Goal: Task Accomplishment & Management: Manage account settings

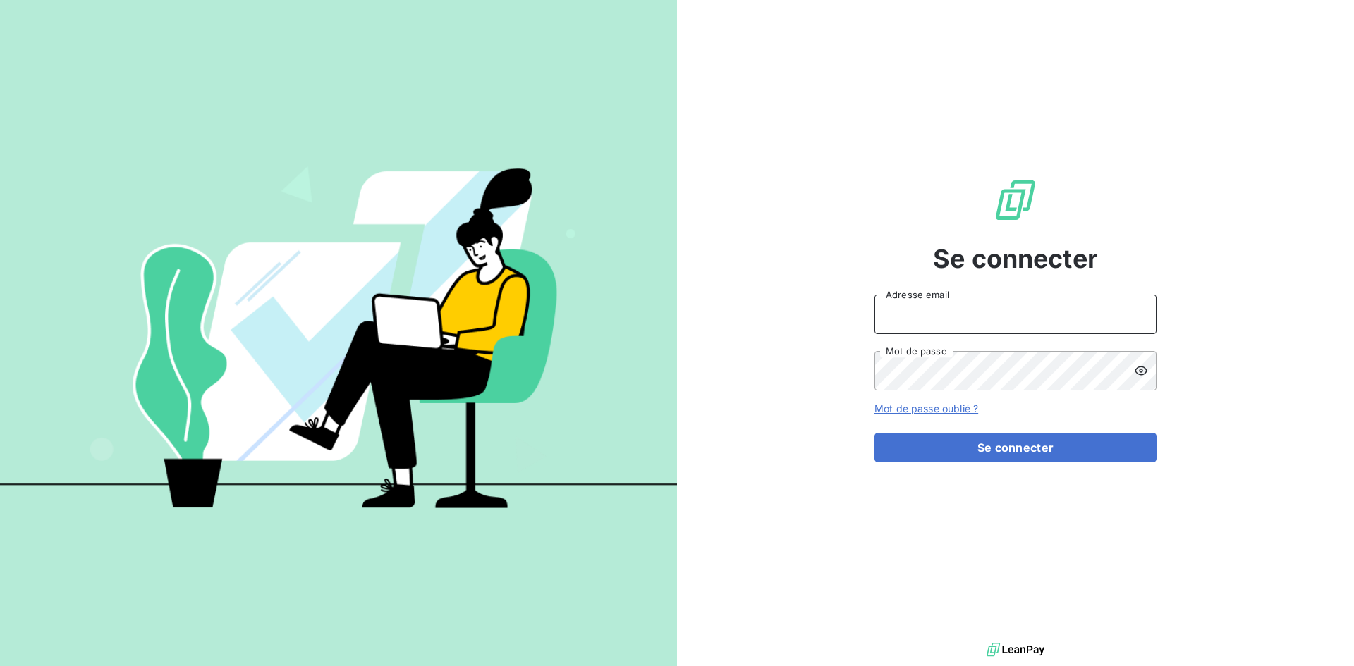
click at [1018, 303] on input "Adresse email" at bounding box center [1015, 314] width 282 height 39
type input "[EMAIL_ADDRESS][DOMAIN_NAME]"
click at [874, 433] on button "Se connecter" at bounding box center [1015, 448] width 282 height 30
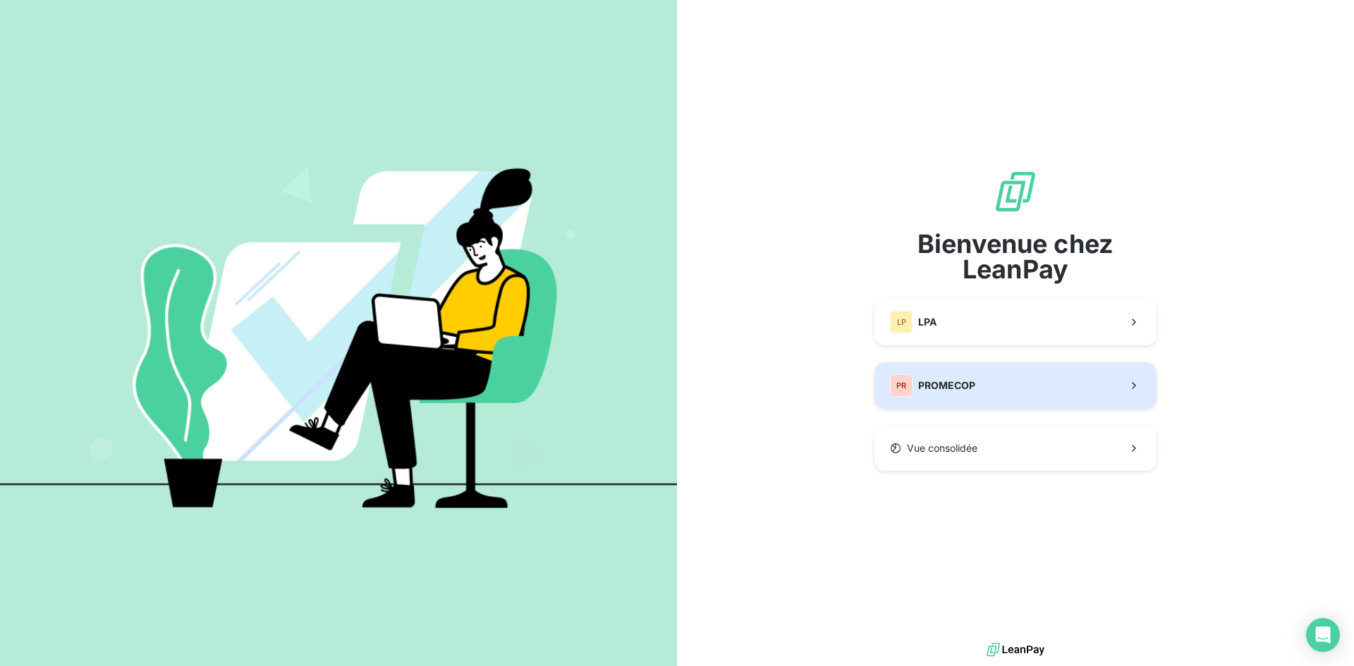
click at [1036, 392] on button "PR PROMECOP" at bounding box center [1015, 385] width 282 height 47
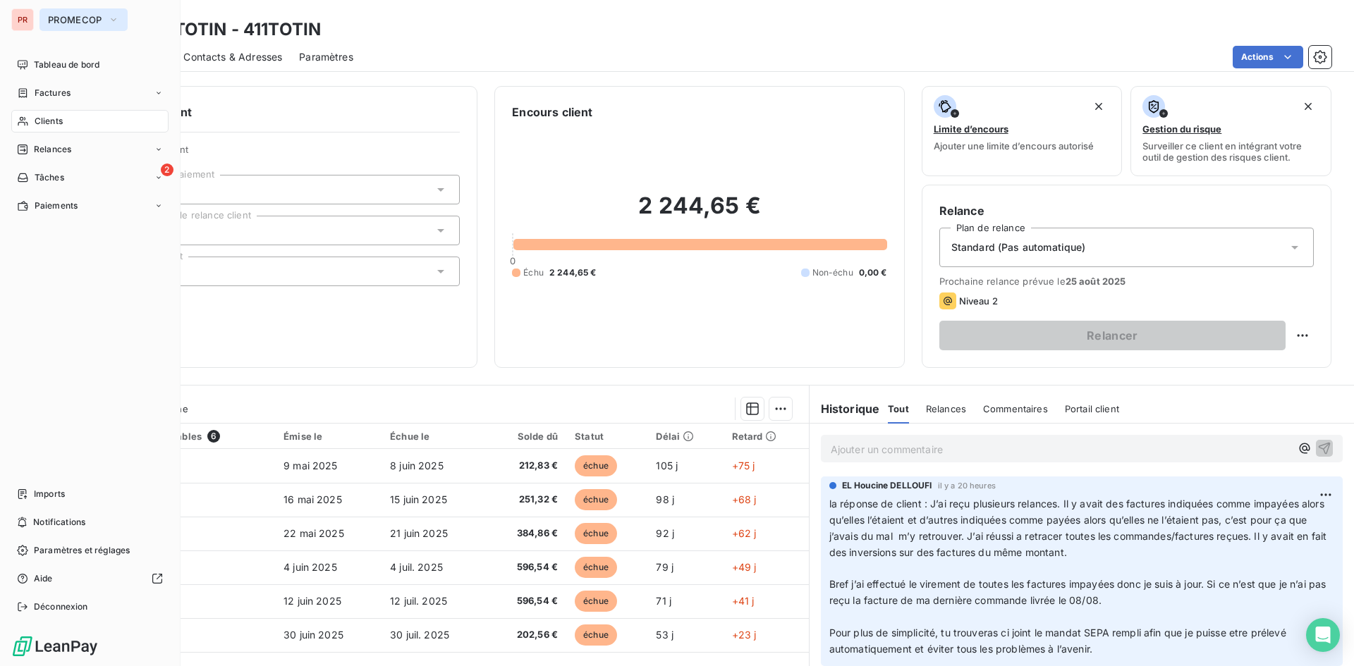
click at [102, 15] on button "PROMECOP" at bounding box center [83, 19] width 88 height 23
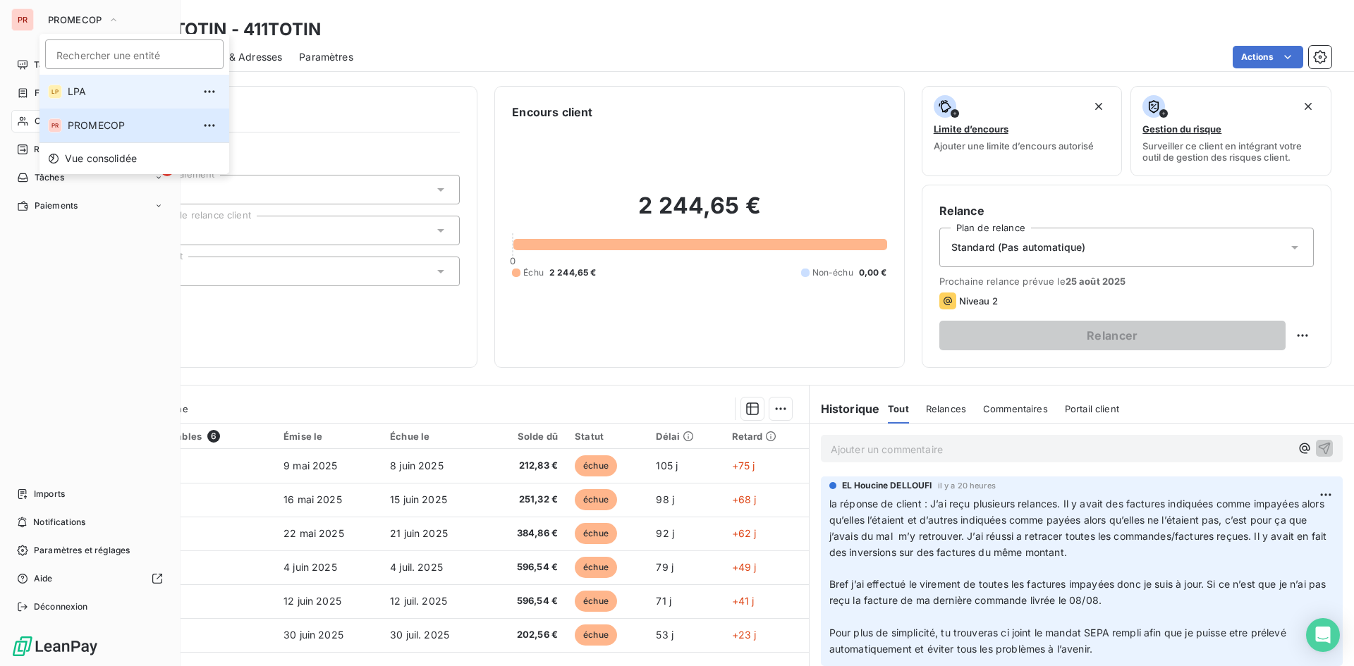
click at [91, 97] on span "LPA" at bounding box center [130, 92] width 125 height 14
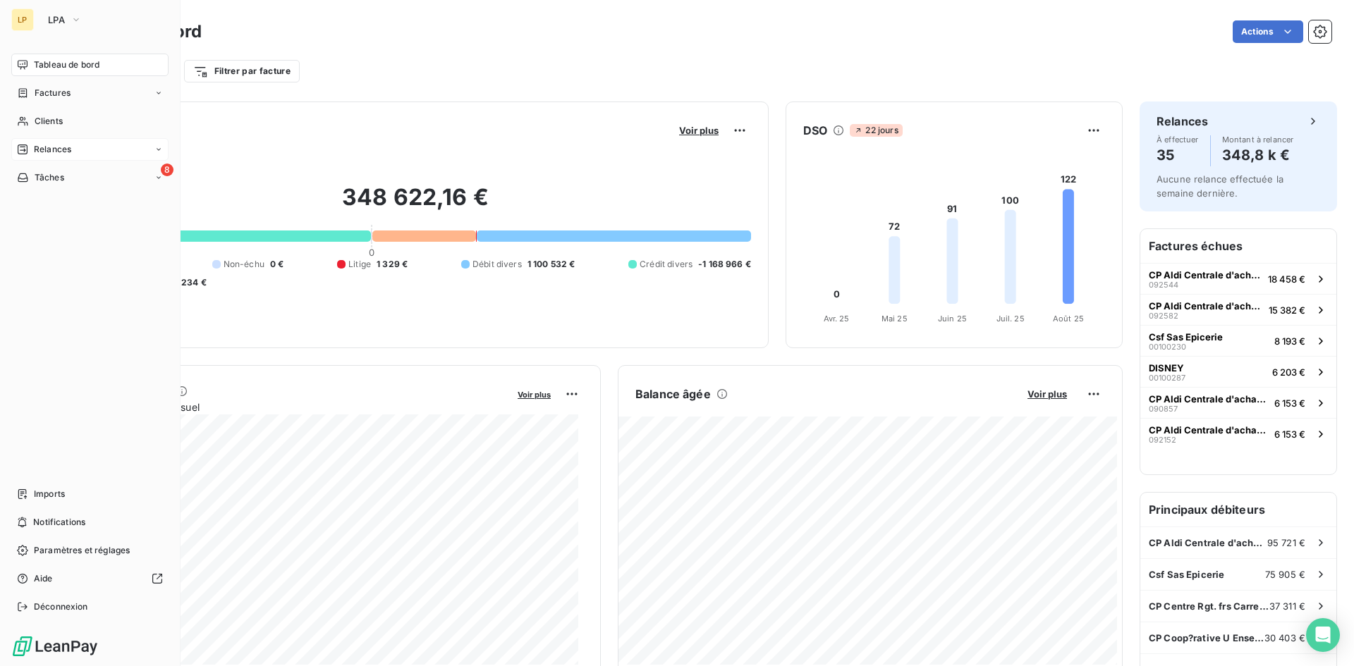
click at [45, 144] on span "Relances" at bounding box center [52, 149] width 37 height 13
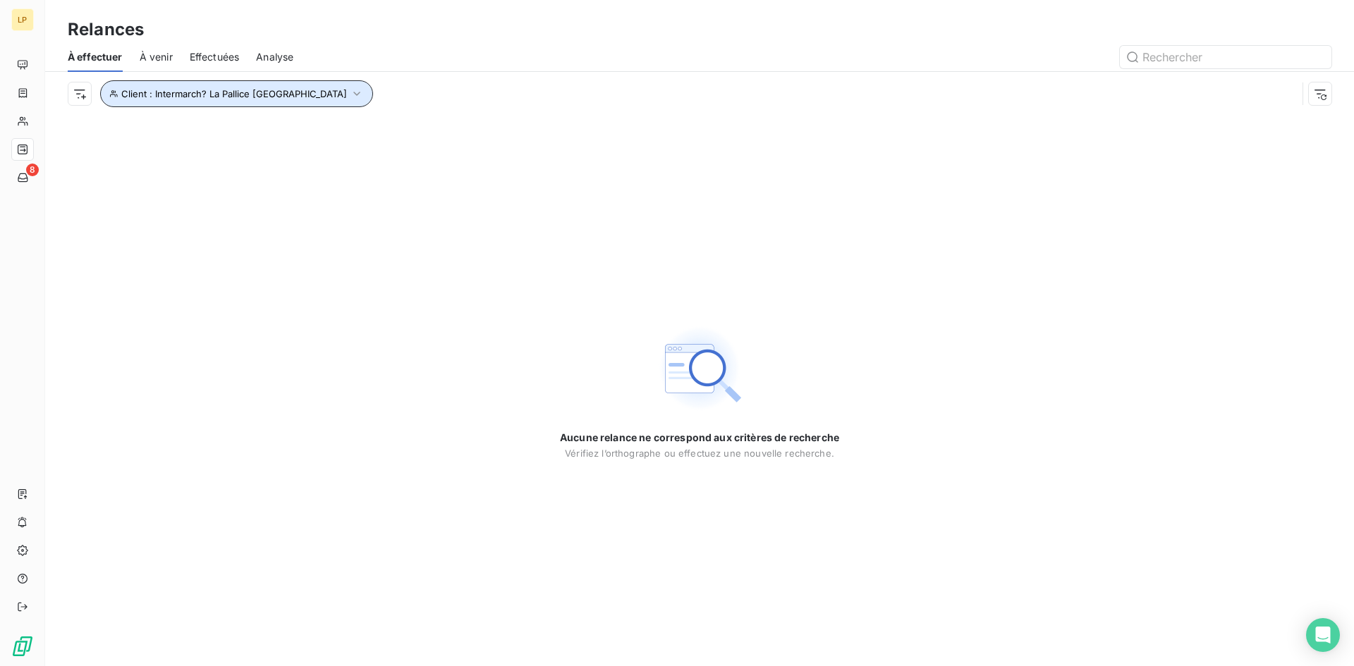
click at [350, 94] on icon "button" at bounding box center [357, 94] width 14 height 14
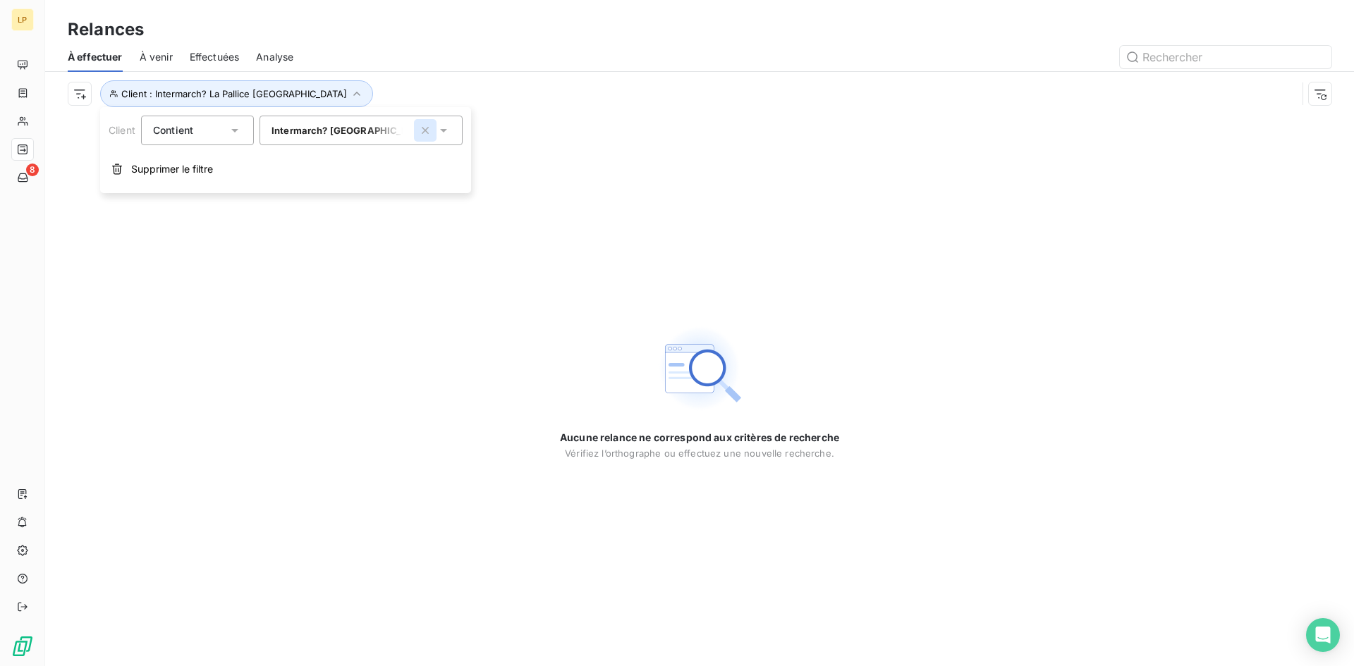
click at [423, 137] on icon "button" at bounding box center [425, 130] width 14 height 14
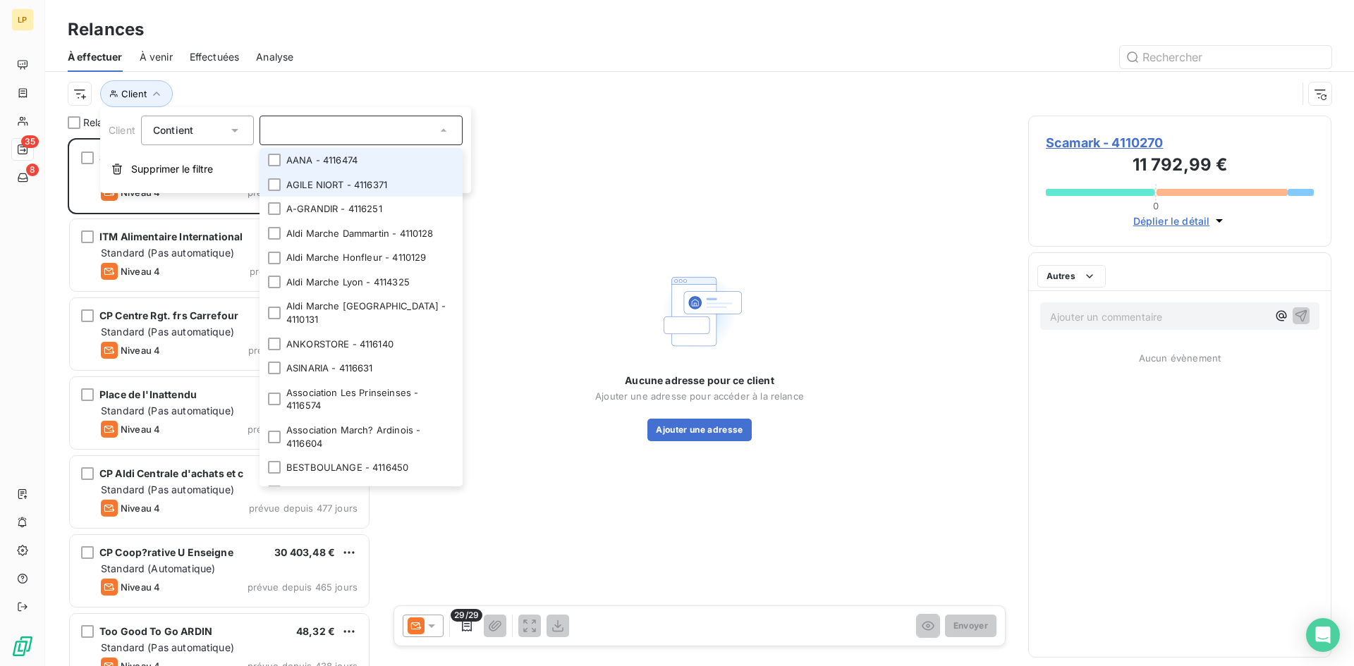
scroll to position [518, 293]
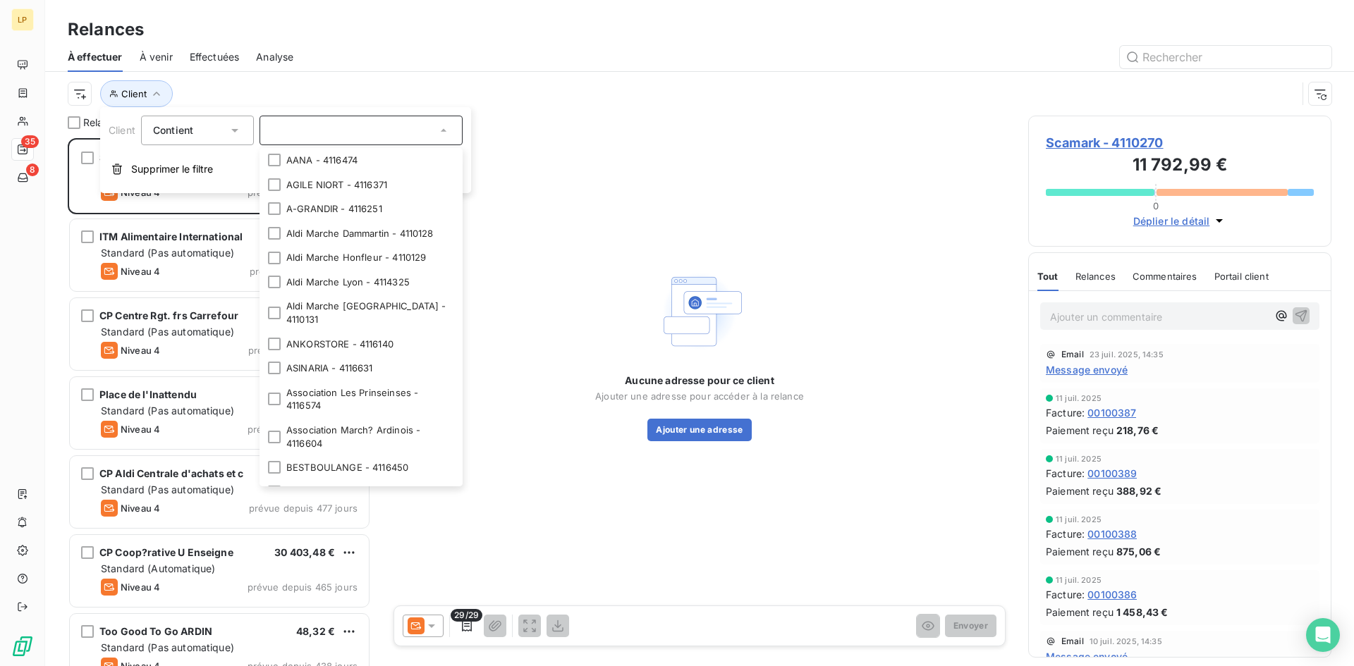
click at [563, 112] on div "Client" at bounding box center [700, 94] width 1264 height 44
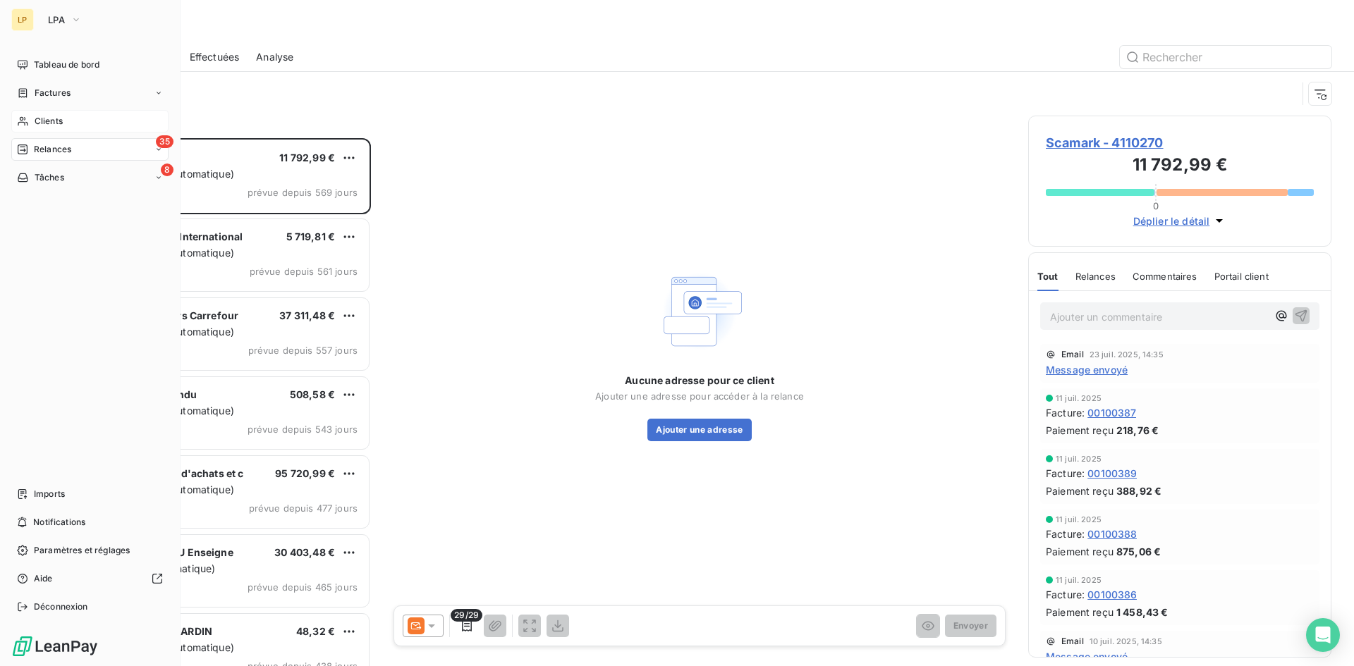
click at [39, 114] on div "Clients" at bounding box center [89, 121] width 157 height 23
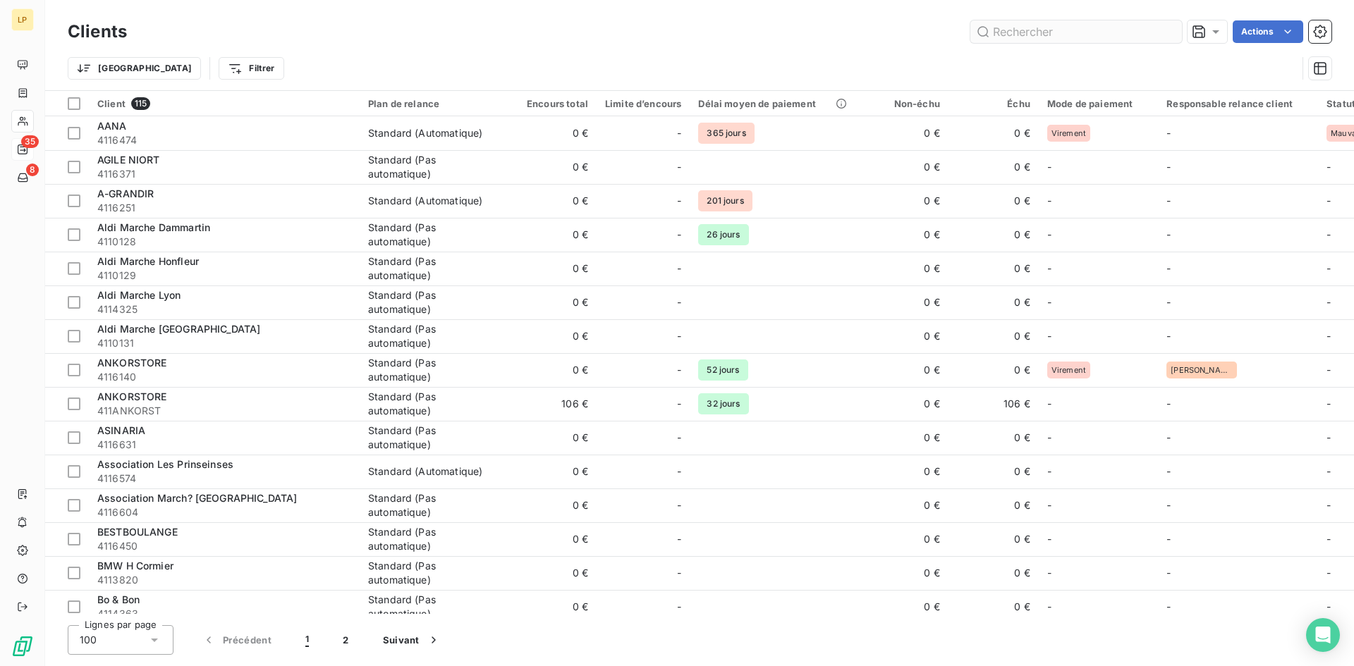
click at [1062, 35] on input "text" at bounding box center [1076, 31] width 212 height 23
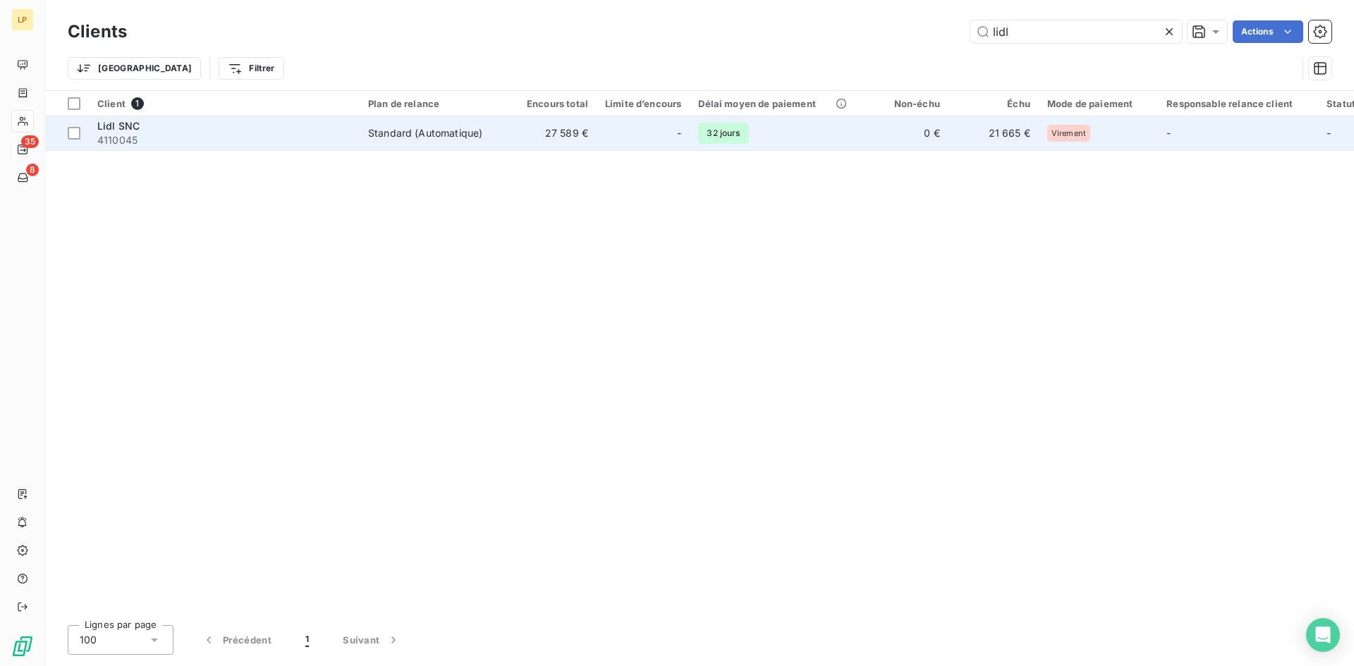
type input "lidl"
click at [507, 141] on td "27 589 €" at bounding box center [551, 133] width 90 height 34
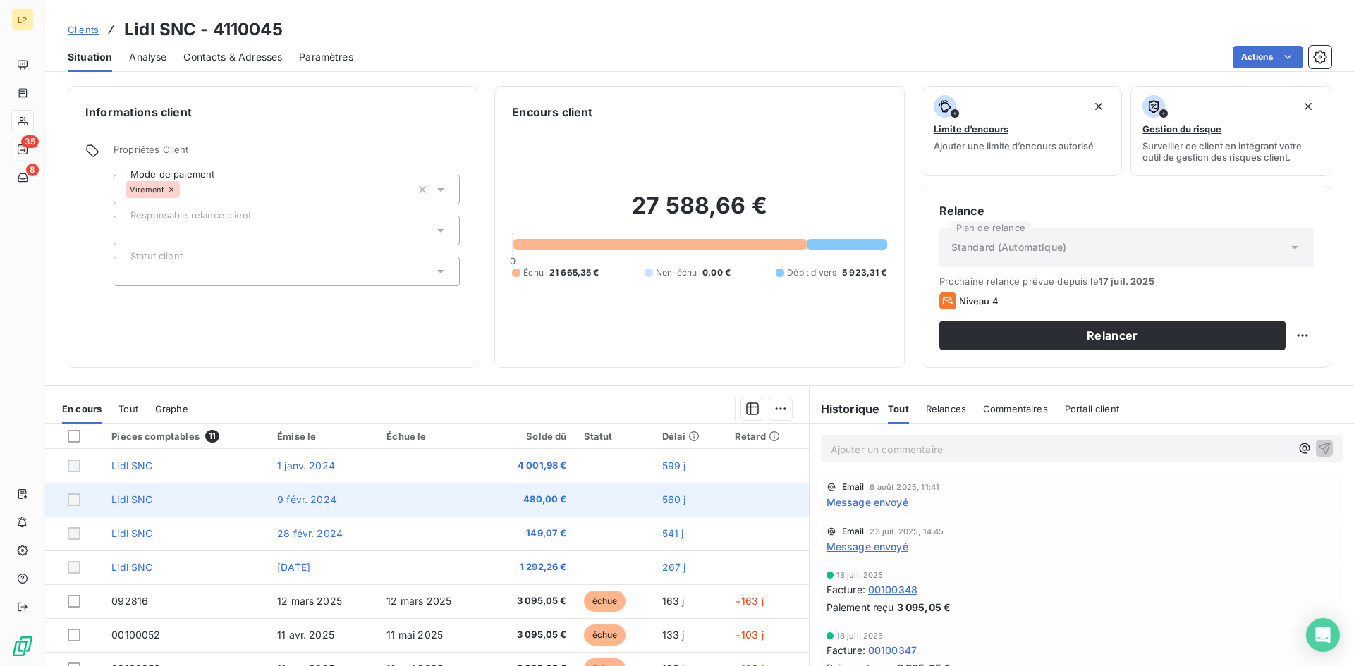
scroll to position [127, 0]
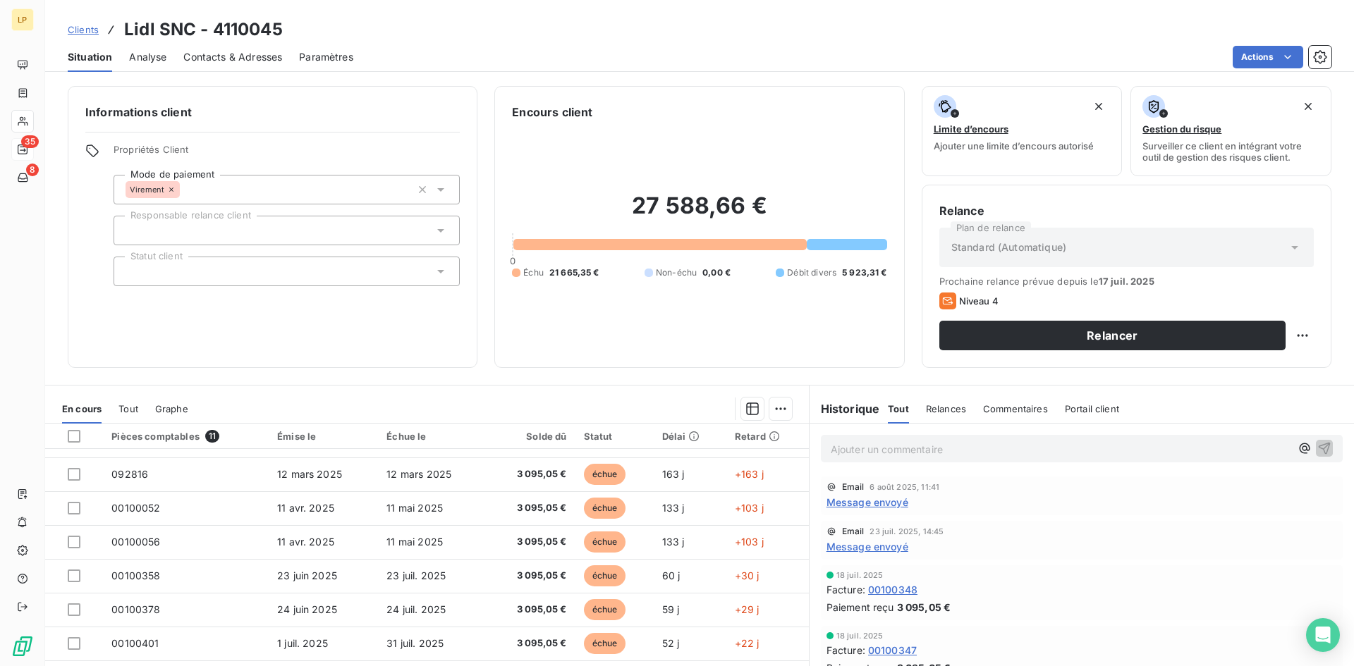
click at [882, 501] on span "Message envoyé" at bounding box center [867, 502] width 82 height 15
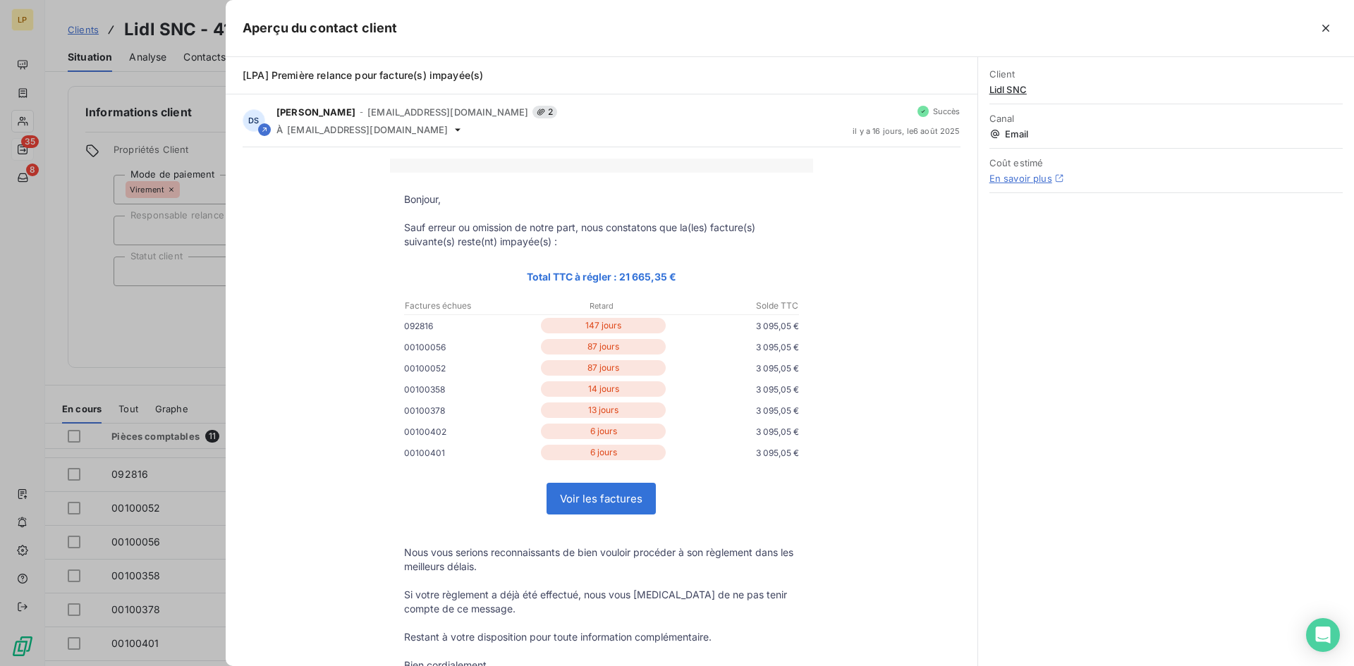
click at [1071, 406] on div "Client Lidl SNC Canal Email Coût estimé En savoir plus" at bounding box center [1166, 361] width 376 height 609
click at [1329, 31] on icon "button" at bounding box center [1326, 28] width 14 height 14
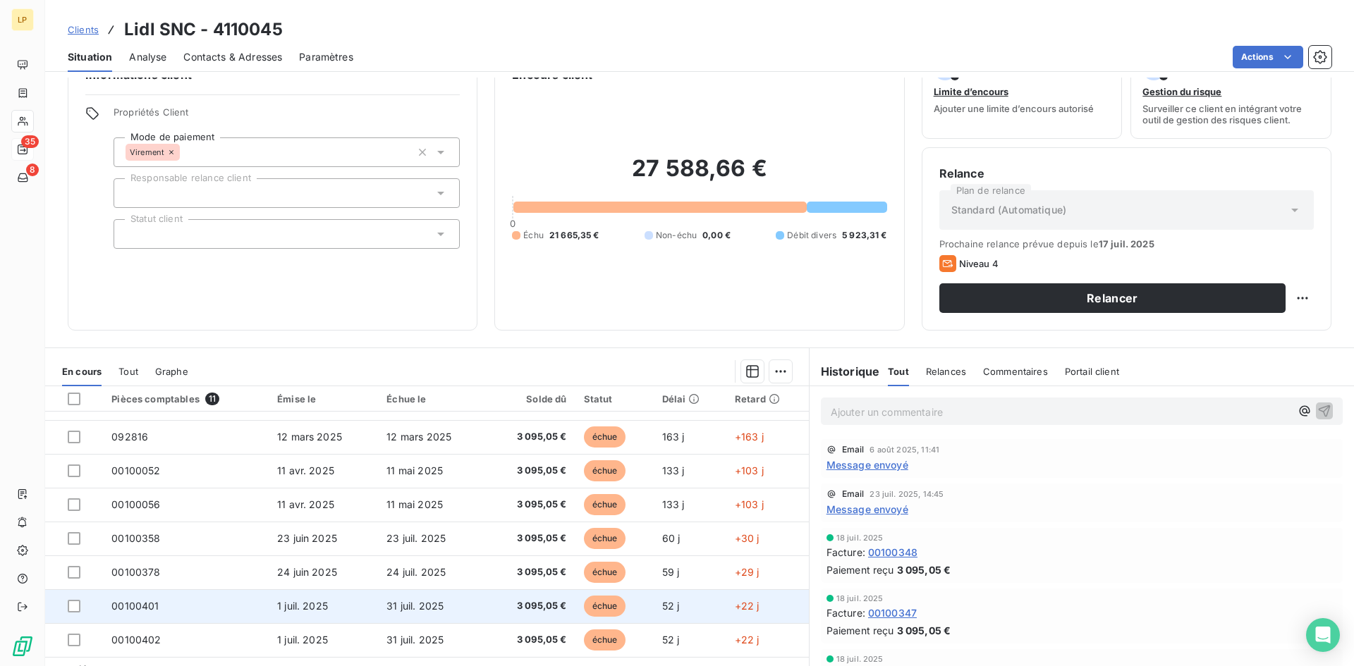
scroll to position [71, 0]
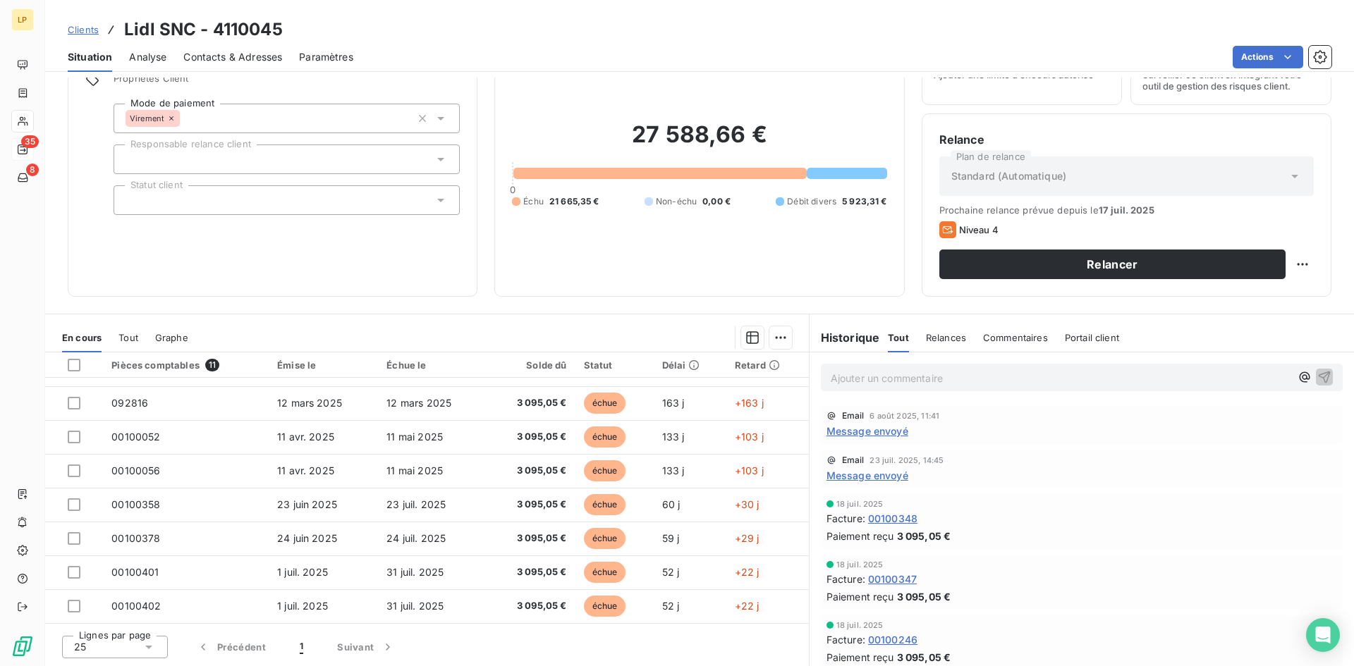
click at [867, 471] on span "Message envoyé" at bounding box center [867, 475] width 82 height 15
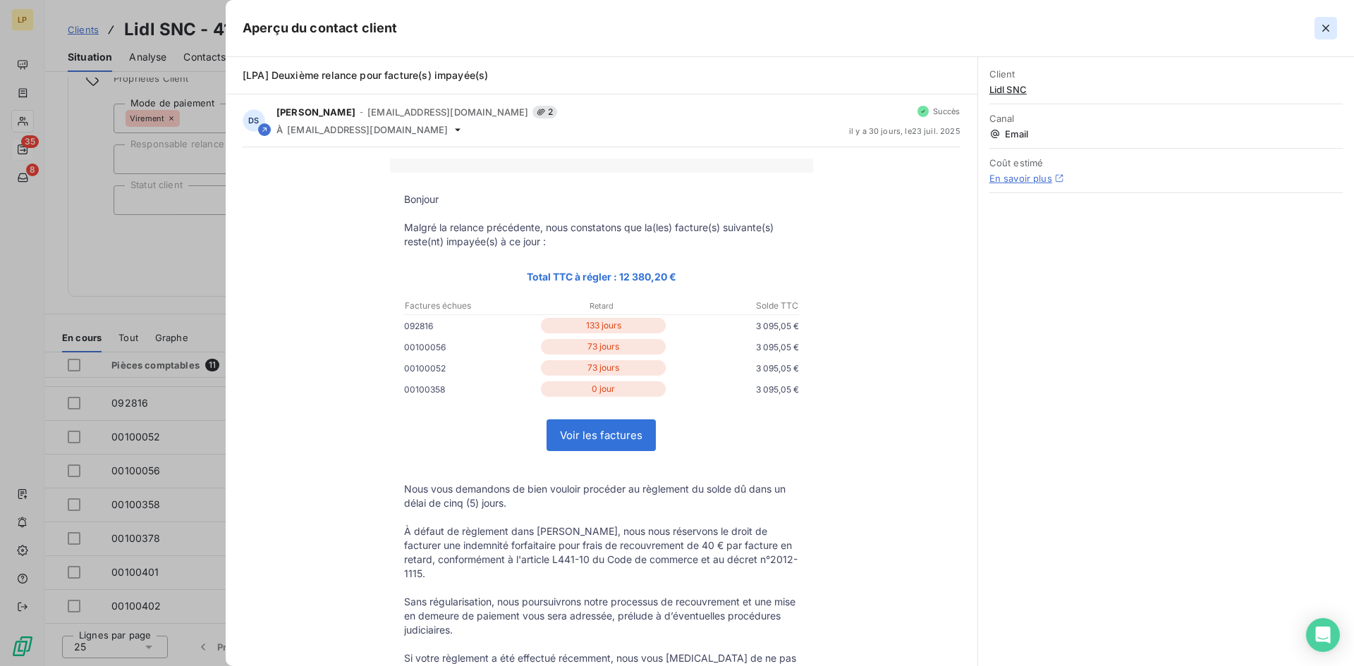
click at [1321, 23] on icon "button" at bounding box center [1326, 28] width 14 height 14
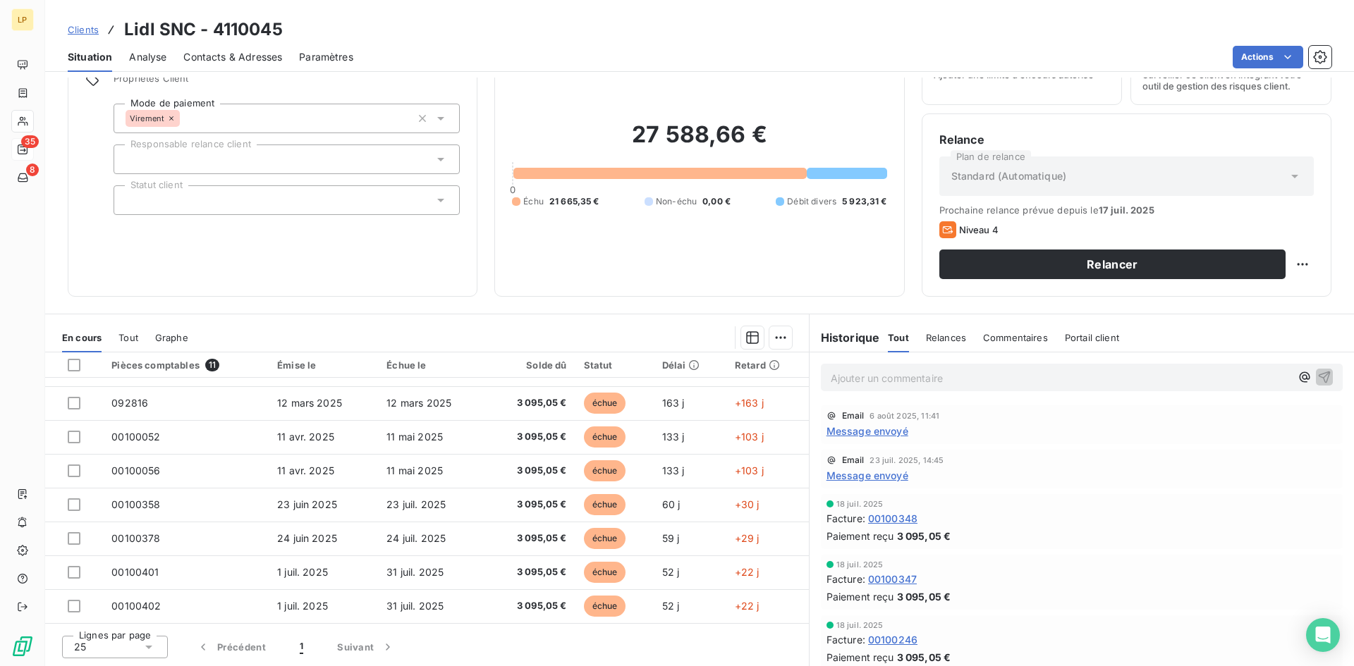
click at [223, 54] on span "Contacts & Adresses" at bounding box center [232, 57] width 99 height 14
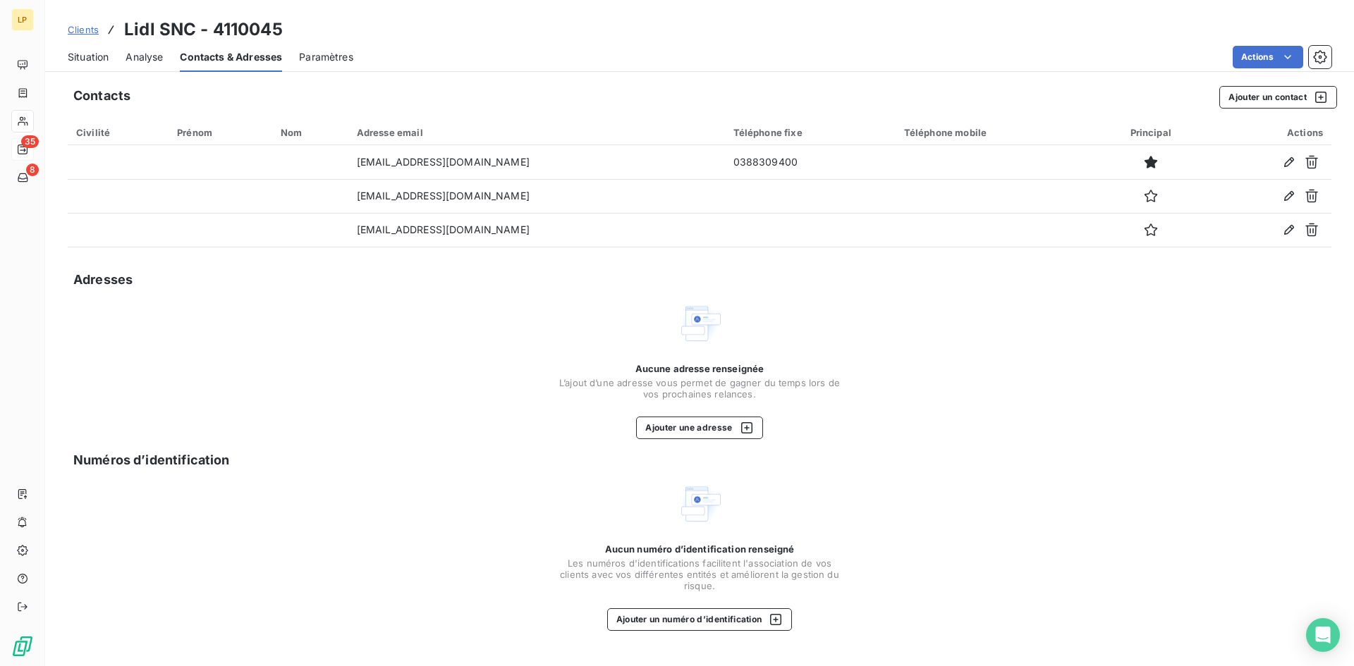
drag, startPoint x: 100, startPoint y: 58, endPoint x: 123, endPoint y: 71, distance: 26.5
click at [100, 58] on span "Situation" at bounding box center [88, 57] width 41 height 14
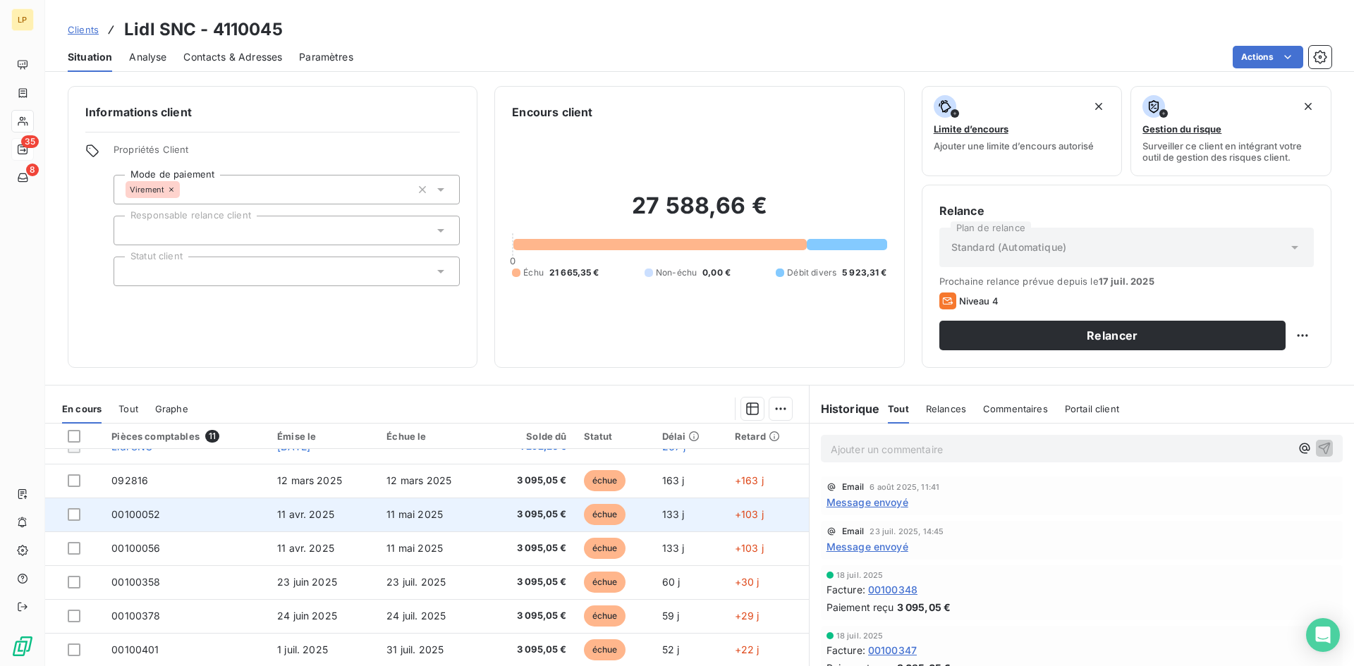
scroll to position [127, 0]
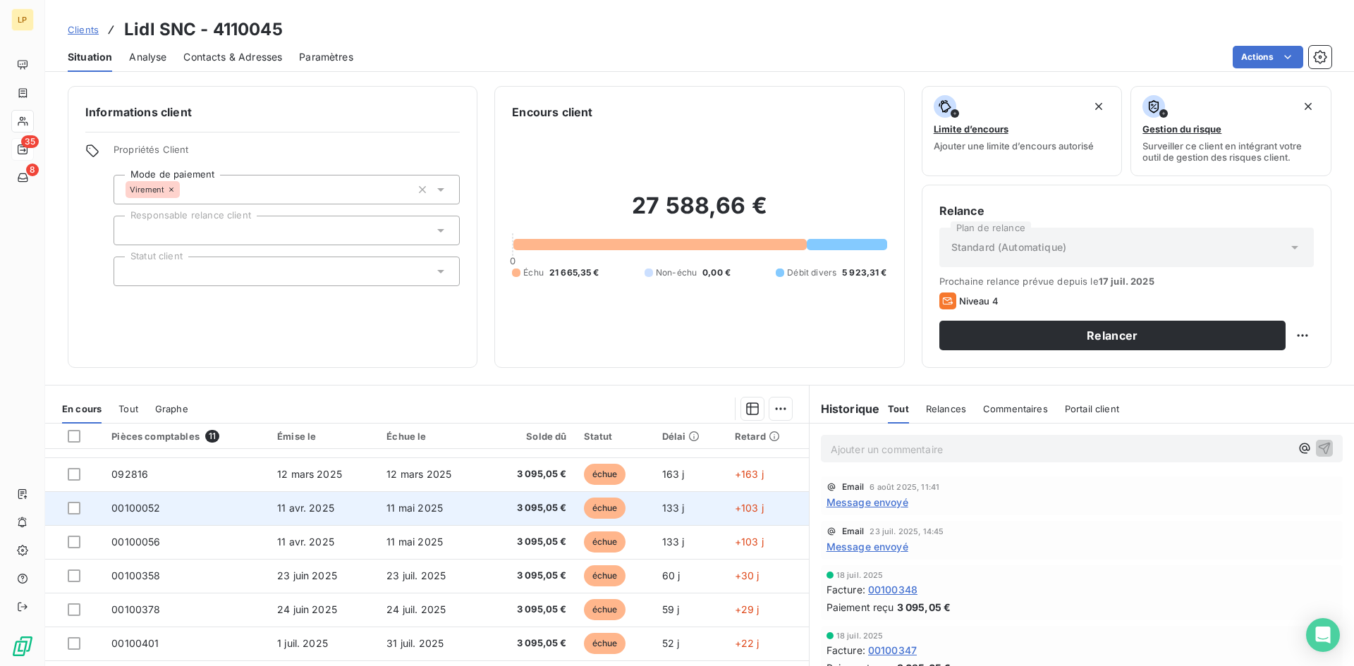
click at [457, 509] on td "11 mai 2025" at bounding box center [432, 508] width 109 height 34
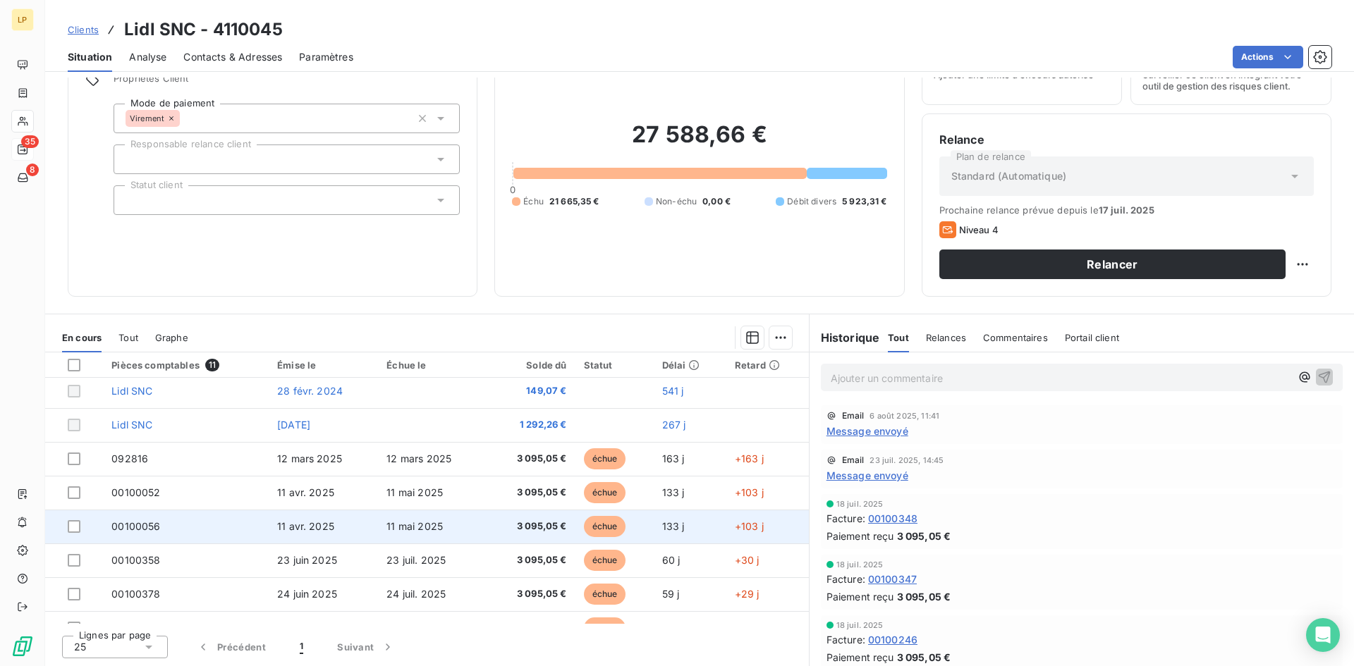
scroll to position [127, 0]
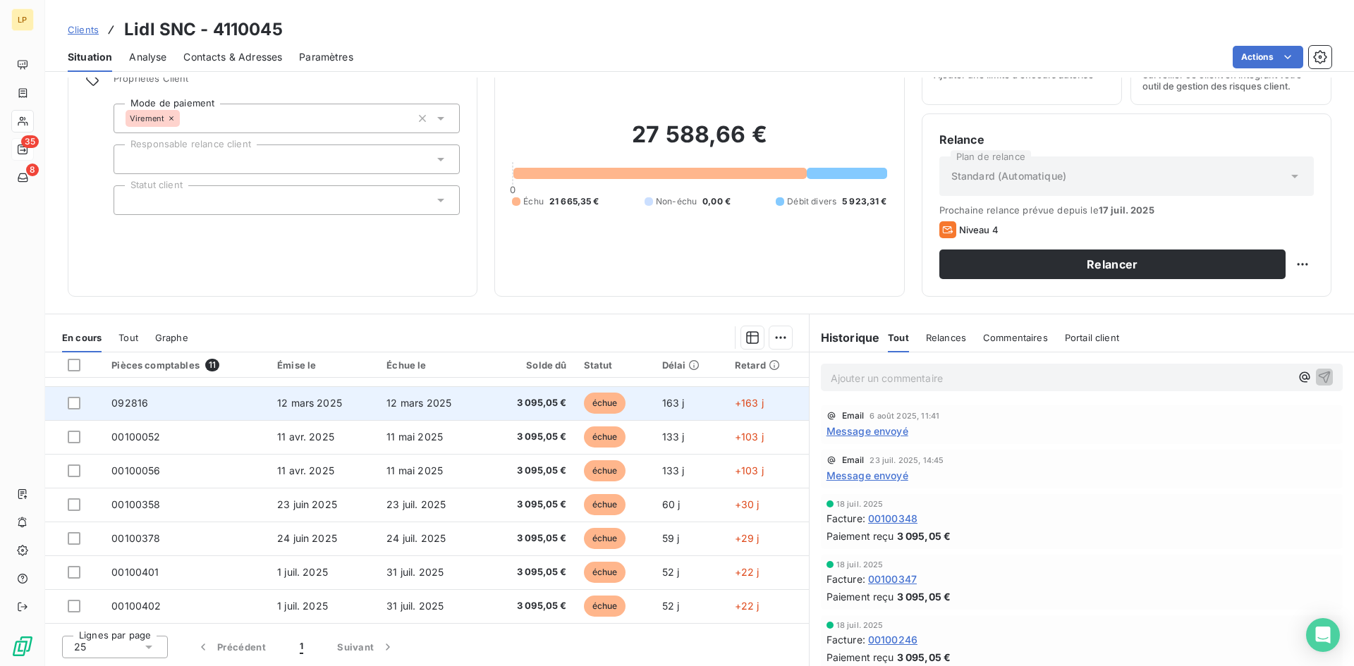
click at [510, 404] on span "3 095,05 €" at bounding box center [530, 403] width 71 height 14
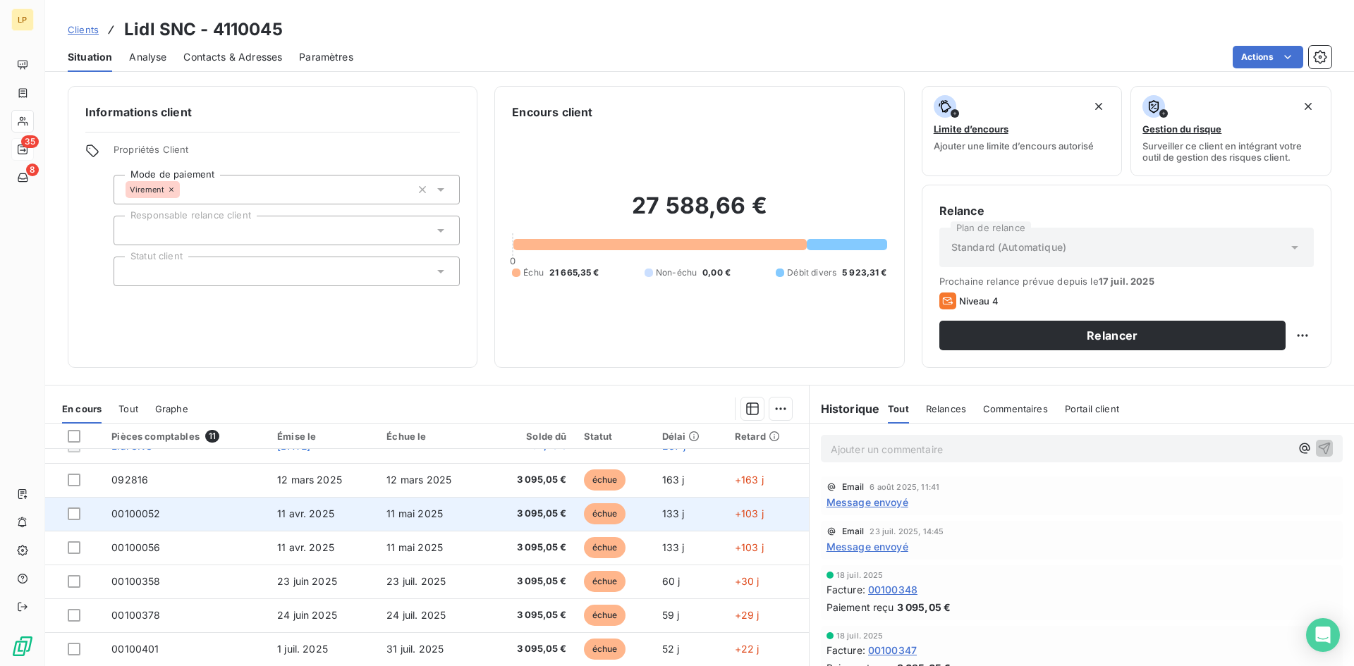
scroll to position [127, 0]
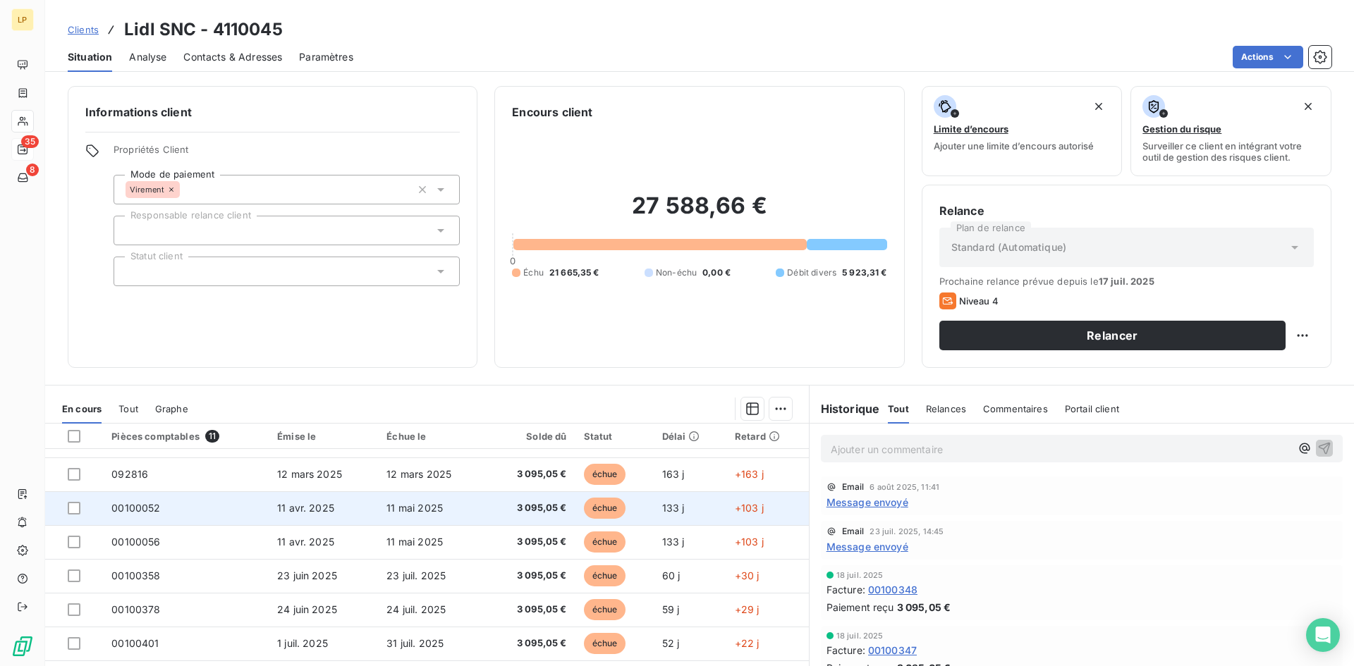
click at [454, 513] on td "11 mai 2025" at bounding box center [432, 508] width 109 height 34
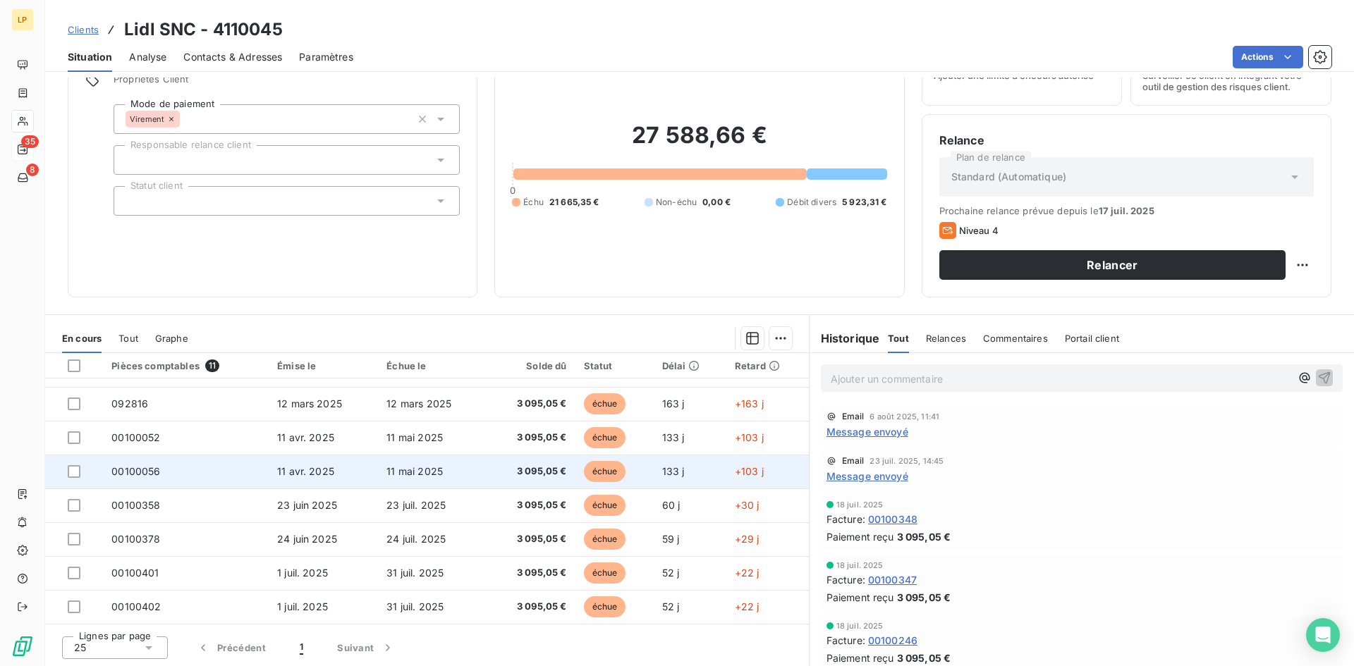
click at [438, 469] on td "11 mai 2025" at bounding box center [432, 472] width 109 height 34
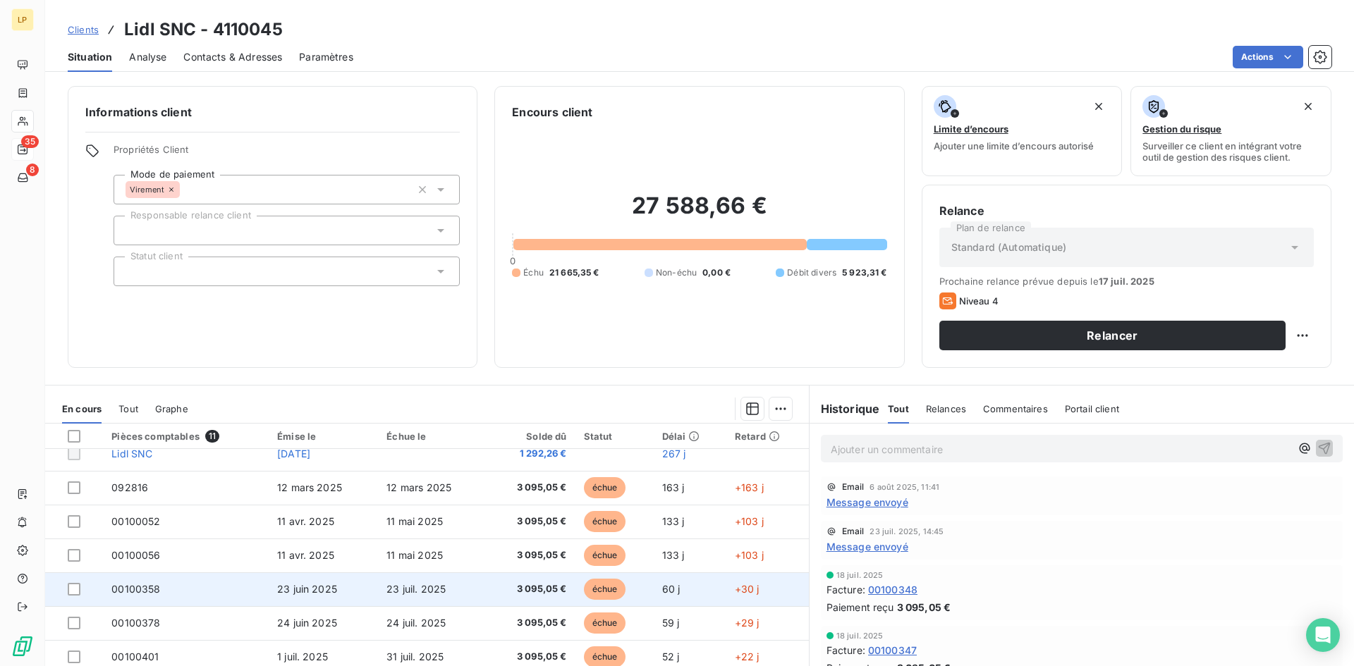
scroll to position [127, 0]
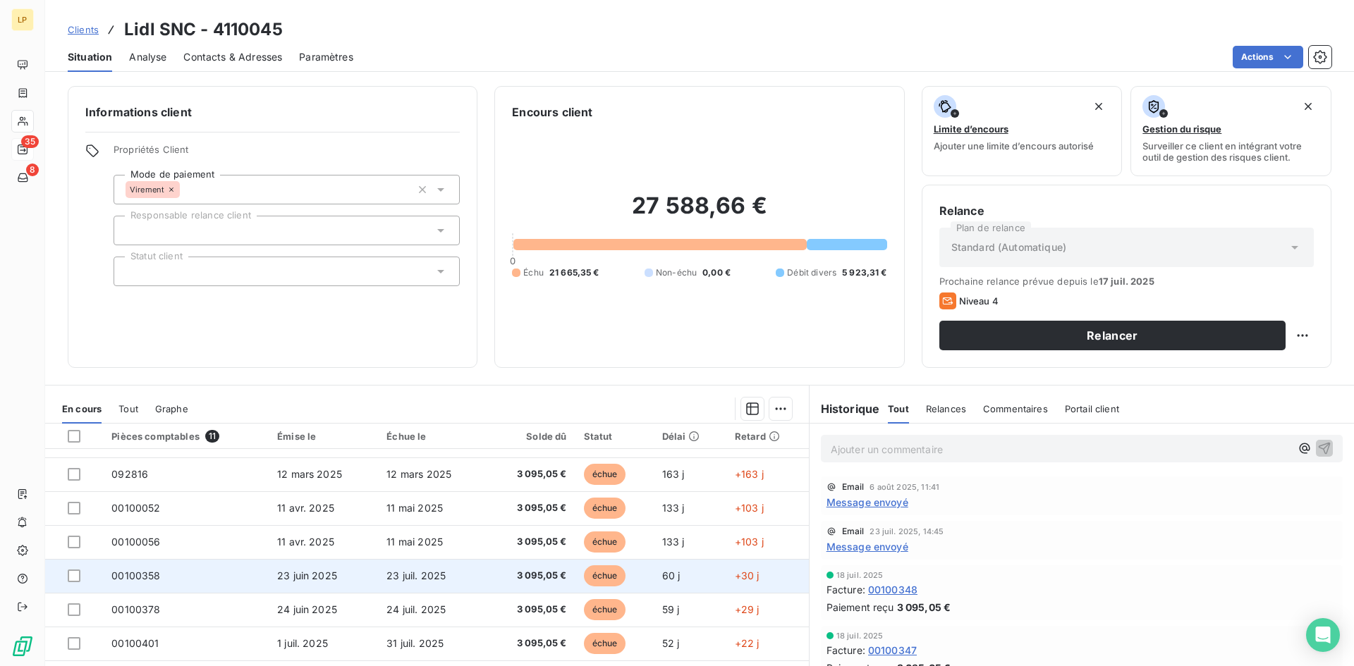
click at [455, 578] on td "23 juil. 2025" at bounding box center [432, 576] width 109 height 34
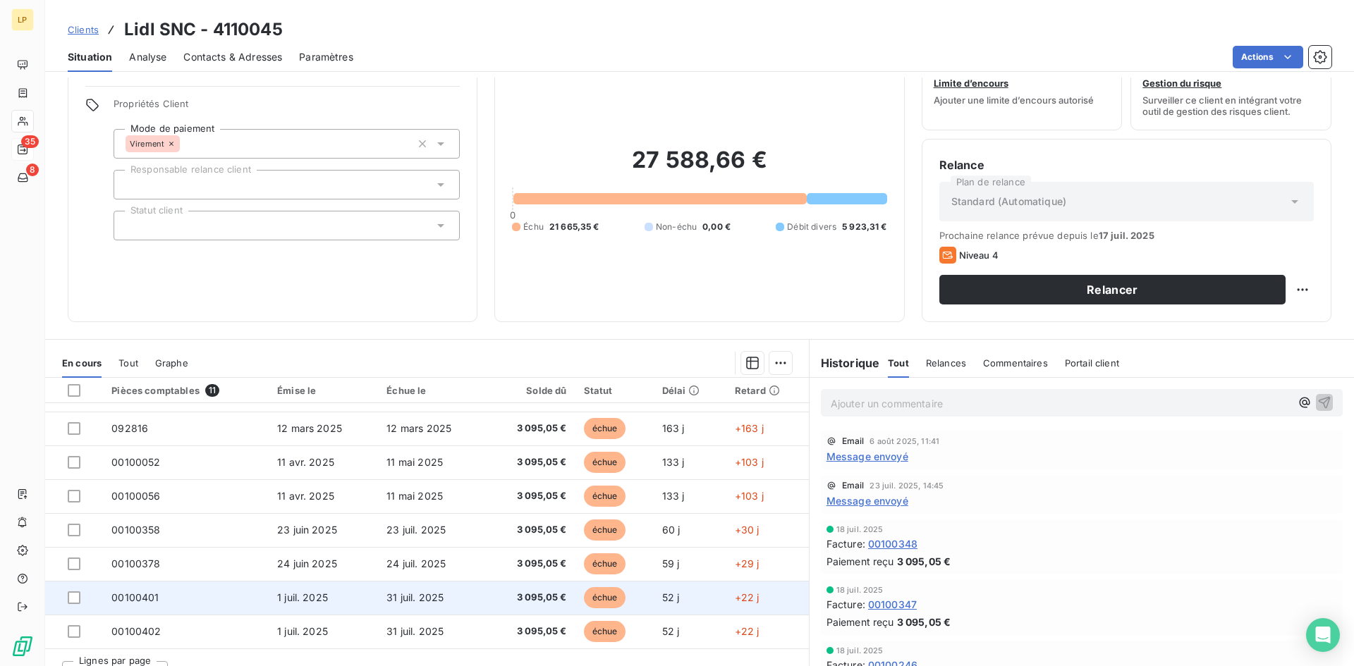
scroll to position [71, 0]
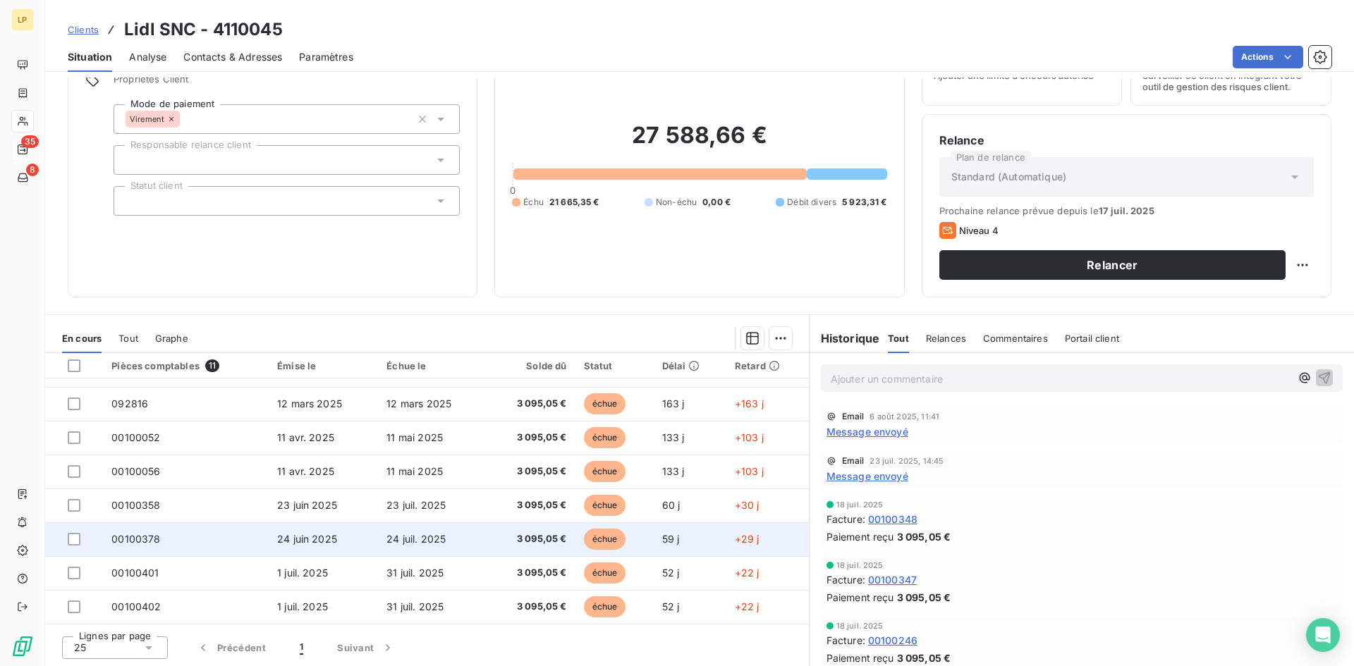
click at [487, 541] on td "3 095,05 €" at bounding box center [531, 540] width 88 height 34
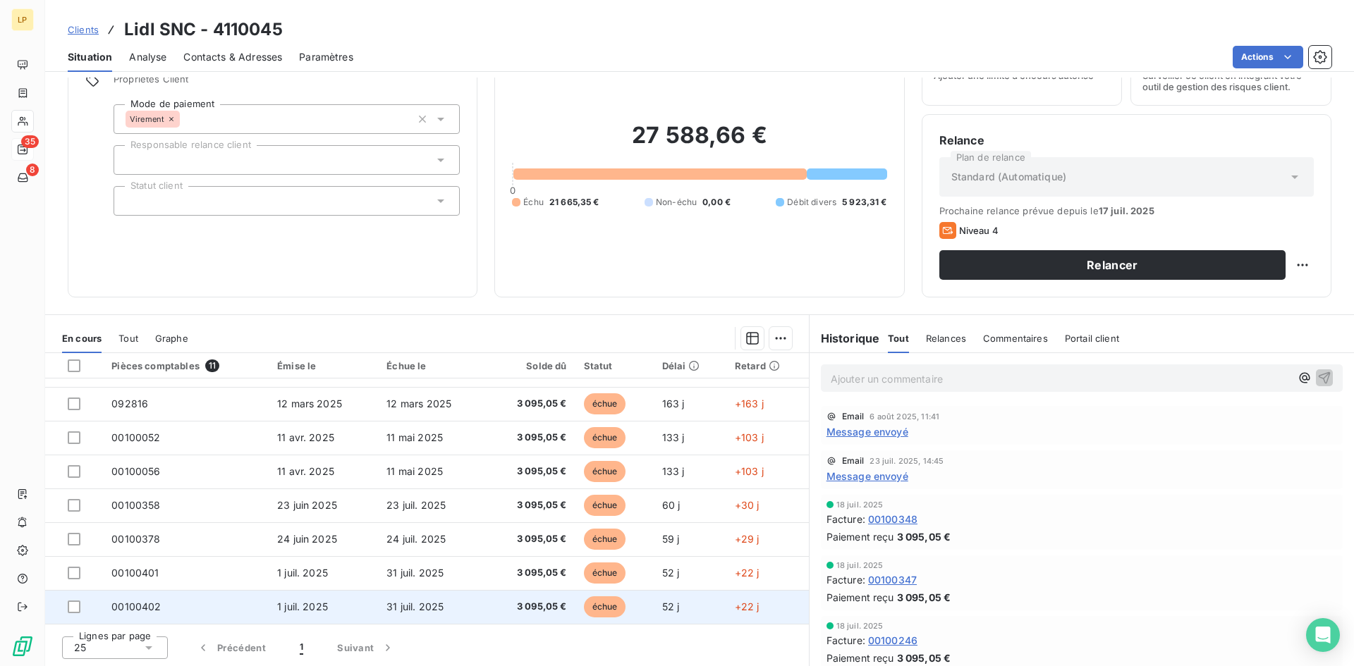
scroll to position [71, 0]
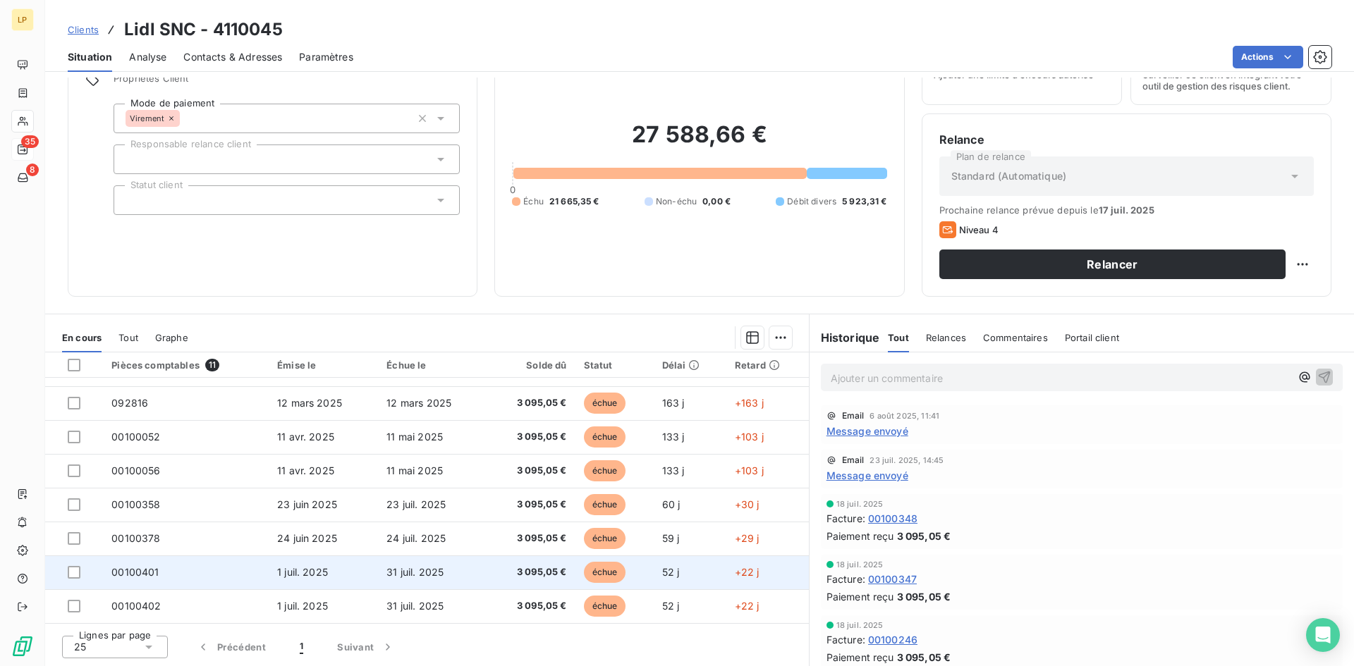
click at [487, 576] on td "3 095,05 €" at bounding box center [531, 573] width 88 height 34
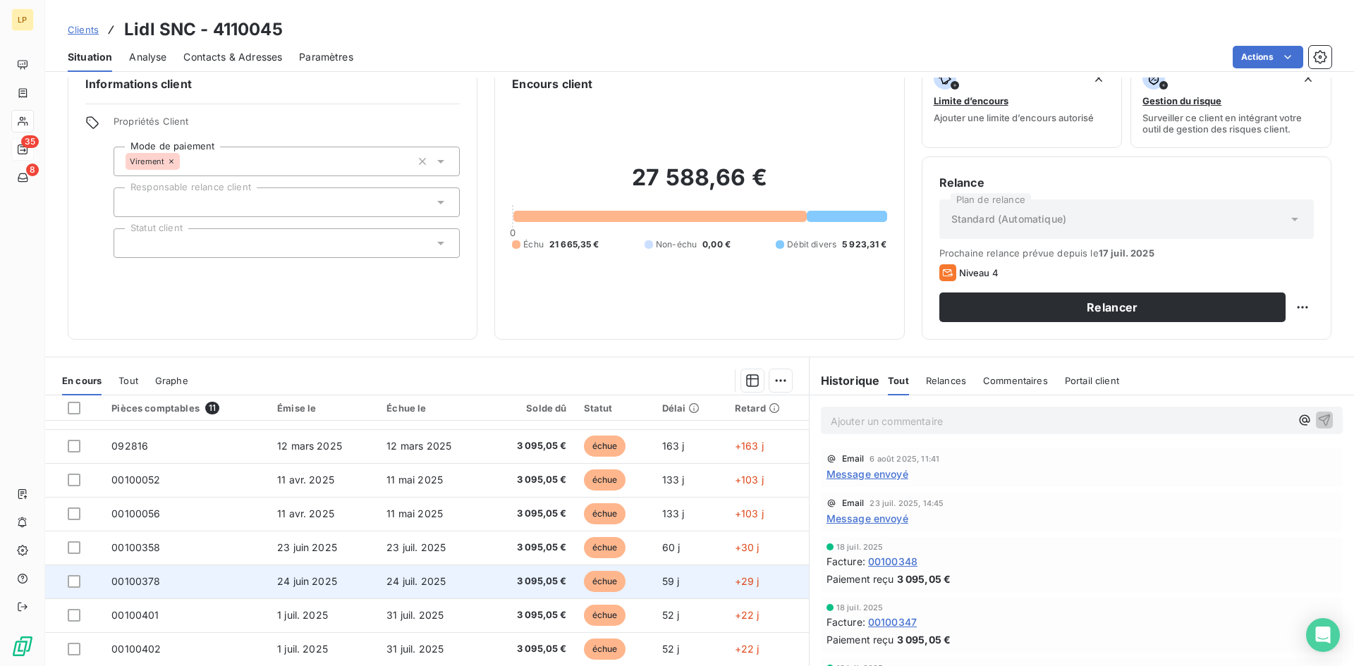
scroll to position [71, 0]
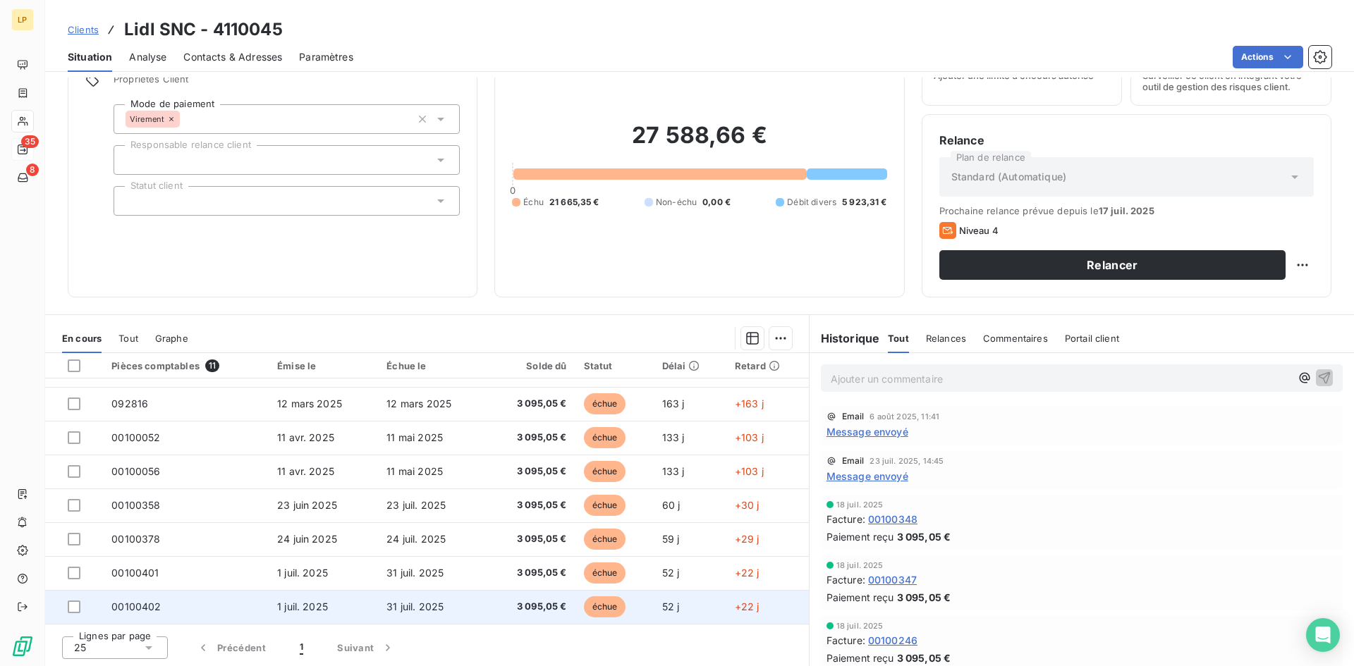
click at [442, 598] on td "31 juil. 2025" at bounding box center [432, 607] width 109 height 34
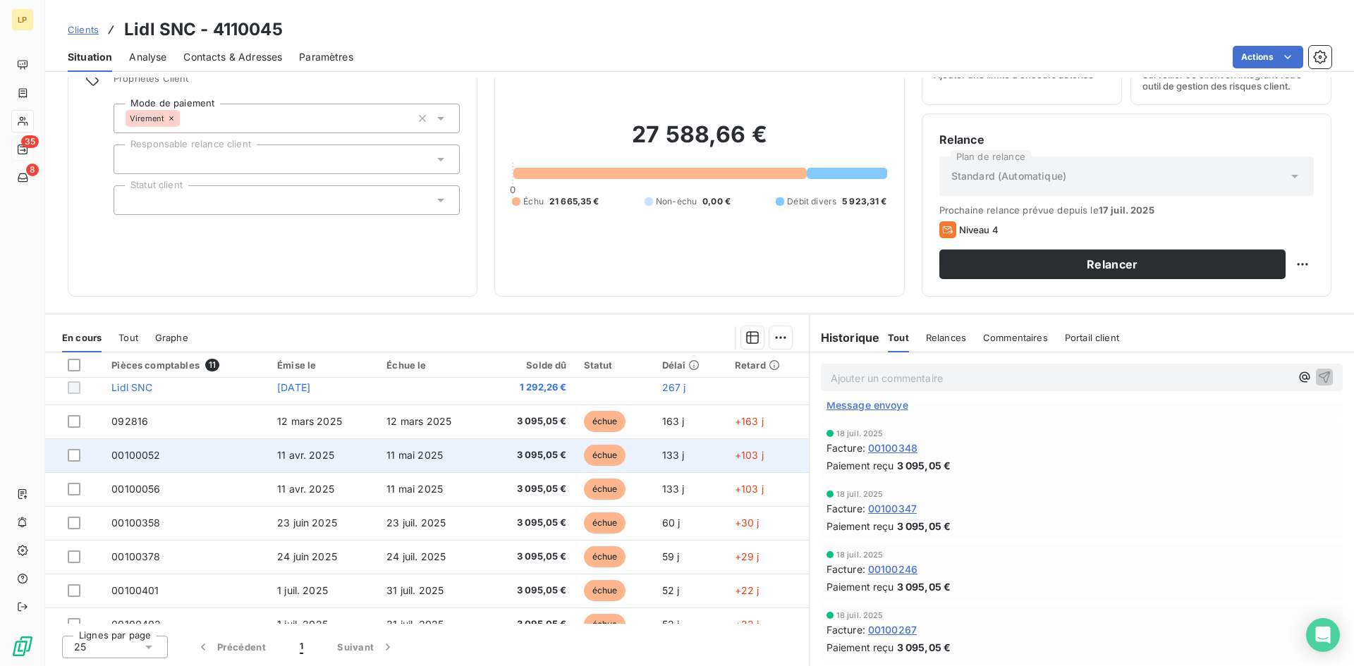
scroll to position [127, 0]
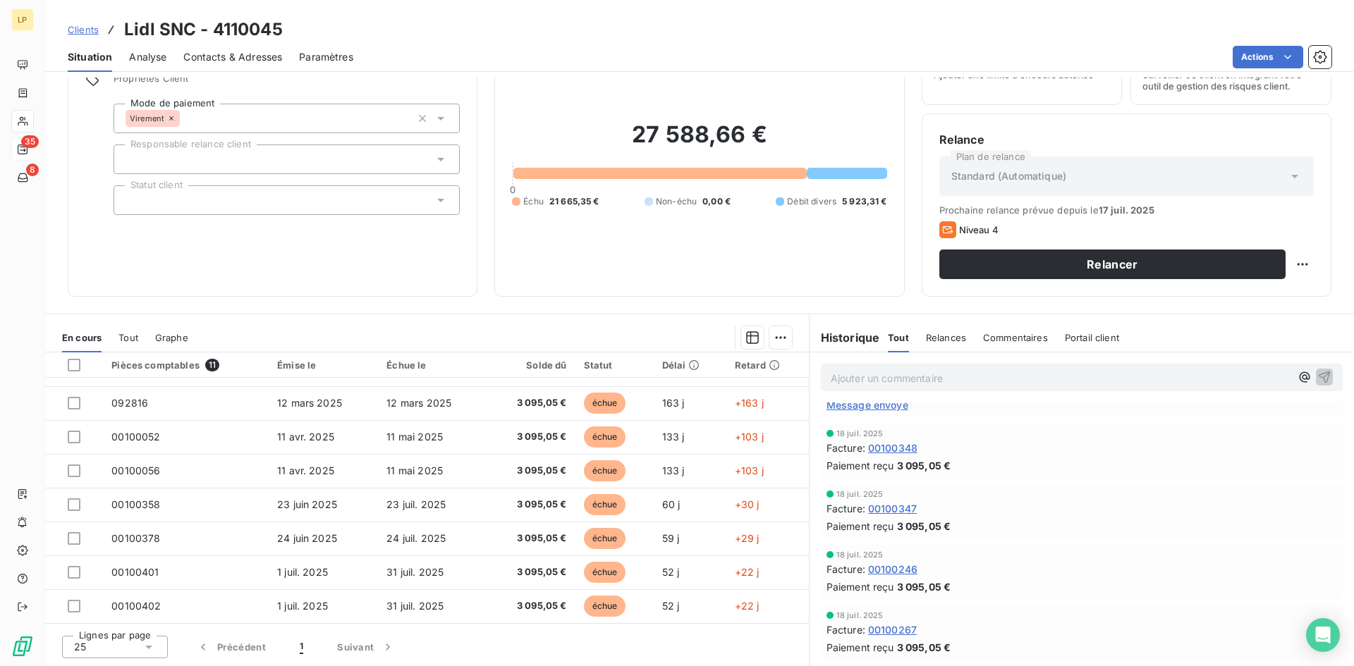
click at [170, 337] on span "Graphe" at bounding box center [171, 337] width 33 height 11
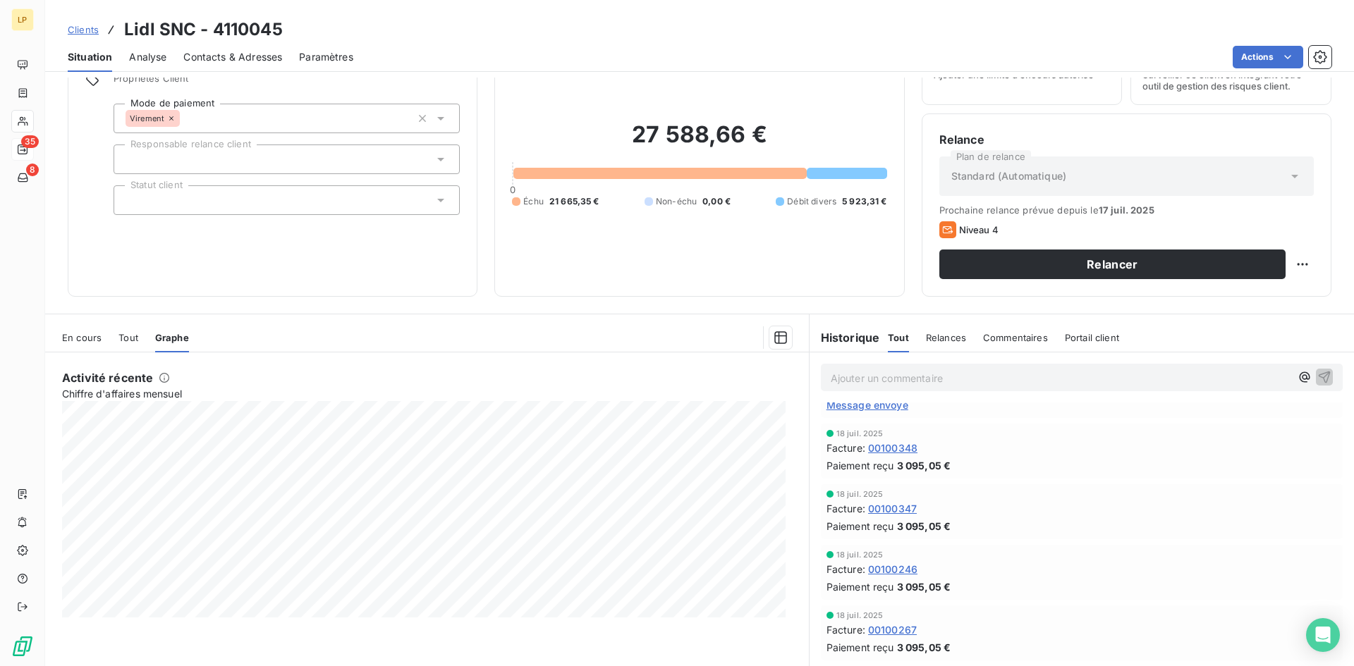
click at [129, 336] on span "Tout" at bounding box center [128, 337] width 20 height 11
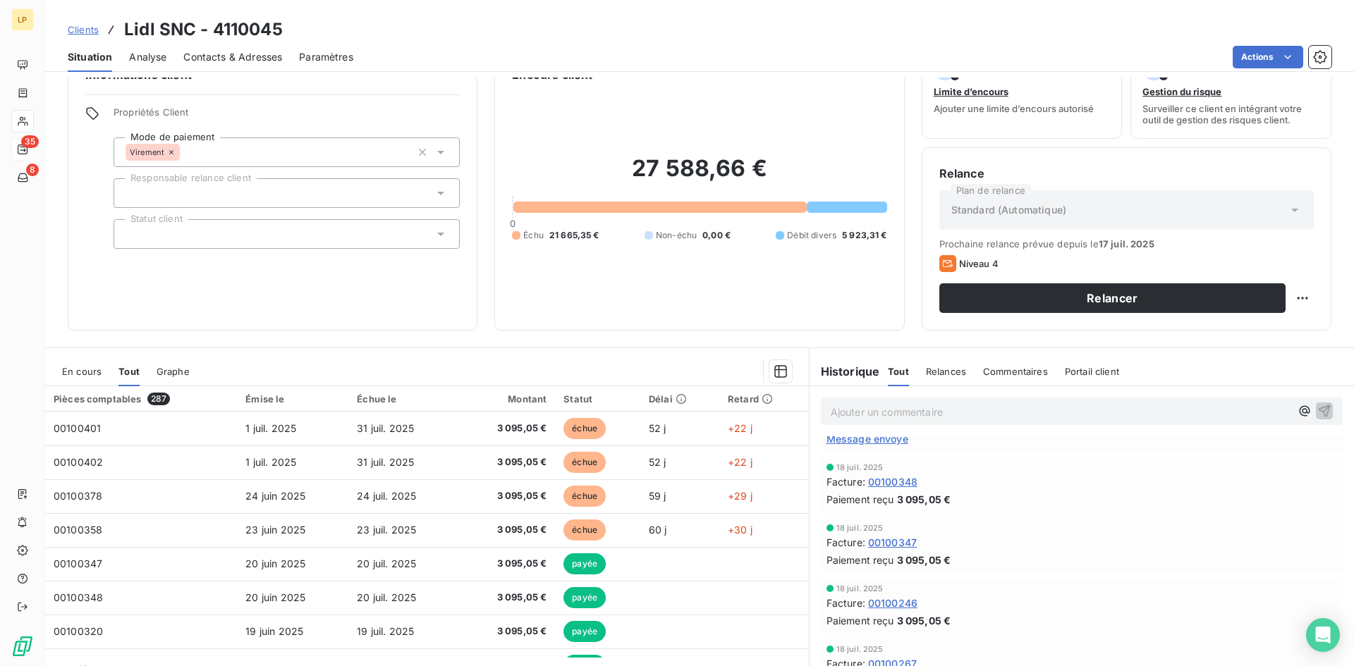
scroll to position [71, 0]
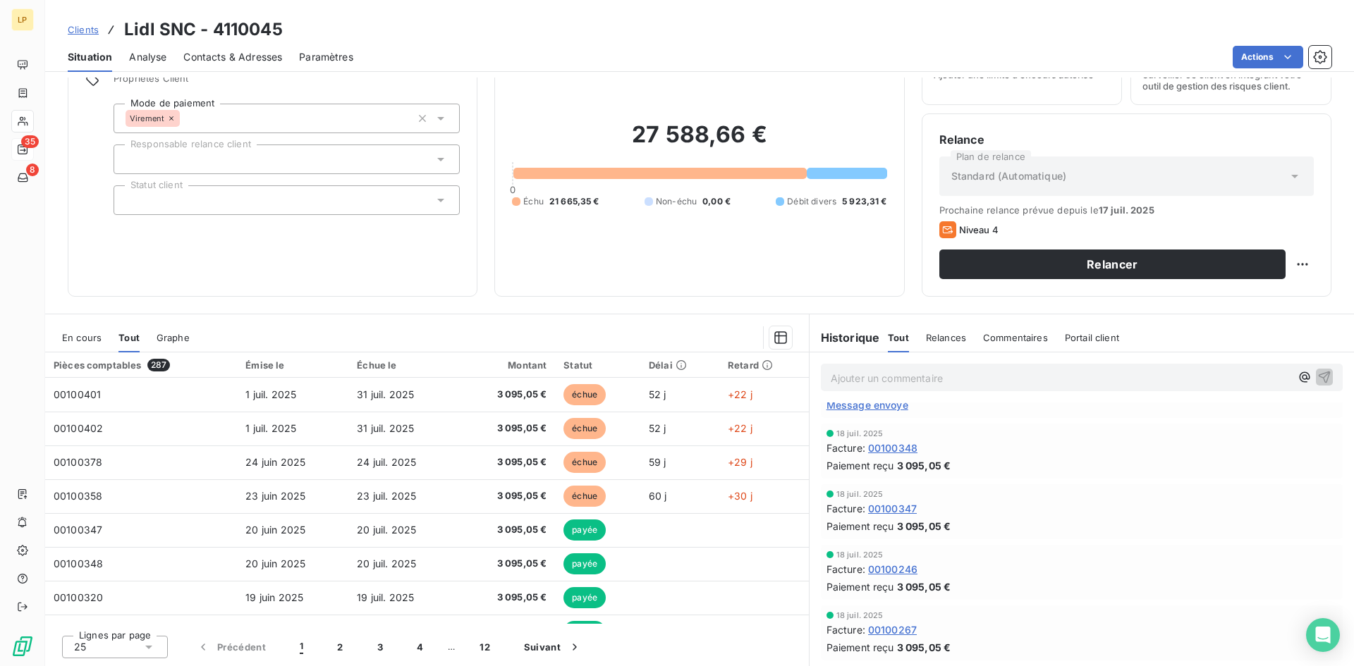
click at [86, 336] on span "En cours" at bounding box center [81, 337] width 39 height 11
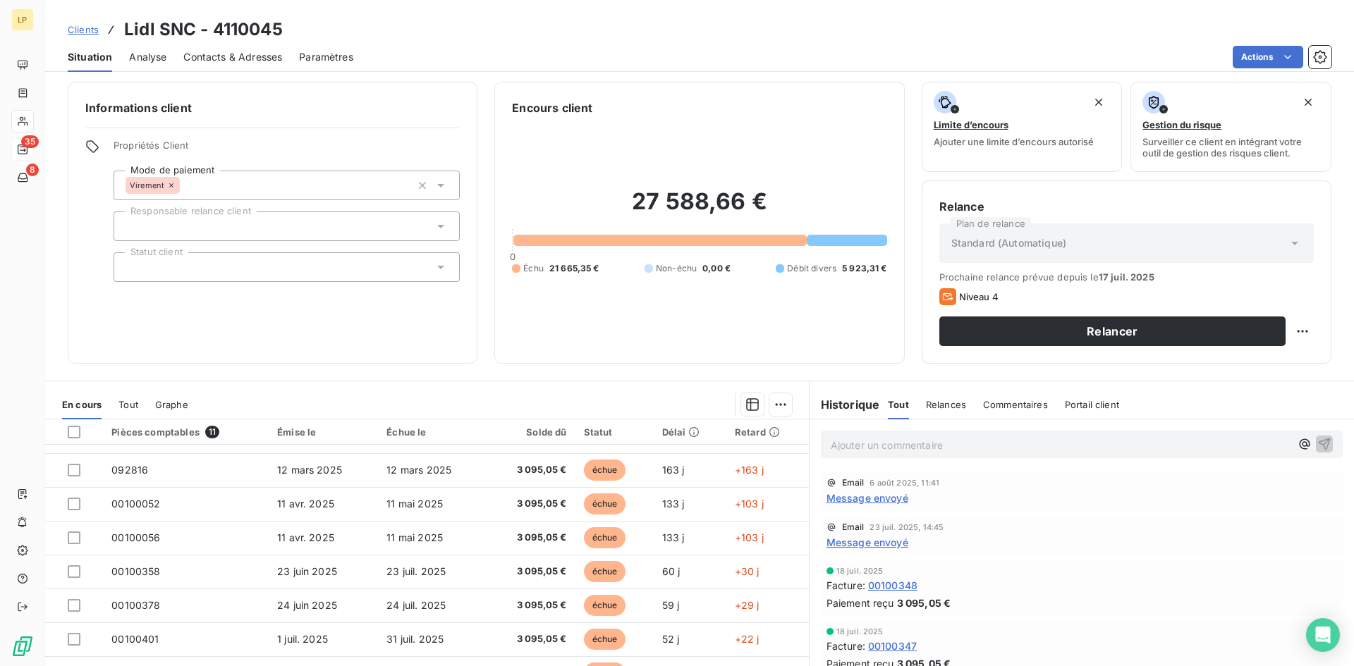
scroll to position [0, 0]
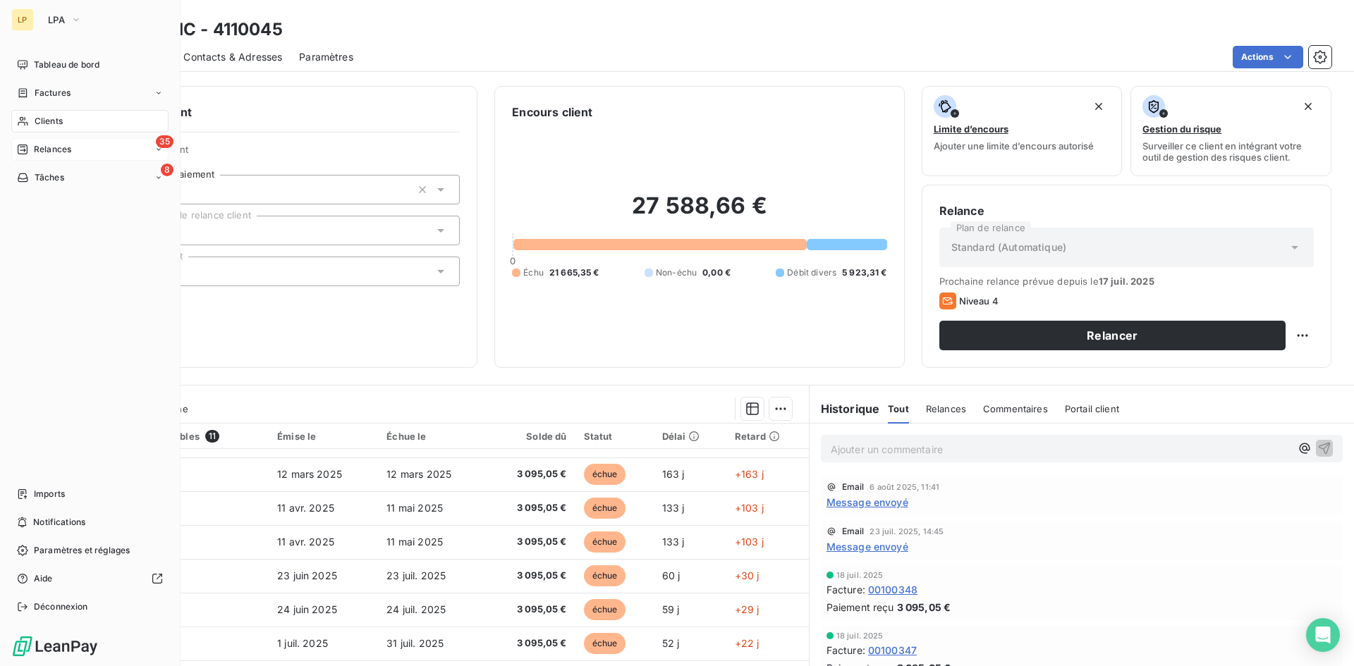
click at [85, 121] on div "Clients" at bounding box center [89, 121] width 157 height 23
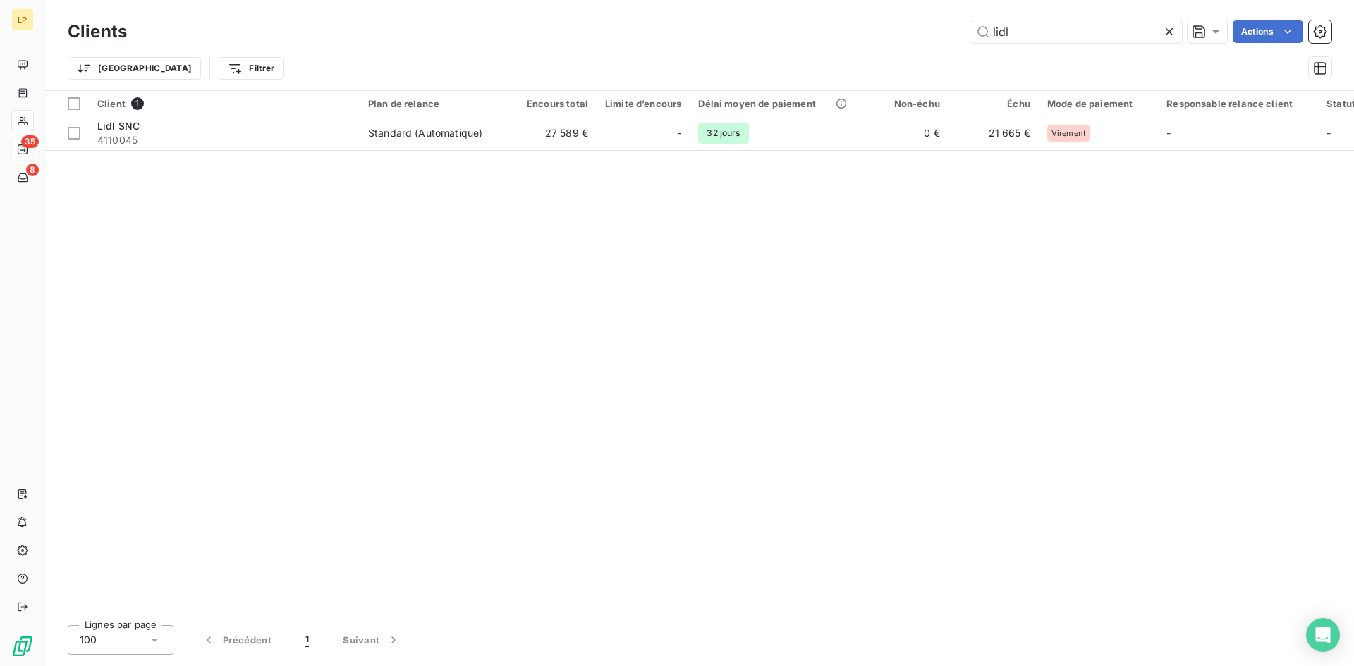
click at [1167, 33] on icon at bounding box center [1169, 31] width 7 height 7
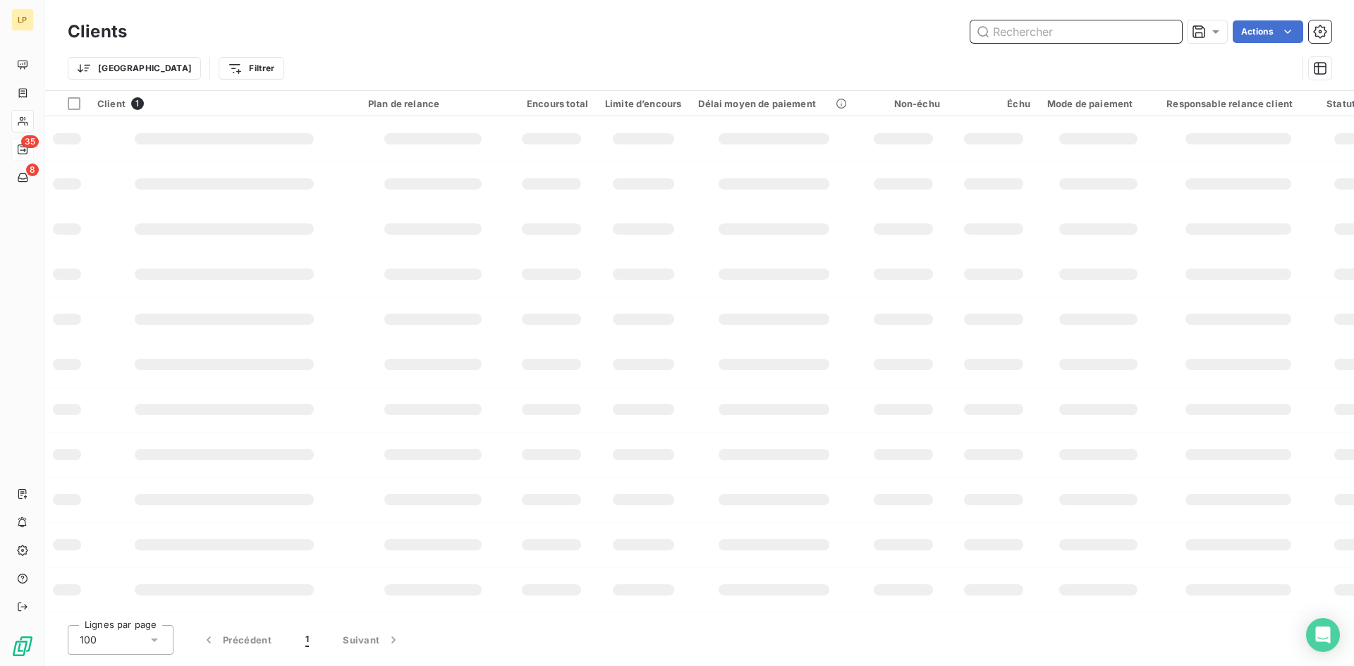
click at [1054, 32] on input "text" at bounding box center [1076, 31] width 212 height 23
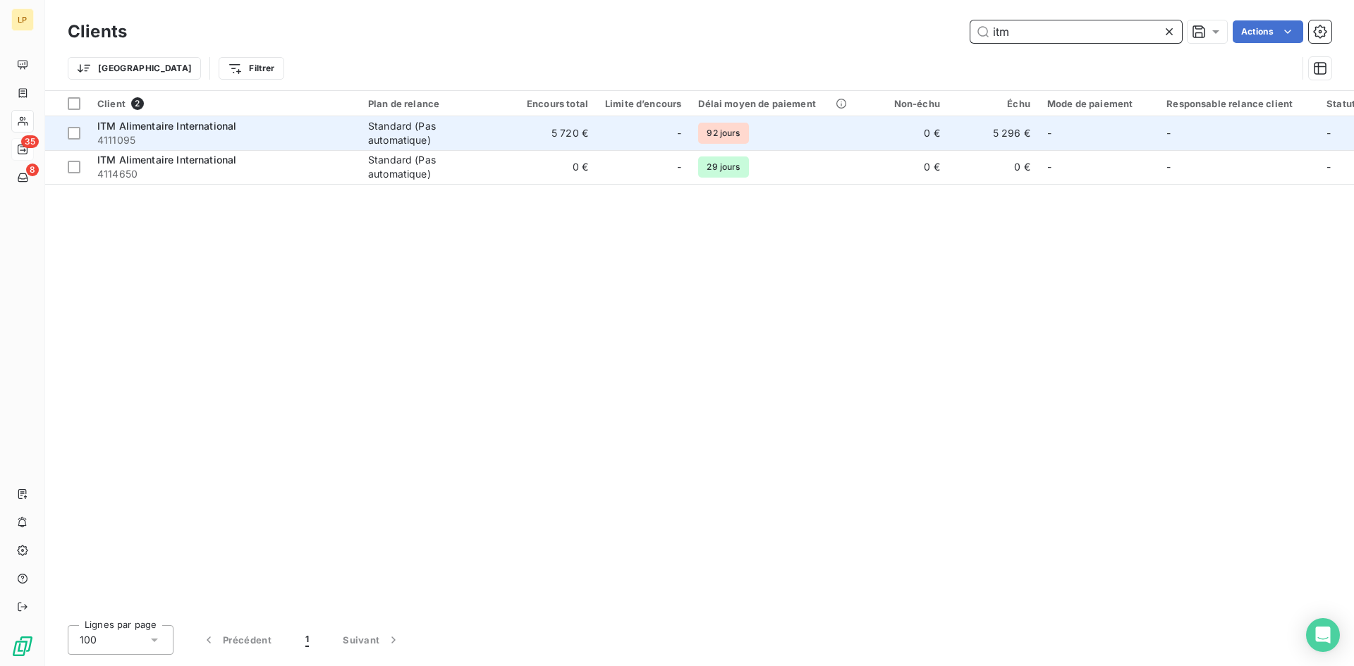
type input "itm"
click at [269, 135] on span "4111095" at bounding box center [224, 140] width 254 height 14
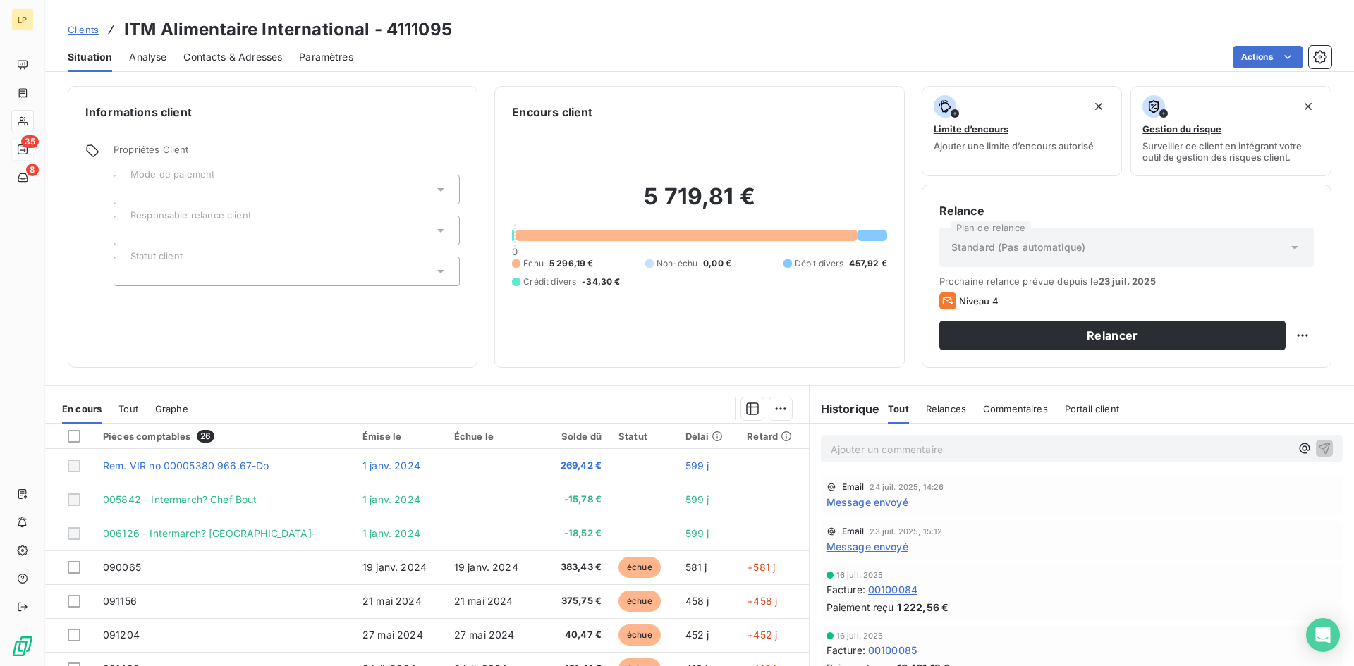
click at [876, 504] on span "Message envoyé" at bounding box center [867, 502] width 82 height 15
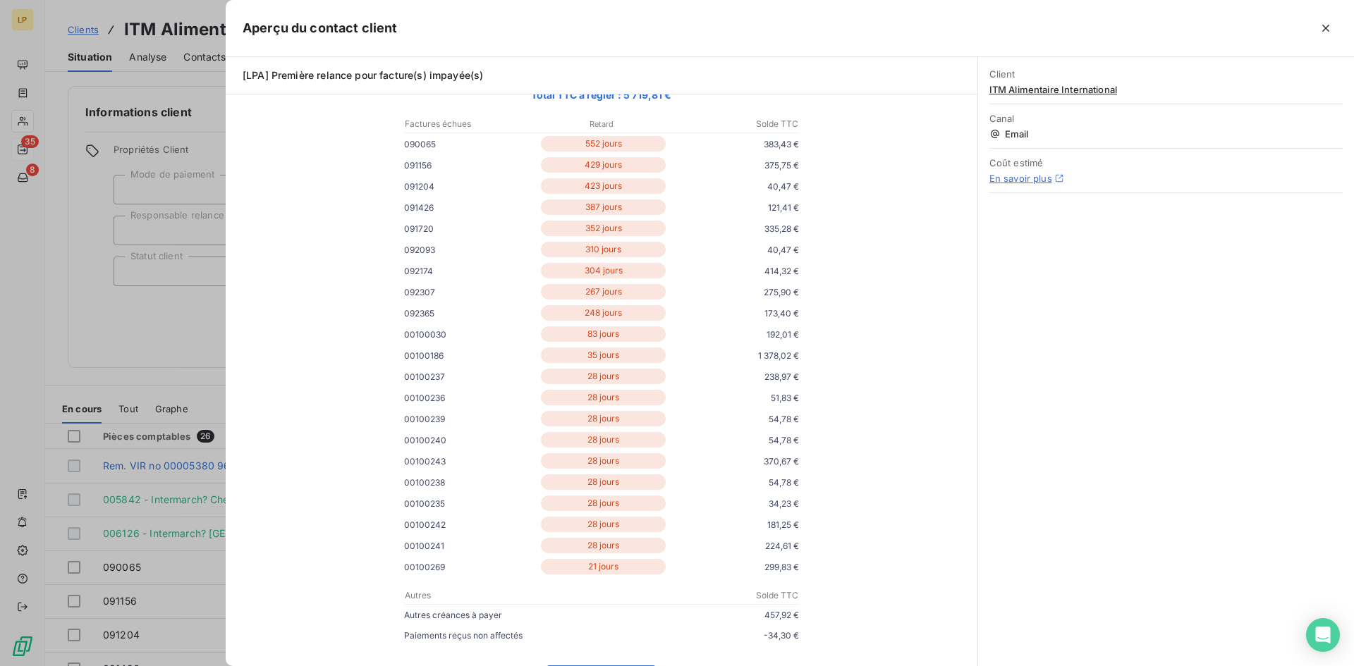
scroll to position [353, 0]
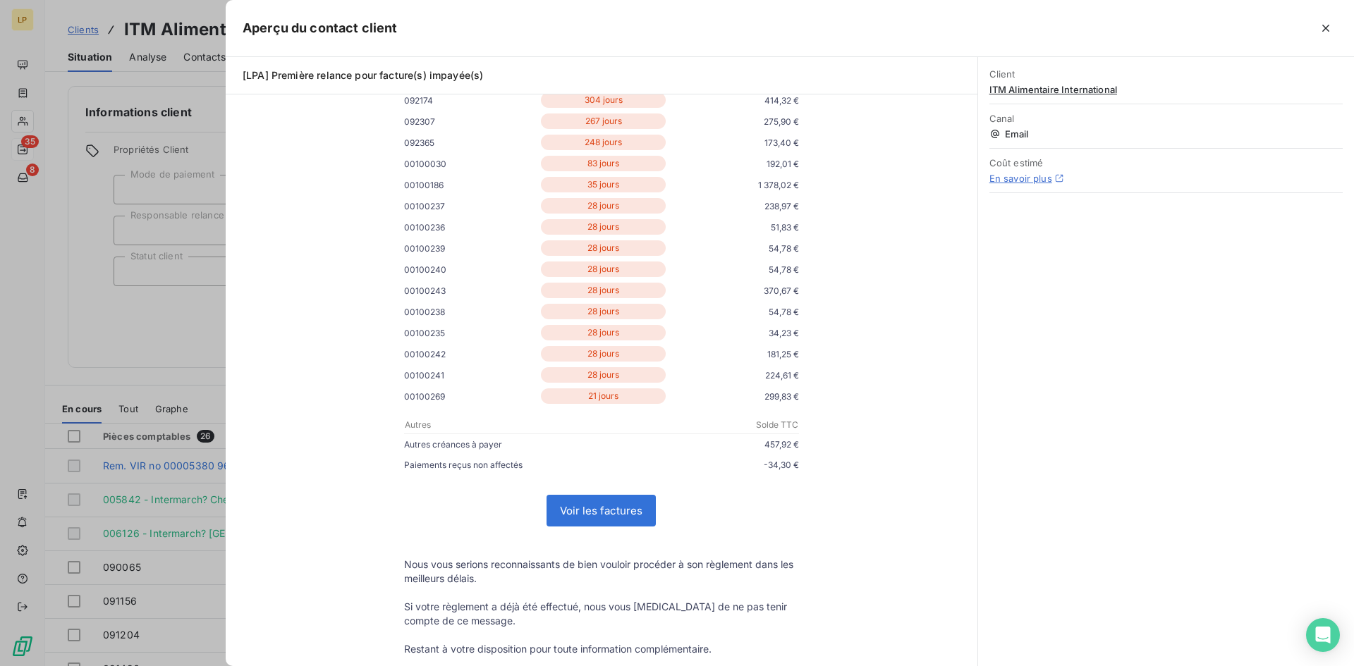
click at [174, 312] on div at bounding box center [677, 333] width 1354 height 666
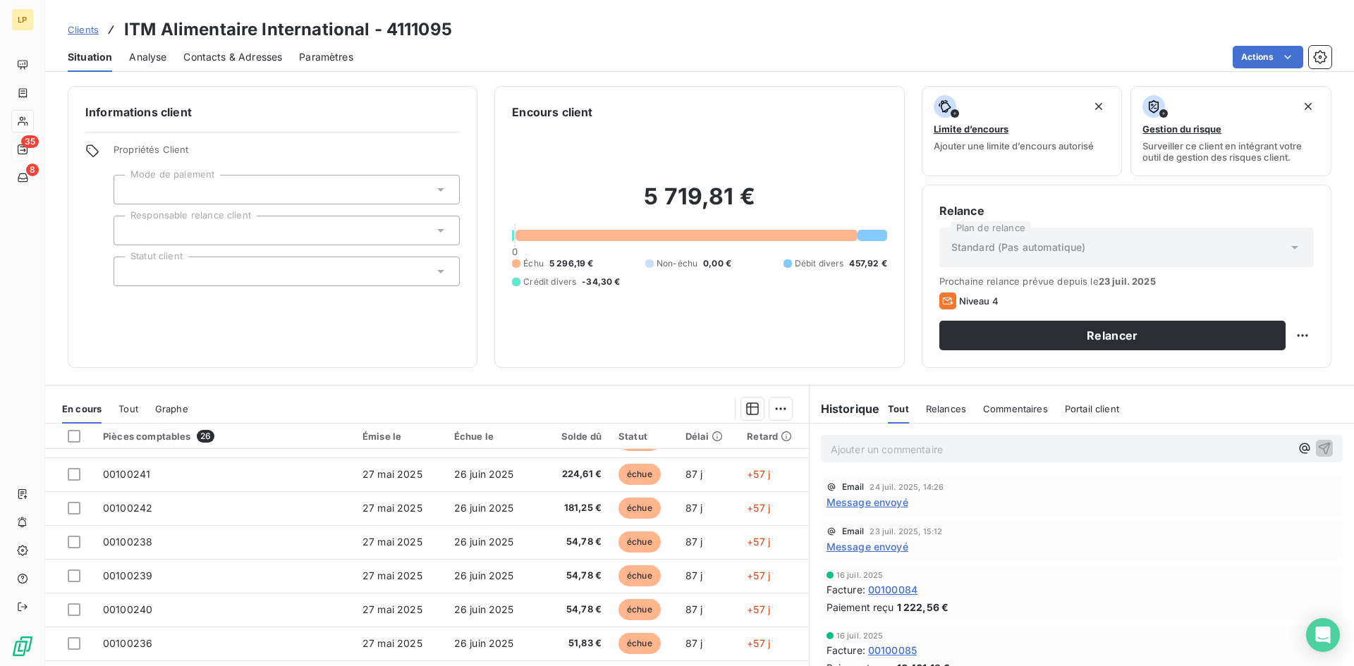
scroll to position [71, 0]
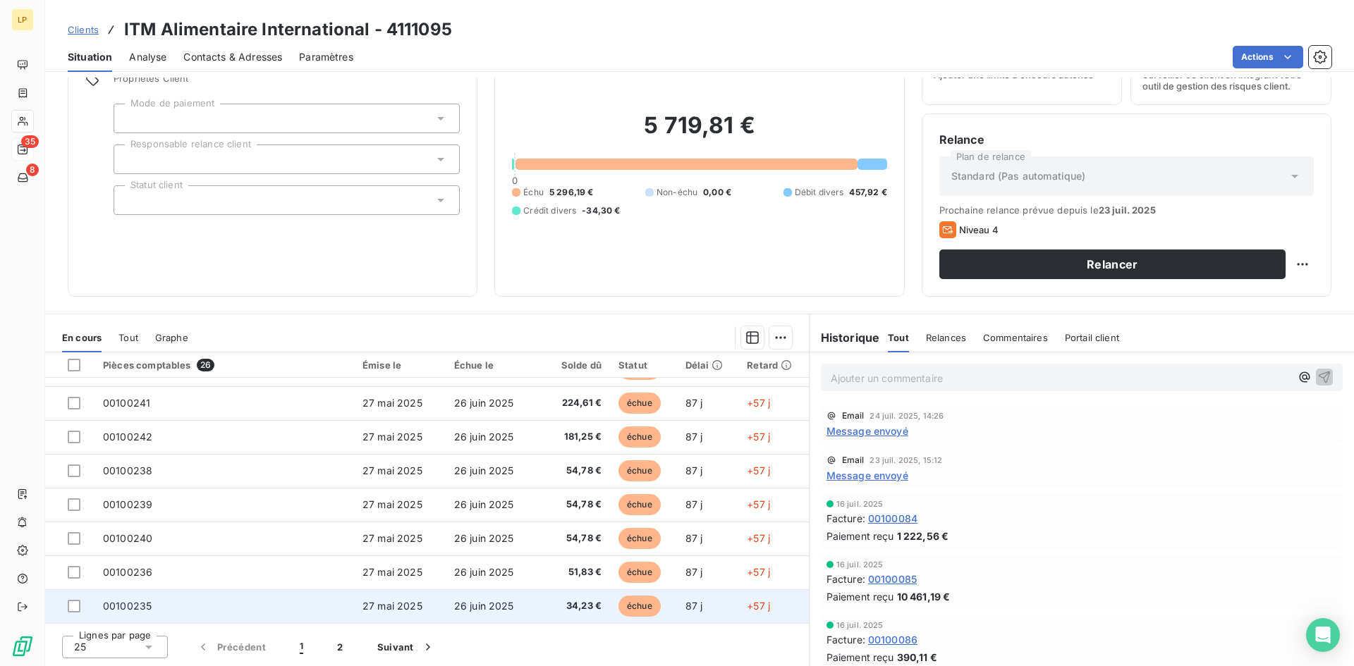
click at [293, 599] on td "00100235" at bounding box center [223, 606] width 259 height 34
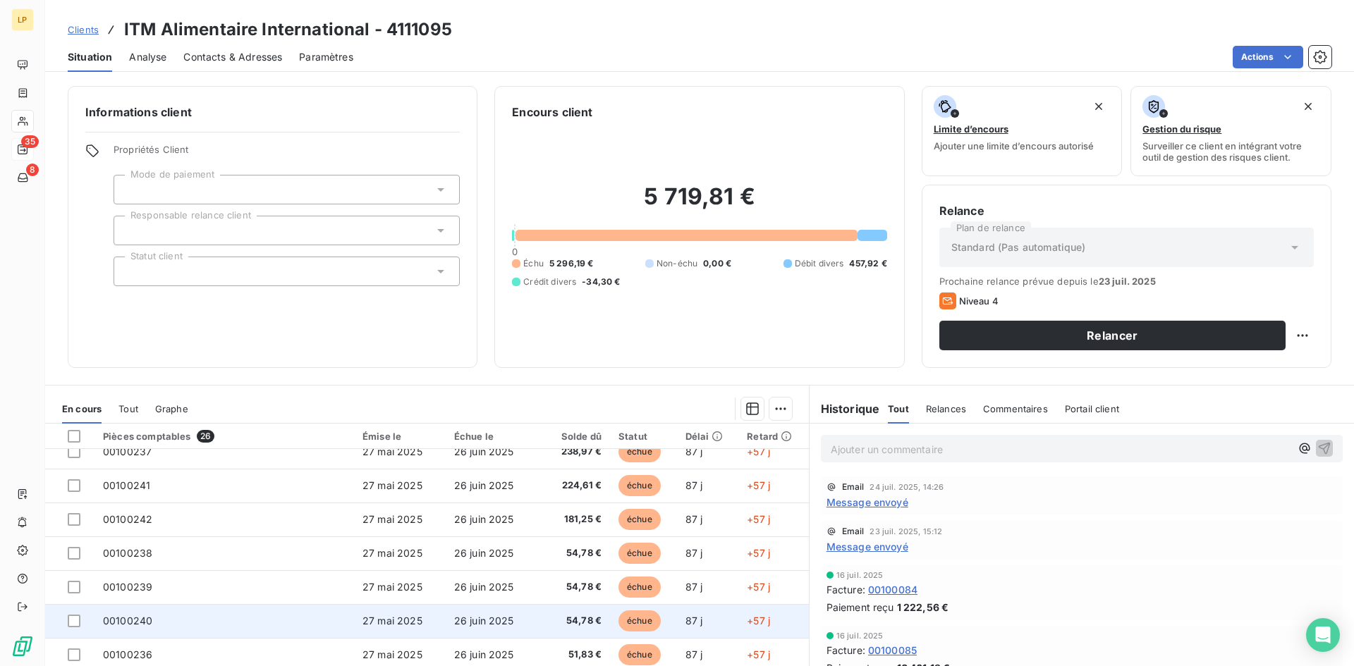
scroll to position [601, 0]
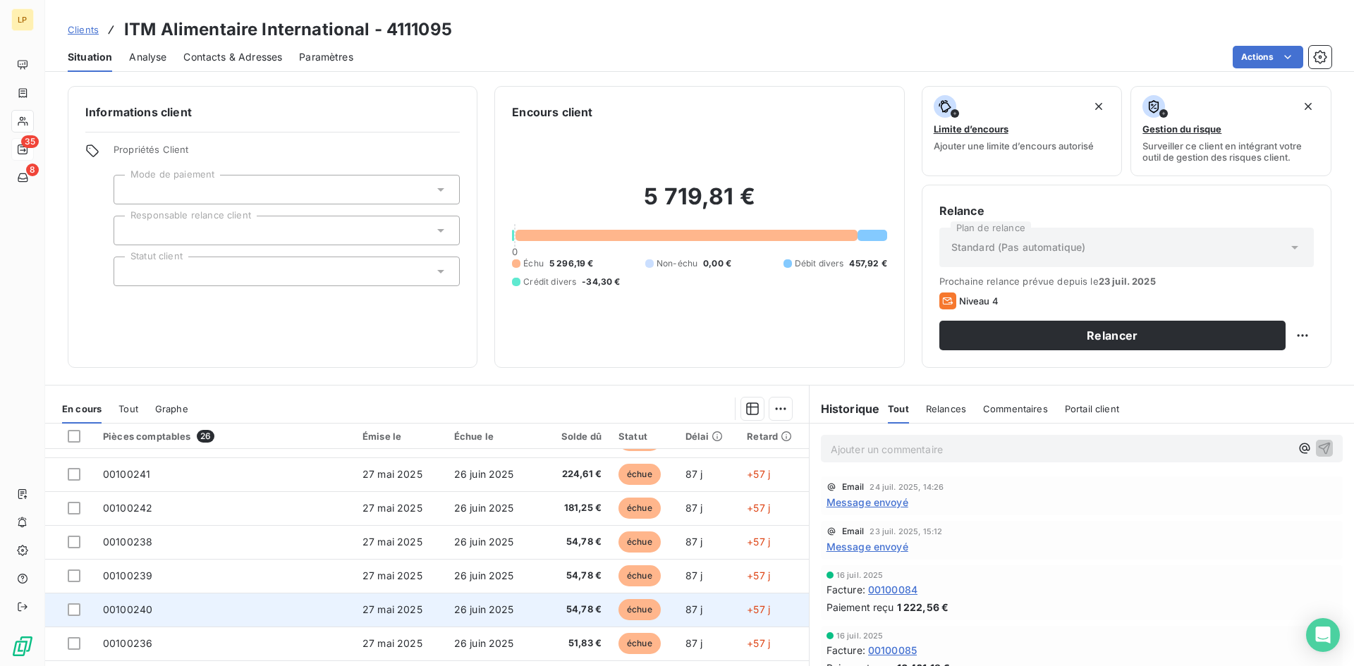
click at [500, 611] on td "26 juin 2025" at bounding box center [492, 610] width 92 height 34
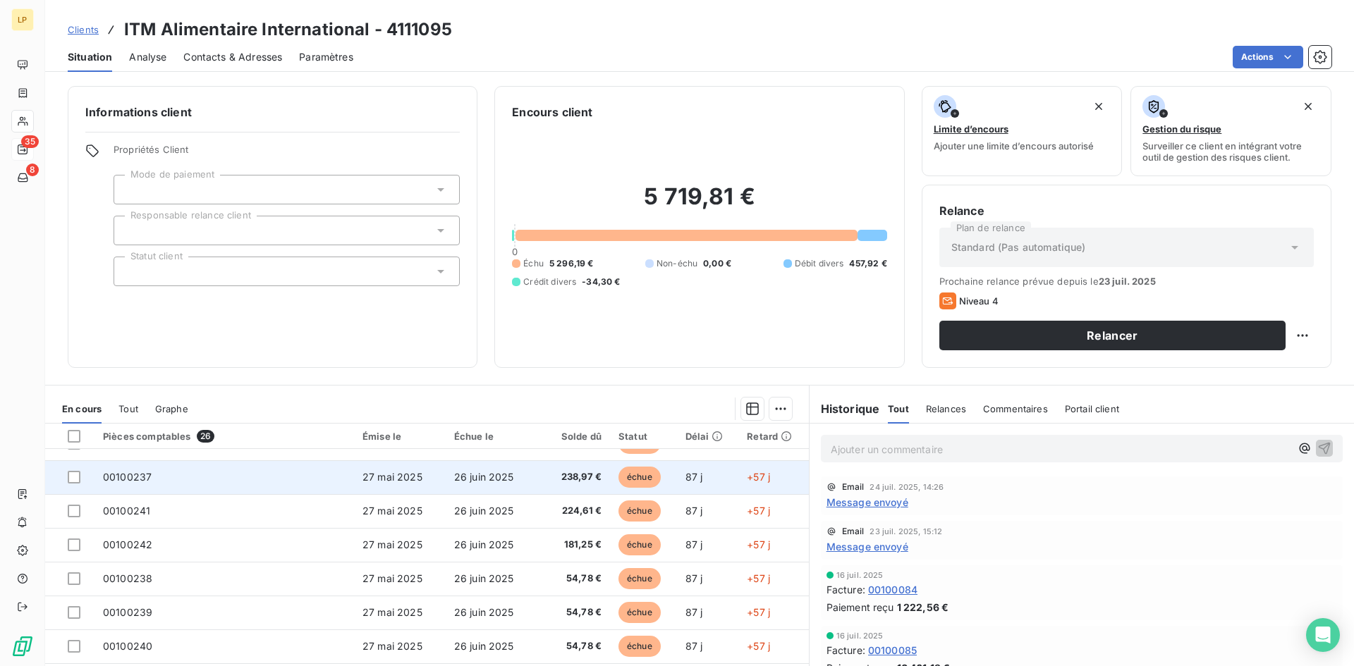
scroll to position [601, 0]
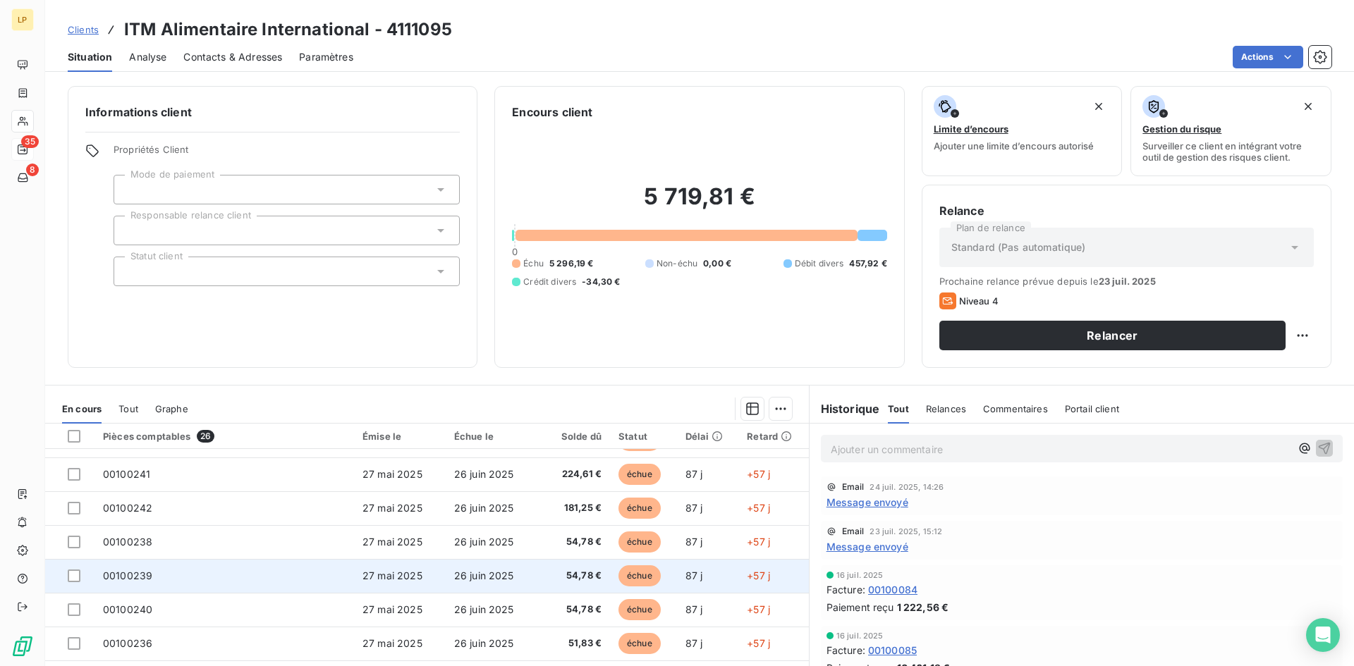
click at [503, 579] on td "26 juin 2025" at bounding box center [492, 576] width 92 height 34
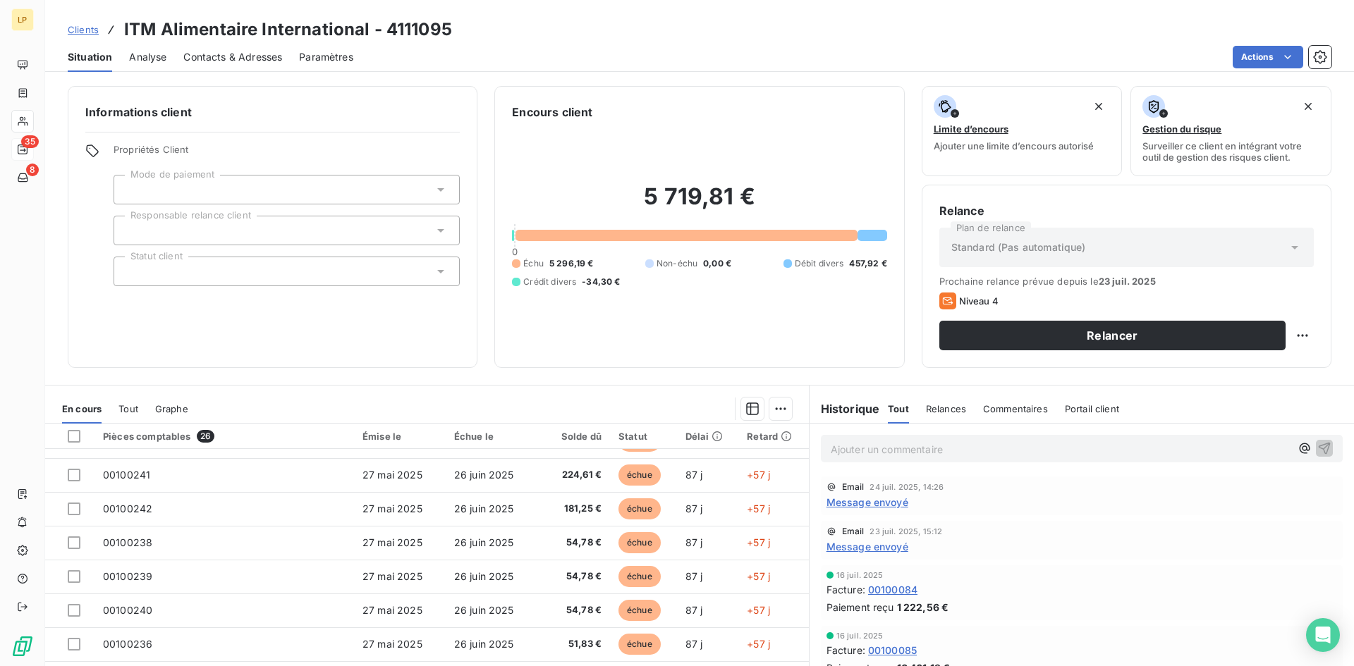
scroll to position [601, 0]
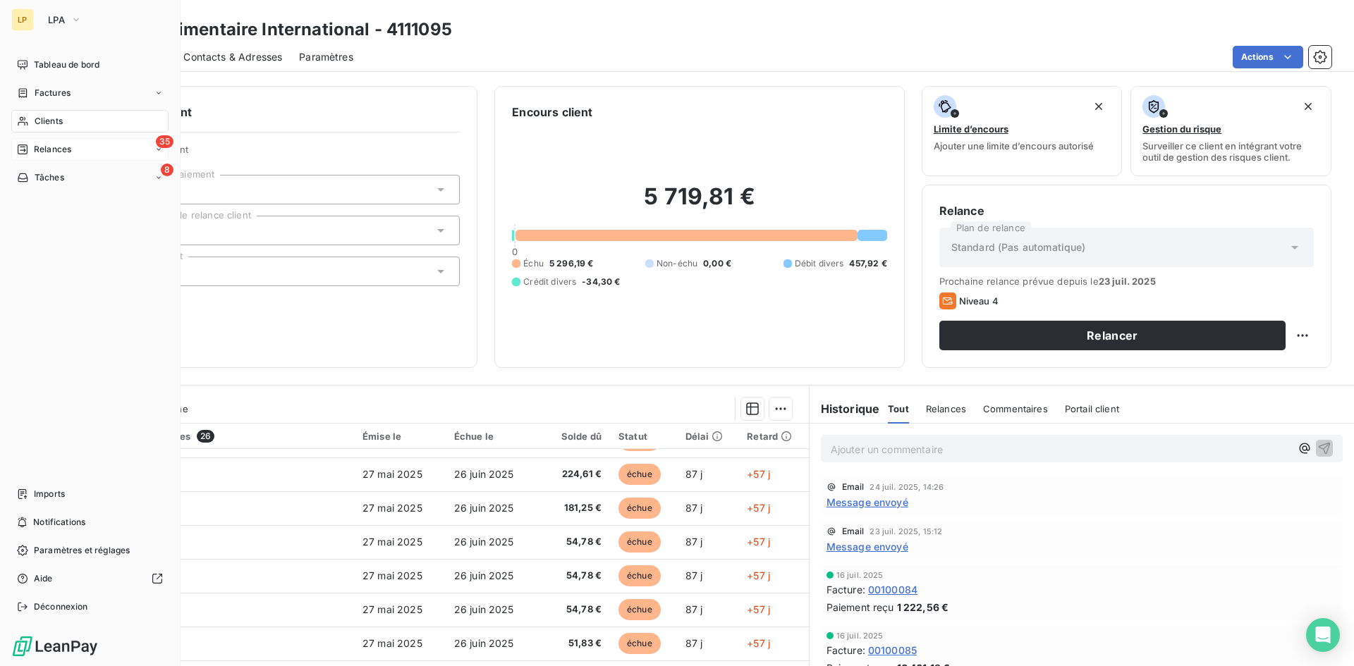
click at [63, 148] on span "Relances" at bounding box center [52, 149] width 37 height 13
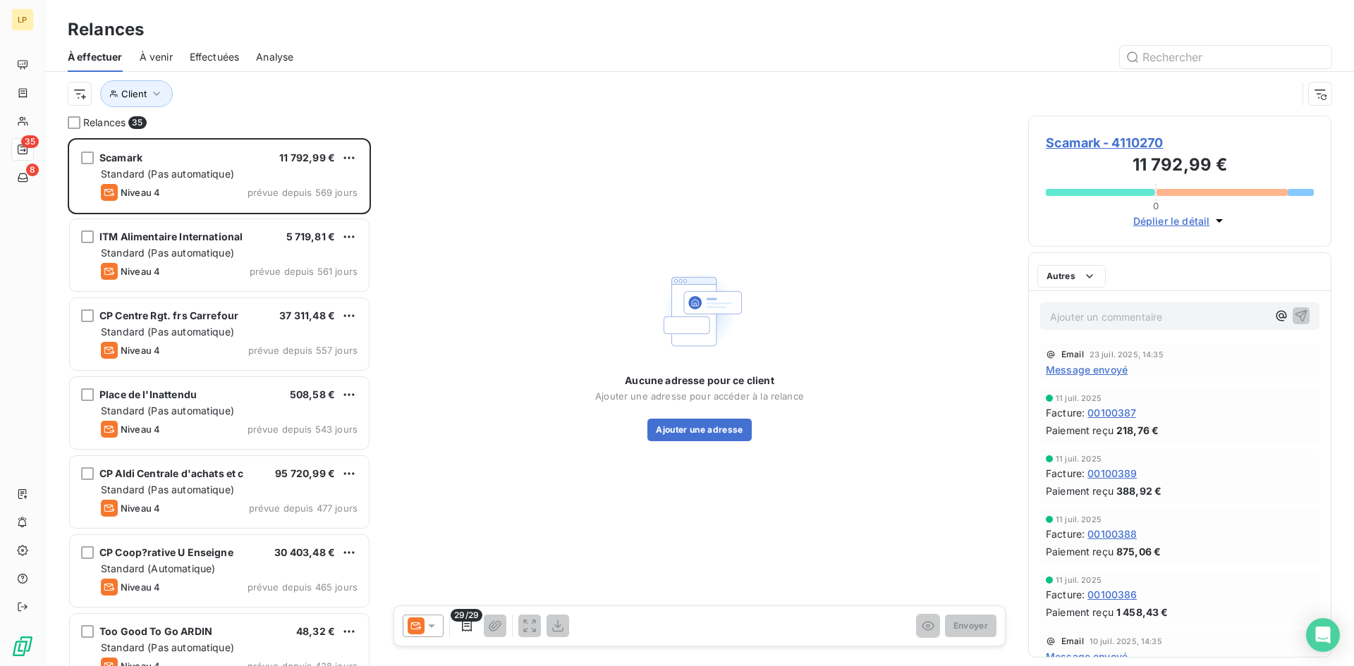
scroll to position [518, 293]
click at [1223, 63] on input "text" at bounding box center [1226, 57] width 212 height 23
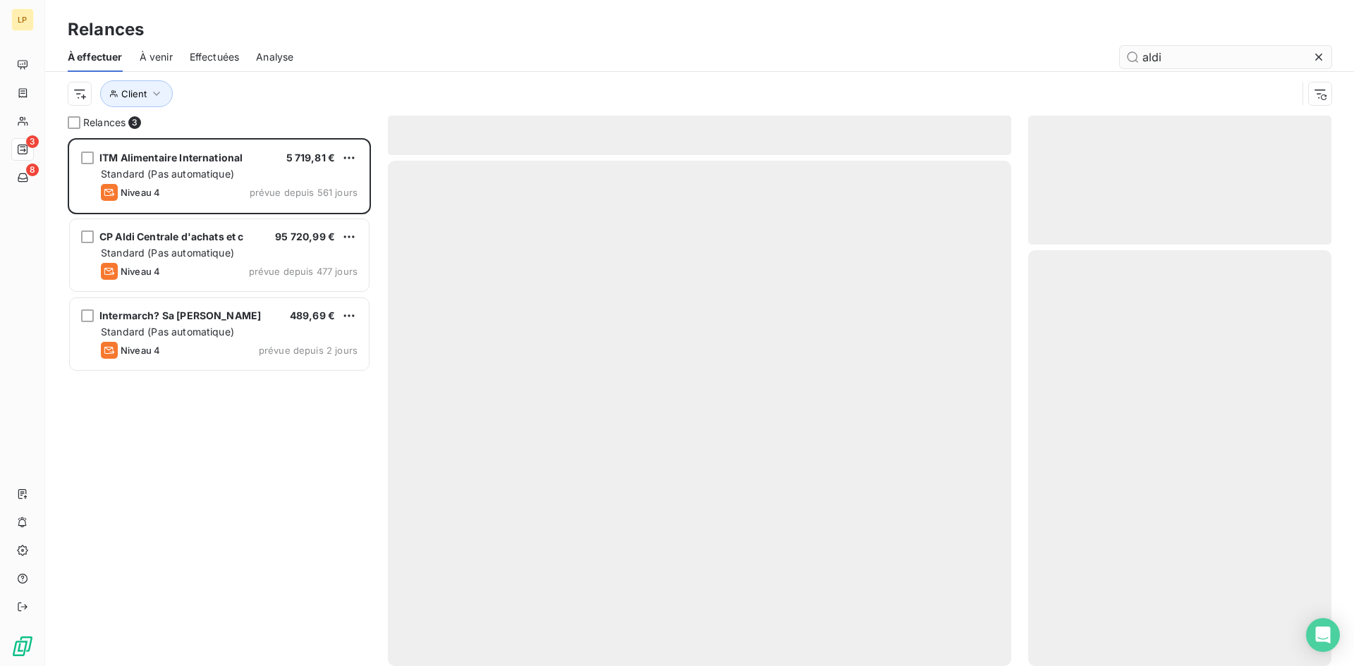
scroll to position [518, 293]
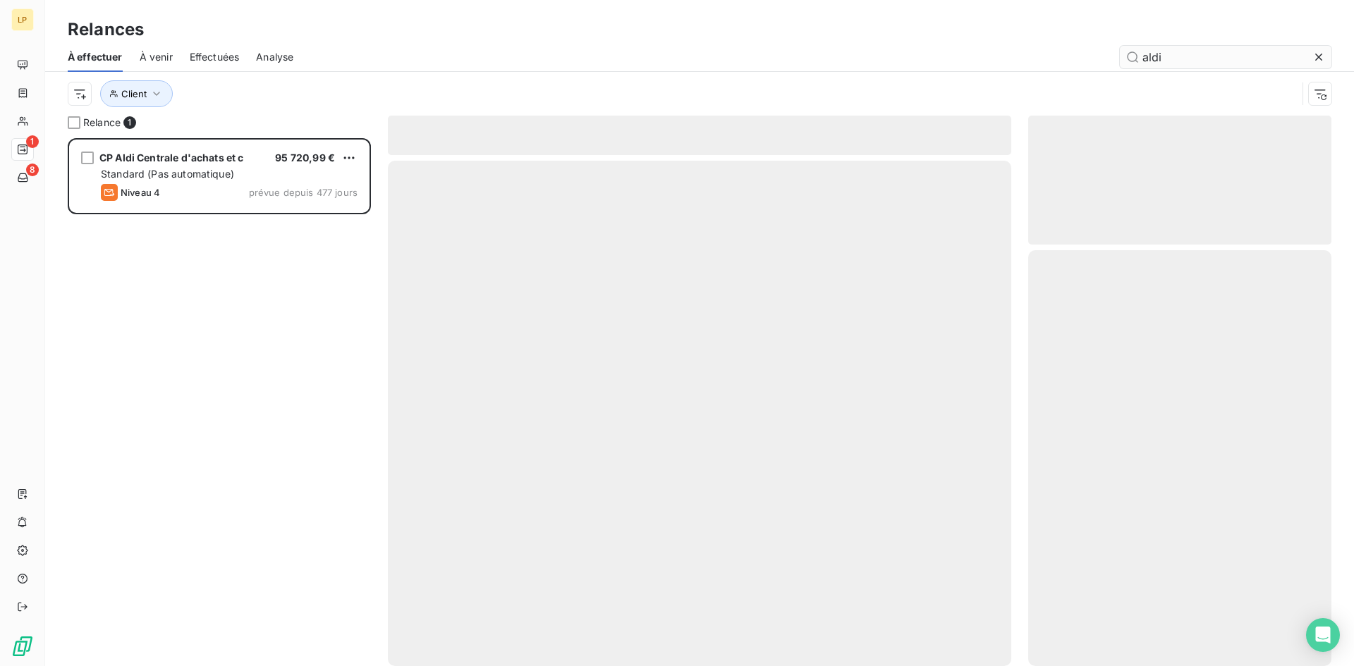
scroll to position [518, 293]
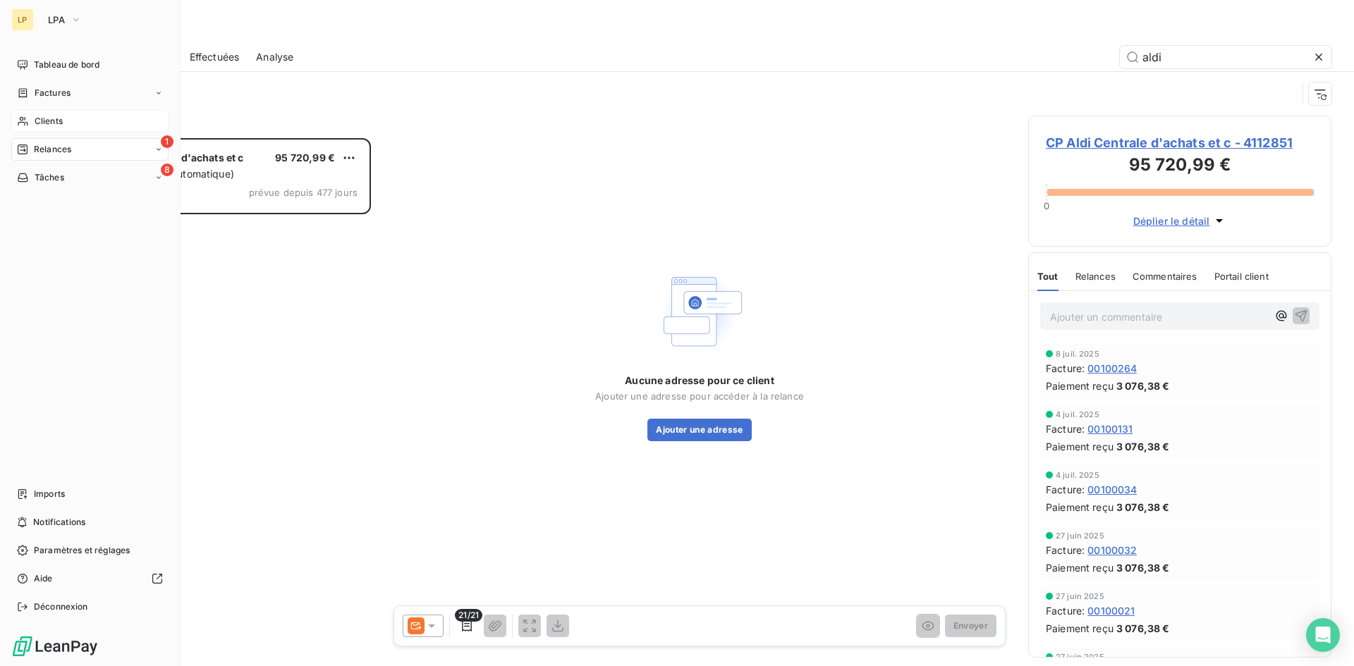
type input "aldi"
click at [39, 119] on span "Clients" at bounding box center [49, 121] width 28 height 13
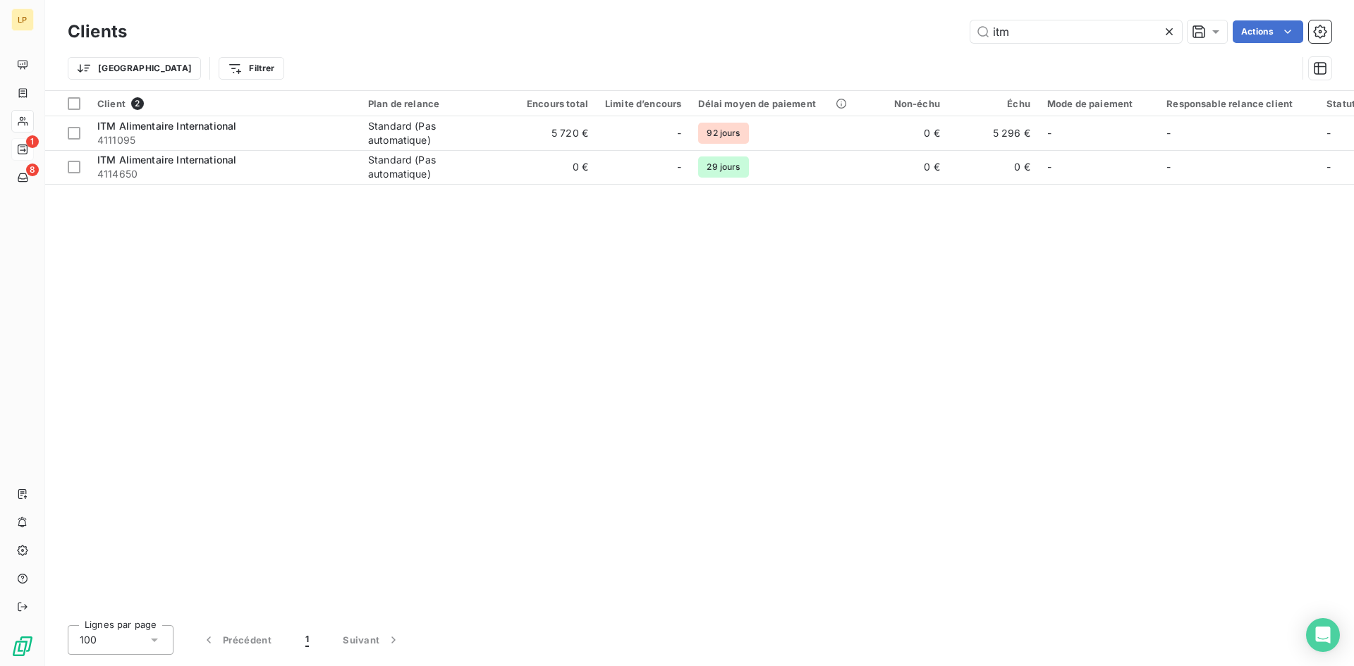
click at [1171, 35] on icon at bounding box center [1169, 31] width 7 height 7
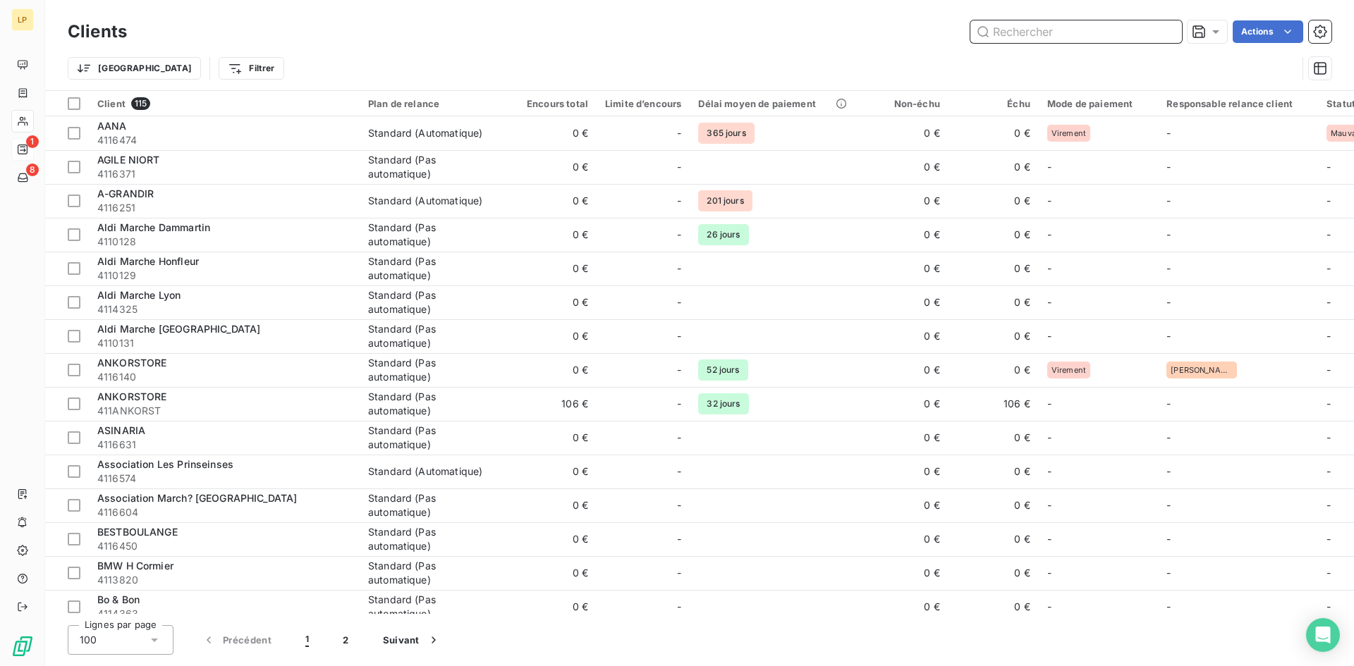
click at [1037, 34] on input "text" at bounding box center [1076, 31] width 212 height 23
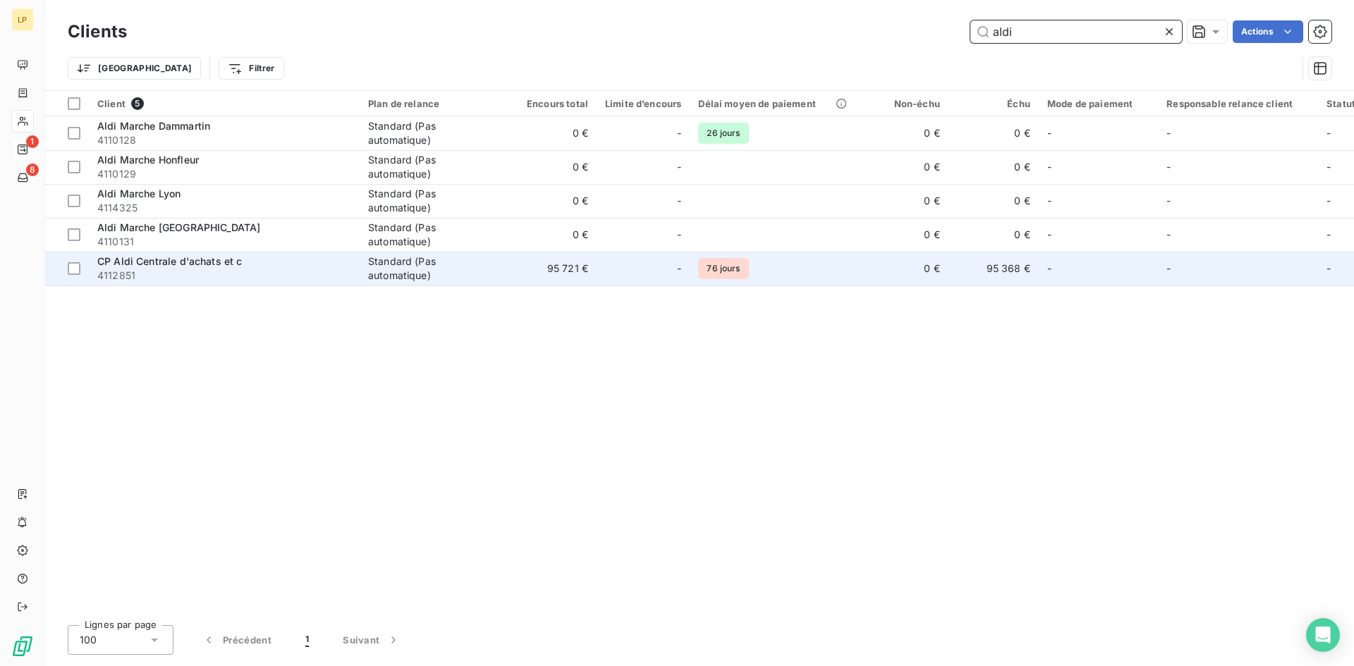
type input "aldi"
click at [189, 269] on span "4112851" at bounding box center [224, 276] width 254 height 14
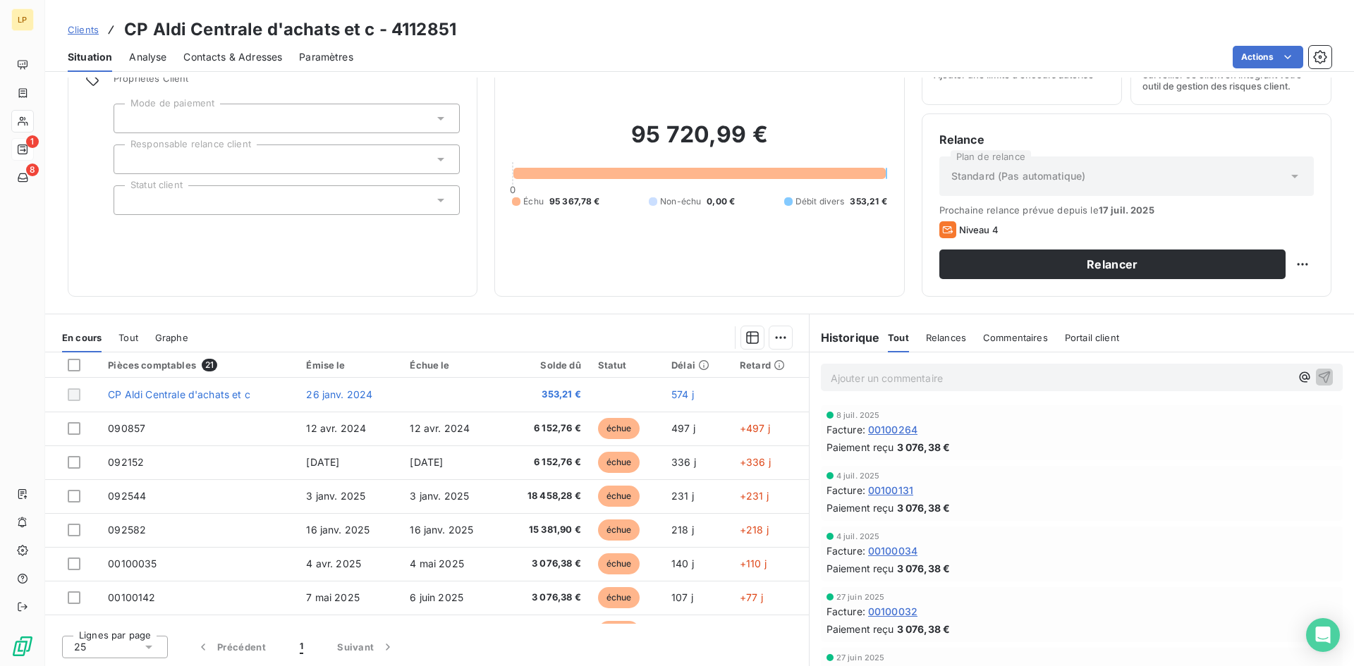
click at [222, 53] on span "Contacts & Adresses" at bounding box center [232, 57] width 99 height 14
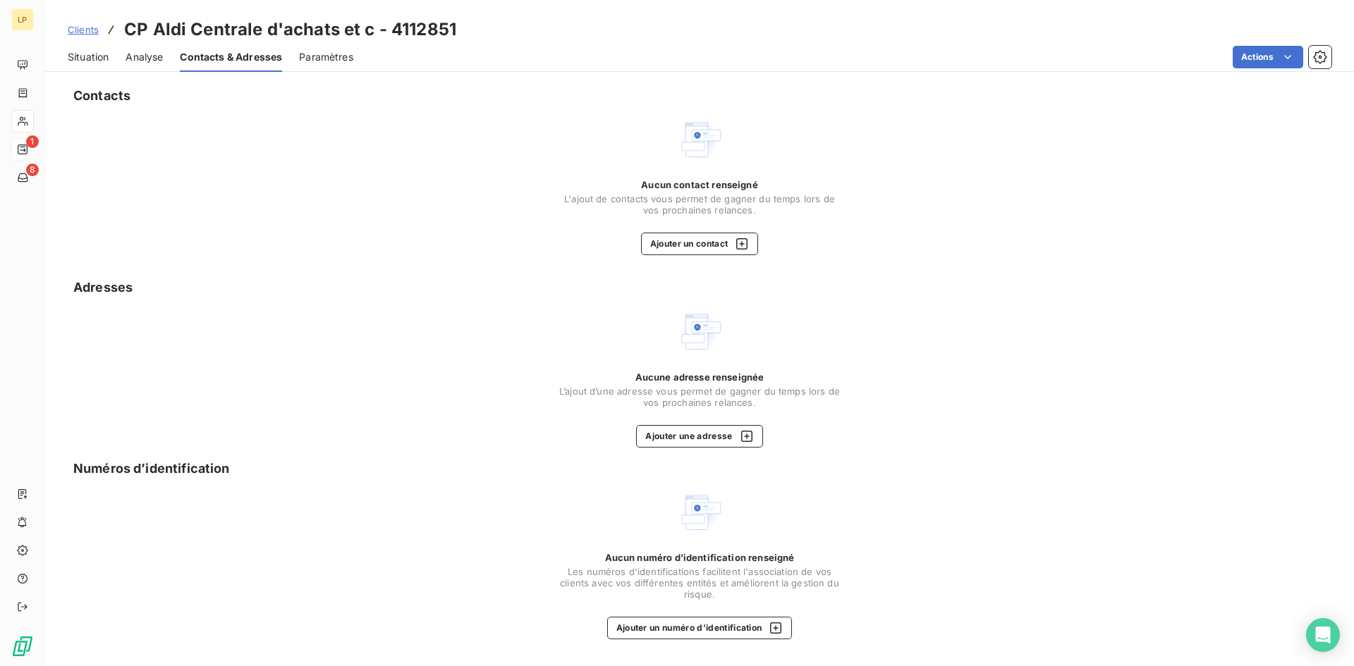
click at [95, 60] on span "Situation" at bounding box center [88, 57] width 41 height 14
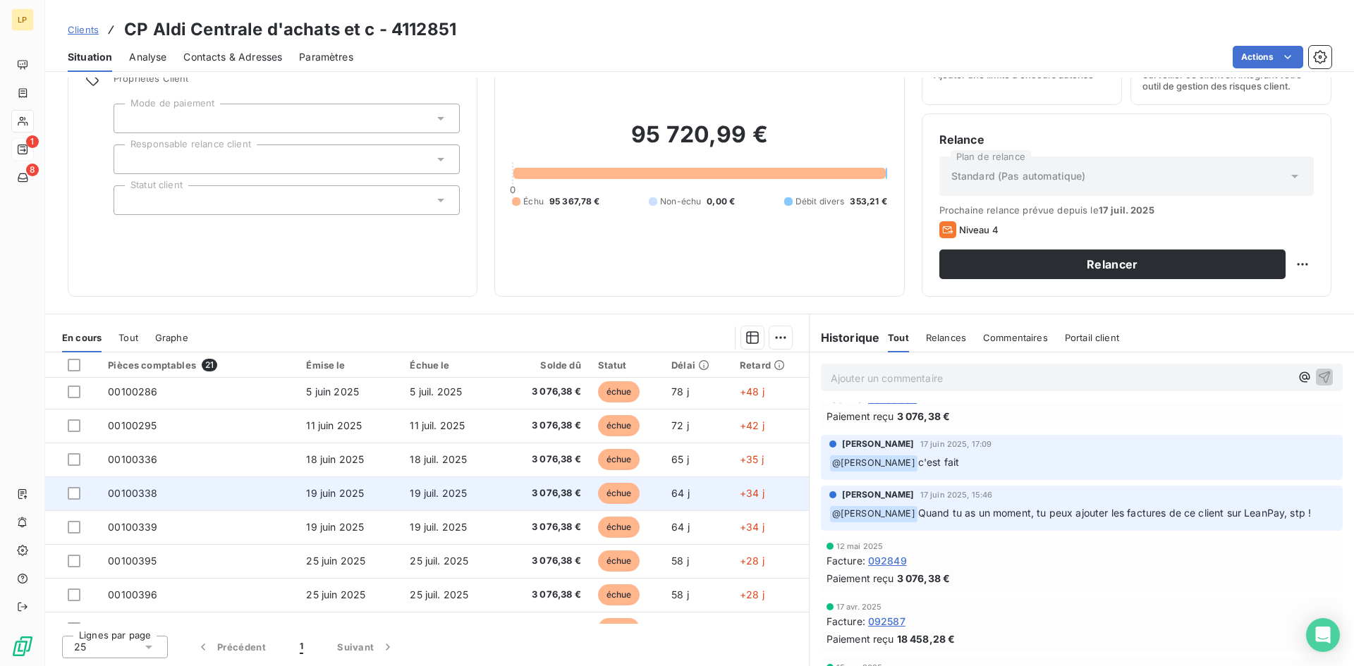
scroll to position [465, 0]
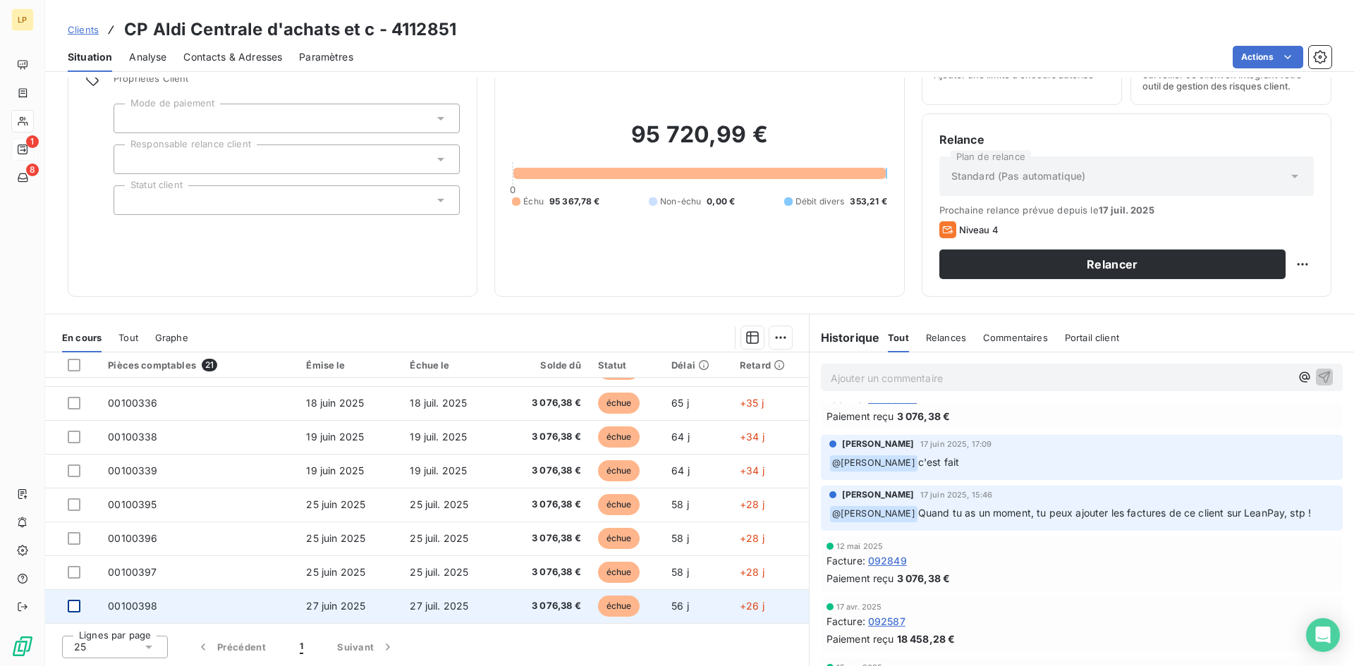
click at [71, 606] on div at bounding box center [74, 606] width 13 height 13
click at [298, 613] on td "27 juin 2025" at bounding box center [350, 606] width 104 height 34
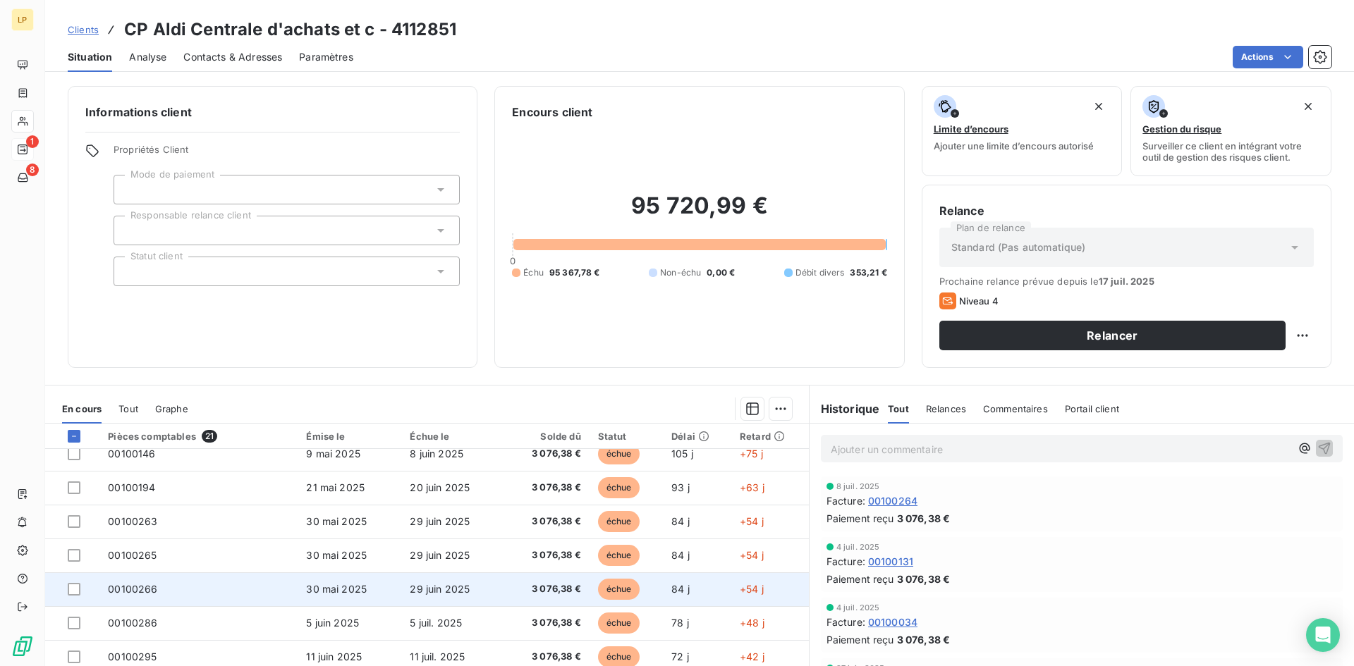
scroll to position [282, 0]
click at [243, 576] on td "00100286" at bounding box center [198, 590] width 198 height 34
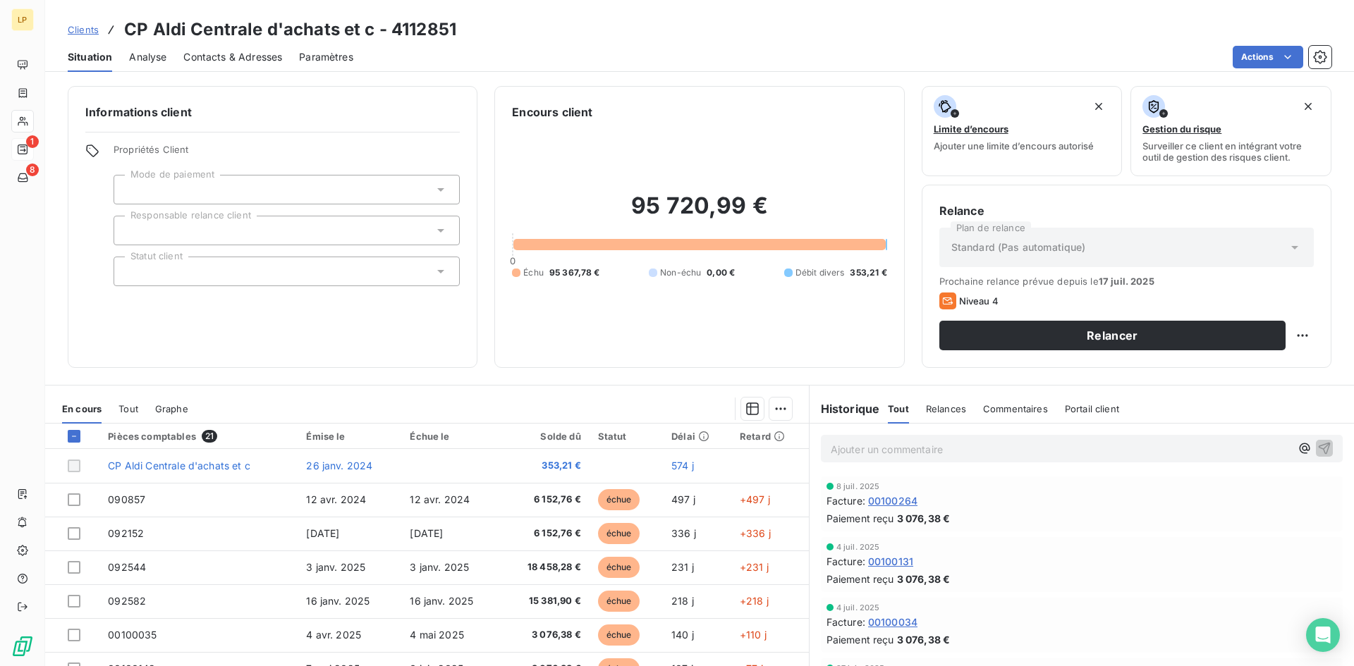
click at [879, 448] on p "Ajouter un commentaire ﻿" at bounding box center [1061, 450] width 460 height 18
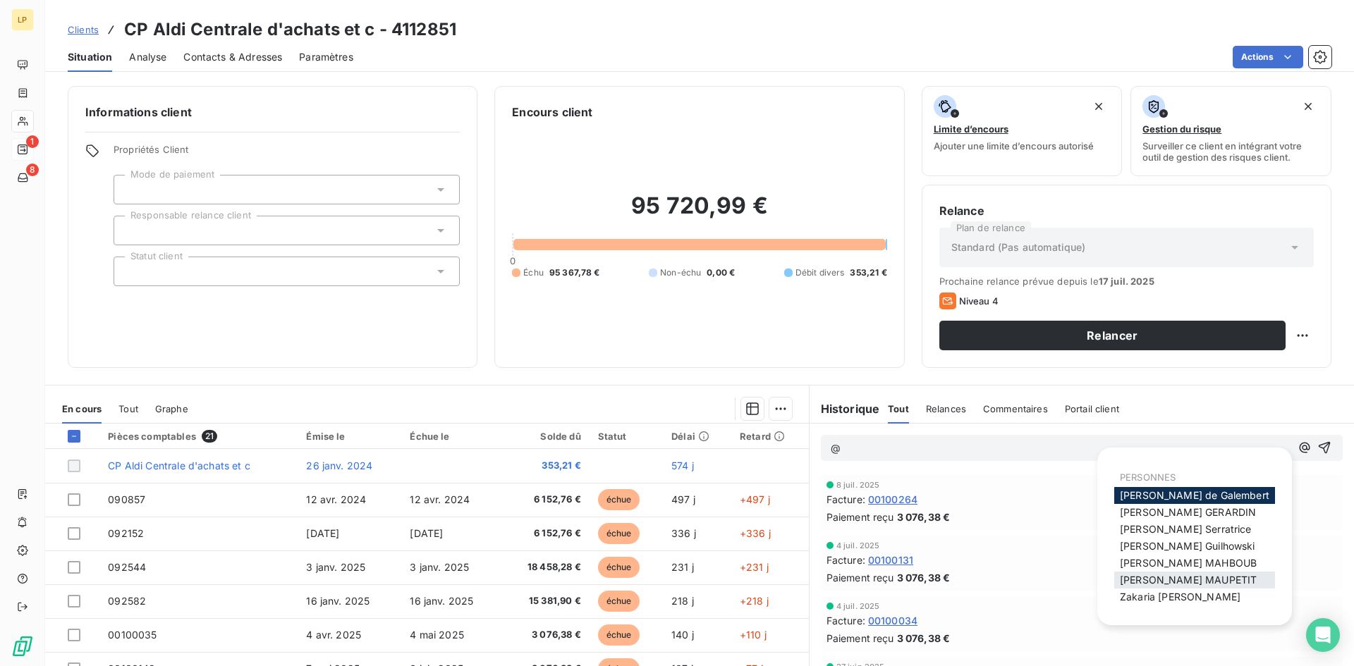
click at [1151, 581] on span "Marie MAUPETIT" at bounding box center [1188, 580] width 137 height 12
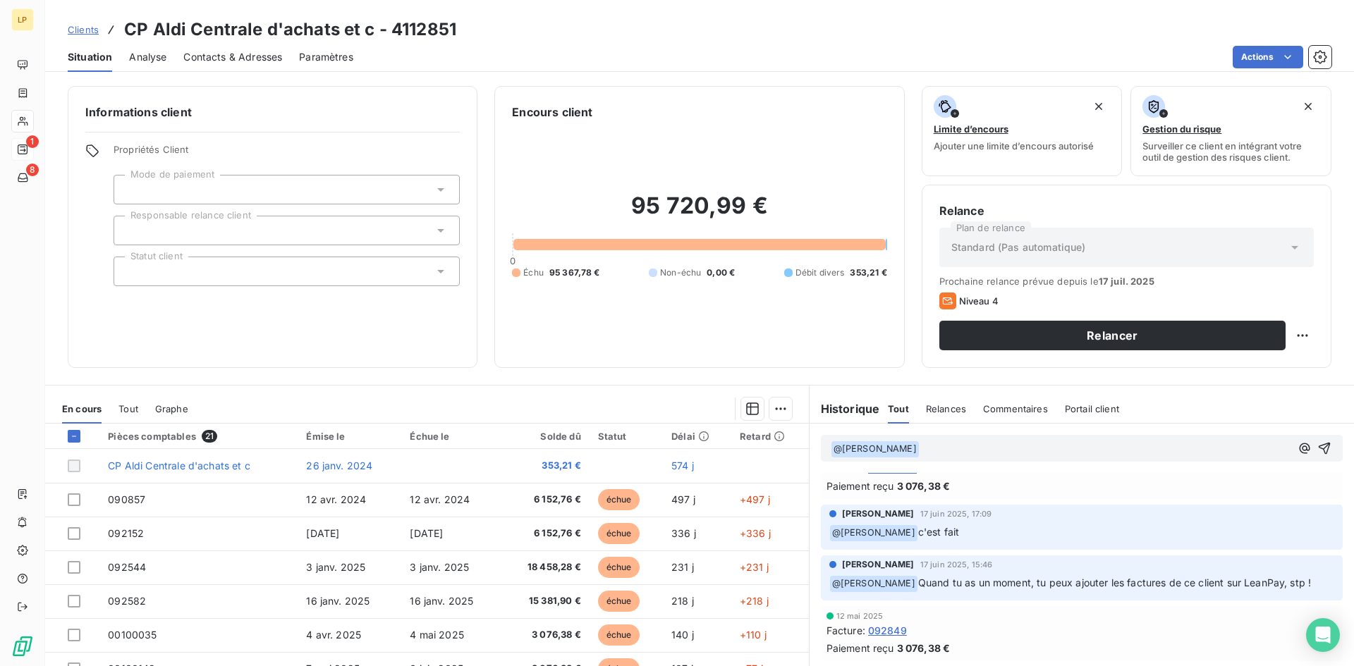
scroll to position [635, 0]
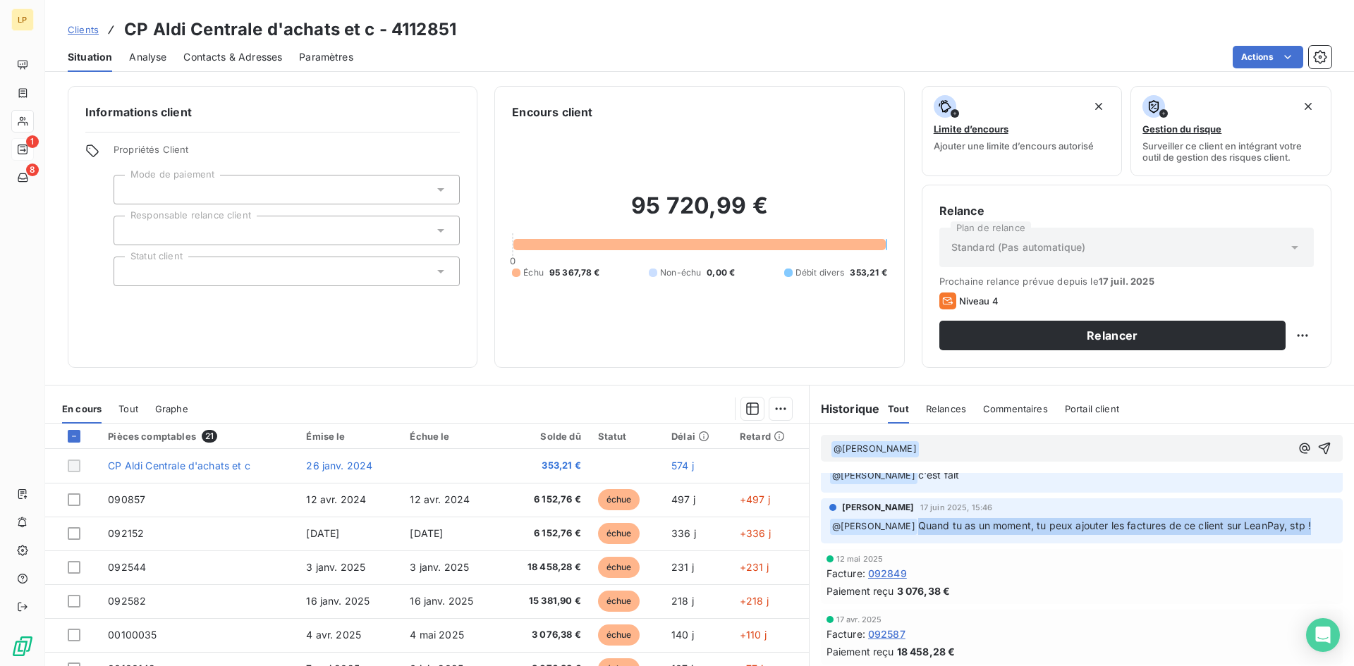
drag, startPoint x: 918, startPoint y: 525, endPoint x: 1314, endPoint y: 527, distance: 395.6
click at [1314, 527] on div "Zakaria ABDI FARENE 17 juin 2025, 15:46 ﻿ @ Marie MAUPETIT Quand tu as un momen…" at bounding box center [1082, 521] width 522 height 45
copy span "Quand tu as un moment, tu peux ajouter les factures de ce client sur LeanPay, s…"
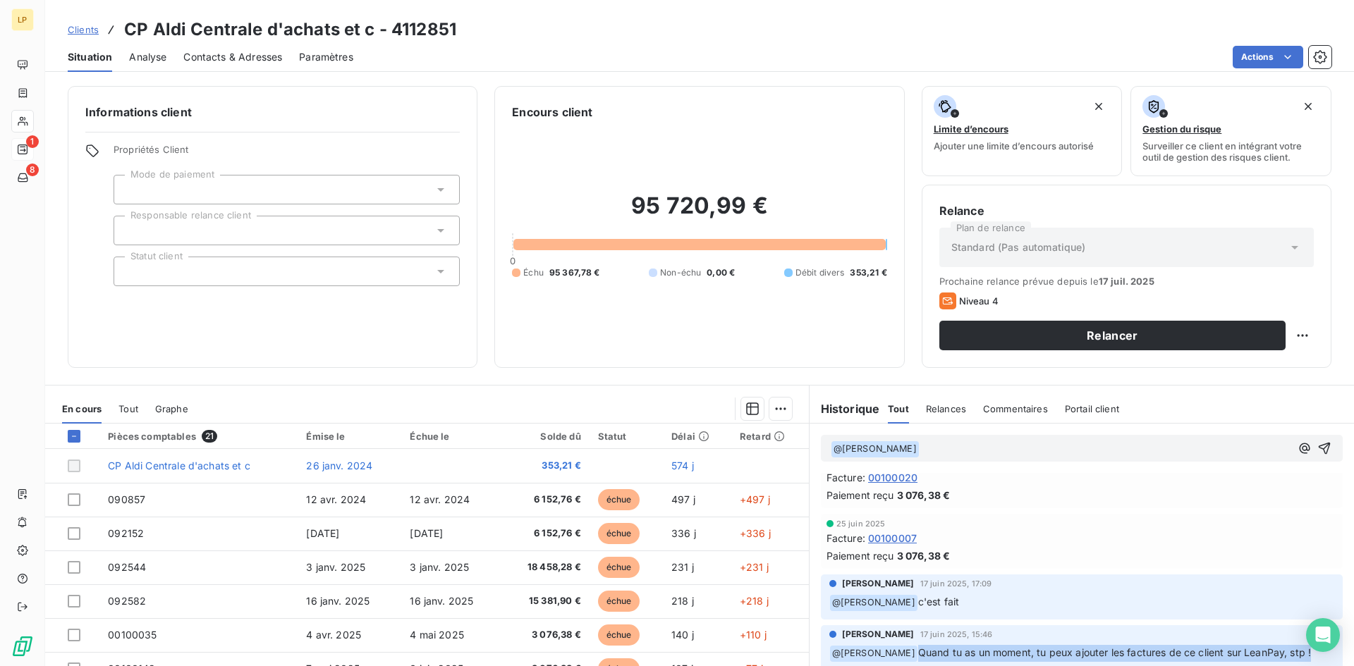
scroll to position [494, 0]
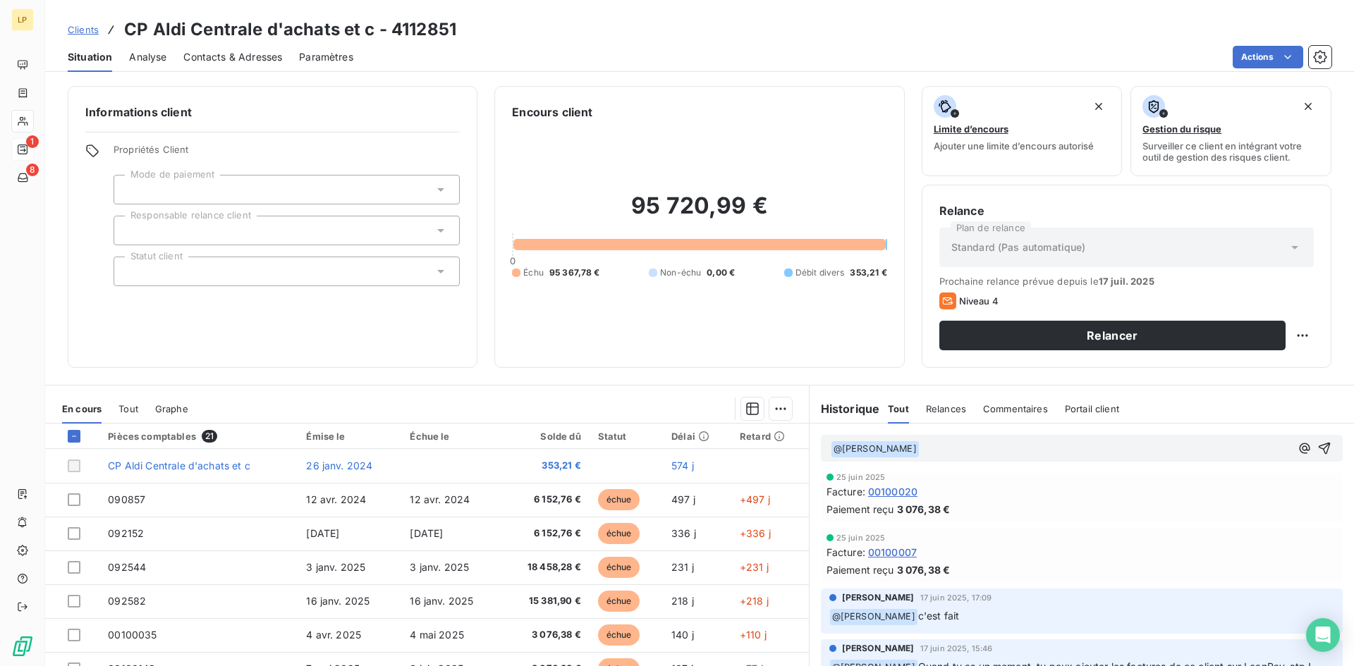
click at [942, 451] on p "﻿ @ Marie MAUPETIT ﻿ ﻿" at bounding box center [1061, 449] width 460 height 17
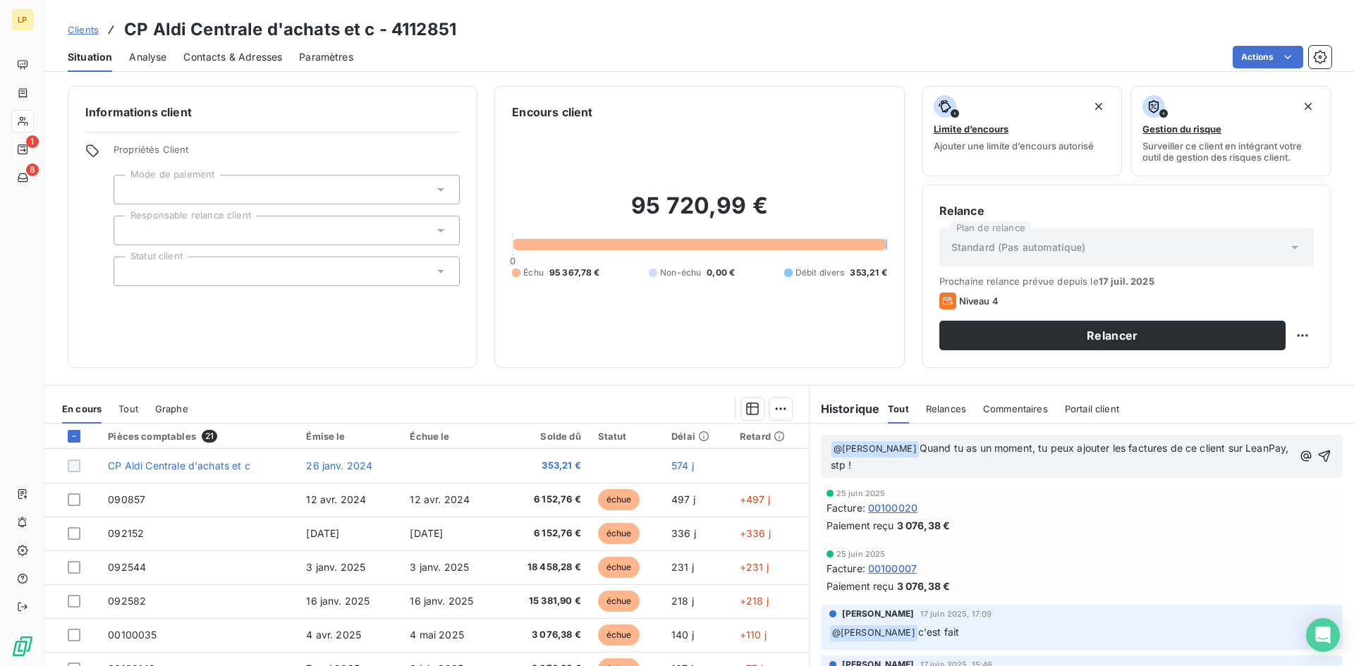
scroll to position [510, 0]
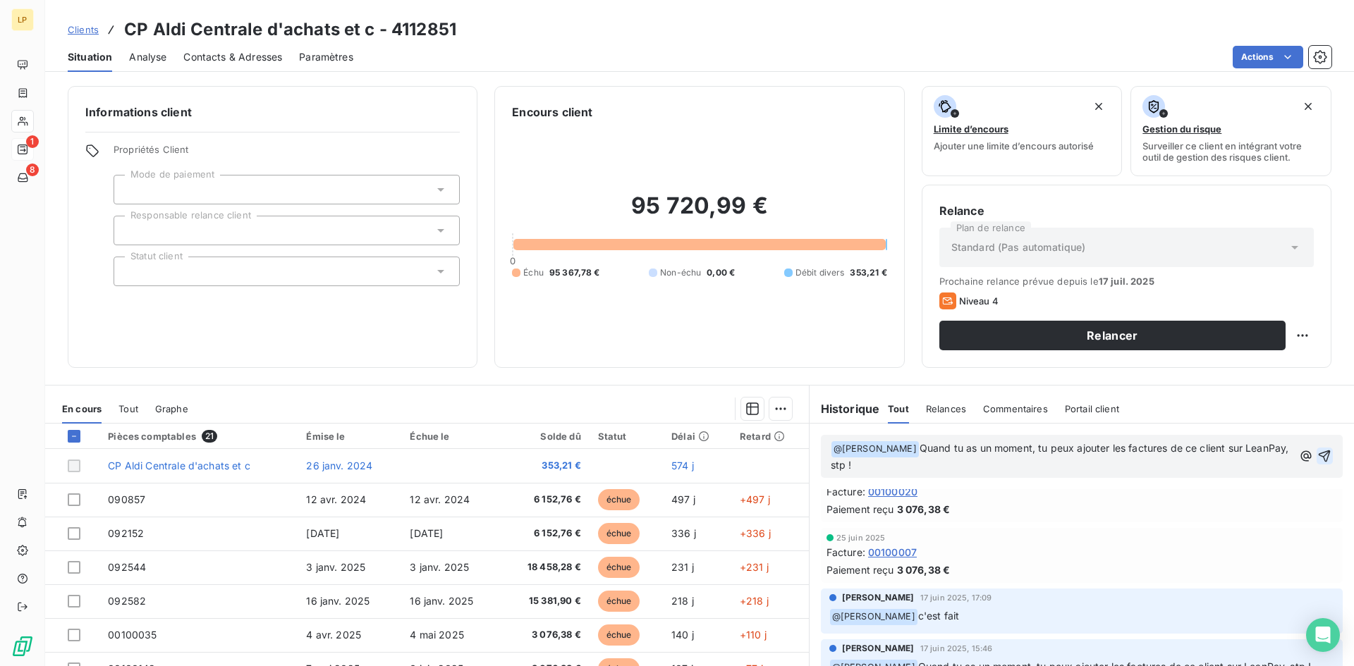
click at [1317, 456] on icon "button" at bounding box center [1324, 456] width 14 height 14
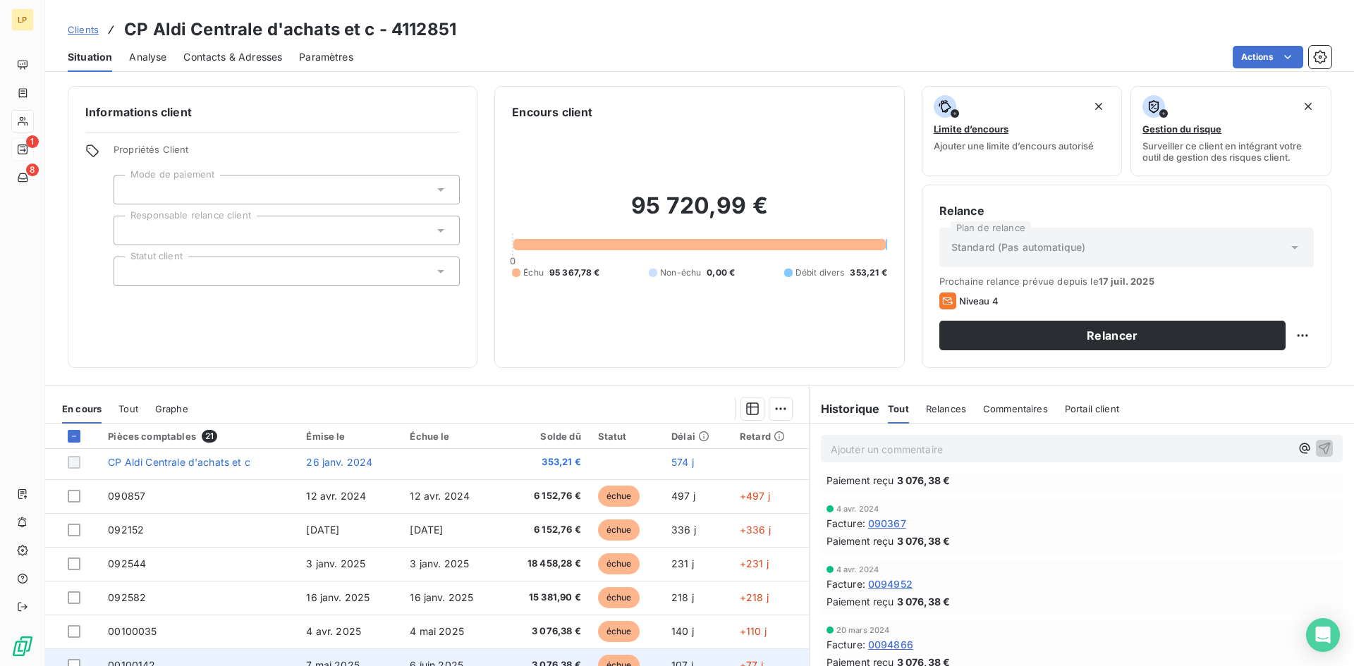
scroll to position [0, 0]
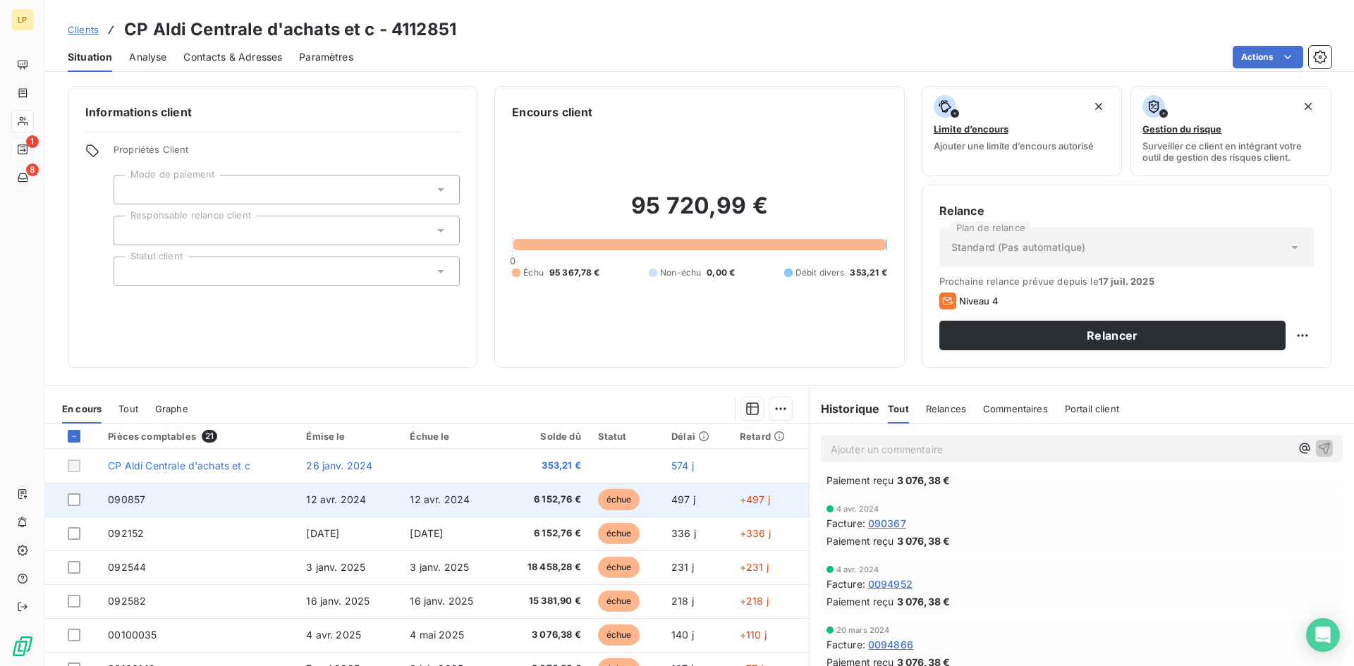
click at [544, 516] on td "6 152,76 €" at bounding box center [544, 500] width 87 height 34
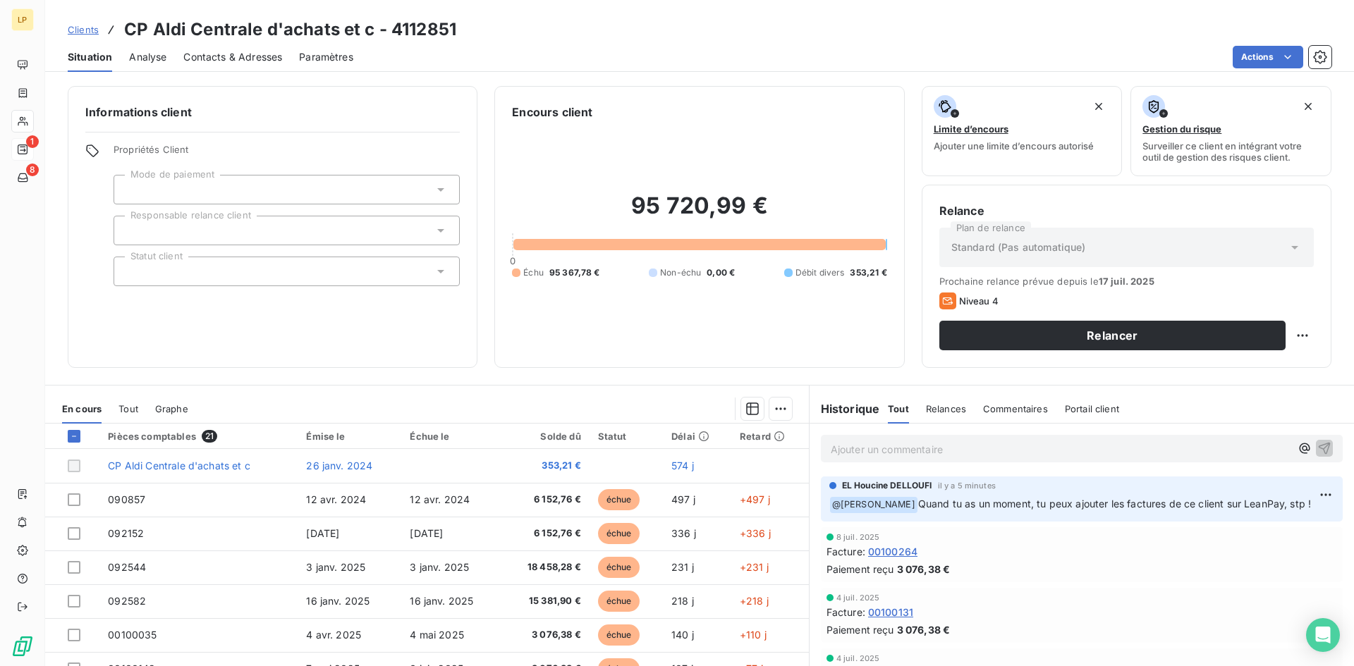
click at [236, 59] on span "Contacts & Adresses" at bounding box center [232, 57] width 99 height 14
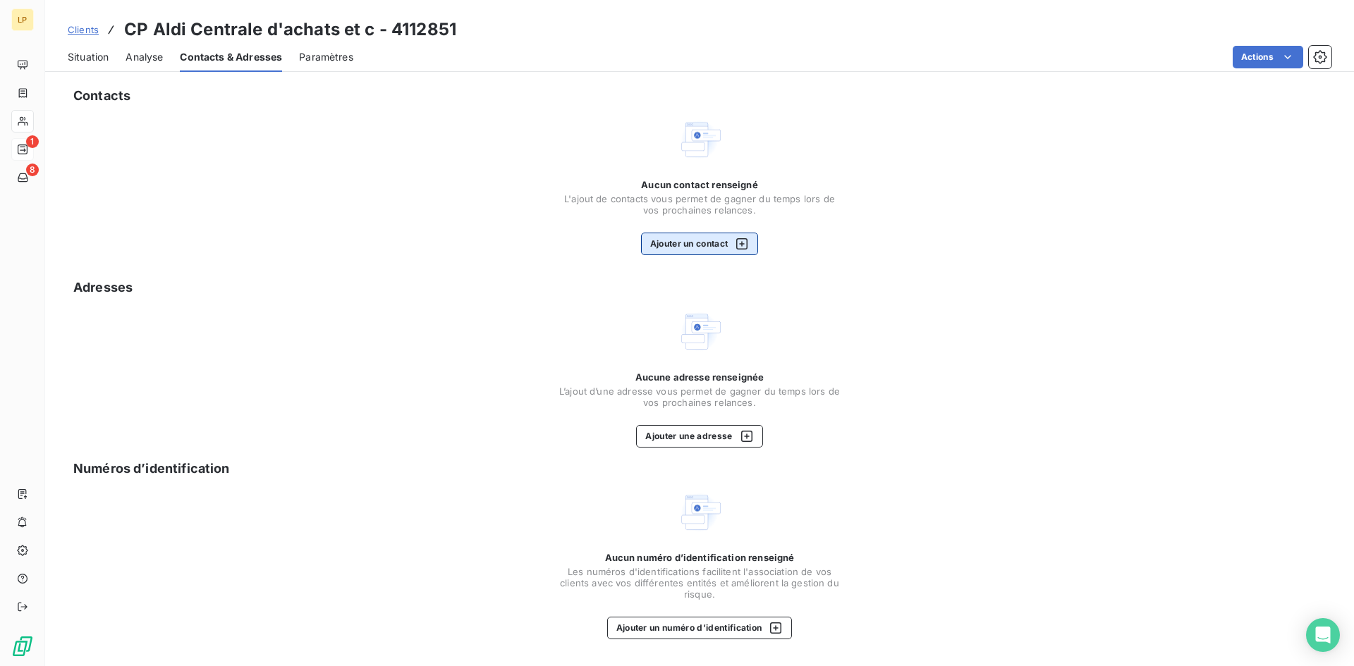
click at [699, 244] on button "Ajouter un contact" at bounding box center [700, 244] width 118 height 23
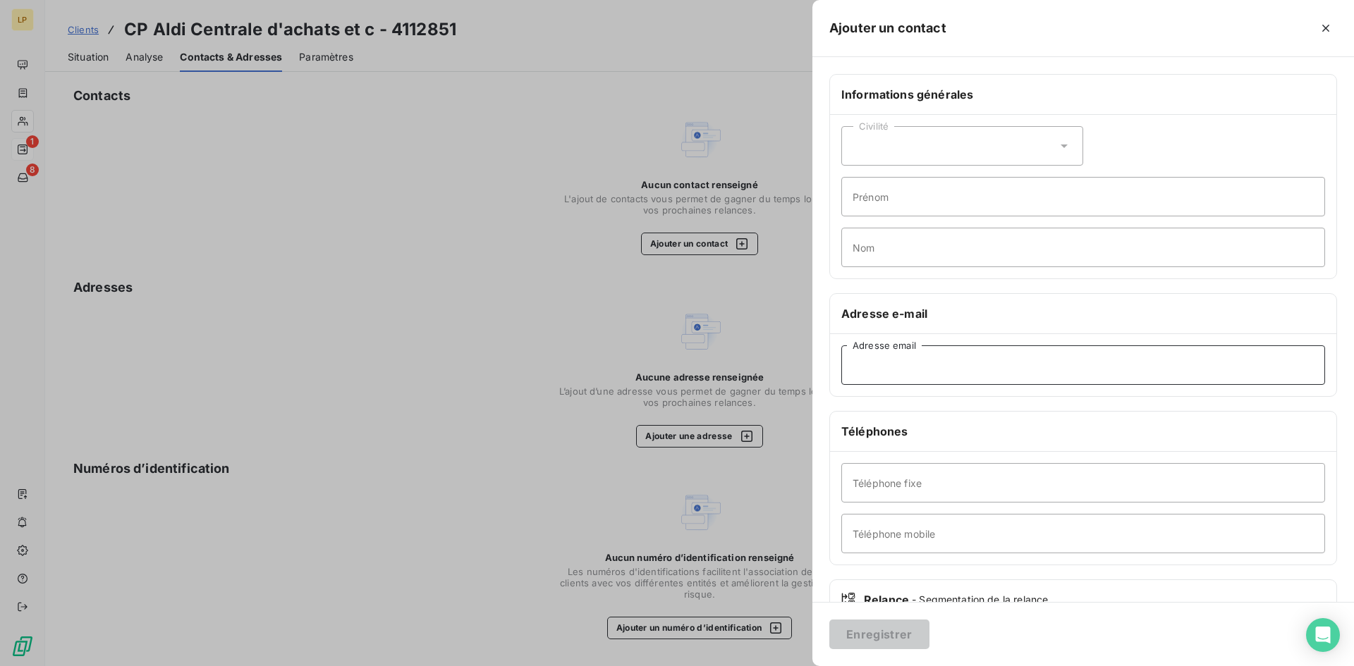
click at [886, 371] on input "Adresse email" at bounding box center [1083, 365] width 484 height 39
paste input "envoi-facture-ces@aldi.fr"
type input "envoi-facture-ces@aldi.fr"
click at [864, 633] on button "Enregistrer" at bounding box center [879, 635] width 100 height 30
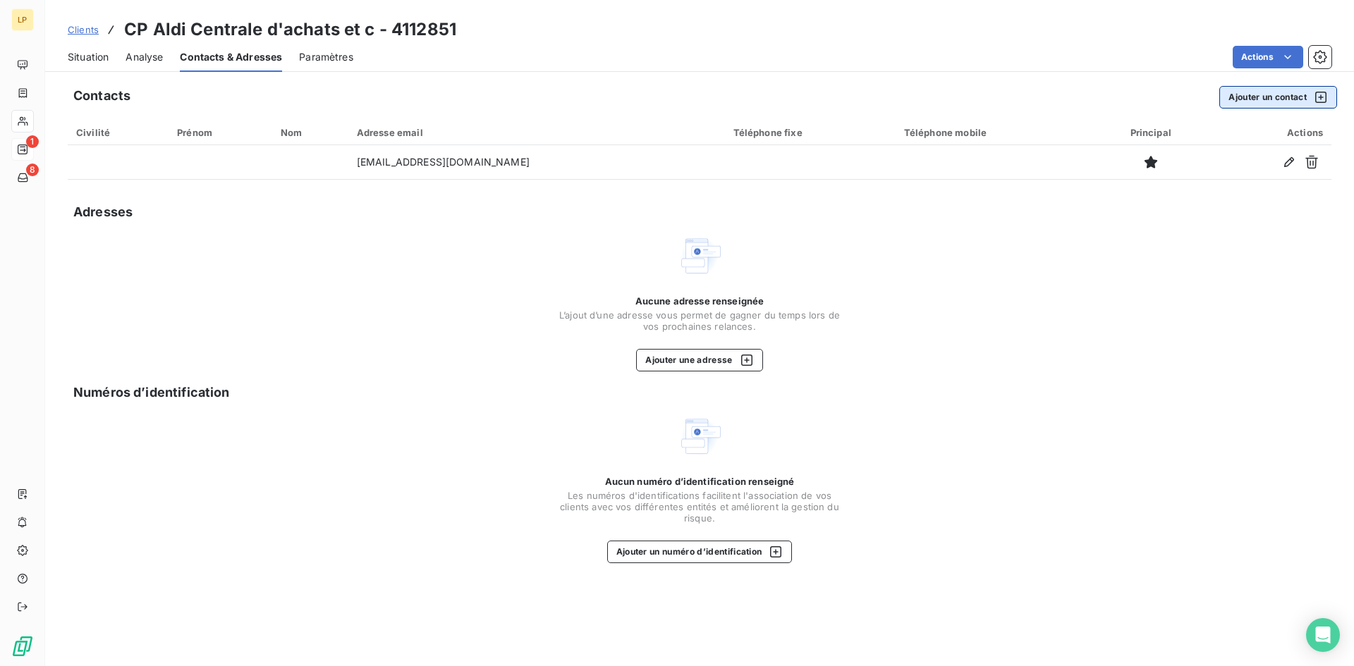
click at [1276, 102] on button "Ajouter un contact" at bounding box center [1278, 97] width 118 height 23
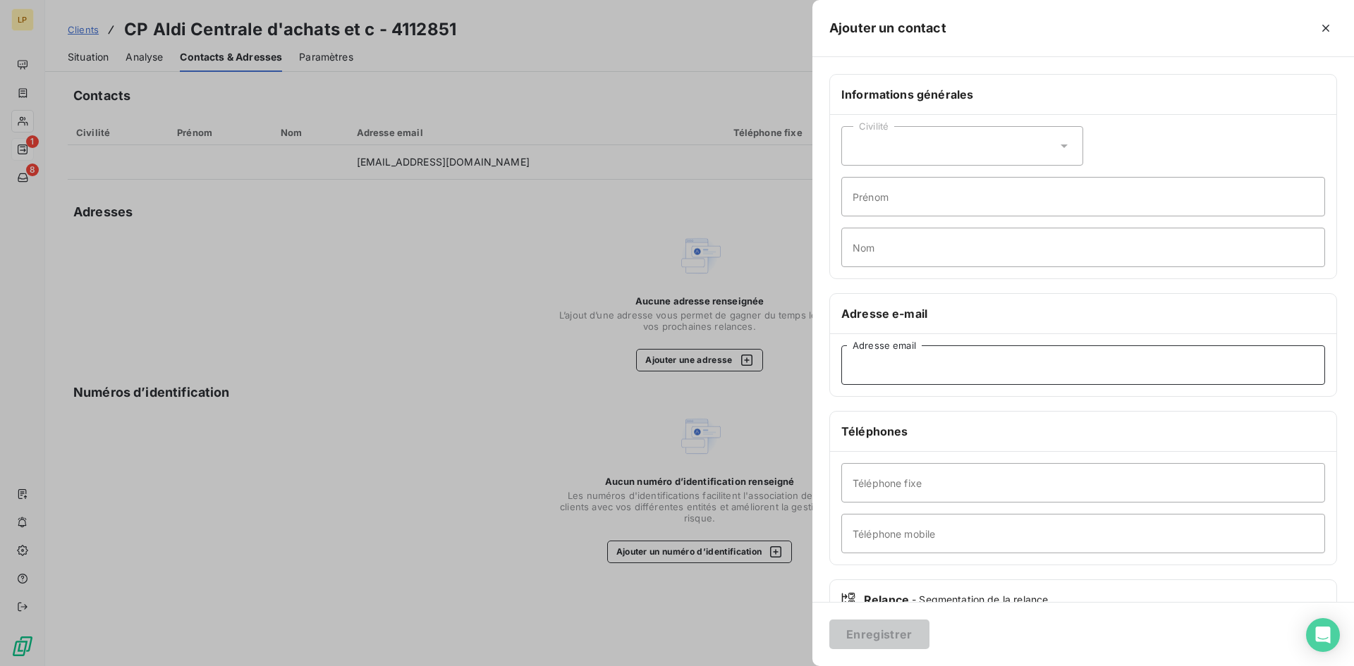
click at [855, 367] on input "Adresse email" at bounding box center [1083, 365] width 484 height 39
paste input "mahrez.hadjeres@aldi.fr"
type input "mahrez.hadjeres@aldi.fr"
click at [864, 623] on button "Enregistrer" at bounding box center [879, 635] width 100 height 30
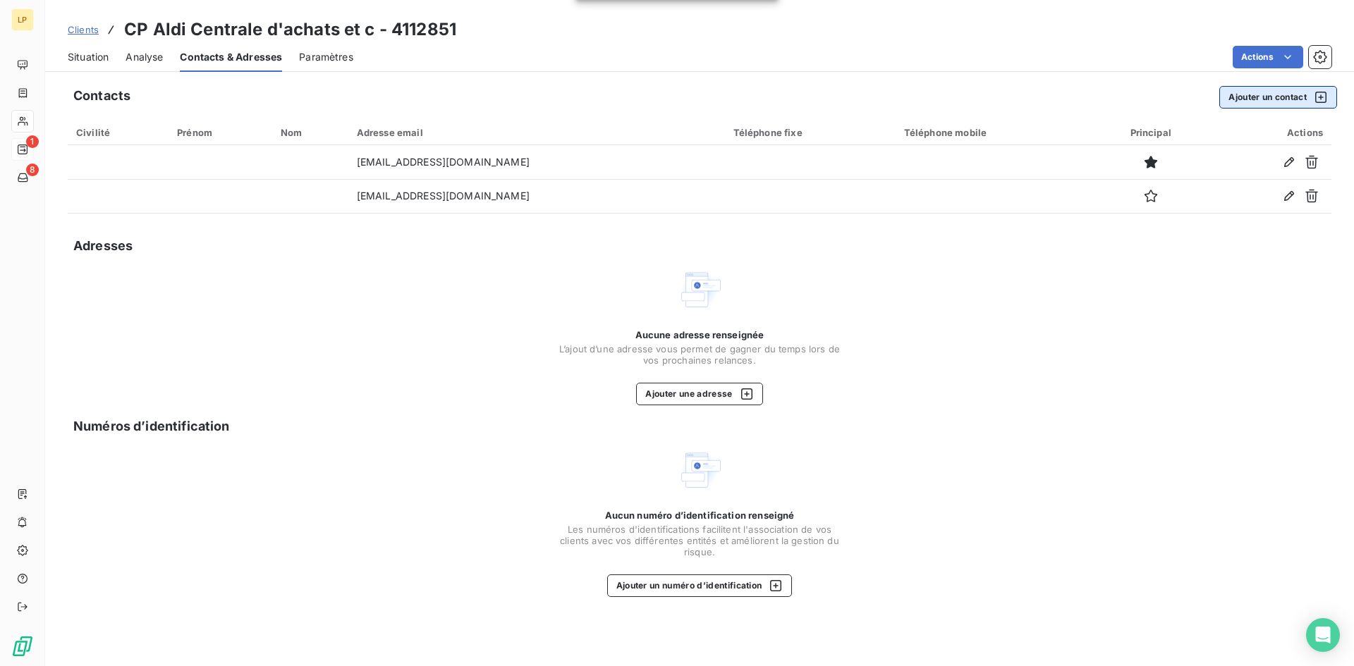
click at [1239, 98] on button "Ajouter un contact" at bounding box center [1278, 97] width 118 height 23
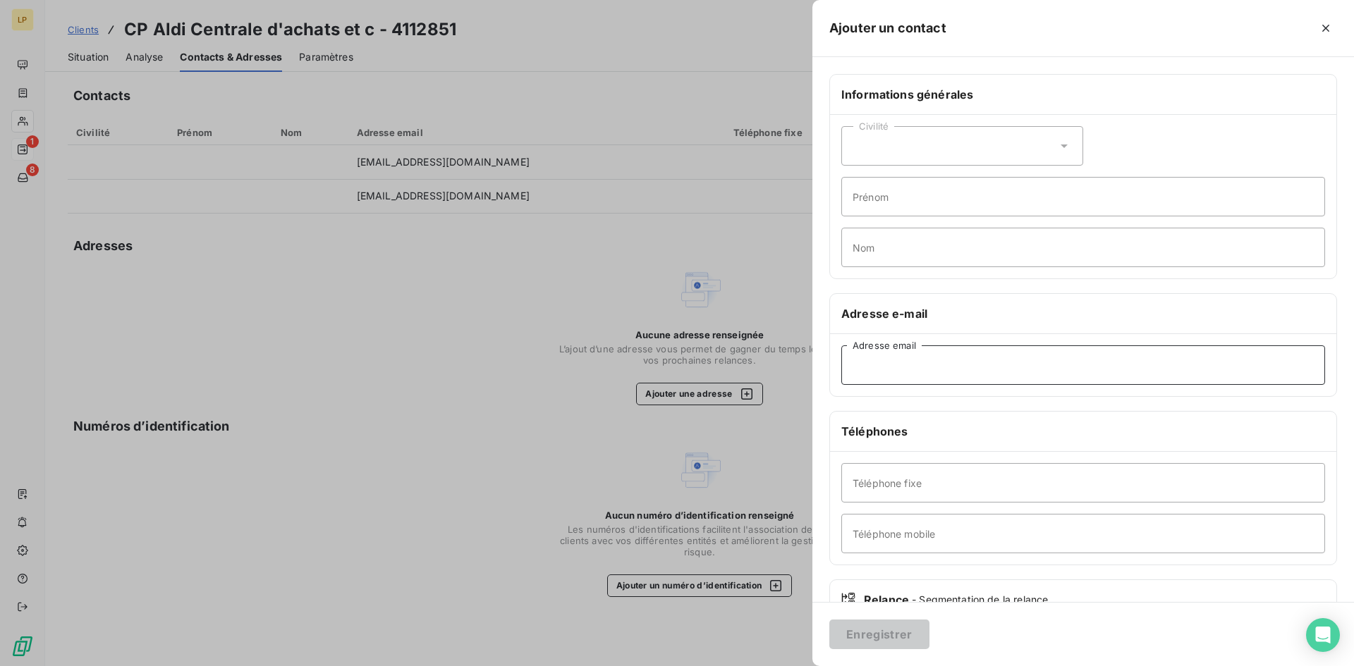
click at [884, 374] on input "Adresse email" at bounding box center [1083, 365] width 484 height 39
paste input "matthieu.barteau@aldi.fr"
type input "matthieu.barteau@aldi.fr"
click at [881, 639] on button "Enregistrer" at bounding box center [879, 635] width 100 height 30
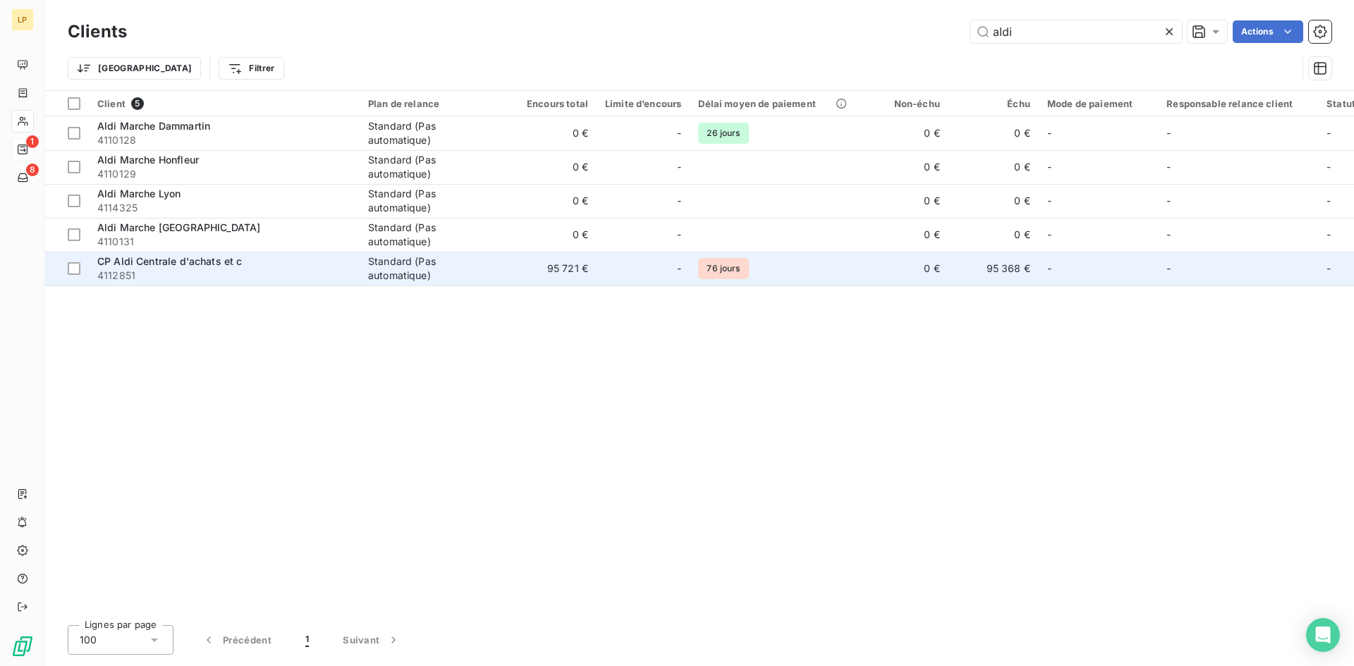
click at [394, 274] on div "Standard (Pas automatique)" at bounding box center [433, 269] width 130 height 28
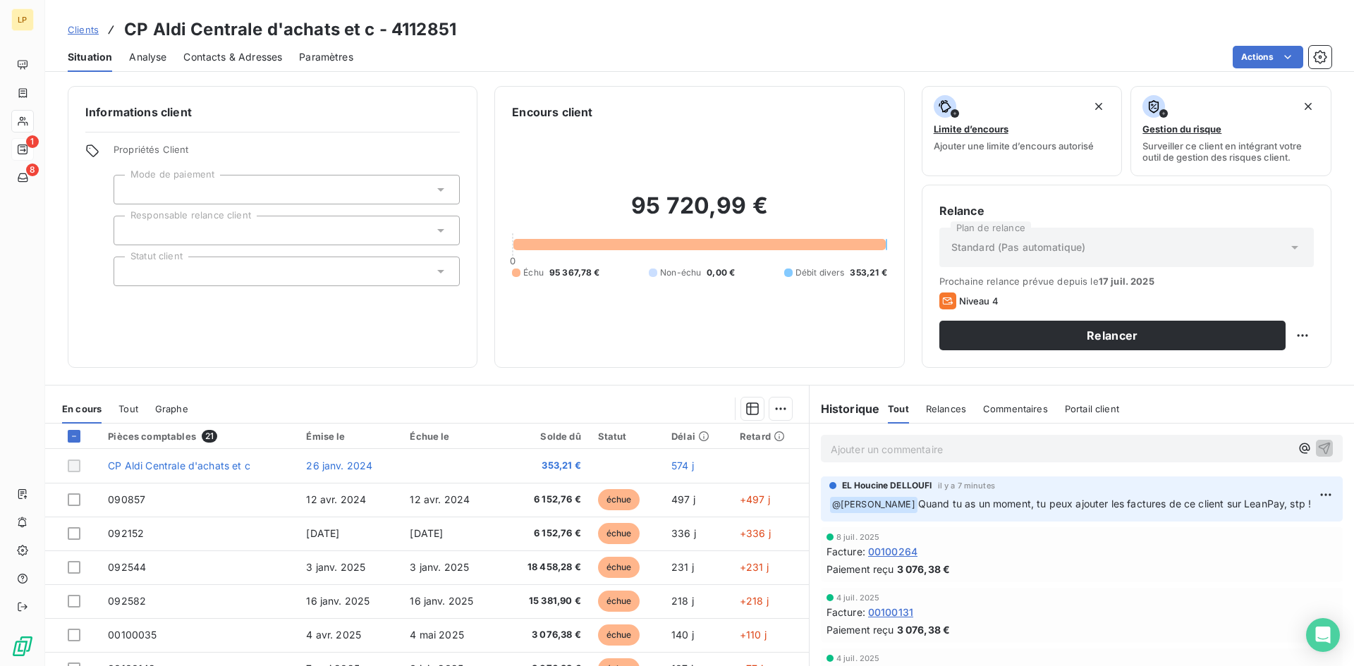
click at [228, 58] on span "Contacts & Adresses" at bounding box center [232, 57] width 99 height 14
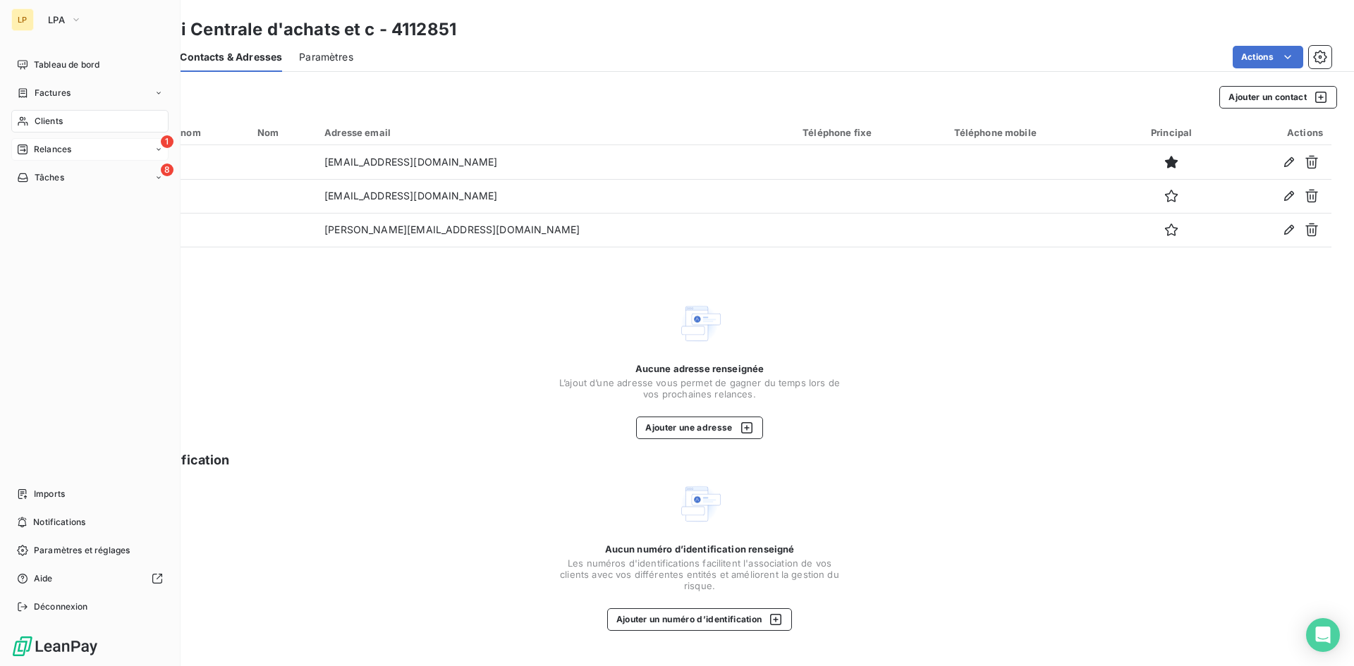
click at [72, 127] on div "Clients" at bounding box center [89, 121] width 157 height 23
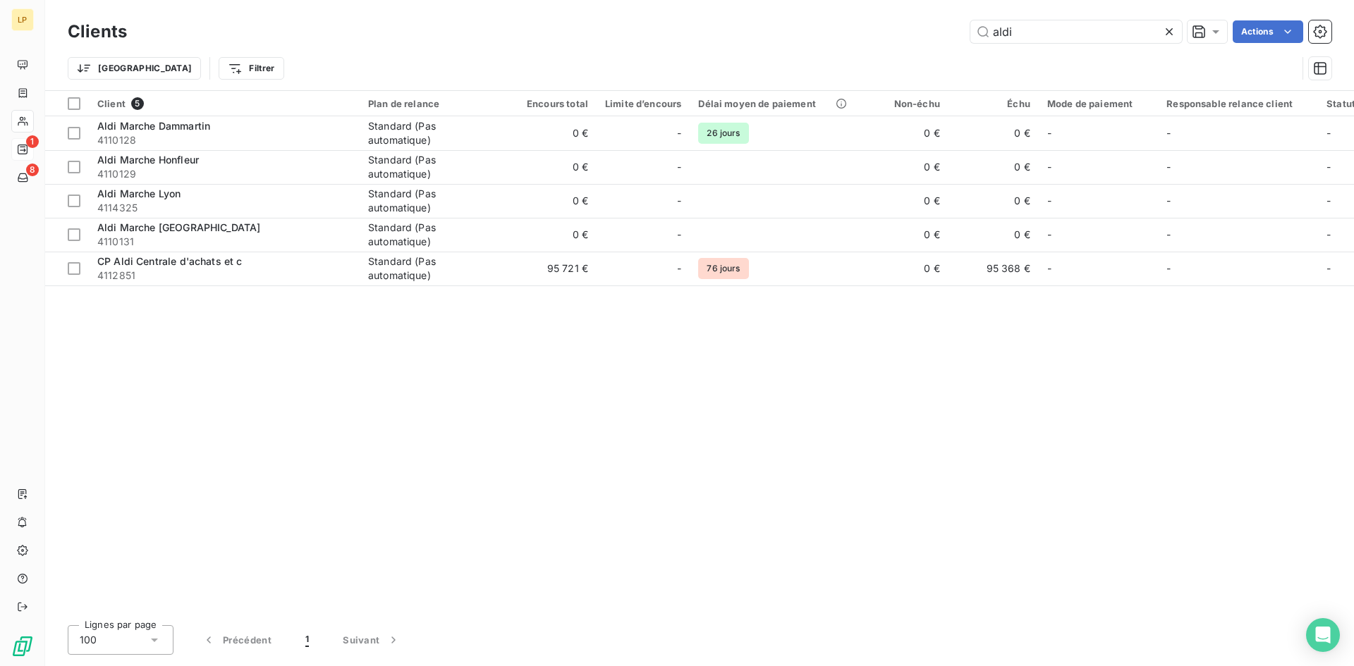
click at [1168, 33] on icon at bounding box center [1169, 32] width 14 height 14
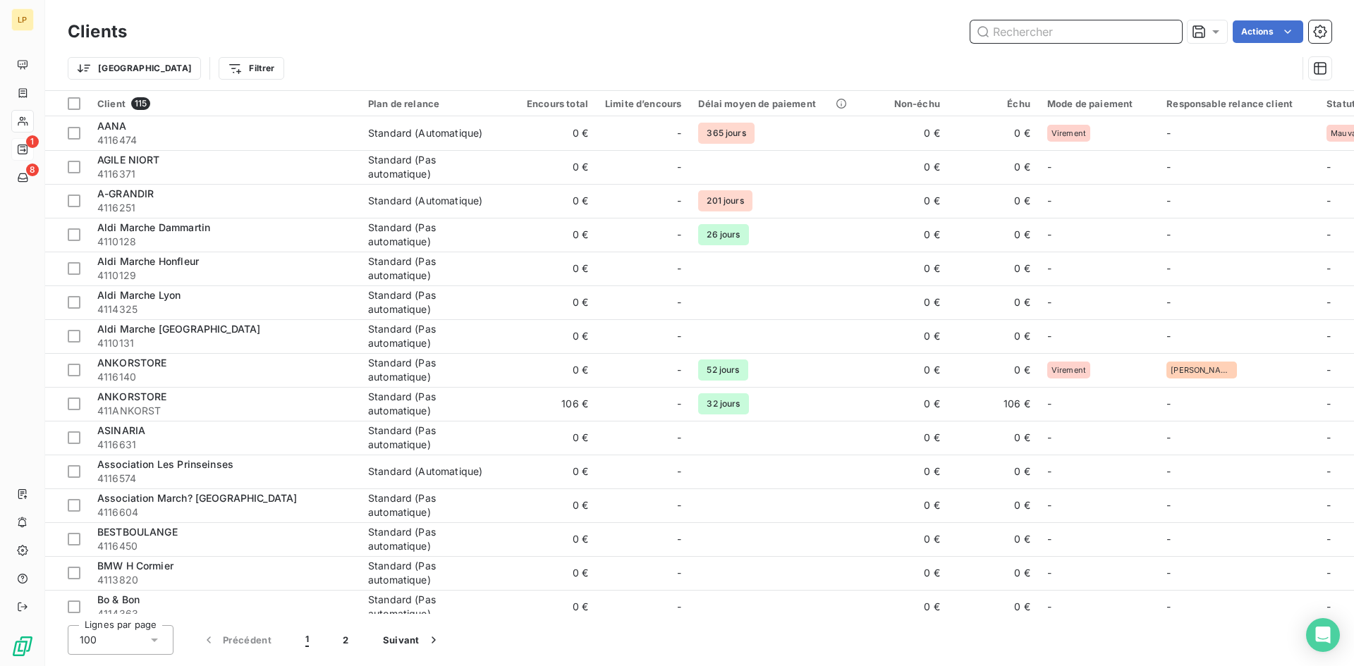
click at [1017, 31] on input "text" at bounding box center [1076, 31] width 212 height 23
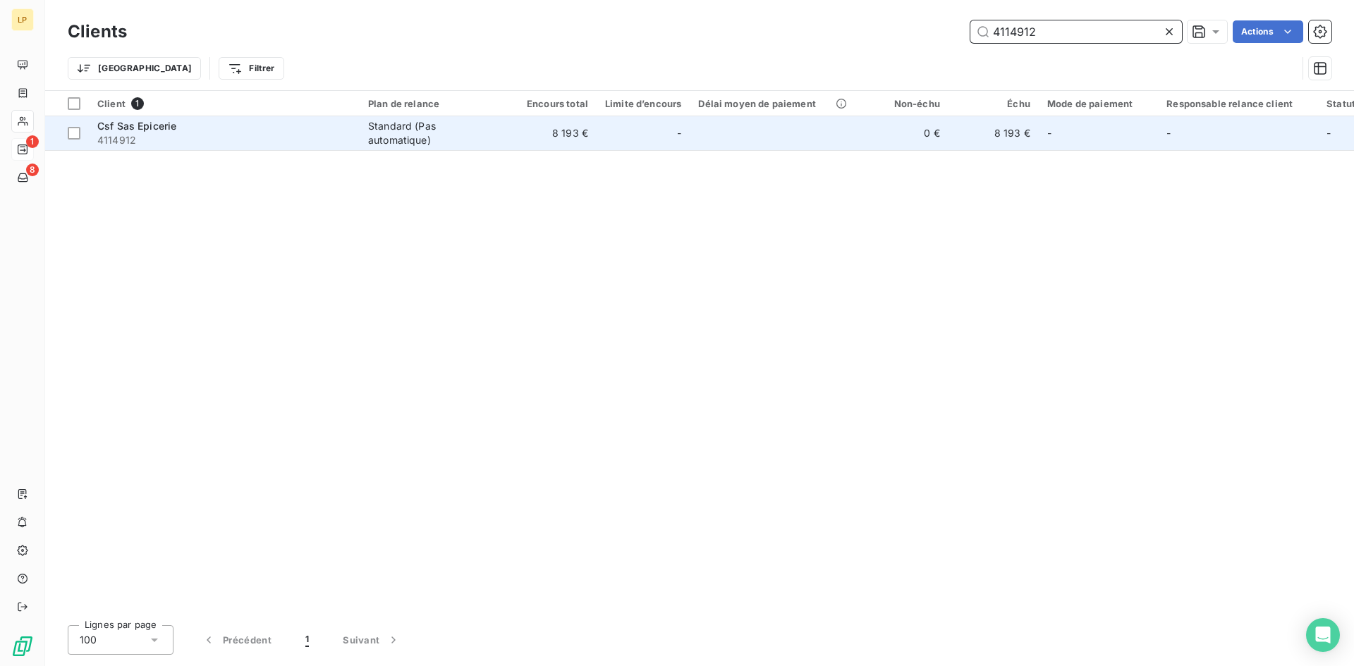
type input "4114912"
click at [697, 139] on td at bounding box center [774, 133] width 168 height 34
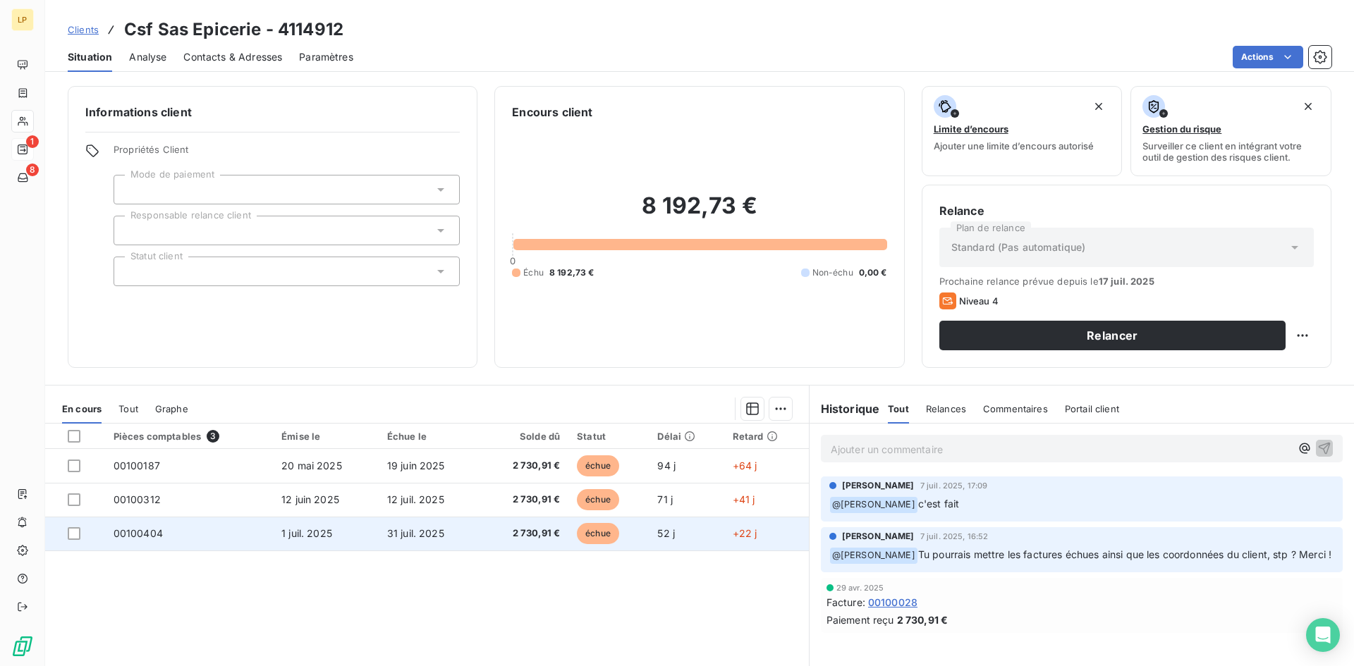
click at [514, 540] on span "2 730,91 €" at bounding box center [524, 534] width 71 height 14
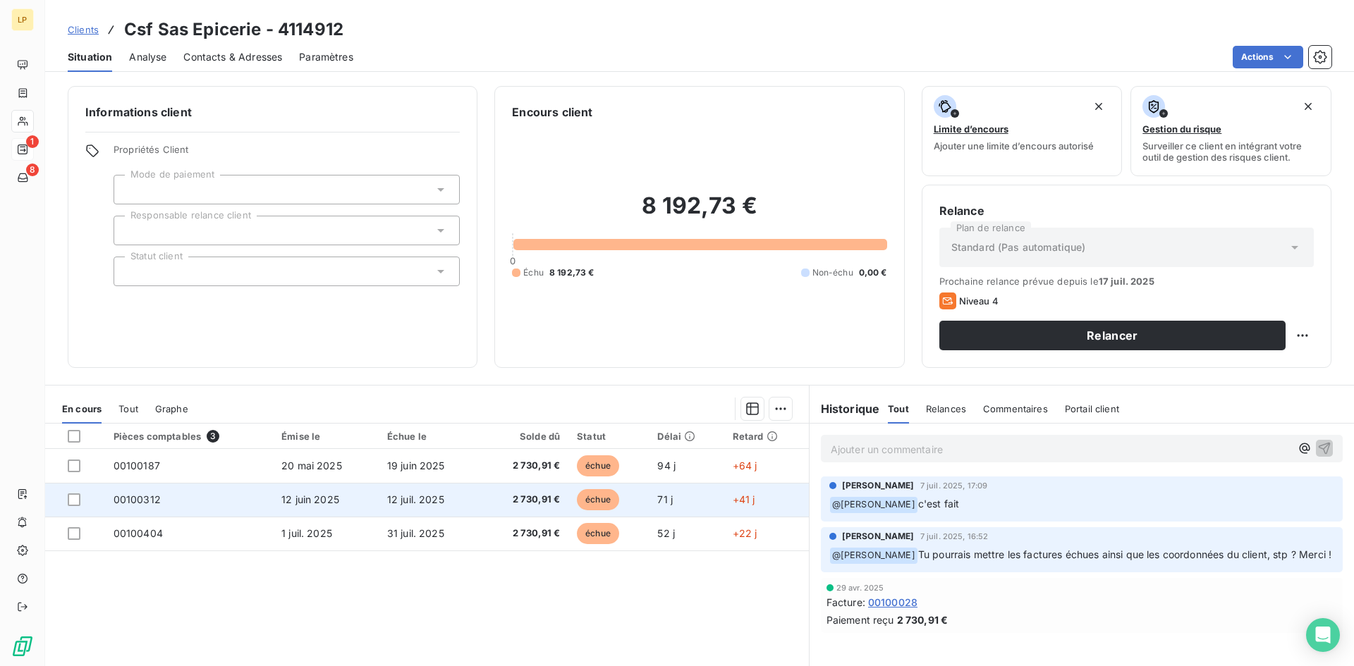
click at [449, 491] on td "12 juil. 2025" at bounding box center [430, 500] width 102 height 34
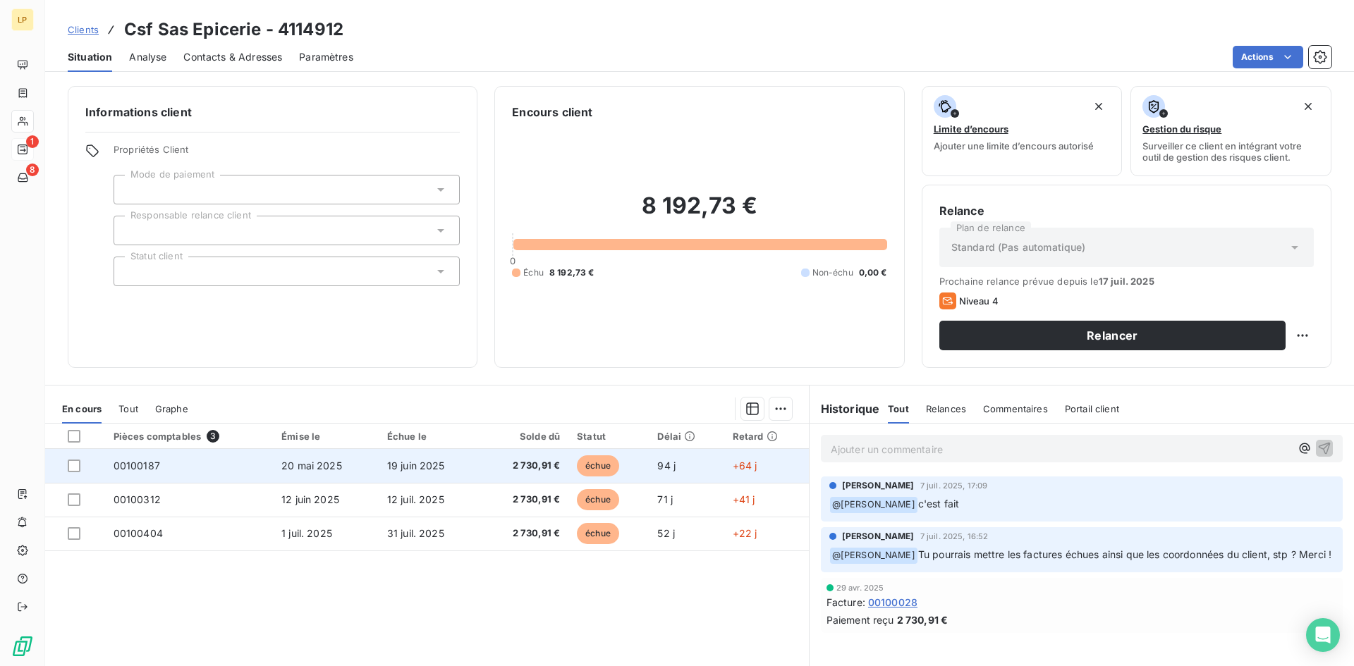
click at [358, 477] on td "20 mai 2025" at bounding box center [326, 466] width 106 height 34
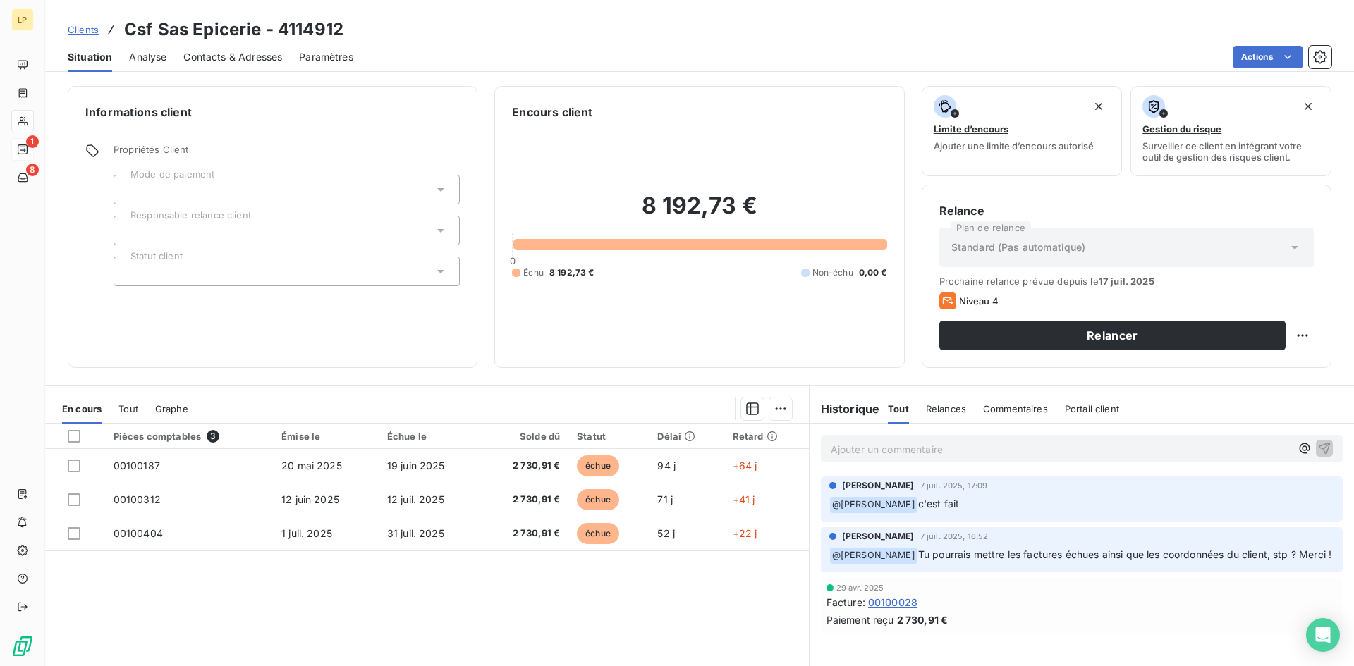
click at [247, 54] on span "Contacts & Adresses" at bounding box center [232, 57] width 99 height 14
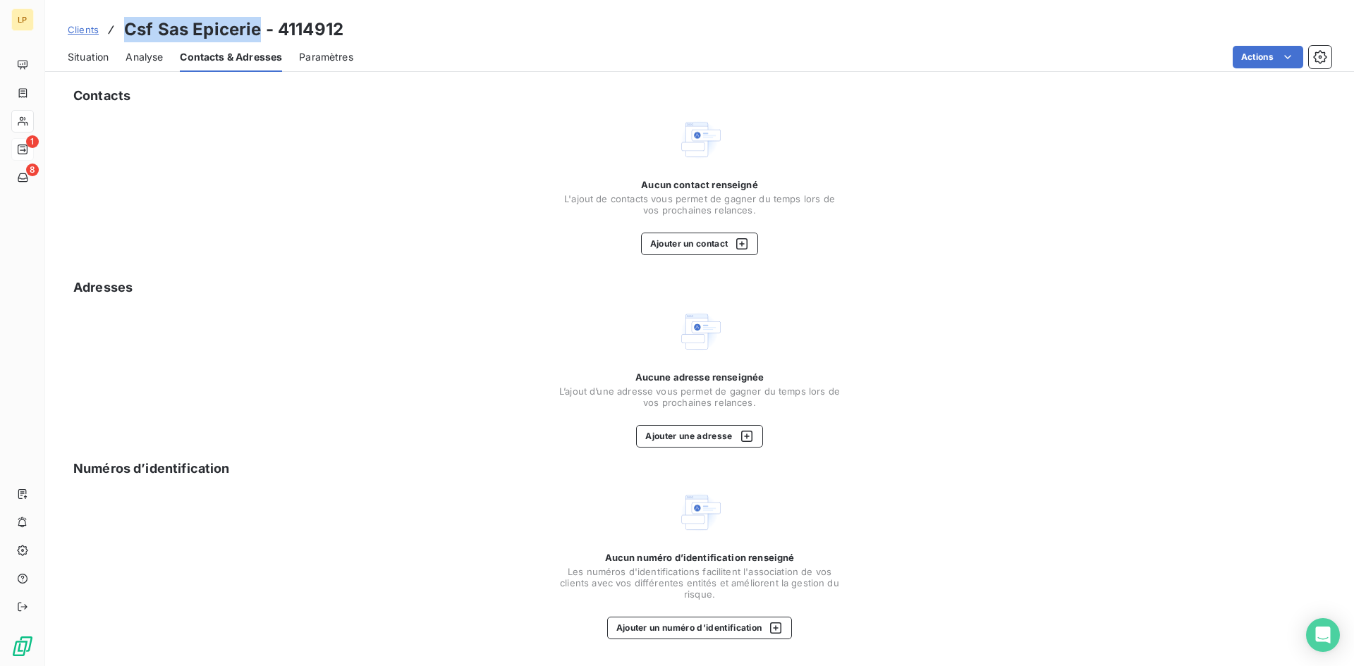
drag, startPoint x: 122, startPoint y: 30, endPoint x: 259, endPoint y: 36, distance: 136.9
click at [259, 36] on div "Clients Csf Sas Epicerie - 4114912" at bounding box center [206, 29] width 276 height 25
copy h3 "Csf Sas Epicerie"
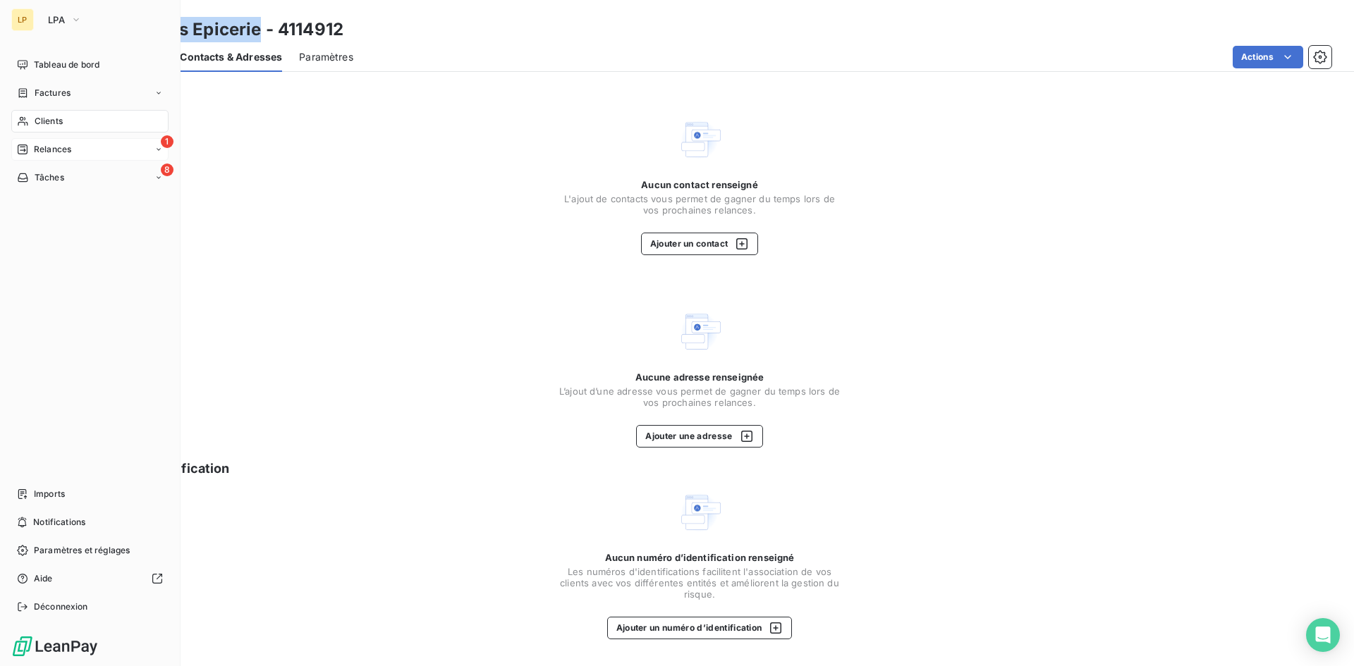
click at [55, 117] on span "Clients" at bounding box center [49, 121] width 28 height 13
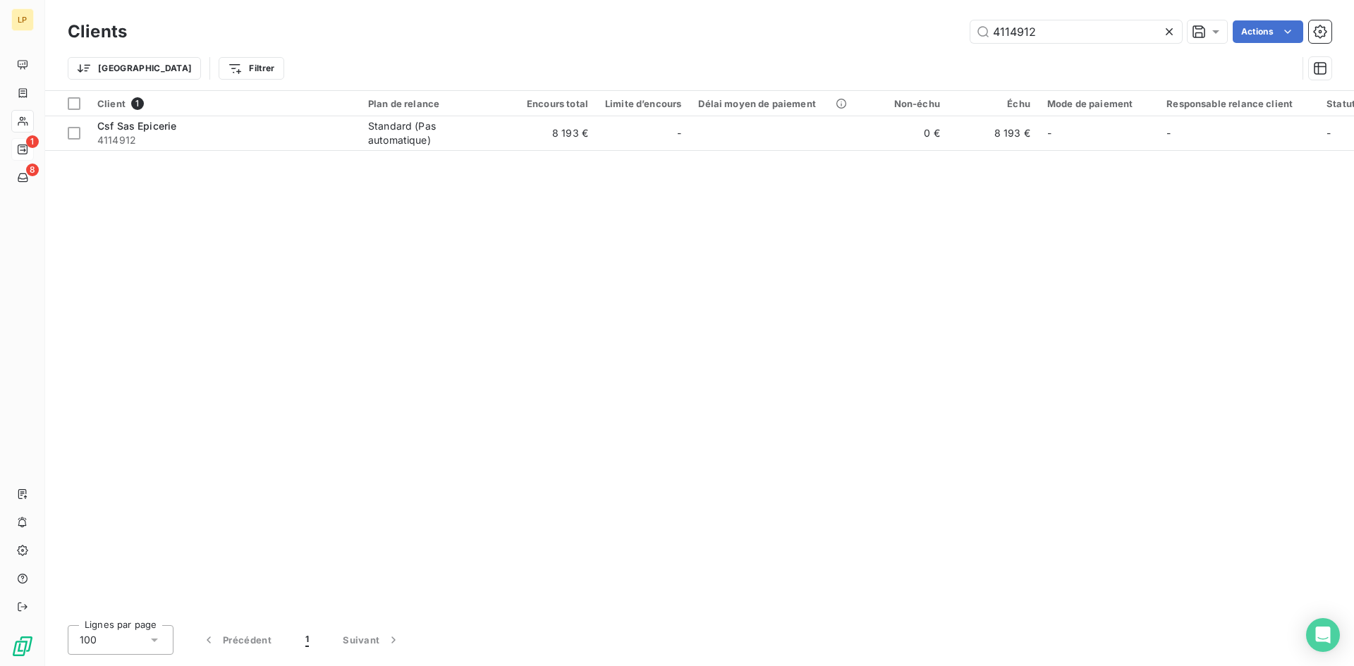
click at [1168, 28] on icon at bounding box center [1169, 32] width 14 height 14
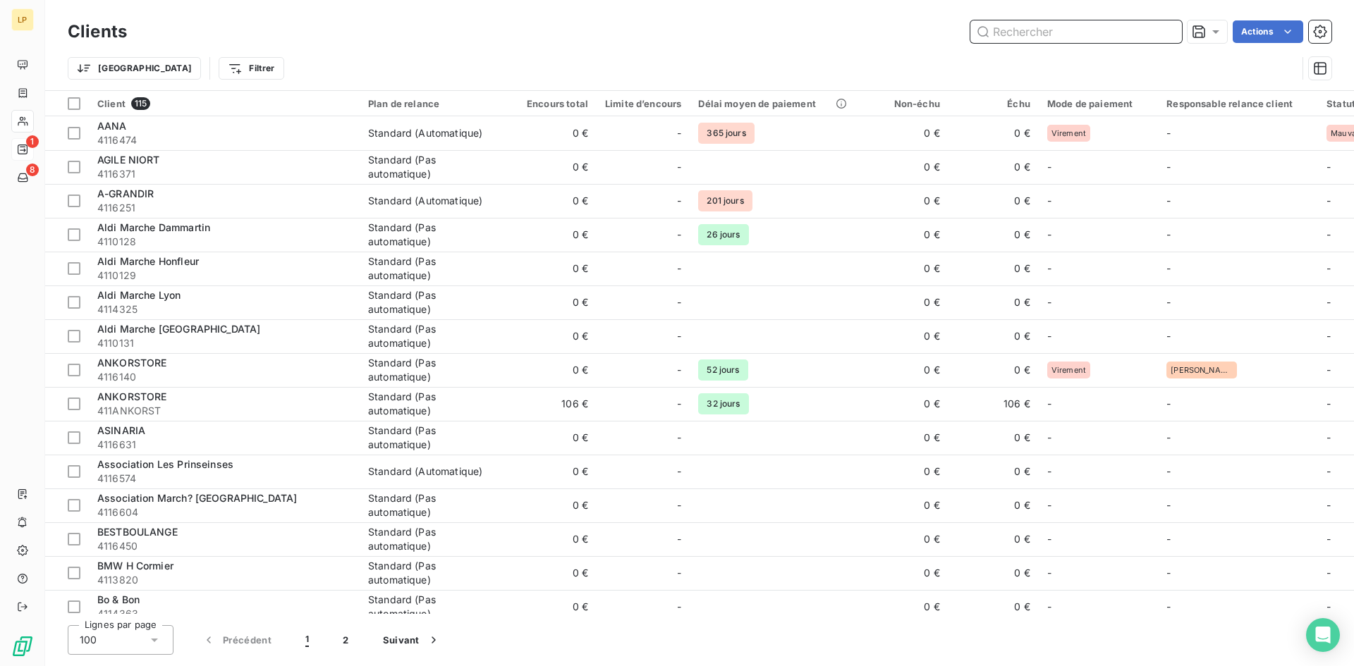
click at [1160, 31] on input "text" at bounding box center [1076, 31] width 212 height 23
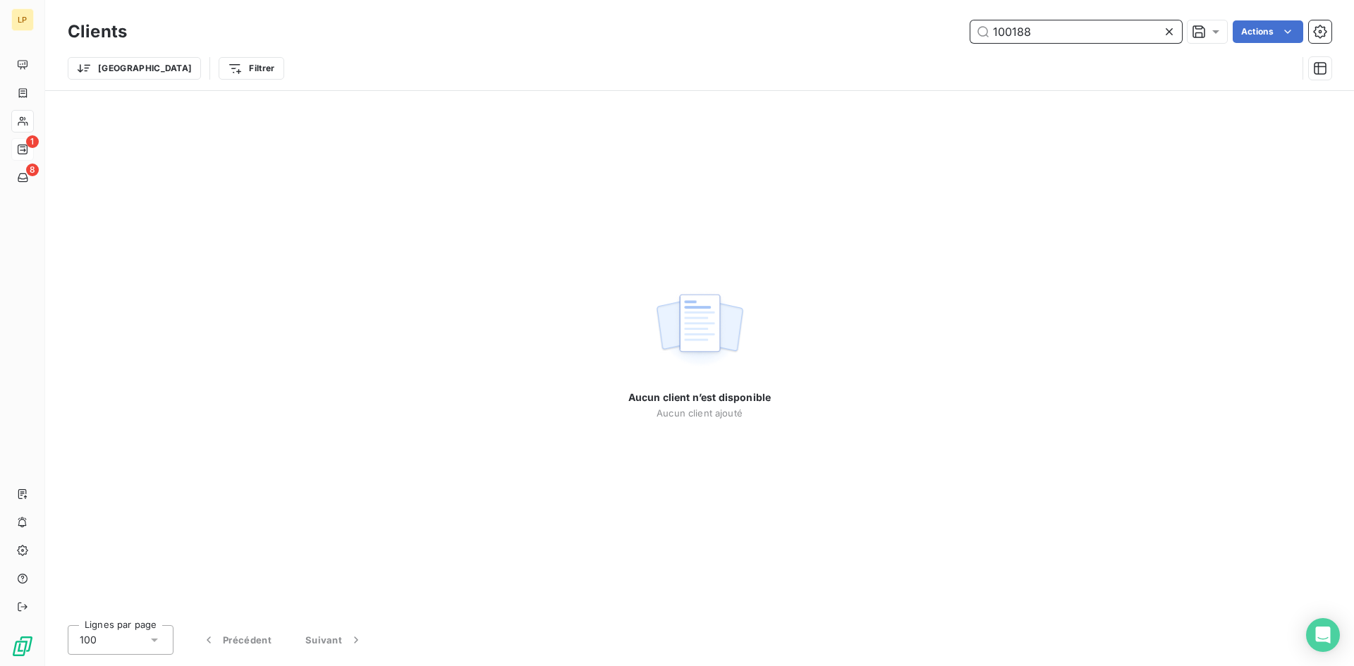
type input "100188"
click at [1166, 32] on icon at bounding box center [1169, 32] width 14 height 14
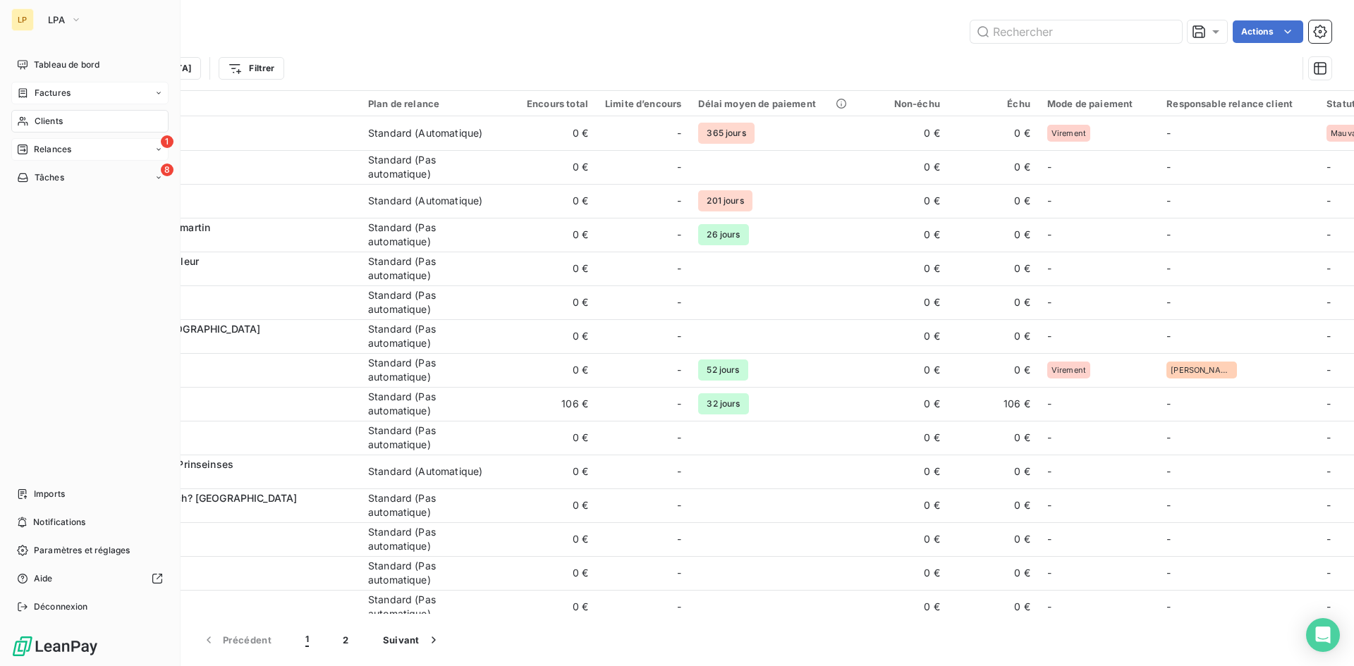
click at [36, 94] on span "Factures" at bounding box center [53, 93] width 36 height 13
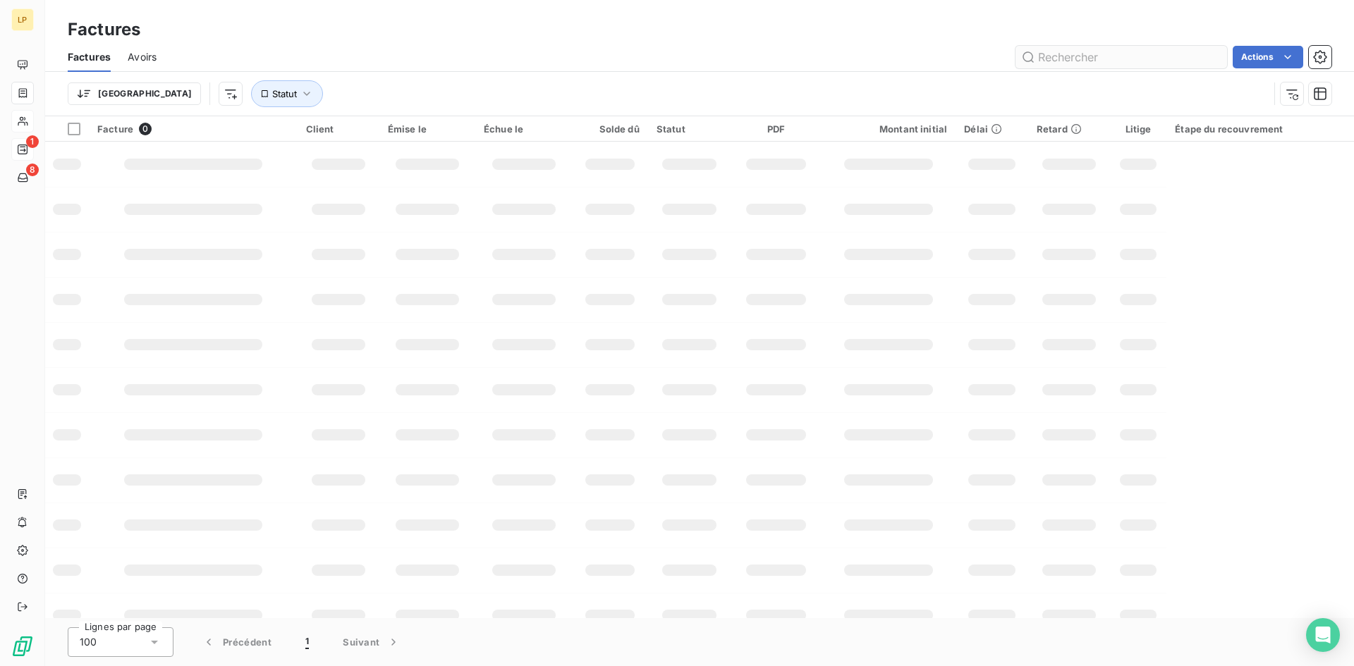
click at [1089, 51] on input "text" at bounding box center [1121, 57] width 212 height 23
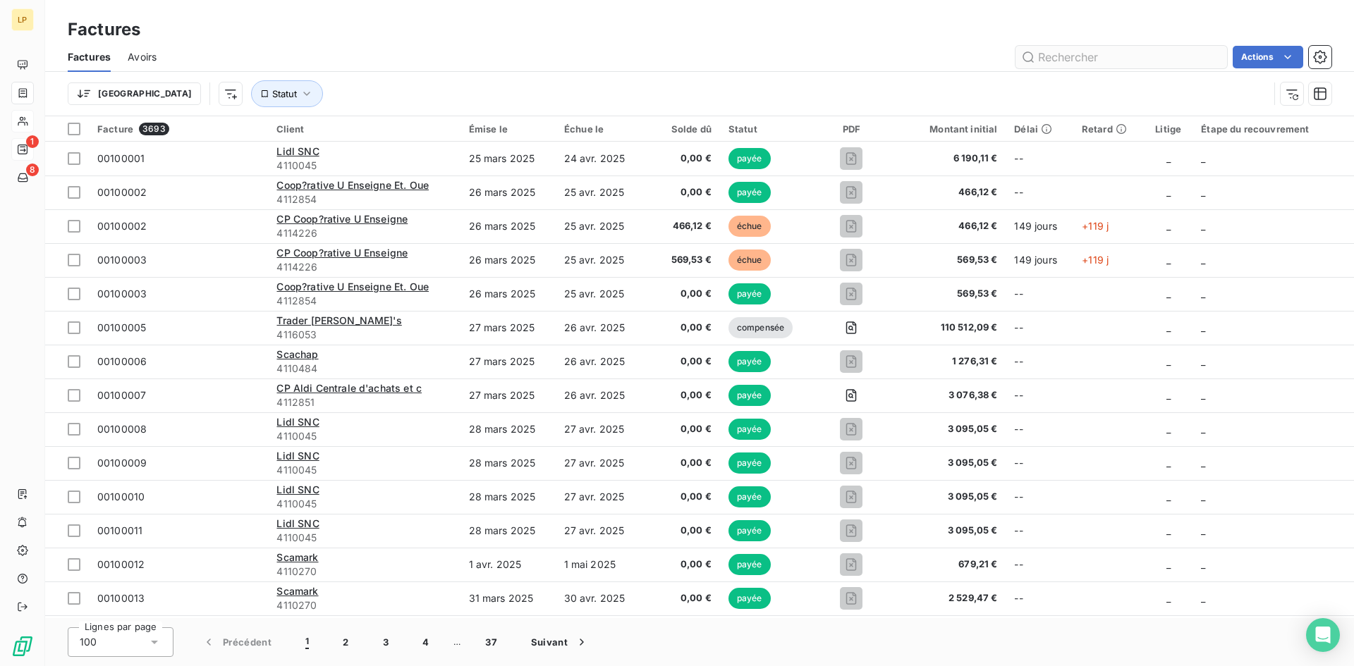
click at [1079, 61] on input "text" at bounding box center [1121, 57] width 212 height 23
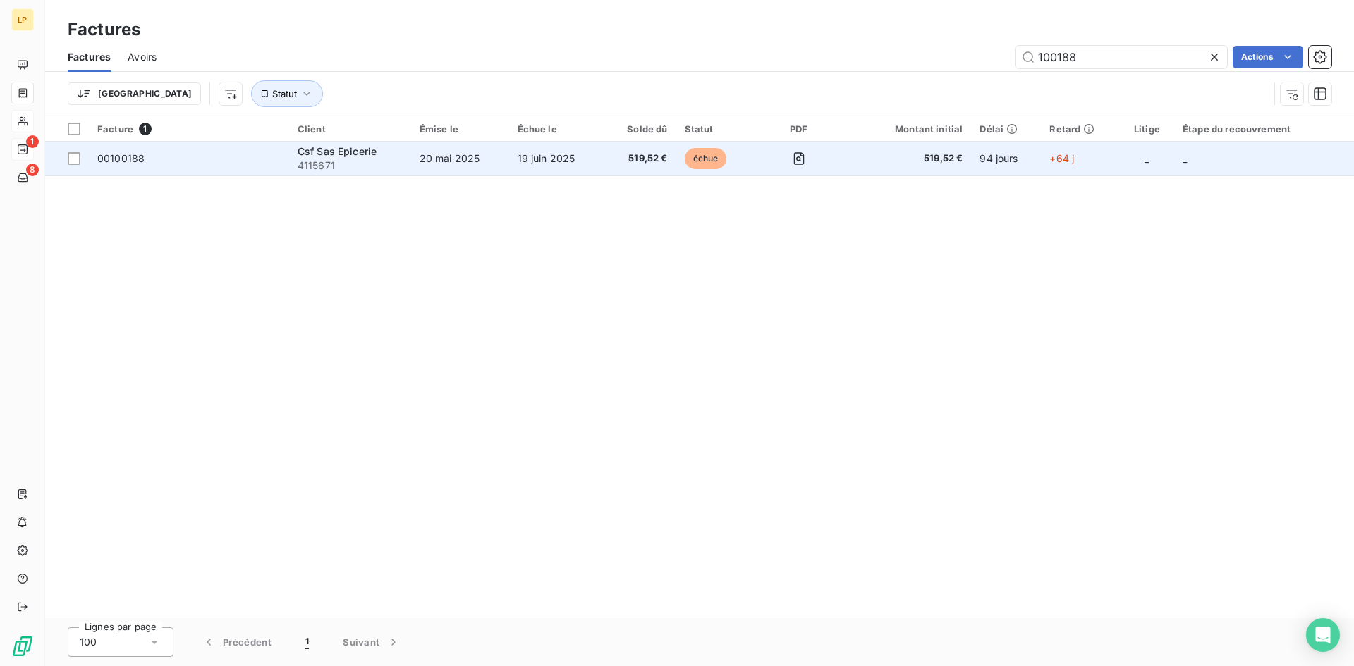
type input "100188"
click at [243, 165] on span "00100188" at bounding box center [188, 159] width 183 height 14
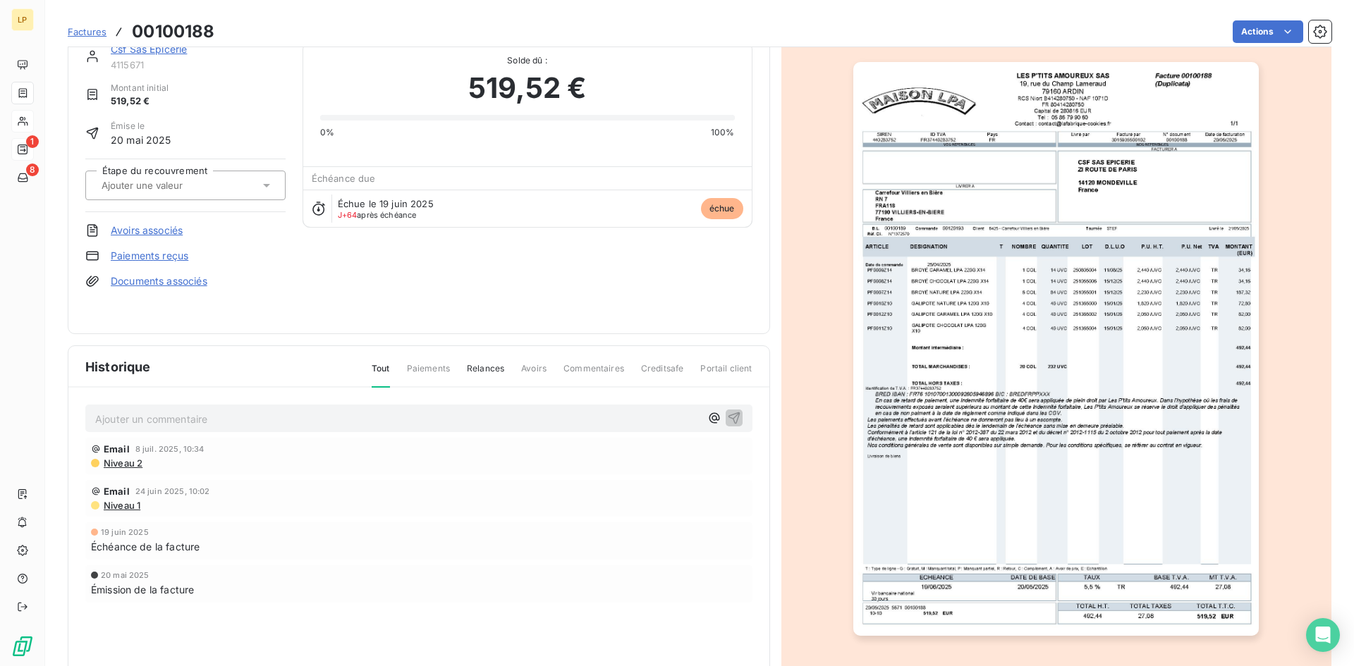
scroll to position [61, 0]
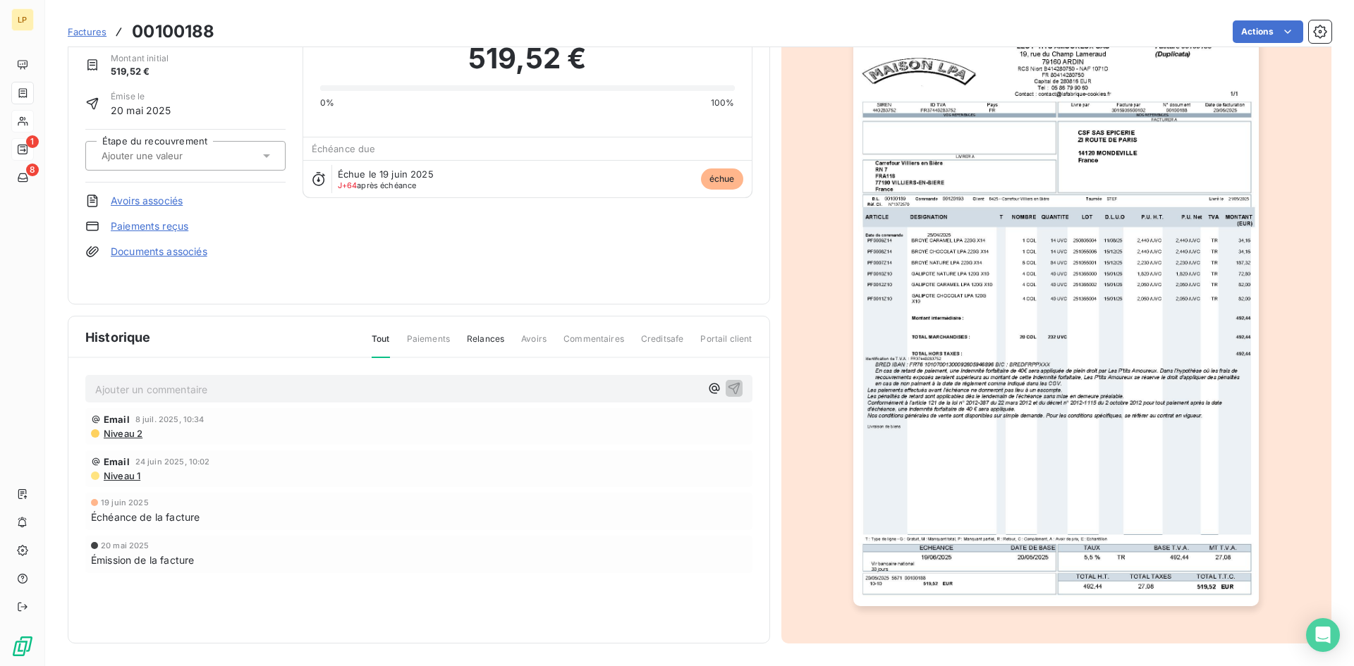
click at [121, 435] on span "Niveau 2" at bounding box center [122, 433] width 40 height 11
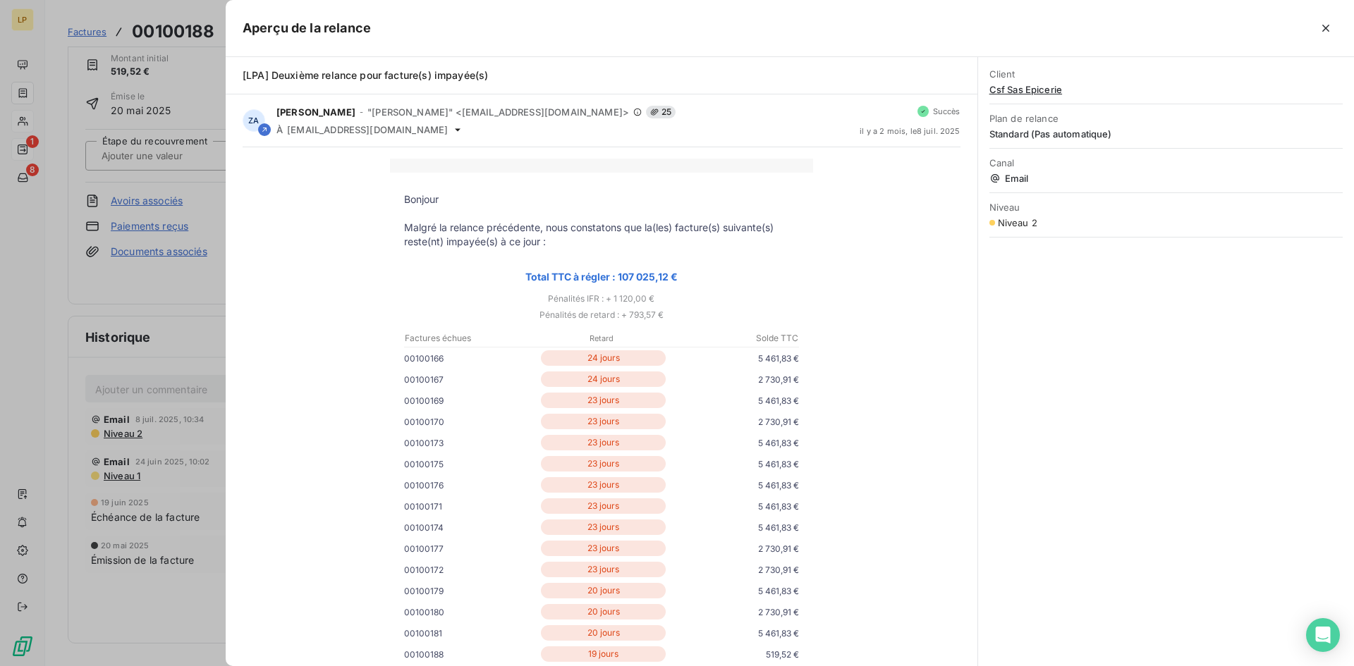
click at [189, 296] on div at bounding box center [677, 333] width 1354 height 666
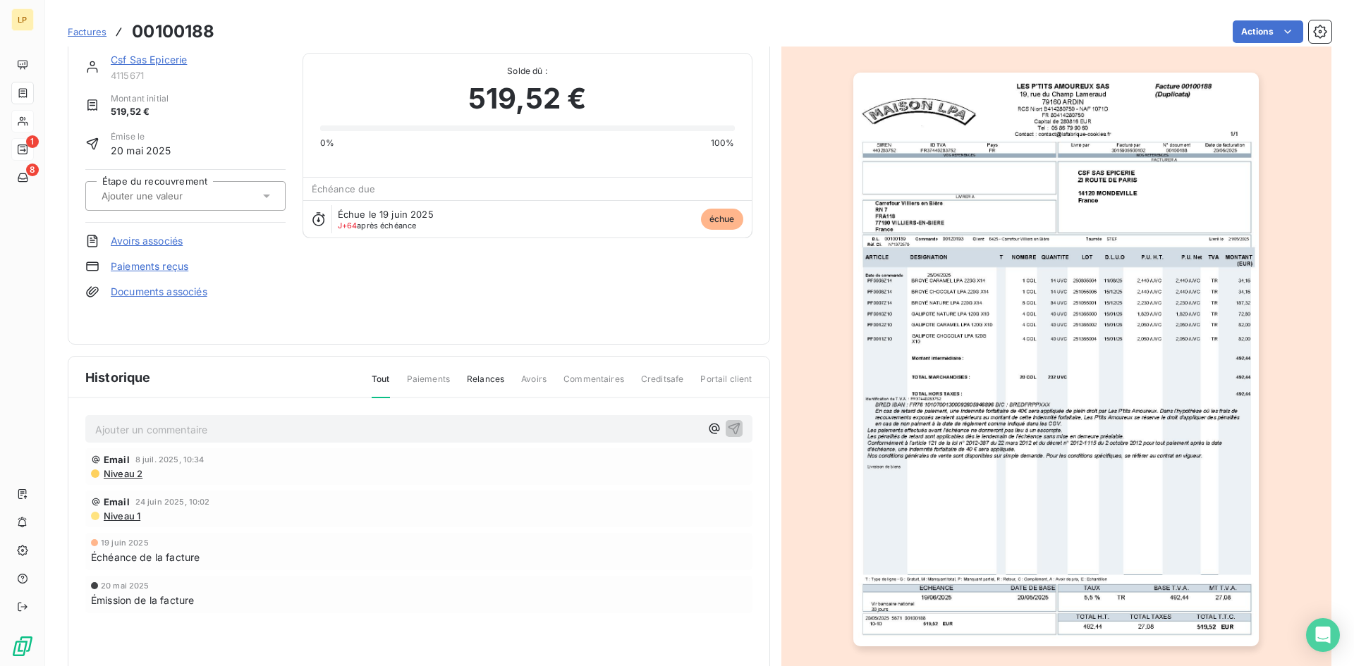
scroll to position [0, 0]
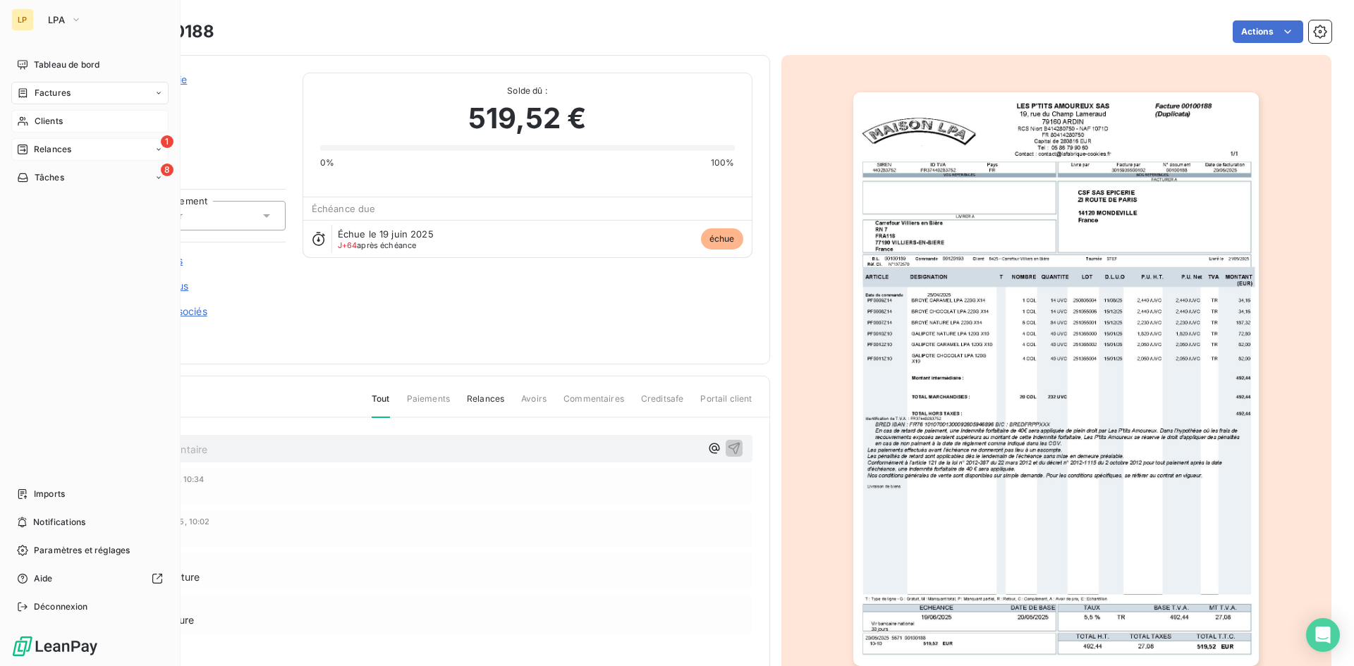
click at [56, 120] on span "Clients" at bounding box center [49, 121] width 28 height 13
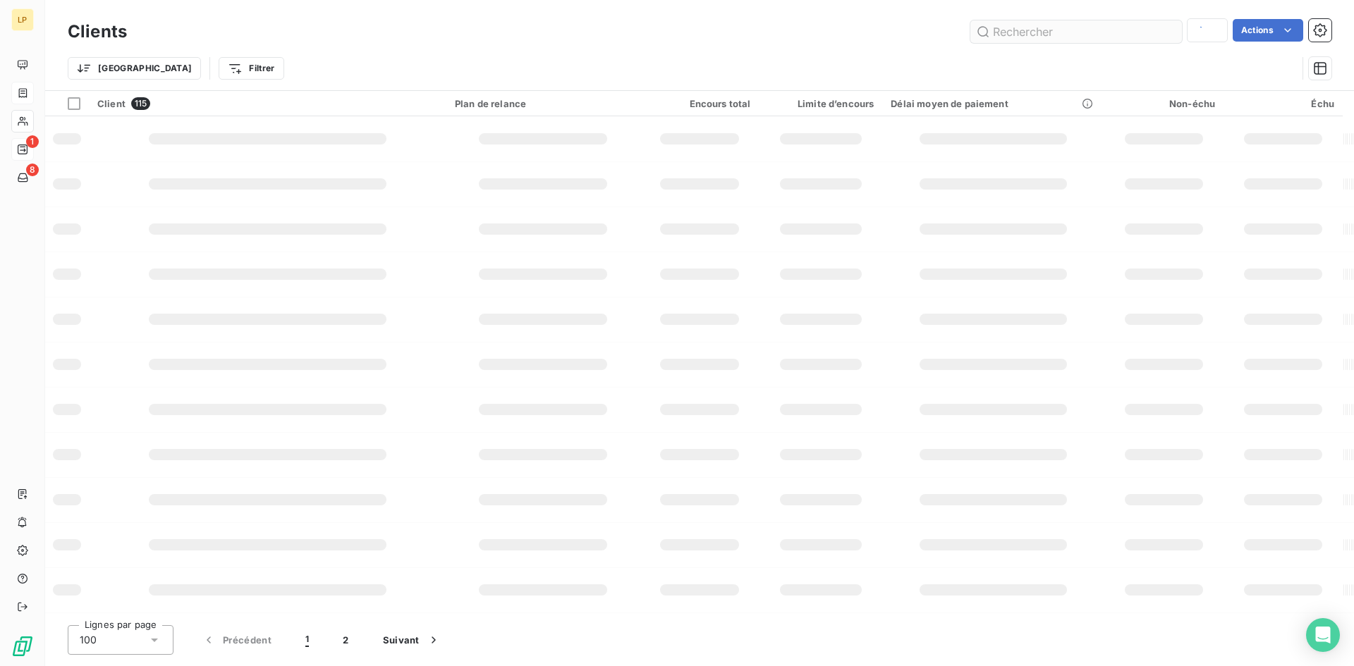
click at [1124, 37] on input "text" at bounding box center [1076, 31] width 212 height 23
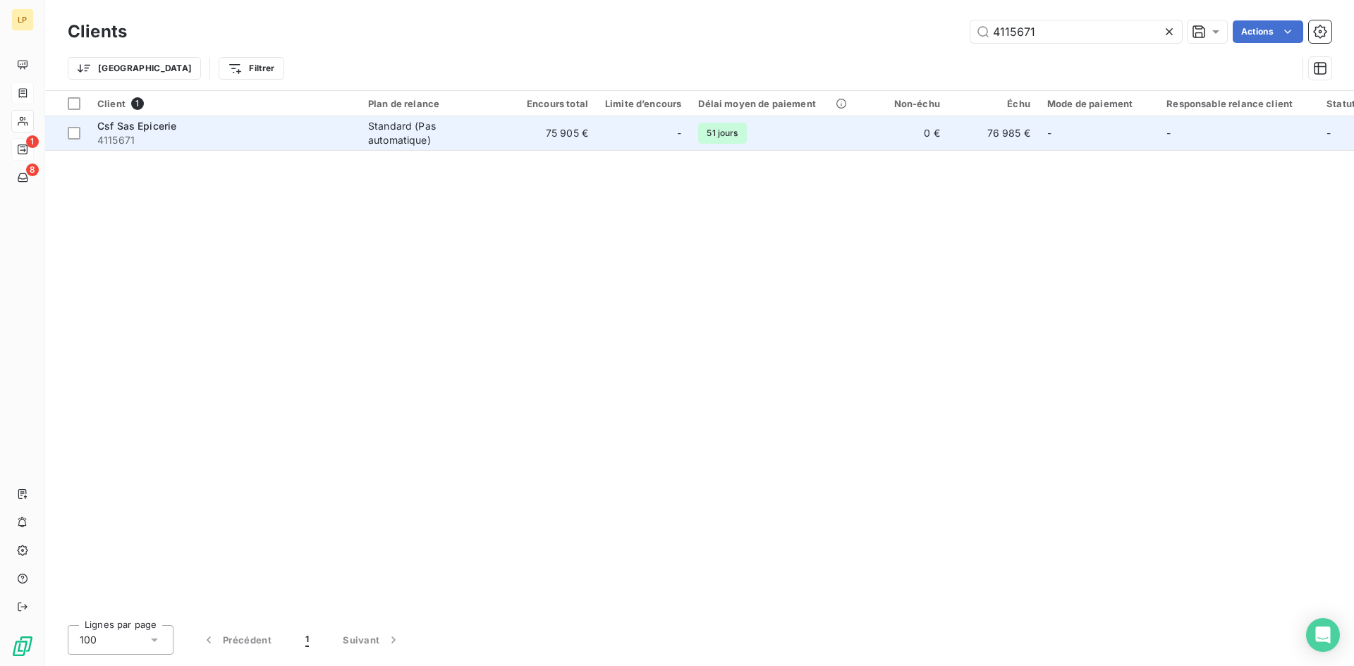
type input "4115671"
click at [611, 135] on div "-" at bounding box center [643, 133] width 76 height 23
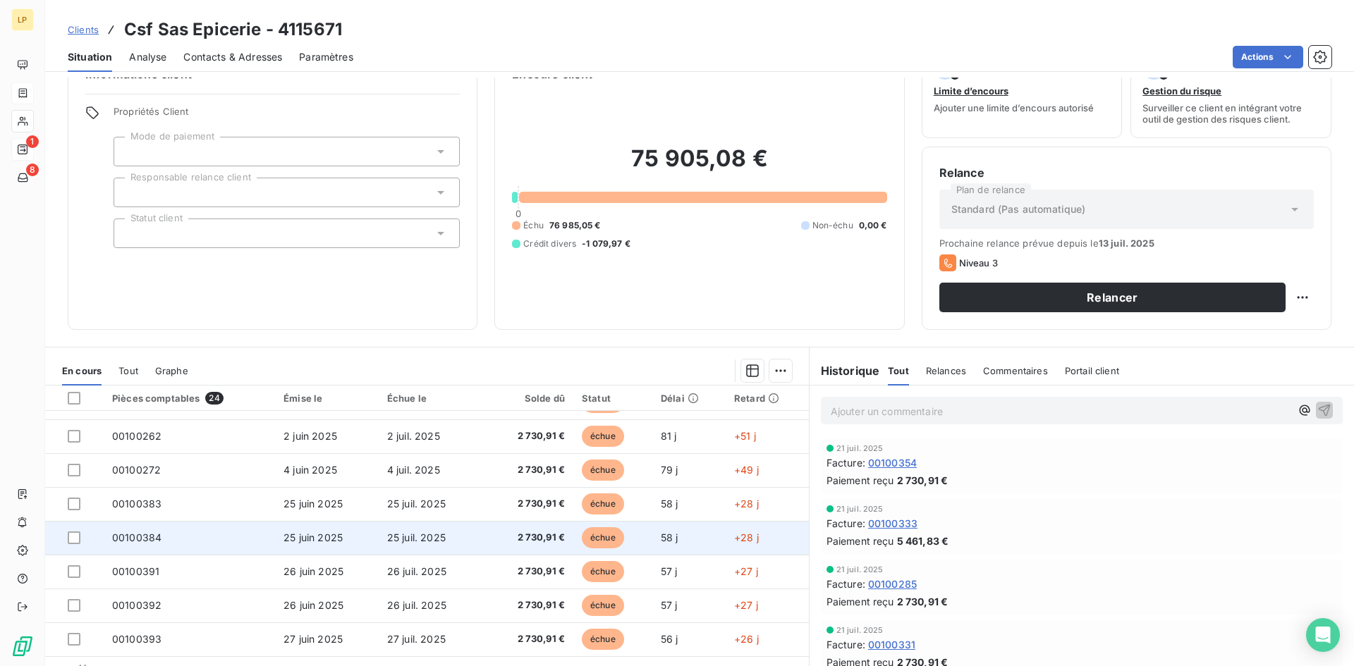
scroll to position [71, 0]
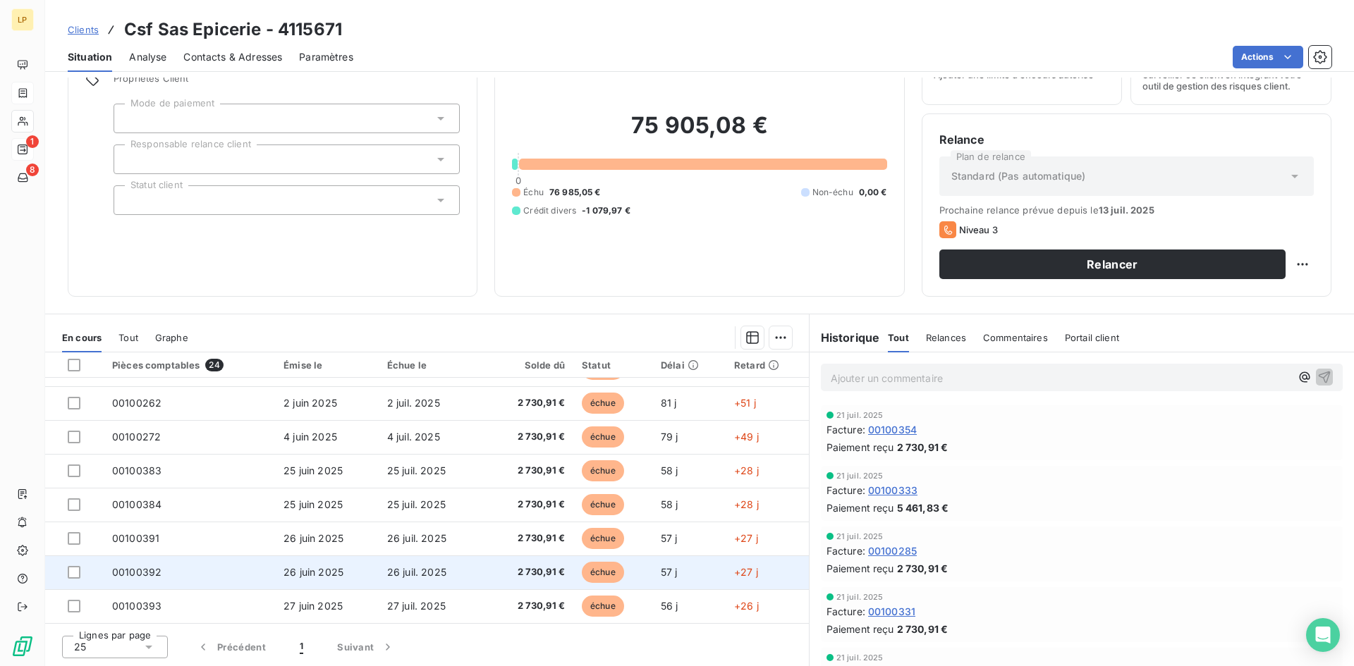
click at [482, 566] on td "2 730,91 €" at bounding box center [527, 573] width 92 height 34
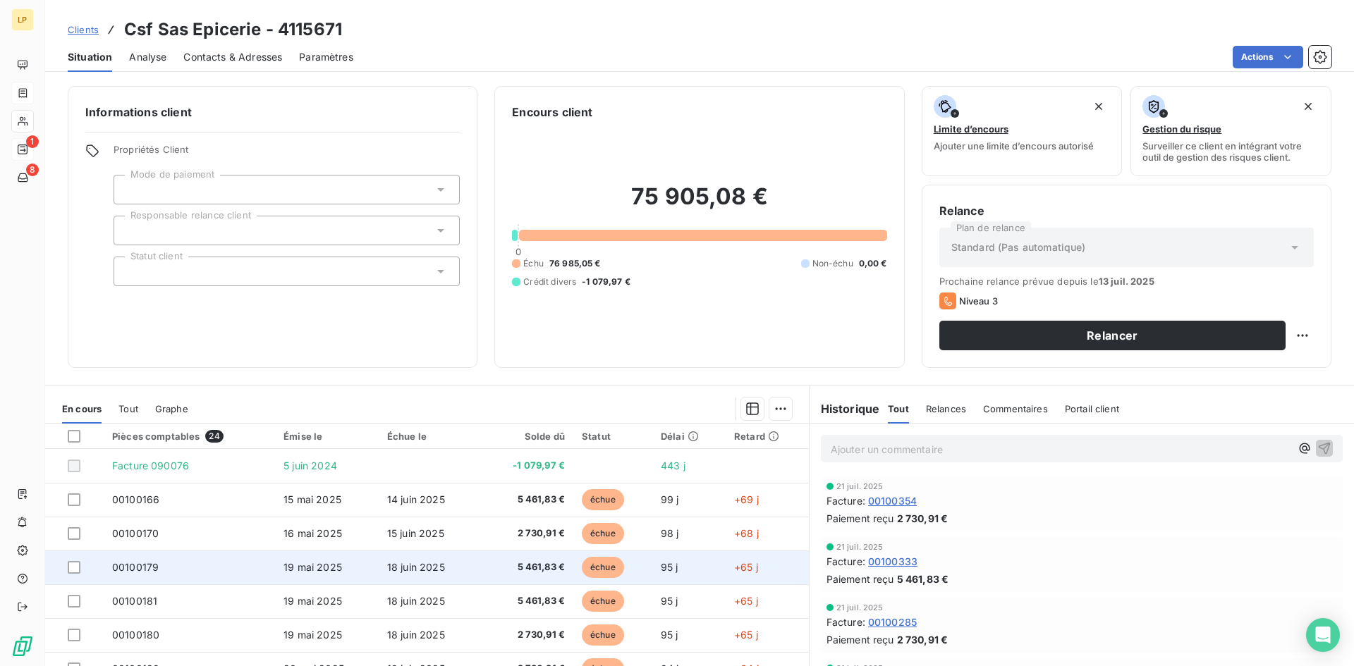
click at [311, 563] on span "19 mai 2025" at bounding box center [312, 567] width 59 height 12
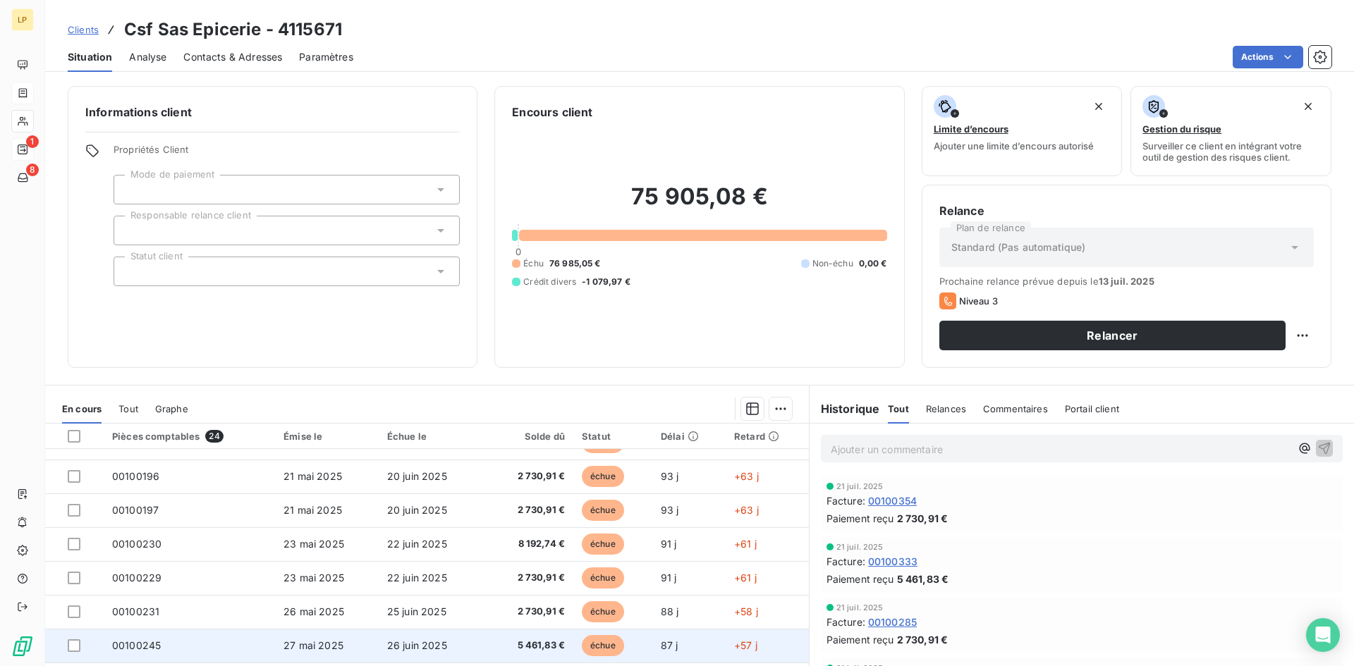
scroll to position [353, 0]
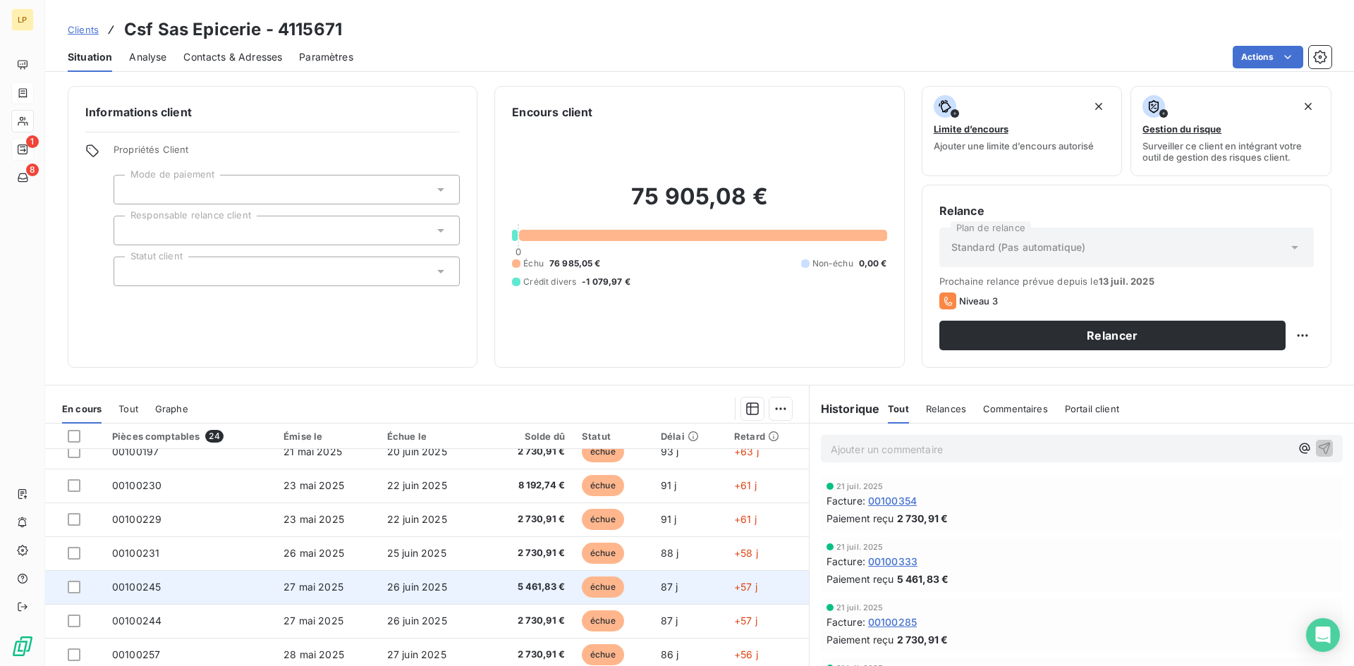
click at [316, 582] on span "27 mai 2025" at bounding box center [313, 587] width 60 height 12
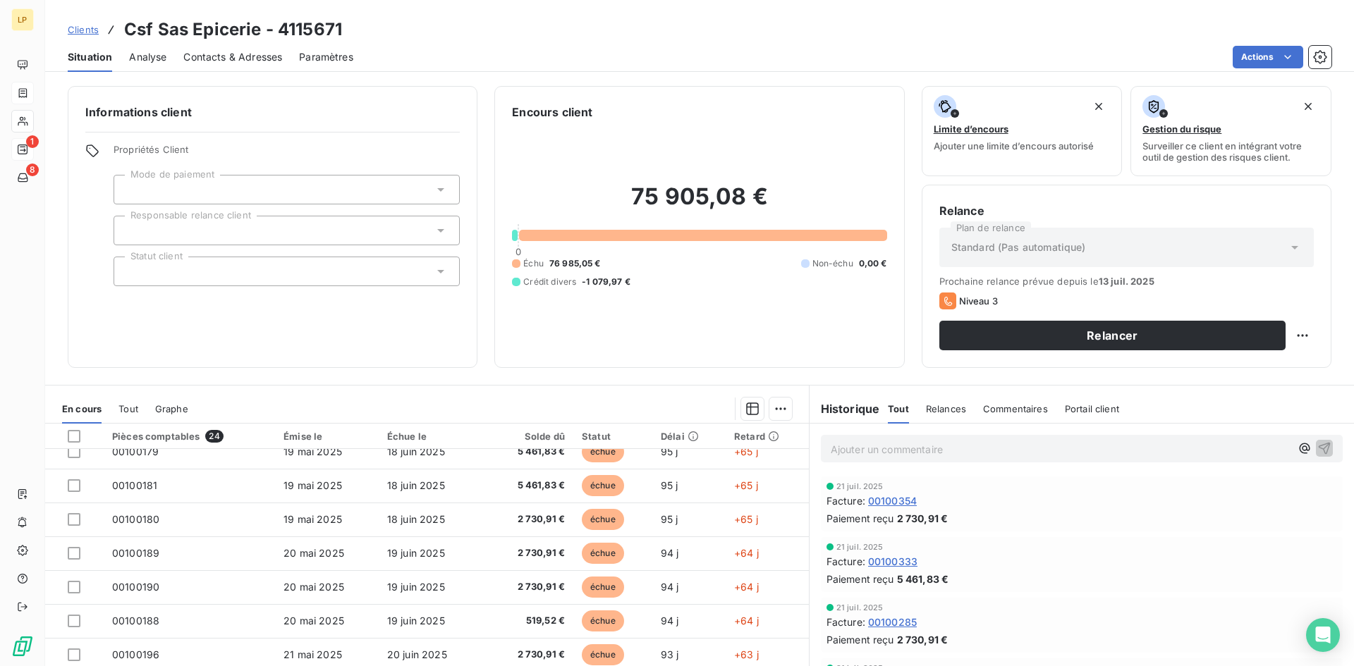
scroll to position [353, 0]
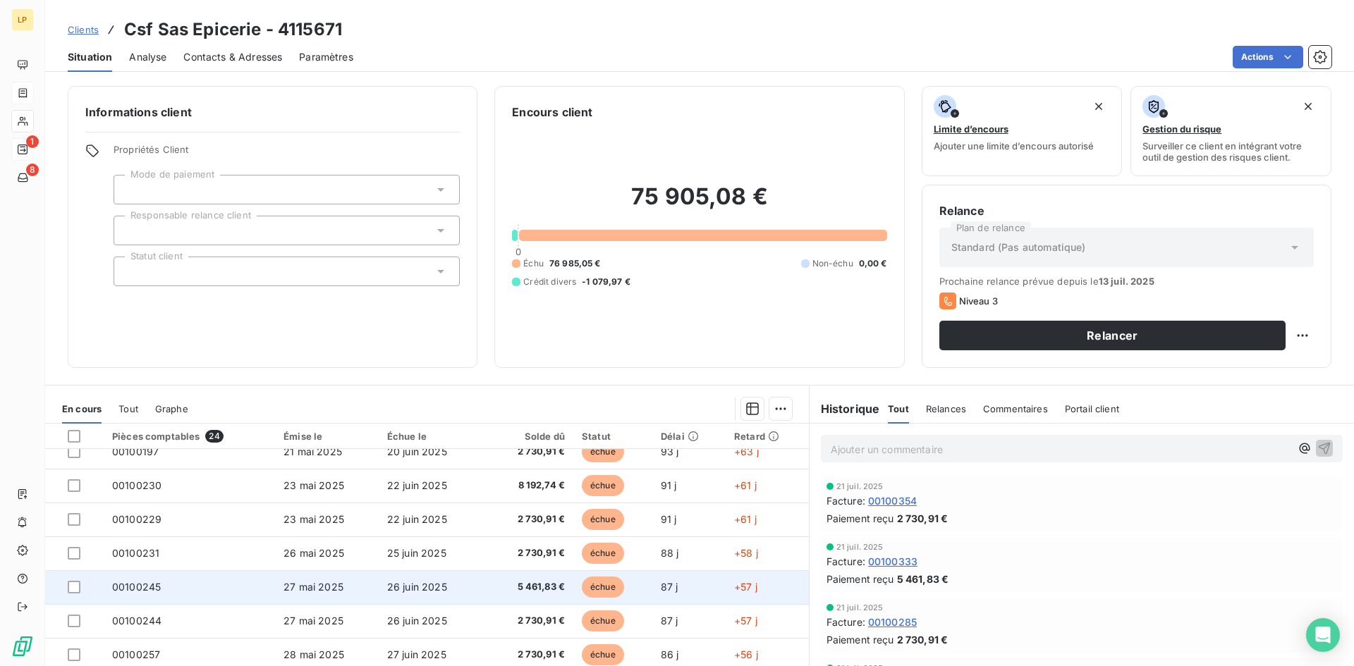
click at [372, 580] on td "27 mai 2025" at bounding box center [327, 587] width 104 height 34
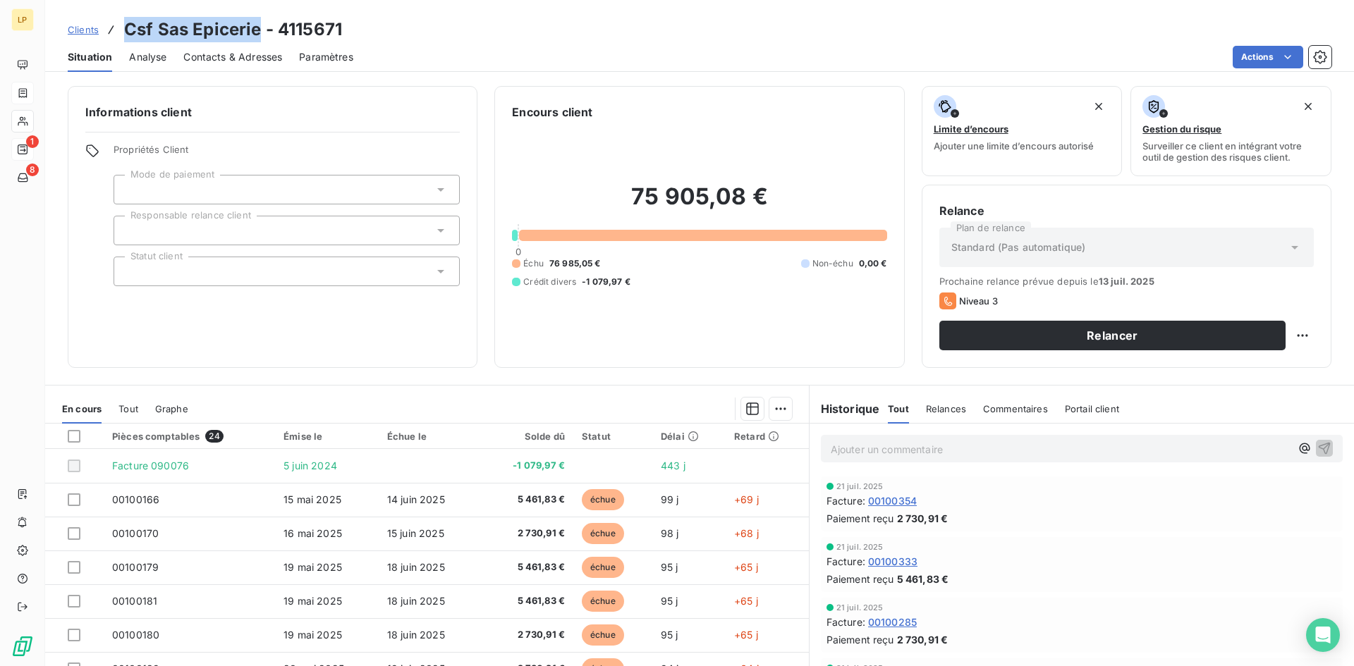
drag, startPoint x: 126, startPoint y: 25, endPoint x: 256, endPoint y: 39, distance: 130.4
click at [257, 36] on h3 "Csf Sas Epicerie - 4115671" at bounding box center [233, 29] width 218 height 25
copy h3 "Csf Sas Epicerie"
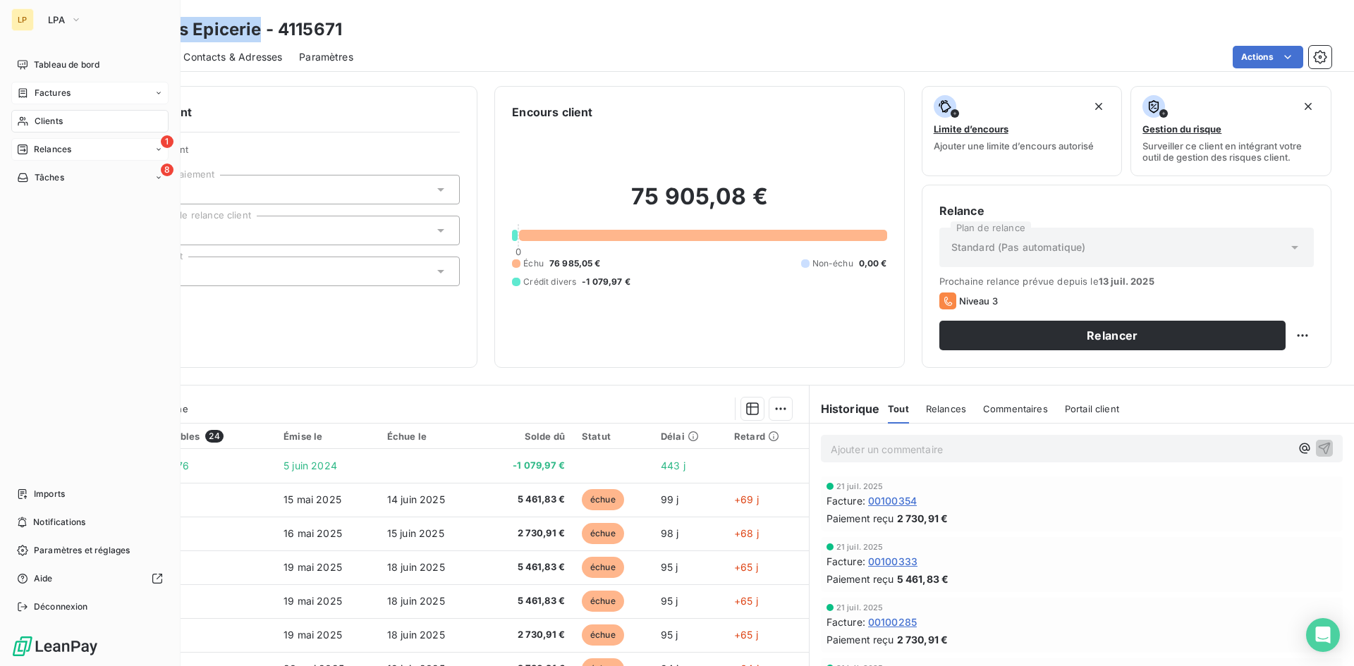
click at [58, 127] on span "Clients" at bounding box center [49, 121] width 28 height 13
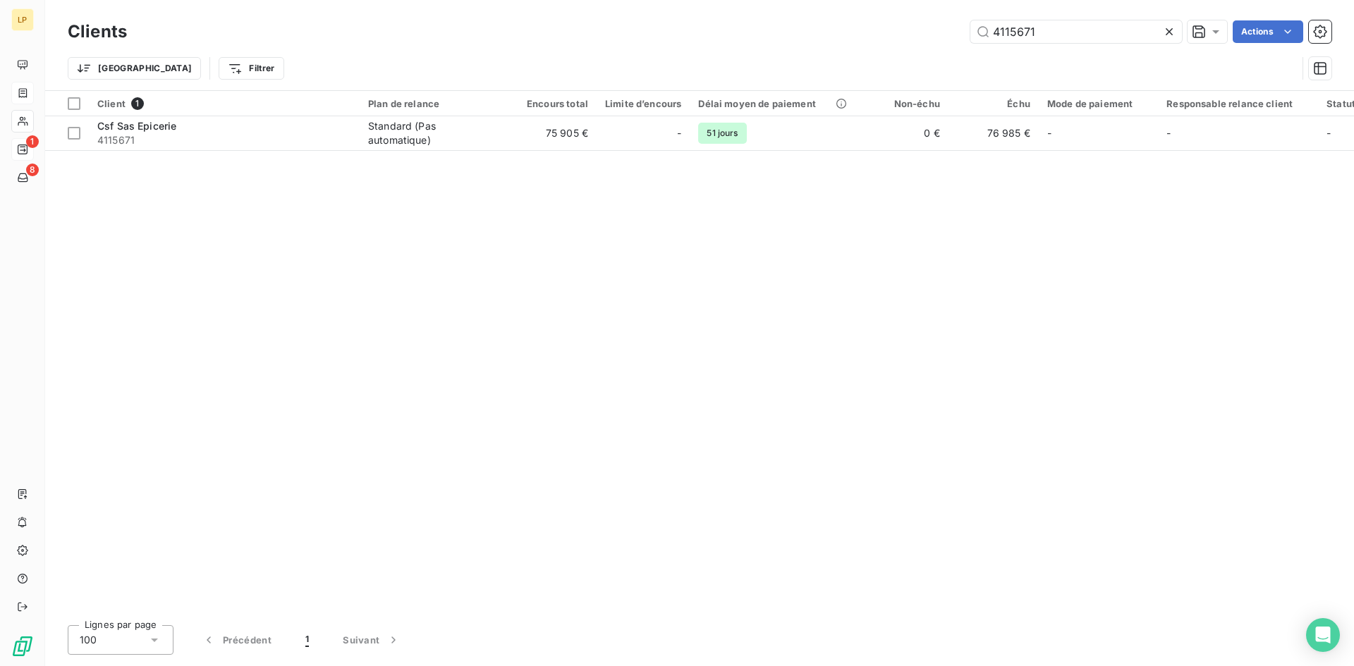
click at [1168, 35] on icon at bounding box center [1169, 32] width 14 height 14
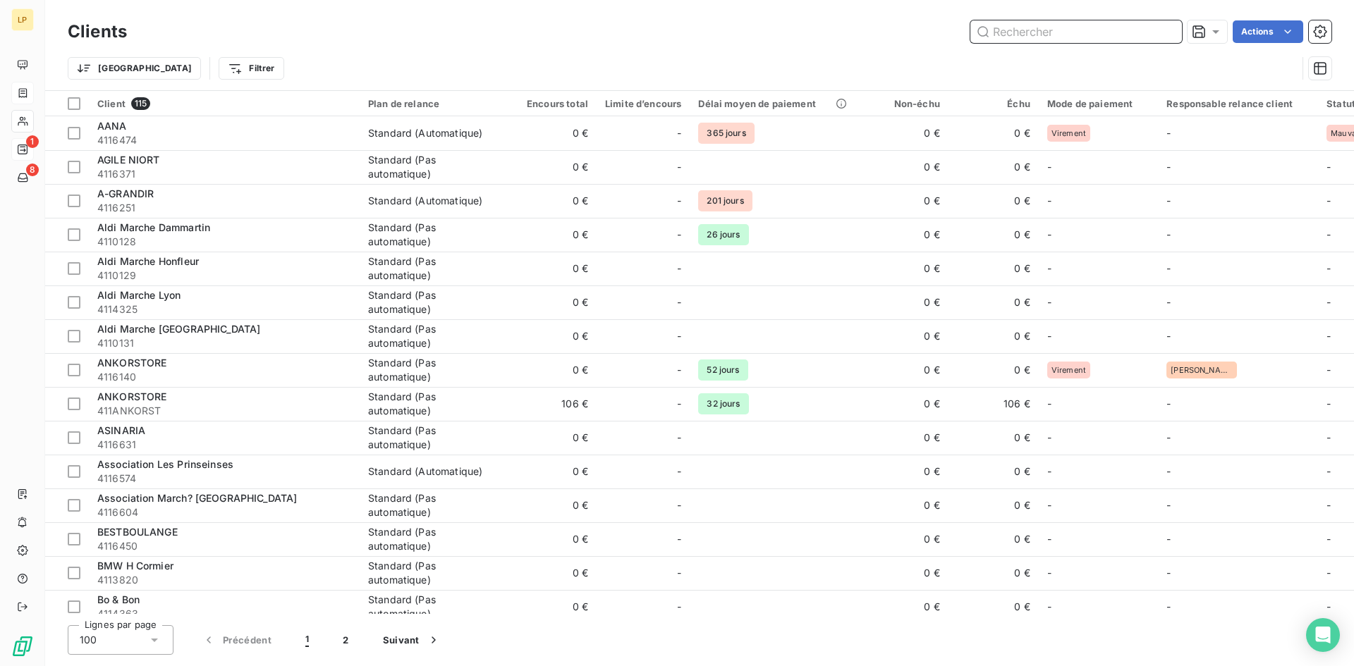
click at [1152, 30] on input "text" at bounding box center [1076, 31] width 212 height 23
click at [1002, 34] on input "text" at bounding box center [1076, 31] width 212 height 23
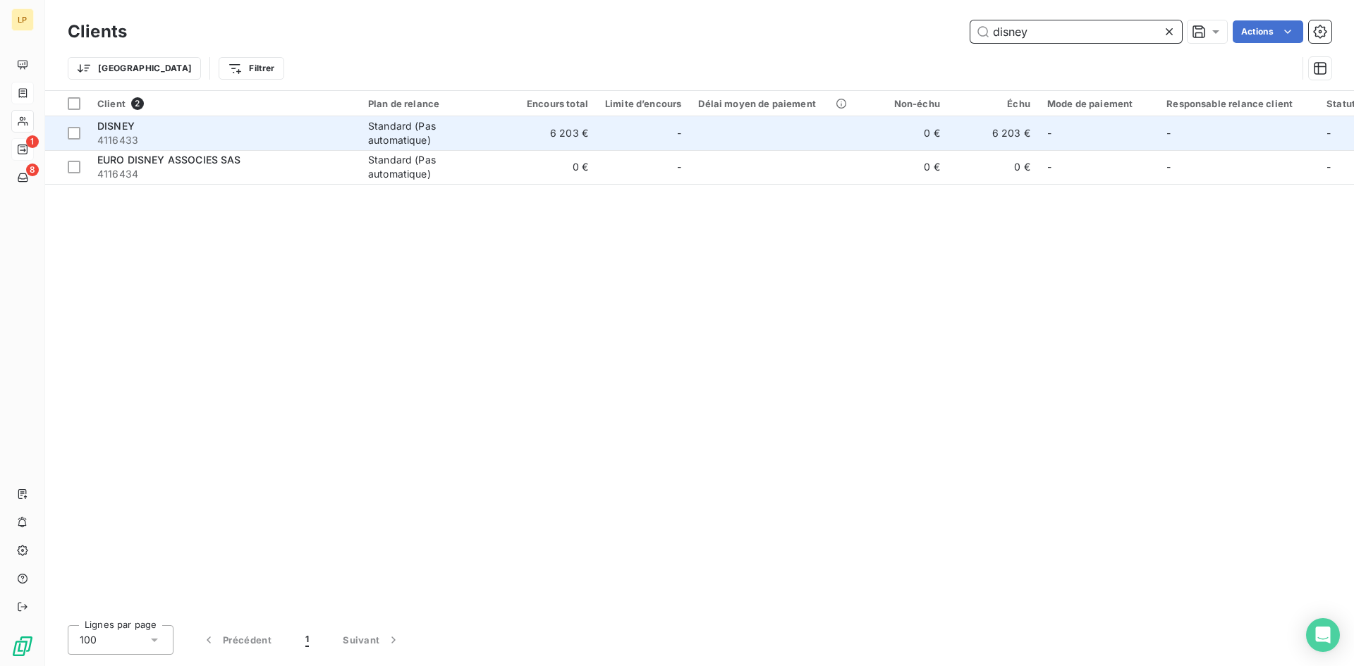
type input "disney"
click at [233, 138] on span "4116433" at bounding box center [224, 140] width 254 height 14
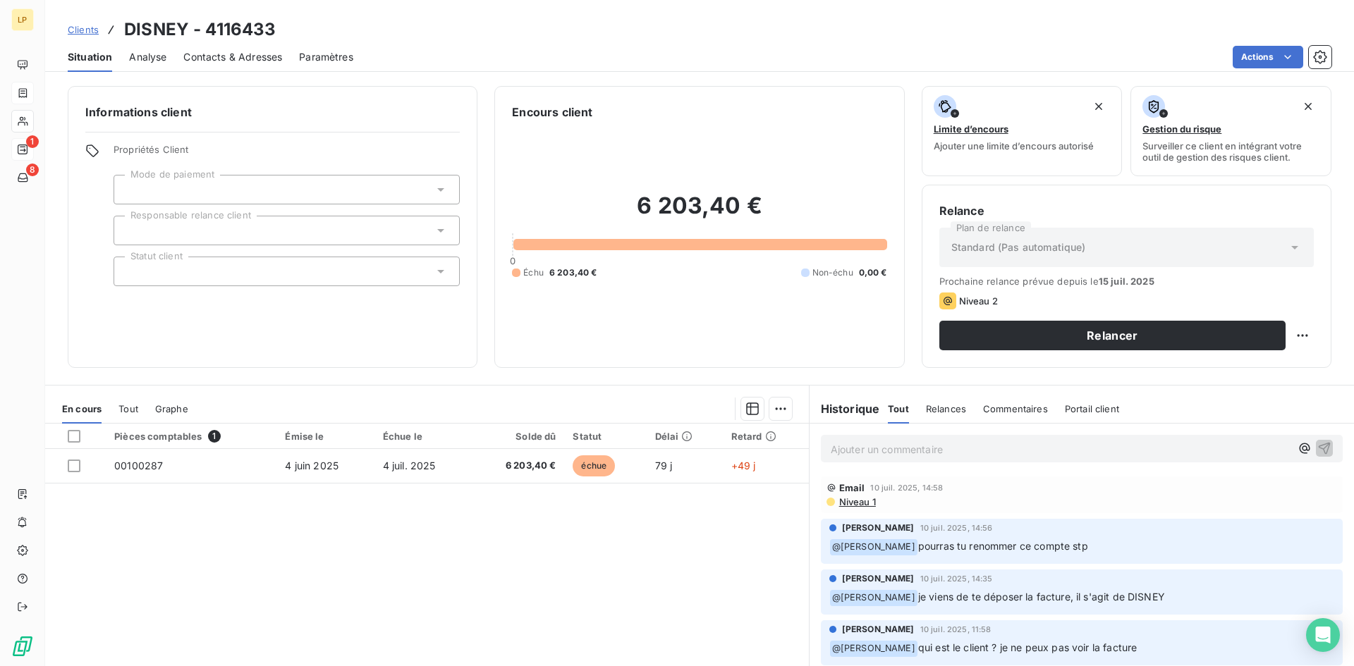
click at [851, 501] on span "Niveau 1" at bounding box center [857, 501] width 38 height 11
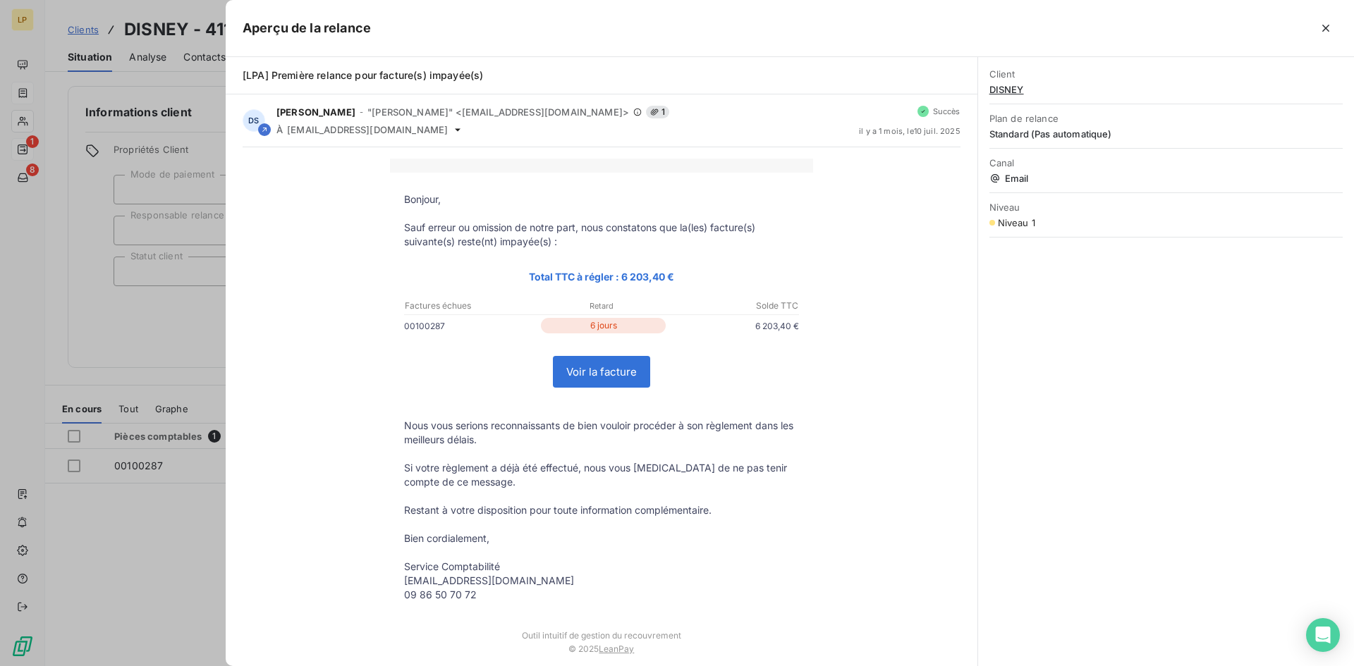
click at [184, 334] on div at bounding box center [677, 333] width 1354 height 666
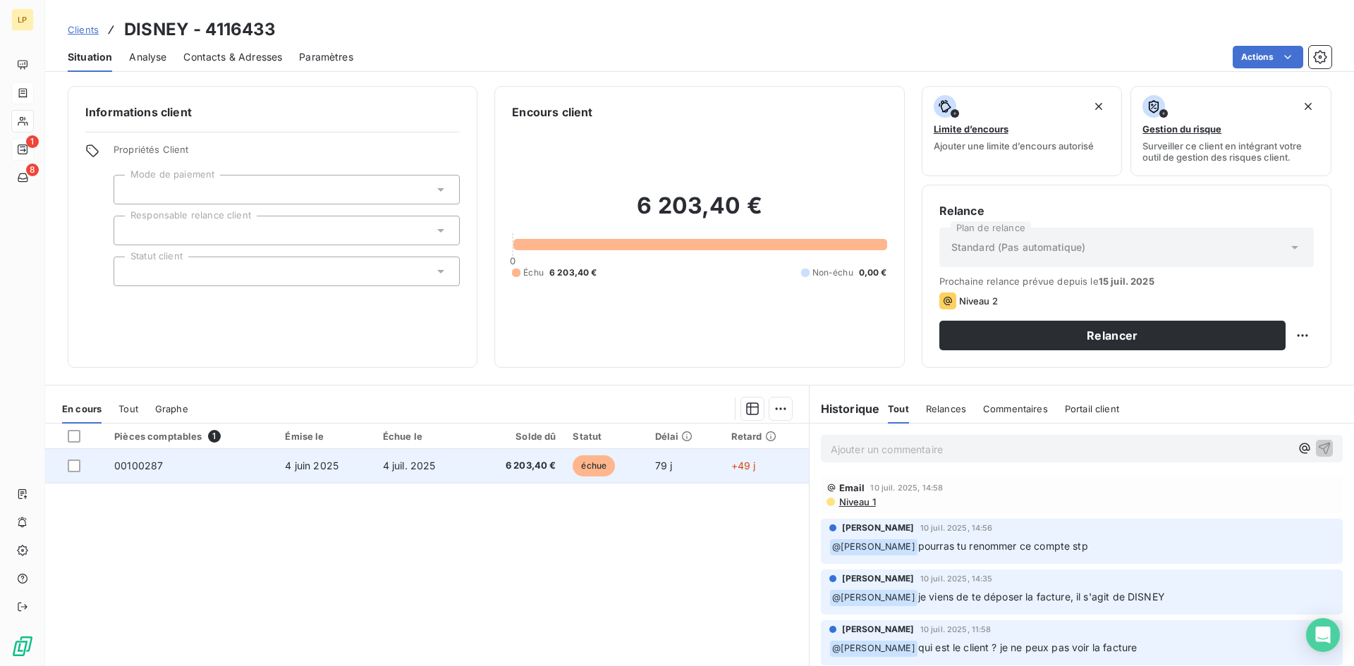
click at [377, 458] on td "4 juil. 2025" at bounding box center [422, 466] width 97 height 34
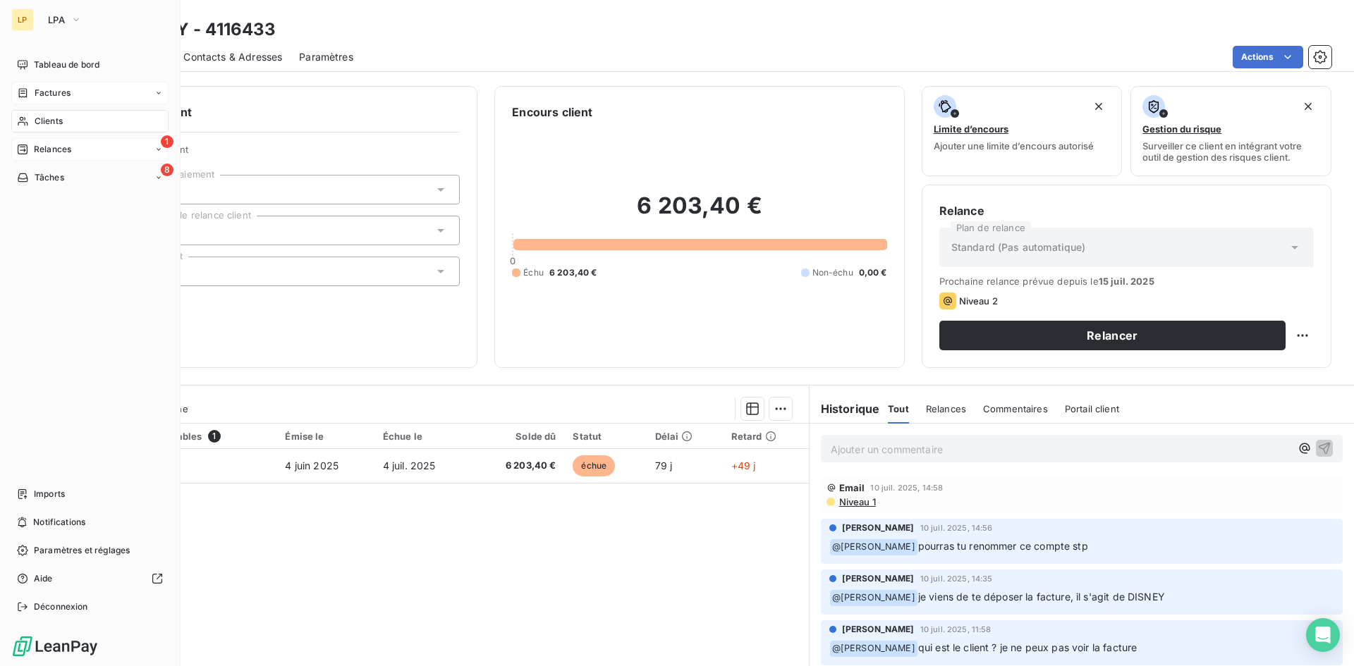
click at [39, 143] on span "Relances" at bounding box center [52, 149] width 37 height 13
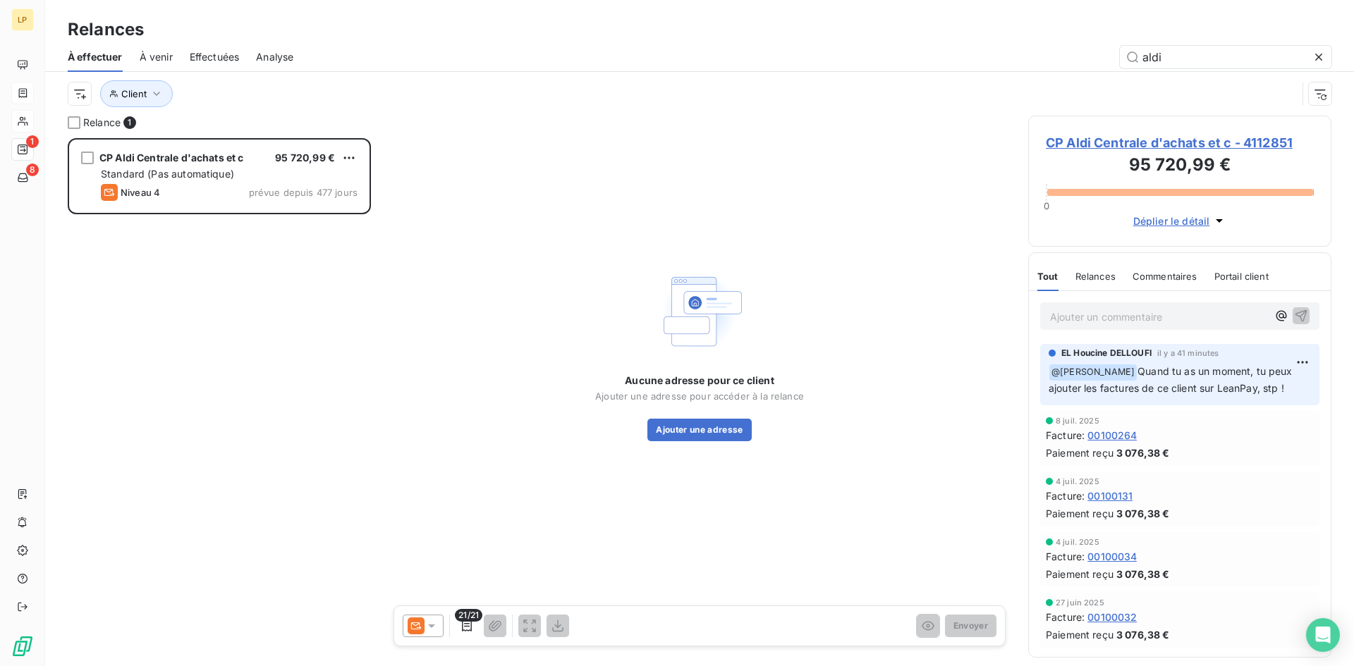
scroll to position [518, 293]
click at [144, 93] on span "Client" at bounding box center [133, 93] width 25 height 11
click at [376, 145] on div "Client Contient is Supprimer le filtre" at bounding box center [285, 150] width 371 height 86
click at [343, 133] on div at bounding box center [360, 131] width 203 height 30
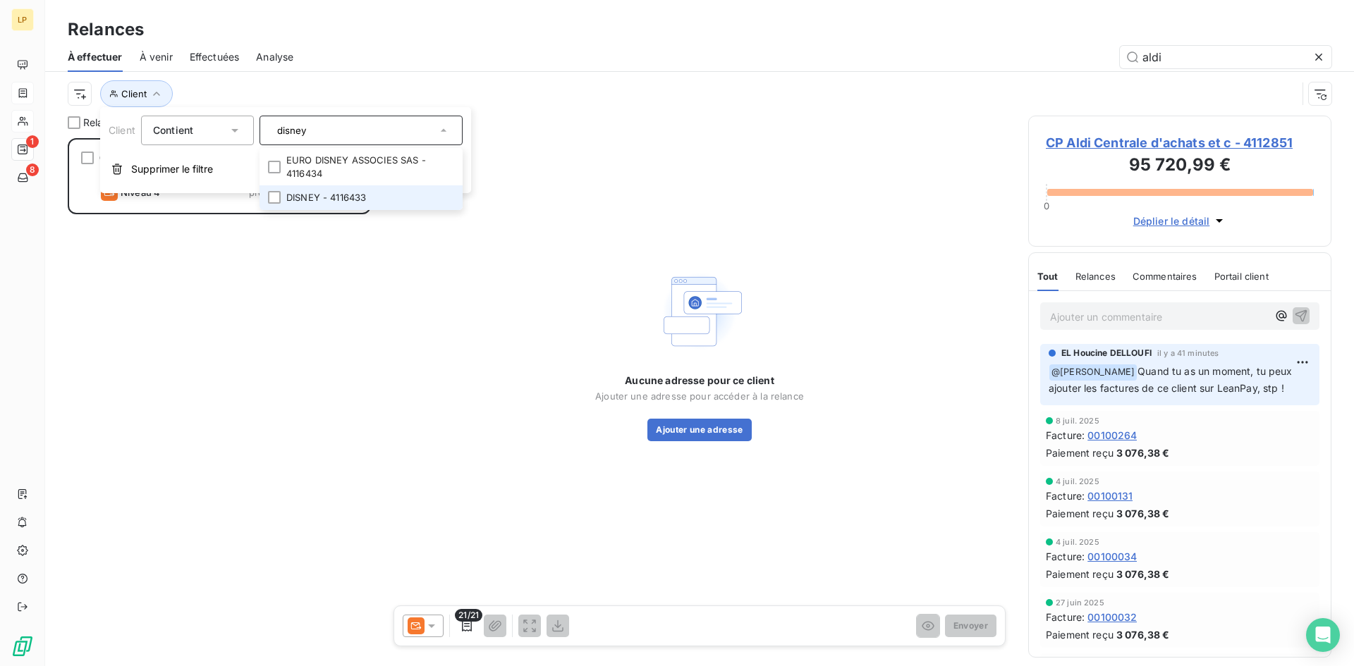
type input "disney"
click at [359, 193] on li "DISNEY - 4116433" at bounding box center [360, 197] width 203 height 25
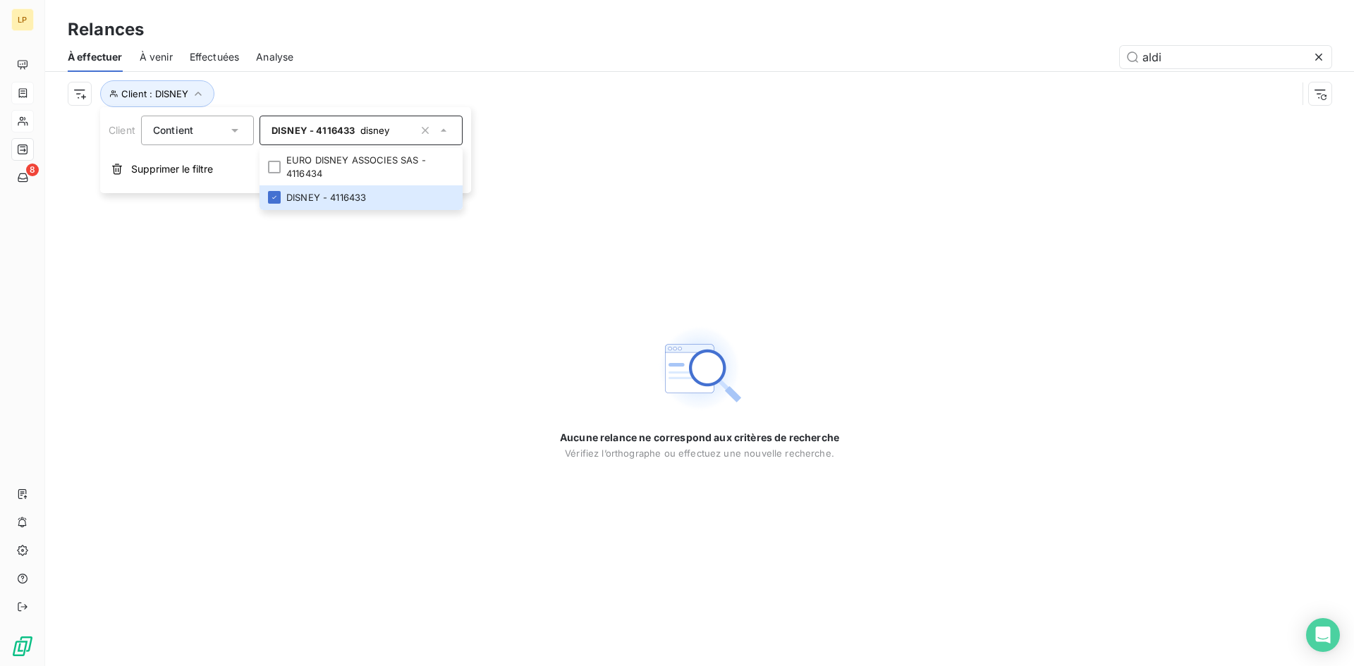
click at [374, 348] on div "Aucune relance ne correspond aux critères de recherche Vérifiez l’orthographe o…" at bounding box center [699, 391] width 1309 height 551
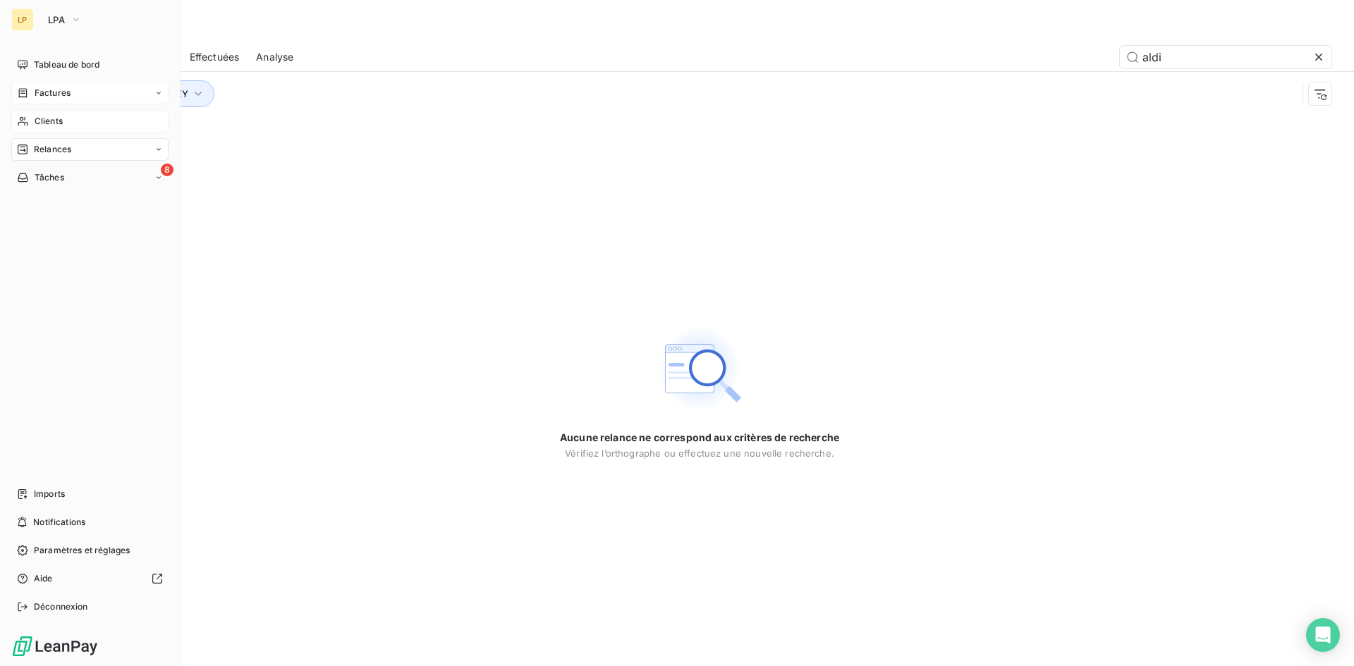
click at [39, 126] on span "Clients" at bounding box center [49, 121] width 28 height 13
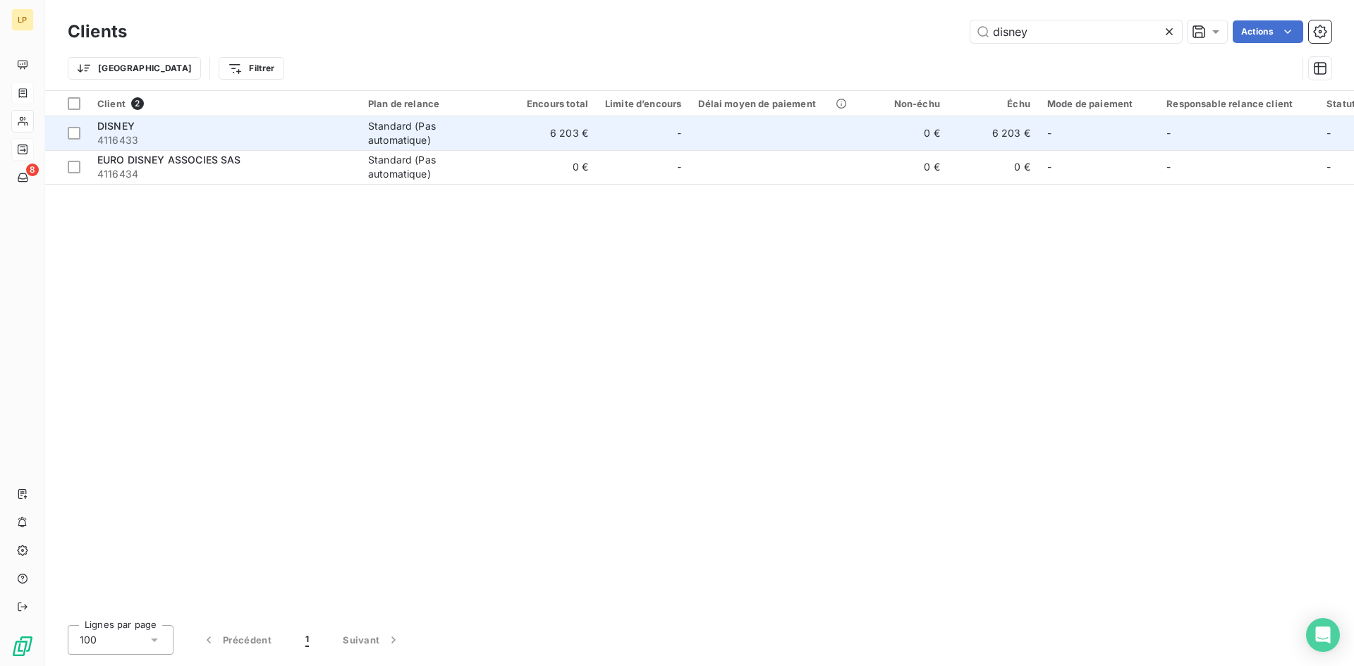
click at [497, 142] on div "Standard (Pas automatique)" at bounding box center [433, 133] width 130 height 28
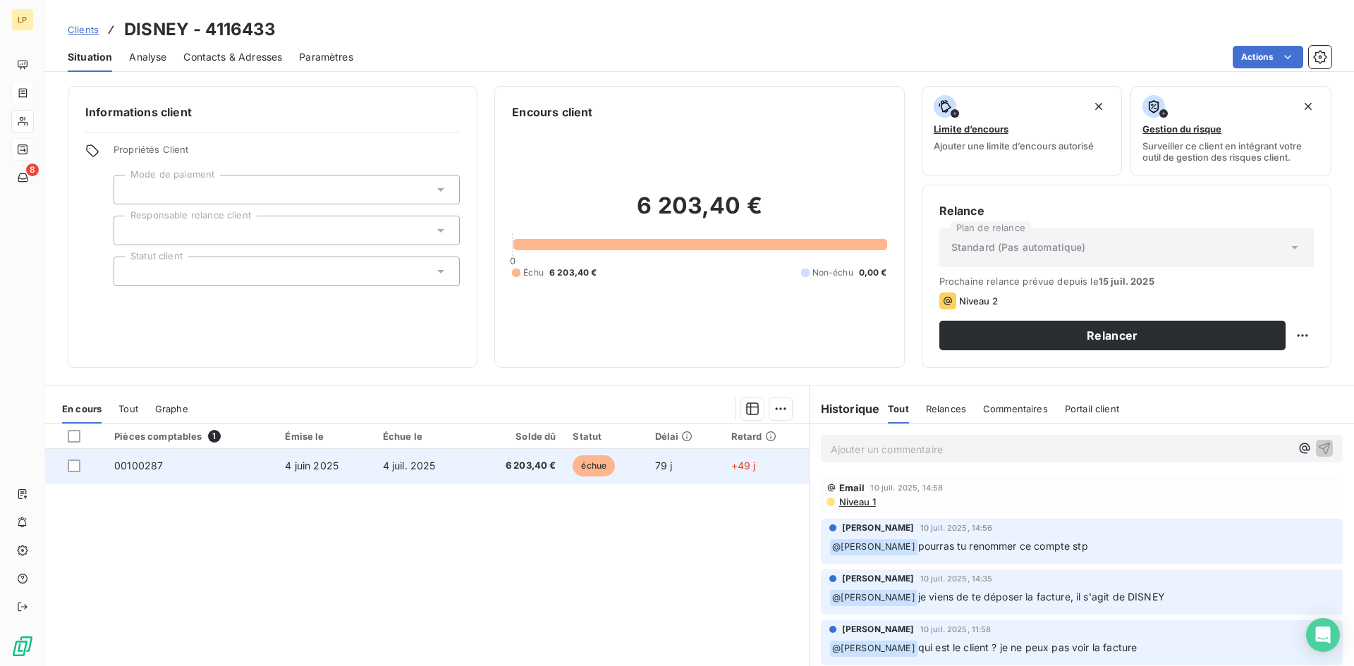
click at [390, 463] on span "4 juil. 2025" at bounding box center [409, 466] width 53 height 12
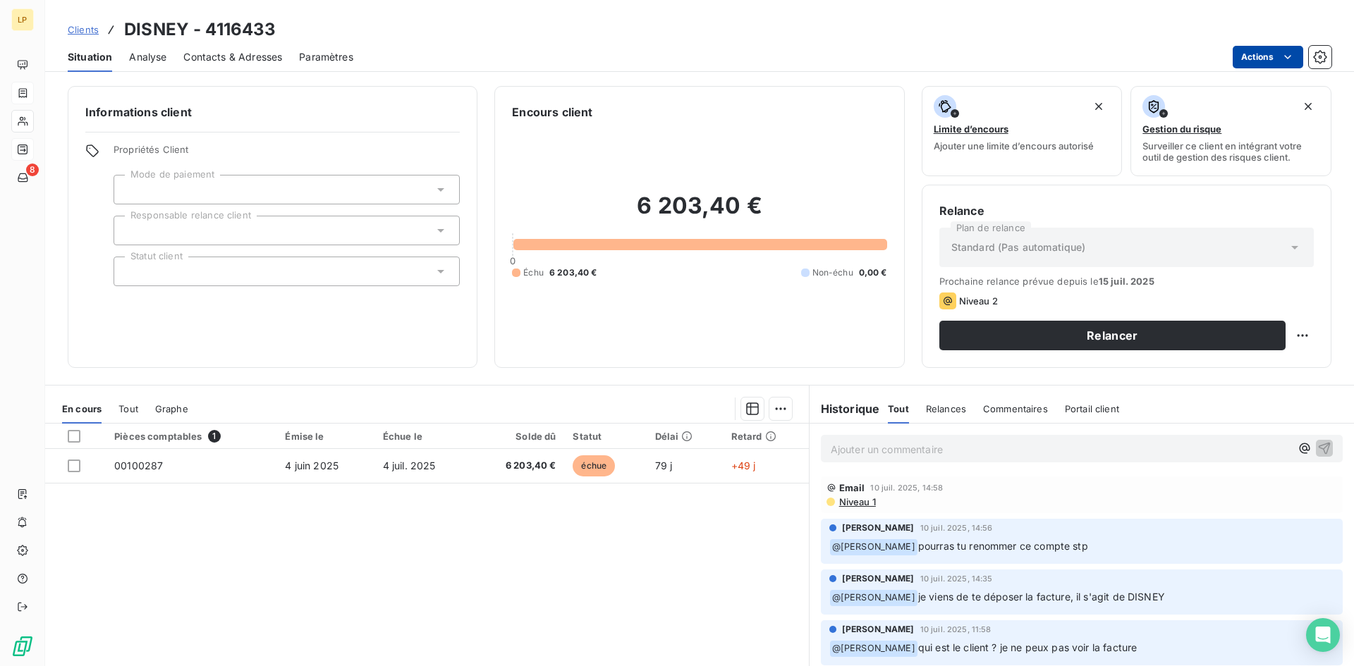
click at [1264, 61] on html "LP 8 Clients DISNEY - 4116433 Situation Analyse Contacts & Adresses Paramètres …" at bounding box center [677, 333] width 1354 height 666
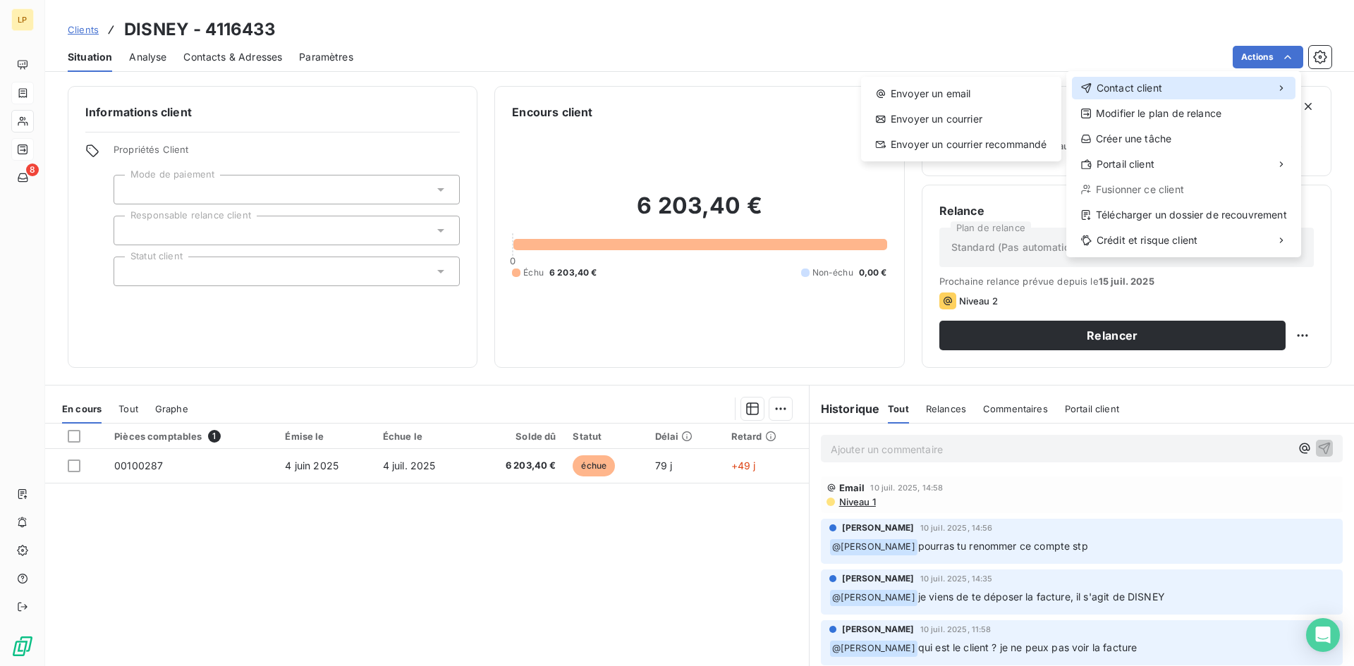
click at [1137, 93] on span "Contact client" at bounding box center [1129, 88] width 66 height 14
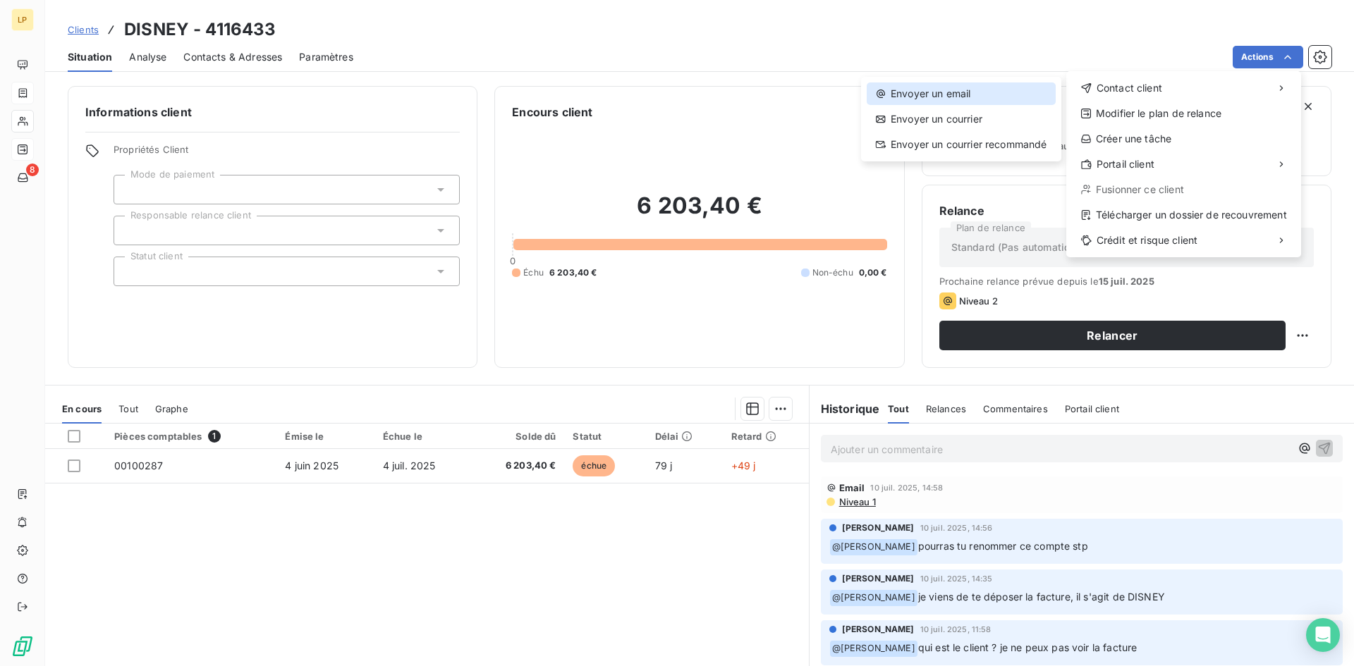
click at [998, 97] on div "Envoyer un email" at bounding box center [961, 94] width 189 height 23
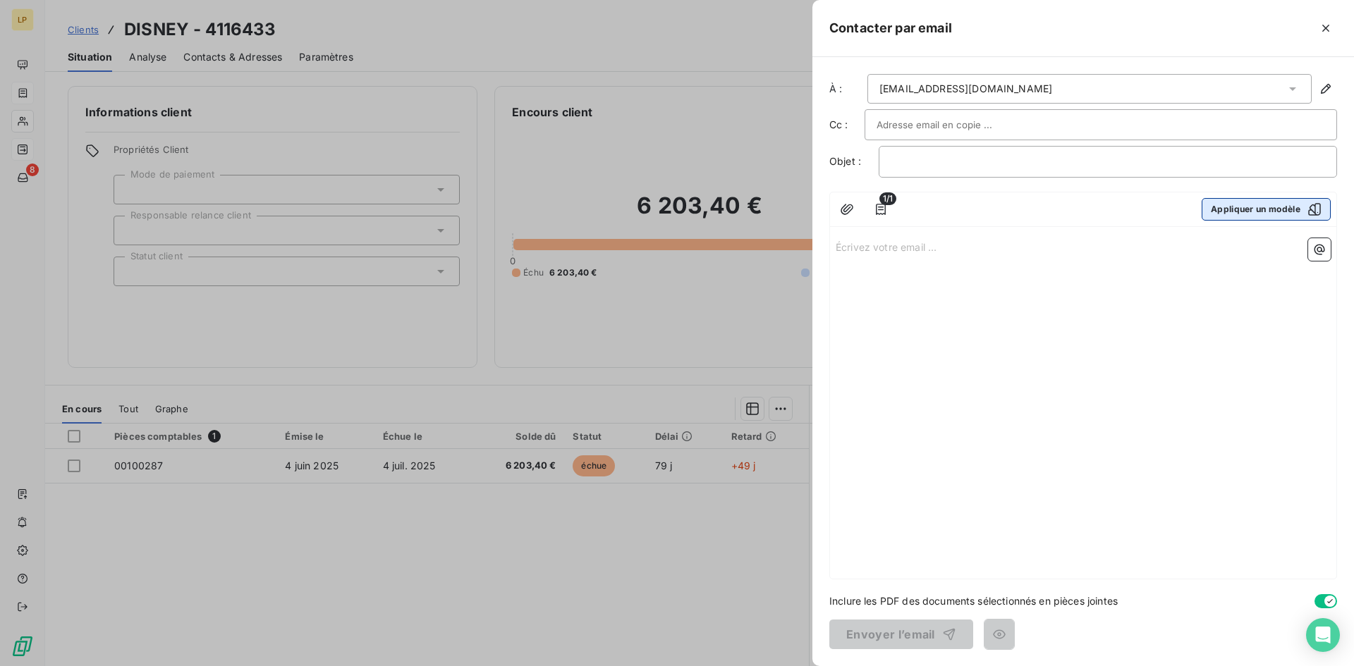
click at [1276, 202] on button "Appliquer un modèle" at bounding box center [1266, 209] width 129 height 23
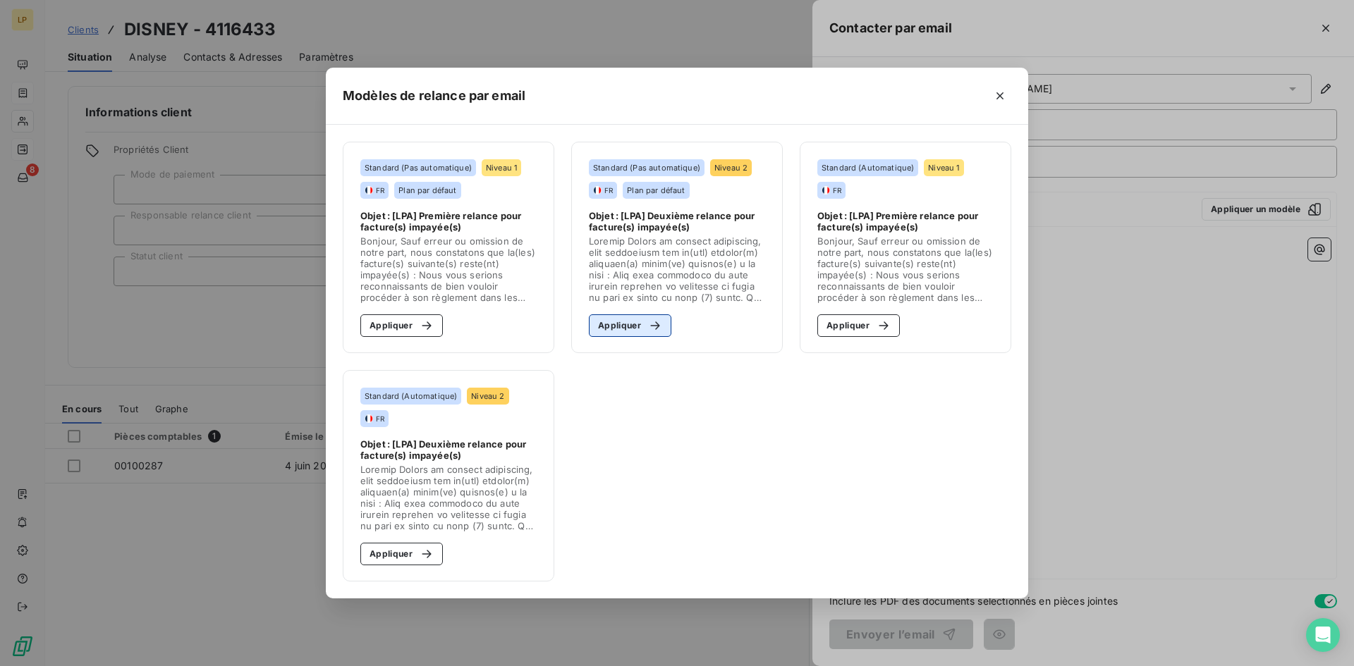
click at [640, 324] on button "Appliquer" at bounding box center [630, 325] width 83 height 23
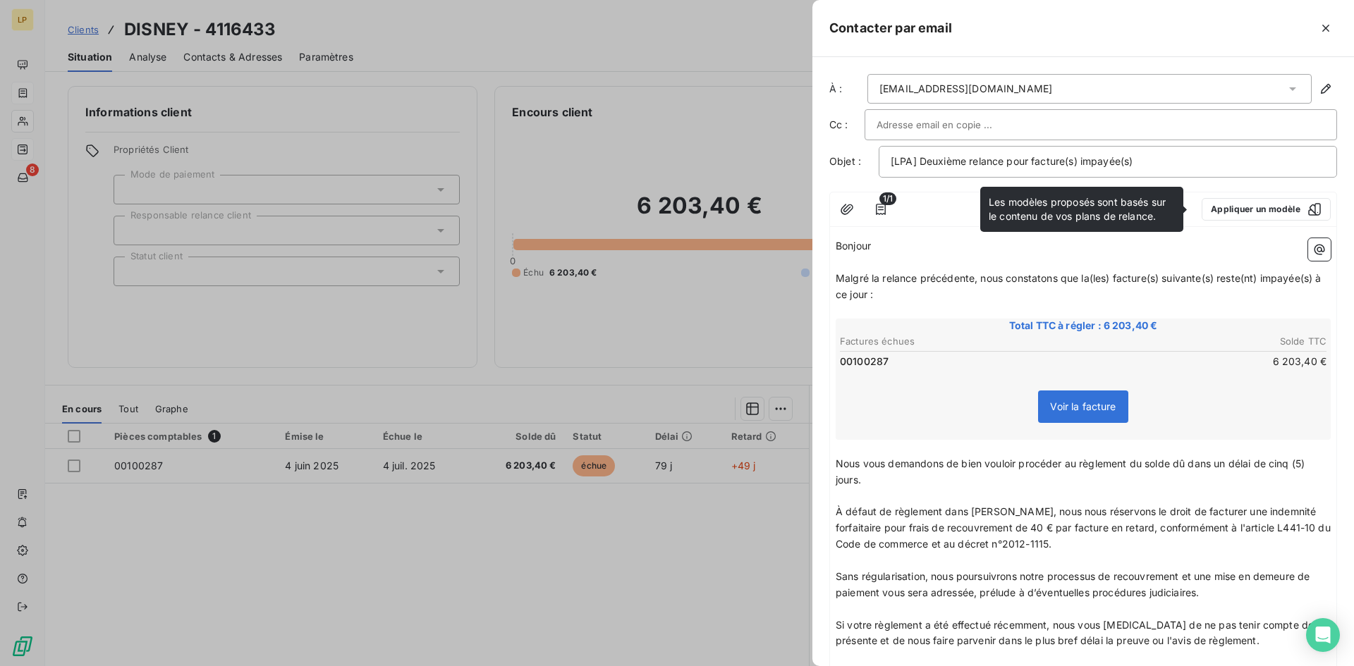
click at [1069, 85] on div "dlp.facture.fournisseur@disney.com" at bounding box center [1089, 89] width 444 height 30
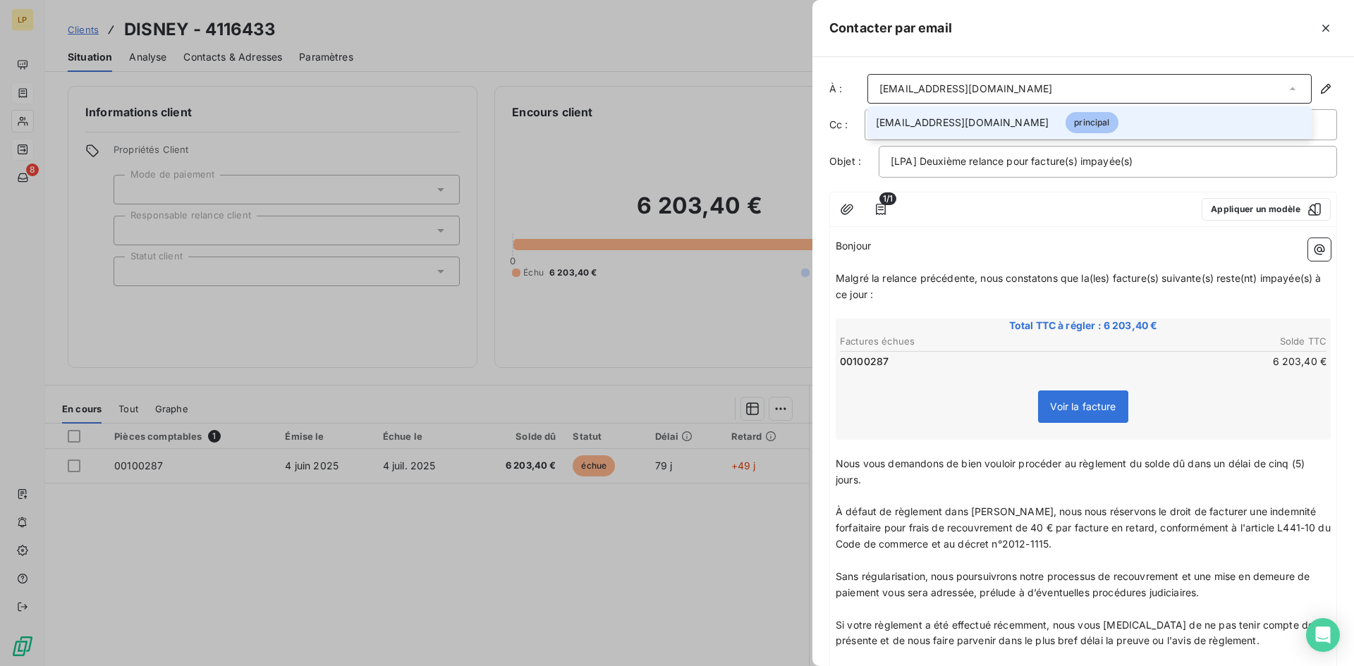
drag, startPoint x: 1048, startPoint y: 126, endPoint x: 876, endPoint y: 126, distance: 171.3
click at [876, 126] on span "dlp.facture.fournisseur@disney.com" at bounding box center [962, 123] width 173 height 14
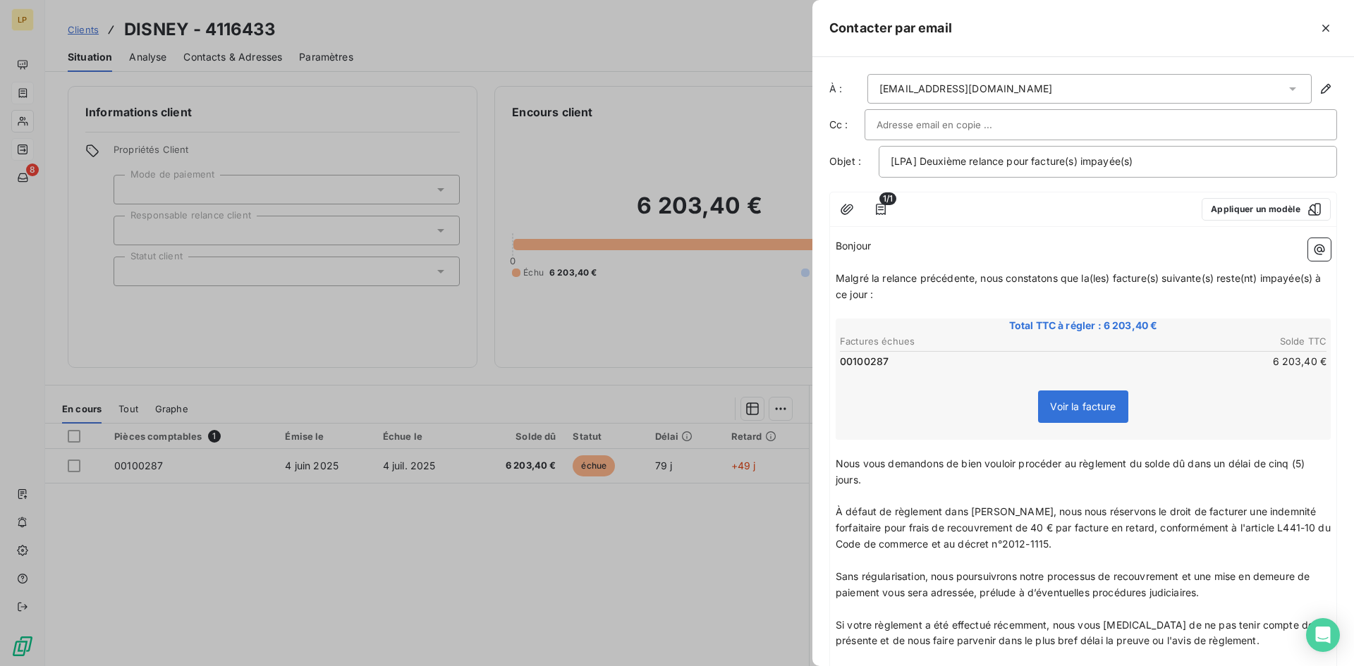
click at [923, 128] on input "text" at bounding box center [952, 124] width 152 height 21
paste input "DLP.COMPTABILITE.FOURNISSEURS@disney.com"
type input "DLP.COMPTABILITE.FOURNISSEURS@disney.com"
click at [745, 93] on div at bounding box center [677, 333] width 1354 height 666
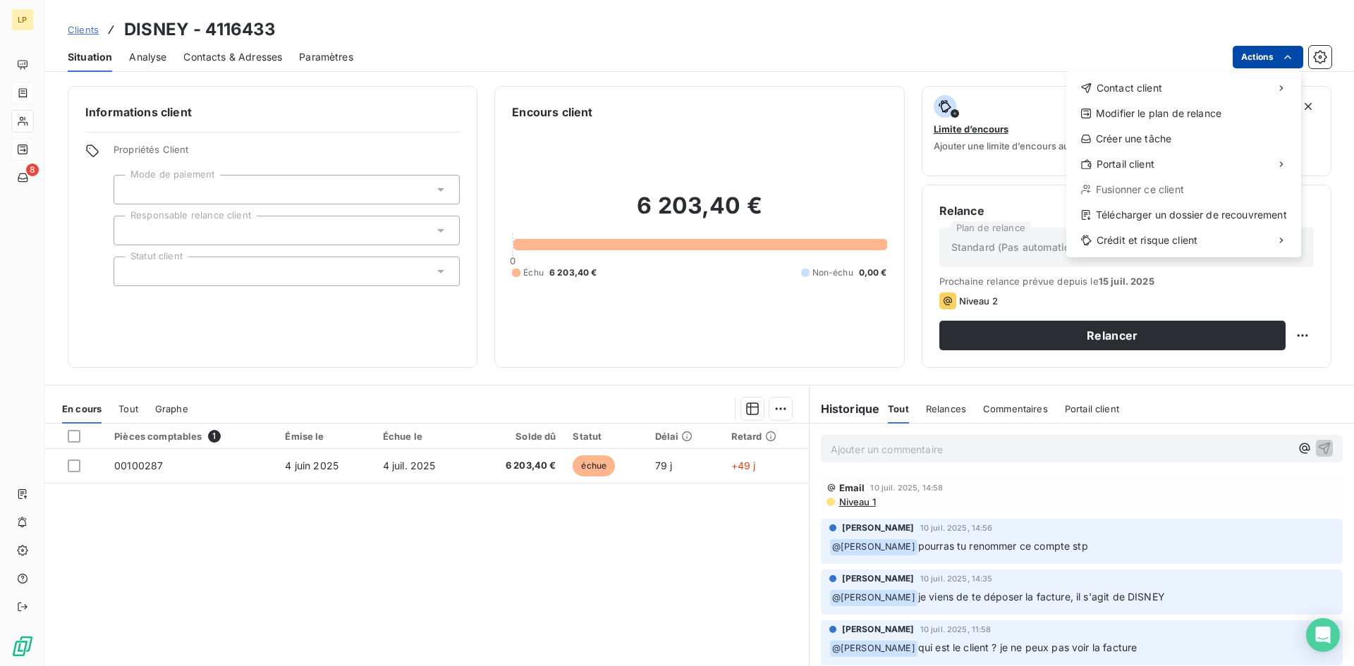
click at [1254, 60] on html "LP 8 Clients DISNEY - 4116433 Situation Analyse Contacts & Adresses Paramètres …" at bounding box center [677, 333] width 1354 height 666
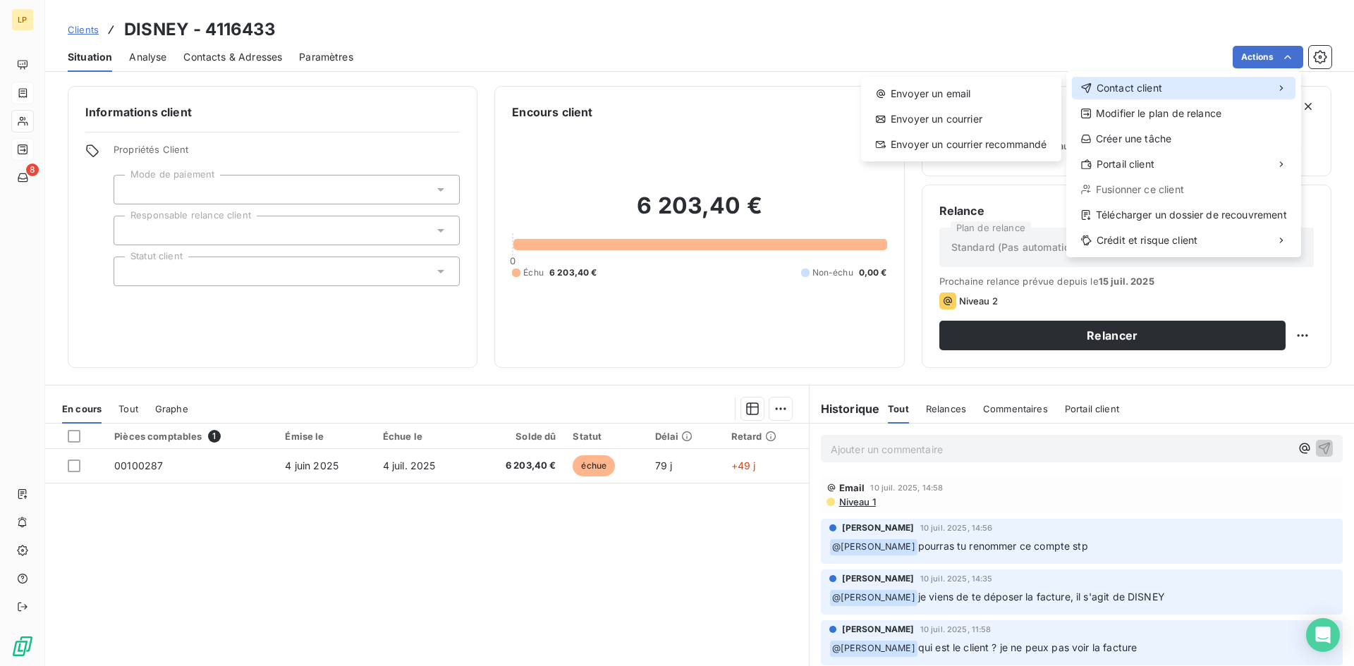
click at [1178, 94] on div "Contact client" at bounding box center [1184, 88] width 224 height 23
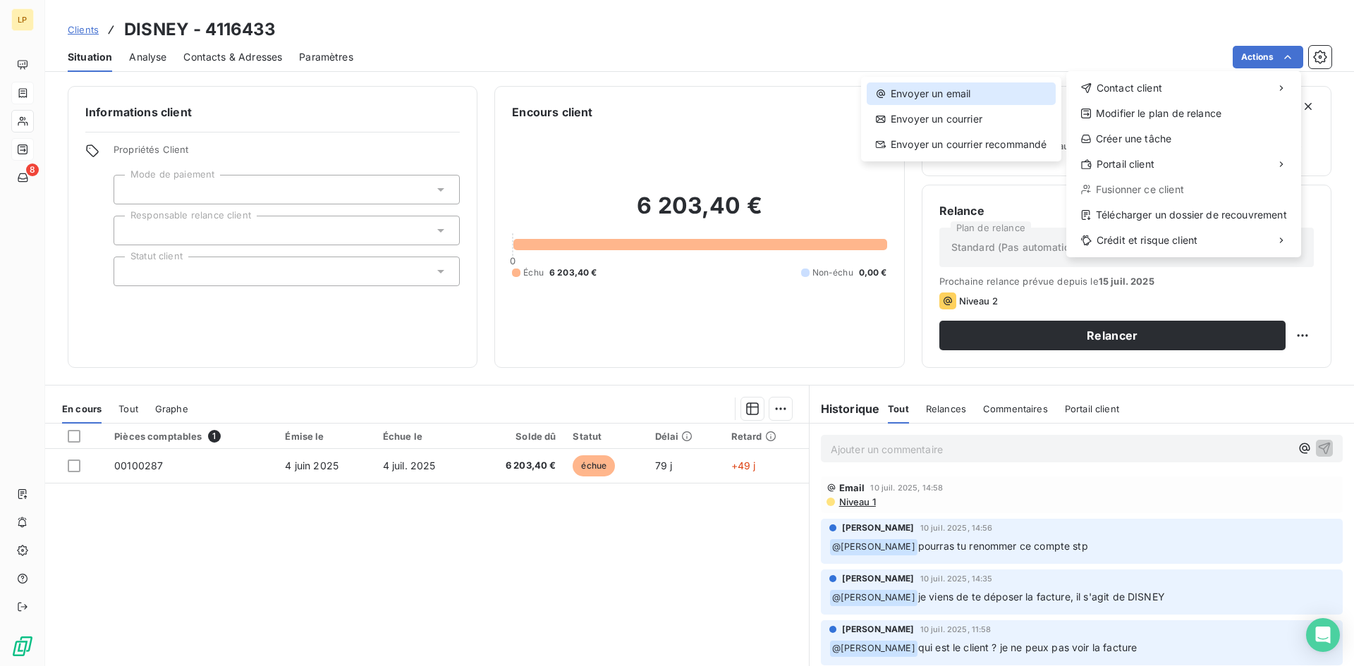
click at [937, 97] on div "Envoyer un email" at bounding box center [961, 94] width 189 height 23
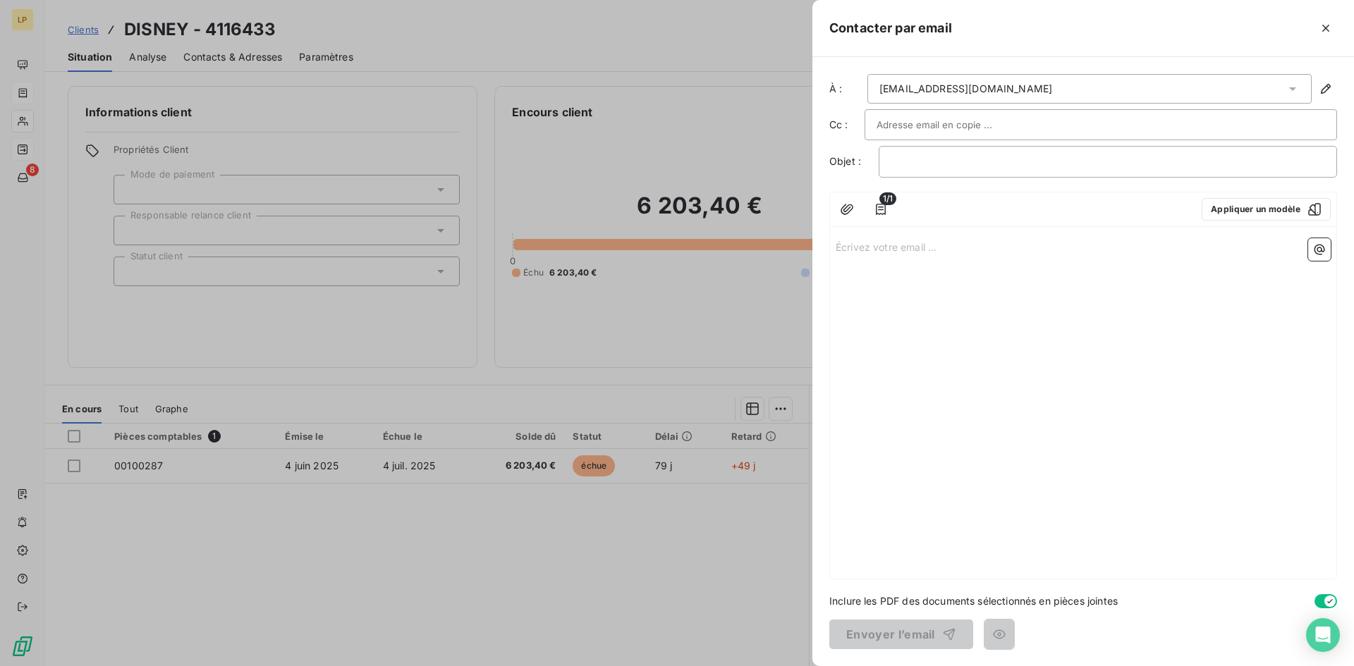
click at [997, 123] on input "text" at bounding box center [952, 124] width 152 height 21
click at [888, 212] on button "button" at bounding box center [880, 209] width 23 height 23
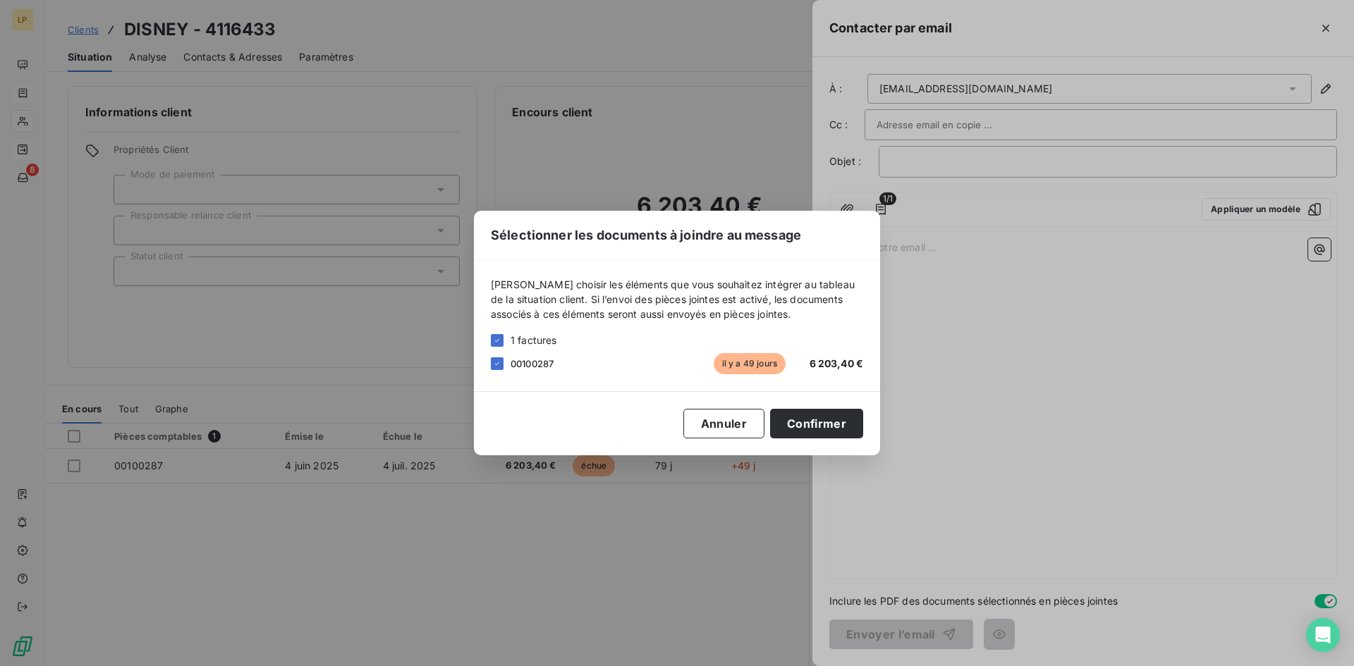
click at [1302, 190] on div "Sélectionner les documents à joindre au message Veuillez choisir les éléments q…" at bounding box center [677, 333] width 1354 height 666
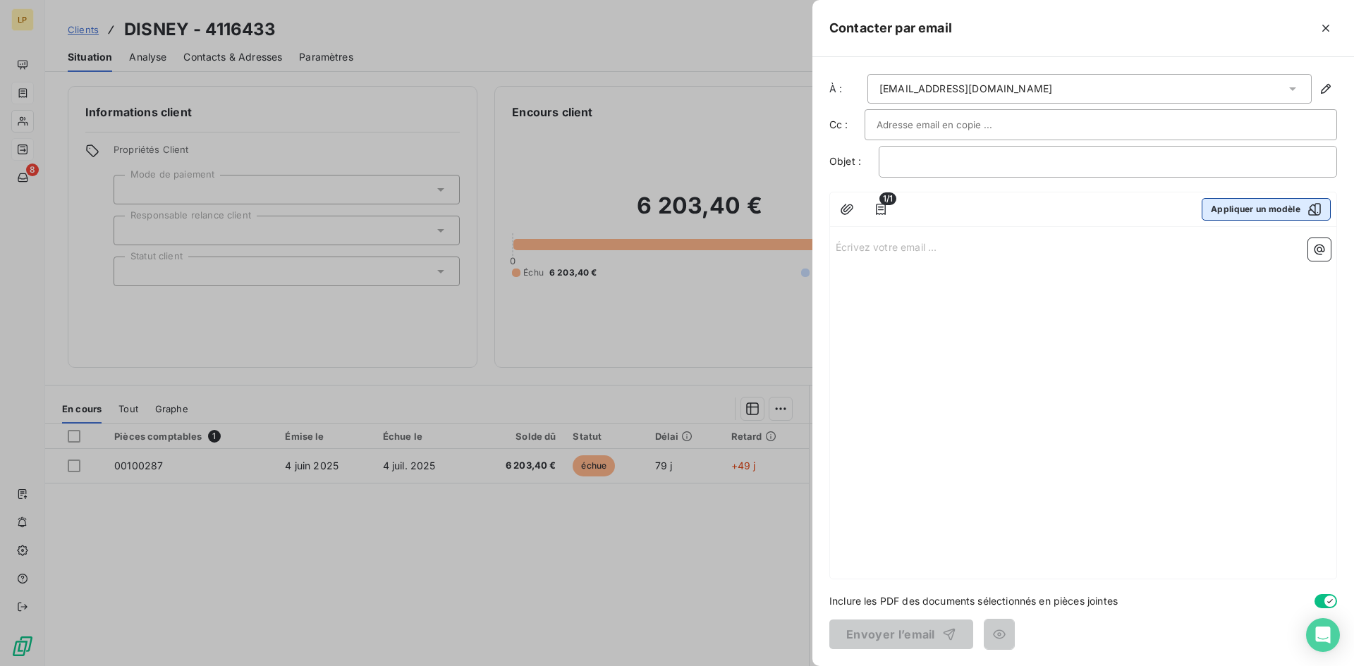
click at [1290, 210] on button "Appliquer un modèle" at bounding box center [1266, 209] width 129 height 23
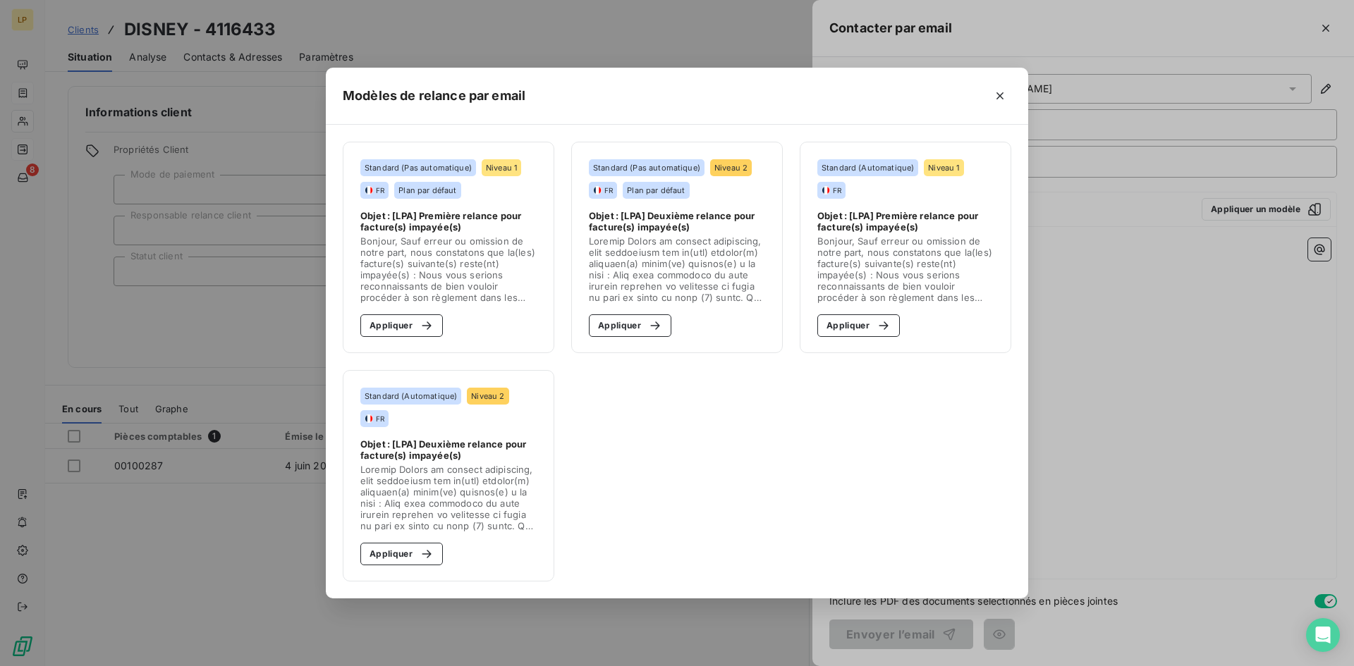
drag, startPoint x: 637, startPoint y: 338, endPoint x: 671, endPoint y: 310, distance: 44.0
click at [638, 338] on section "Standard (Pas automatique) Niveau 2 FR Plan par défaut Objet : [LPA] Deuxième r…" at bounding box center [677, 248] width 212 height 212
click at [625, 323] on button "Appliquer" at bounding box center [630, 325] width 83 height 23
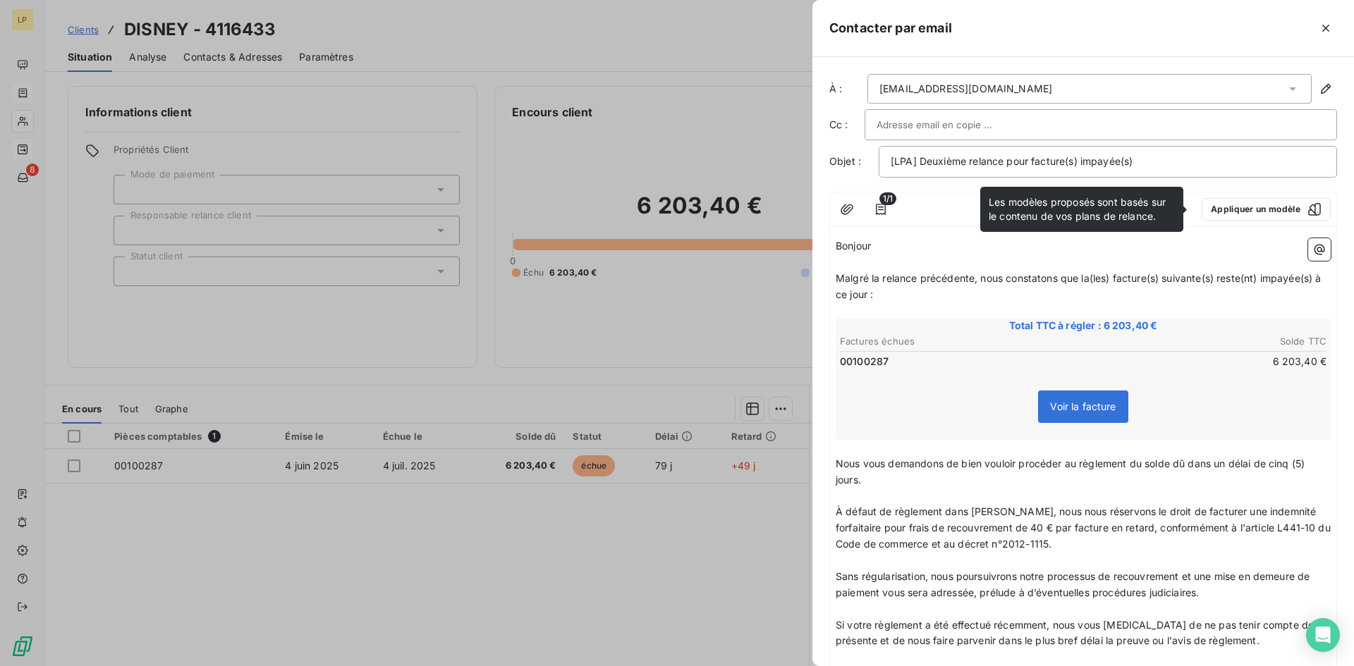
click at [1027, 126] on div at bounding box center [1100, 124] width 448 height 21
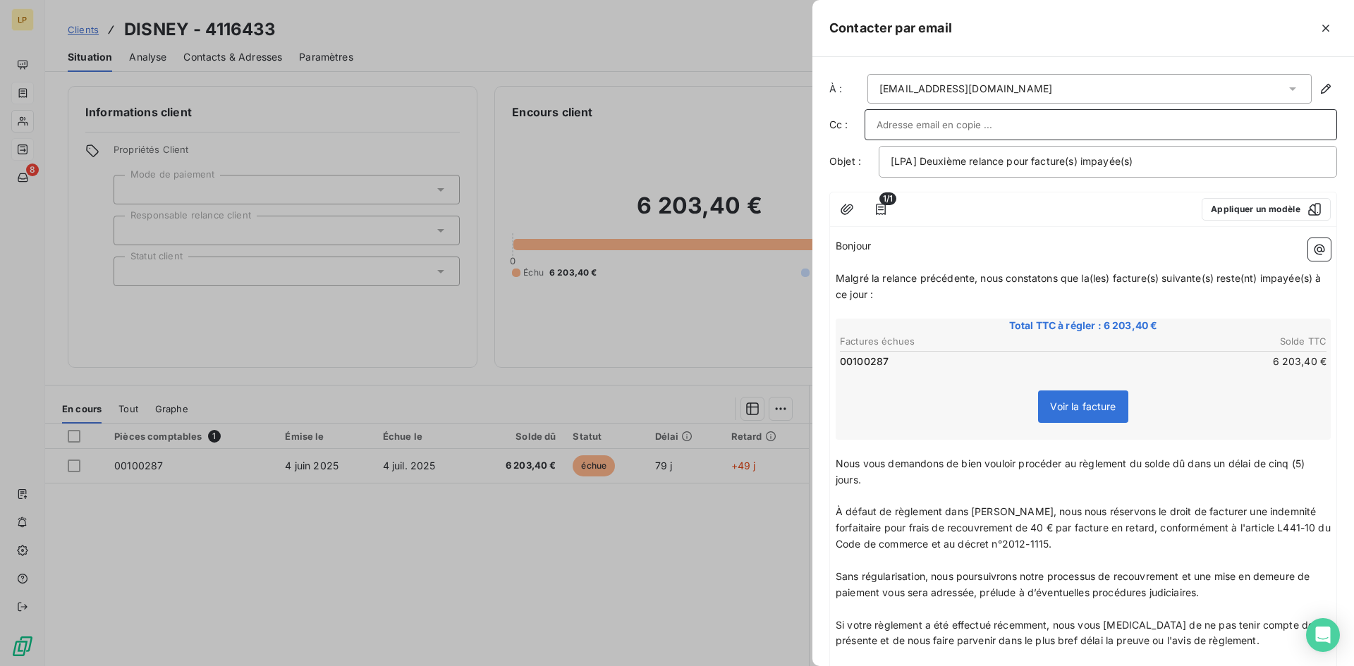
paste input "DLP.COMPTABILITE.FOURNISSEURS@disney.com"
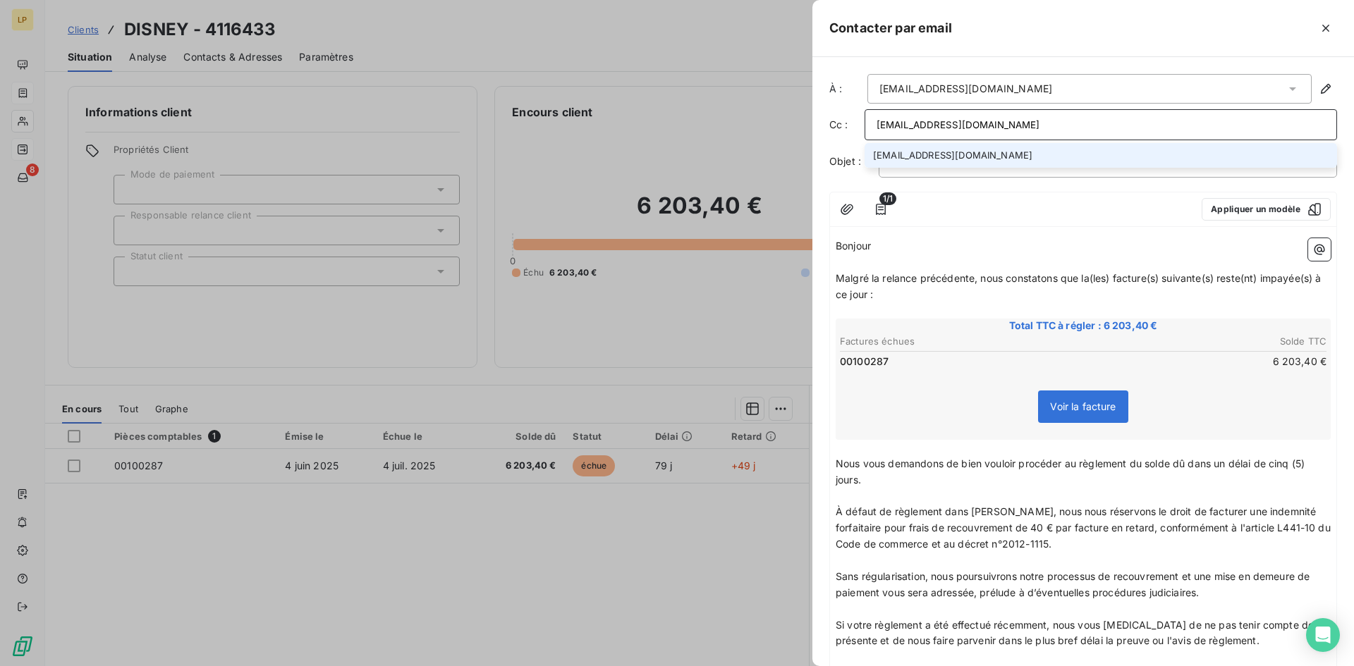
type input "DLP.COMPTABILITE.FOURNISSEURS@disney.com"
click at [965, 162] on li "DLP.COMPTABILITE.FOURNISSEURS@disney.com" at bounding box center [1100, 155] width 472 height 25
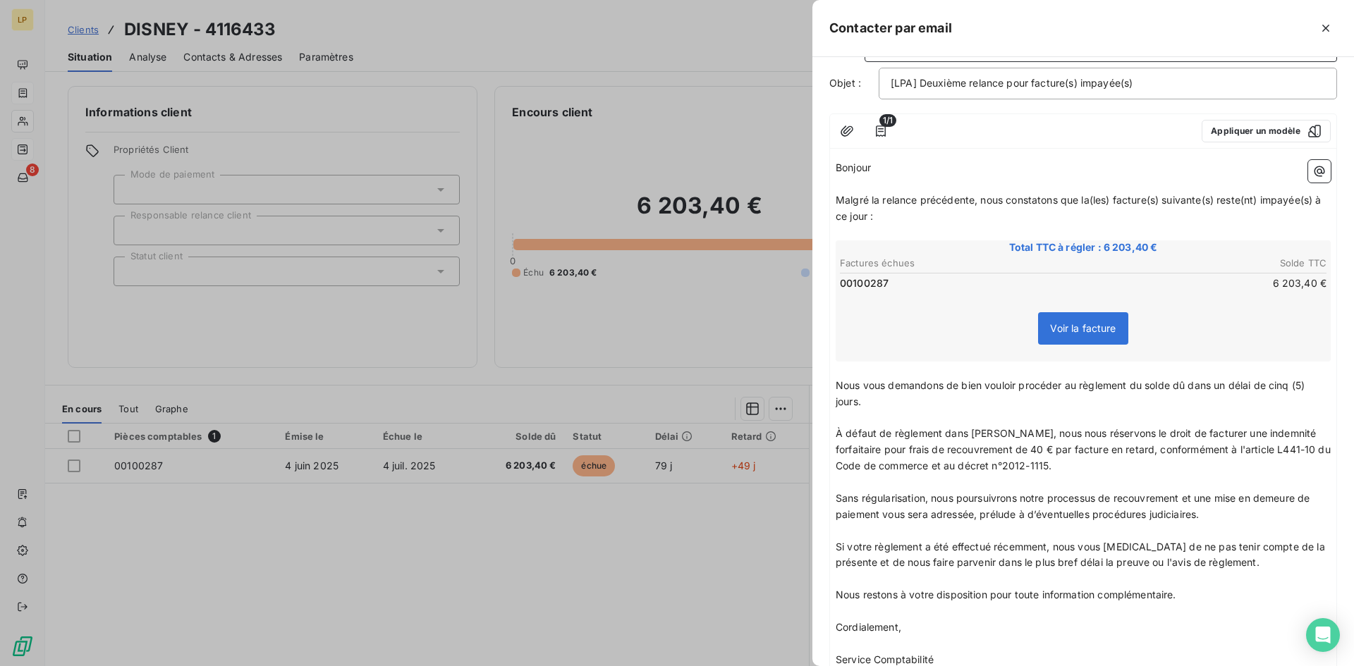
scroll to position [207, 0]
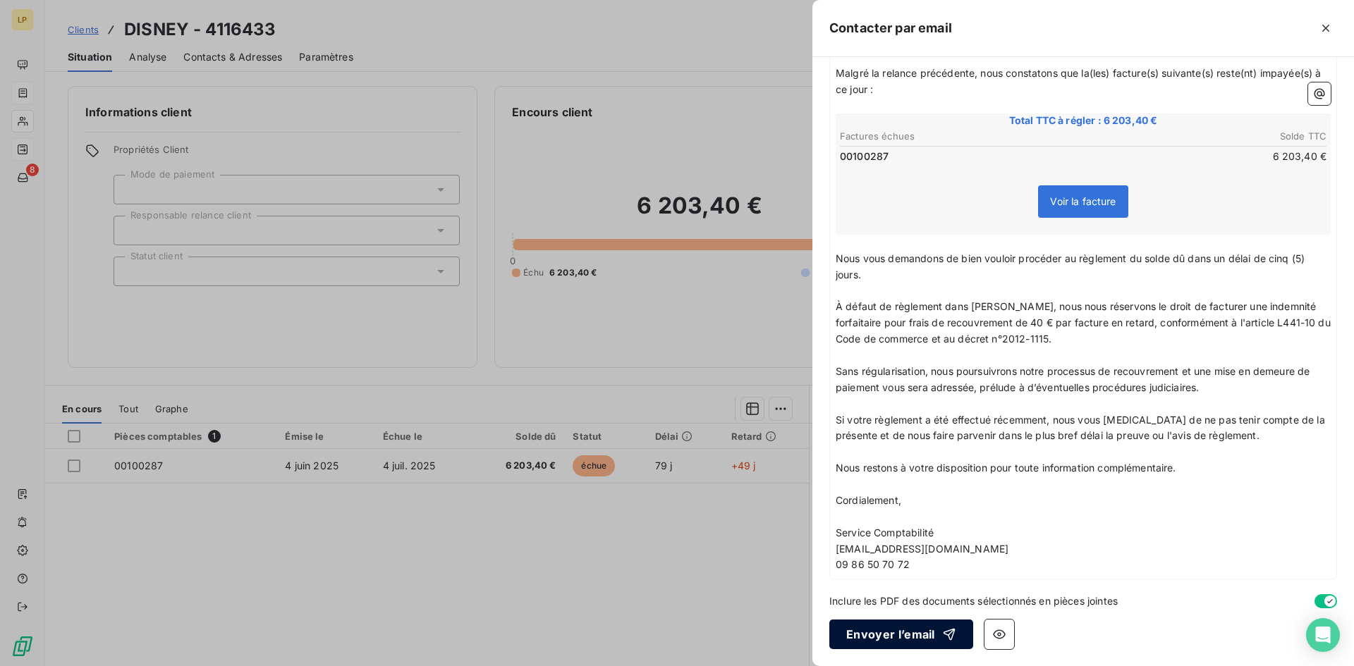
click at [900, 633] on button "Envoyer l’email" at bounding box center [901, 635] width 144 height 30
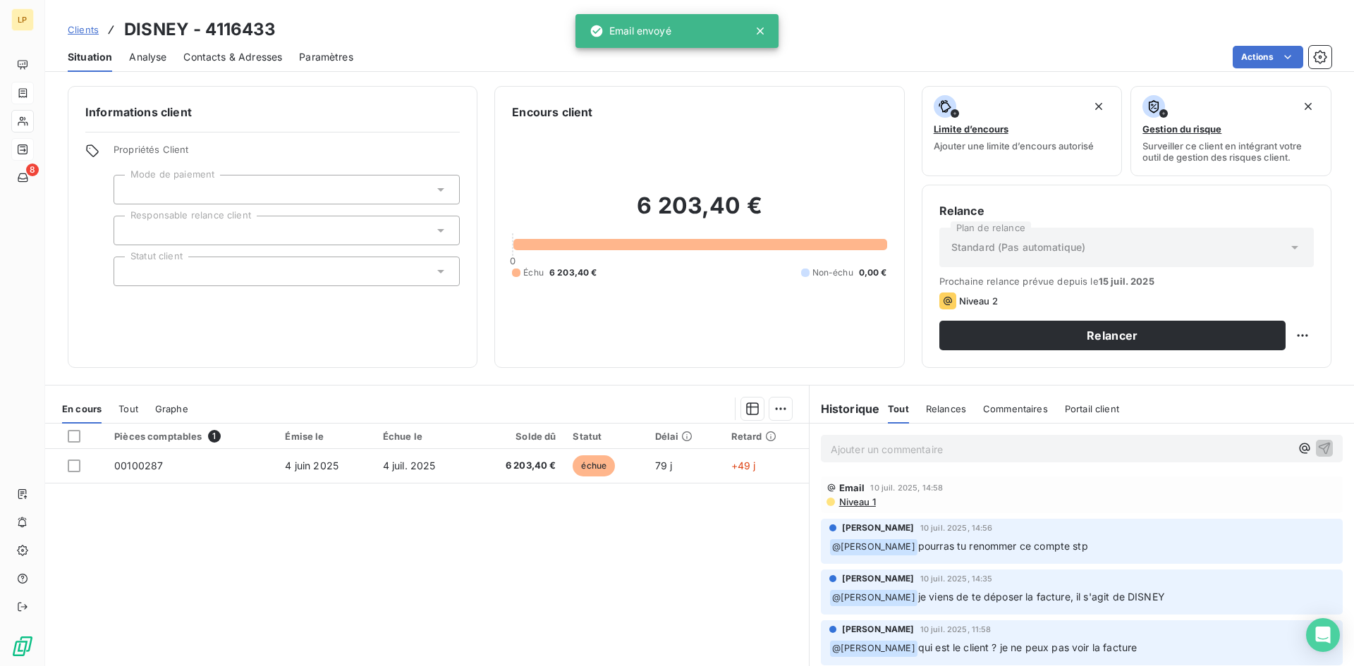
click at [236, 56] on span "Contacts & Adresses" at bounding box center [232, 57] width 99 height 14
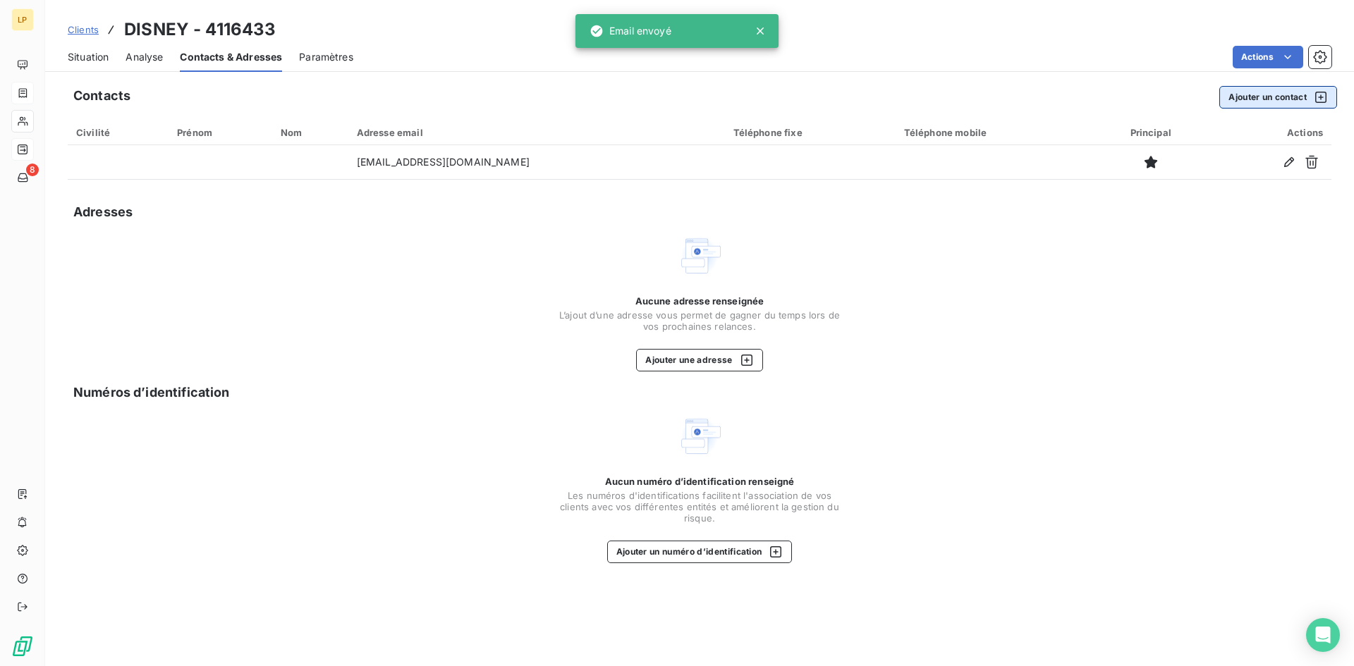
click at [1275, 100] on button "Ajouter un contact" at bounding box center [1278, 97] width 118 height 23
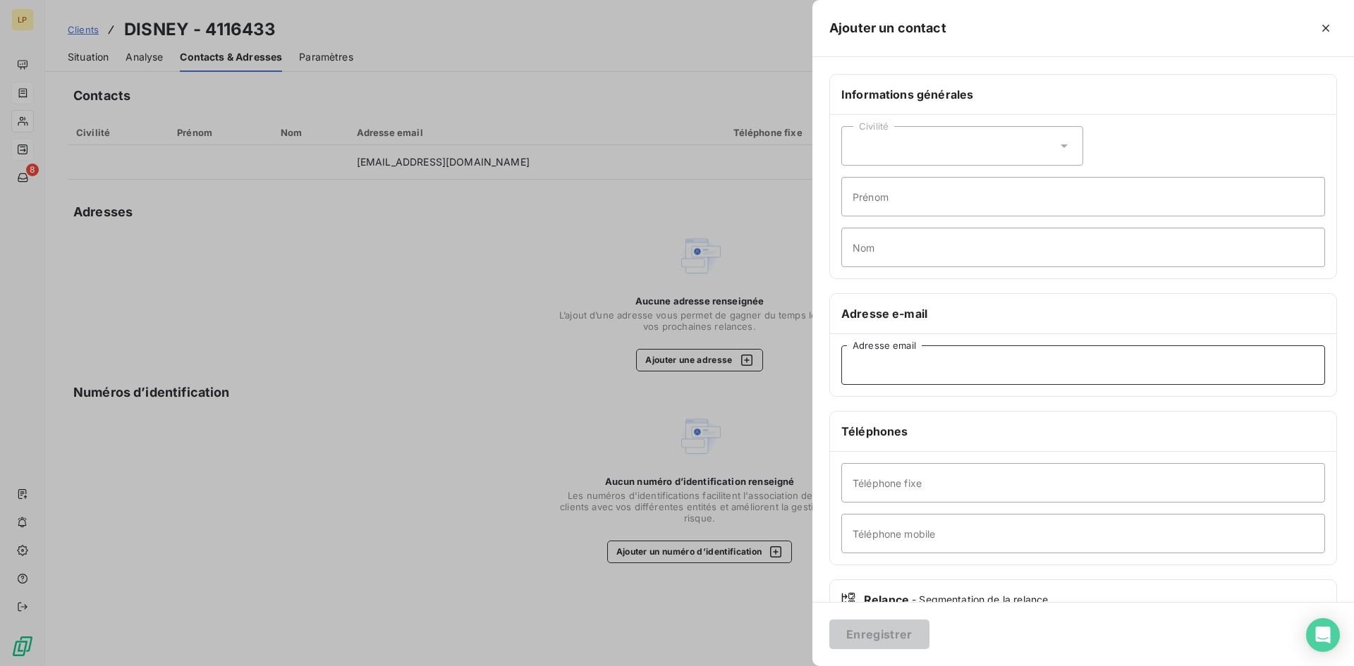
click at [905, 369] on input "Adresse email" at bounding box center [1083, 365] width 484 height 39
paste input "DLP.COMPTABILITE.FOURNISSEURS@disney.com"
type input "DLP.COMPTABILITE.FOURNISSEURS@disney.com"
click at [890, 642] on button "Enregistrer" at bounding box center [879, 635] width 100 height 30
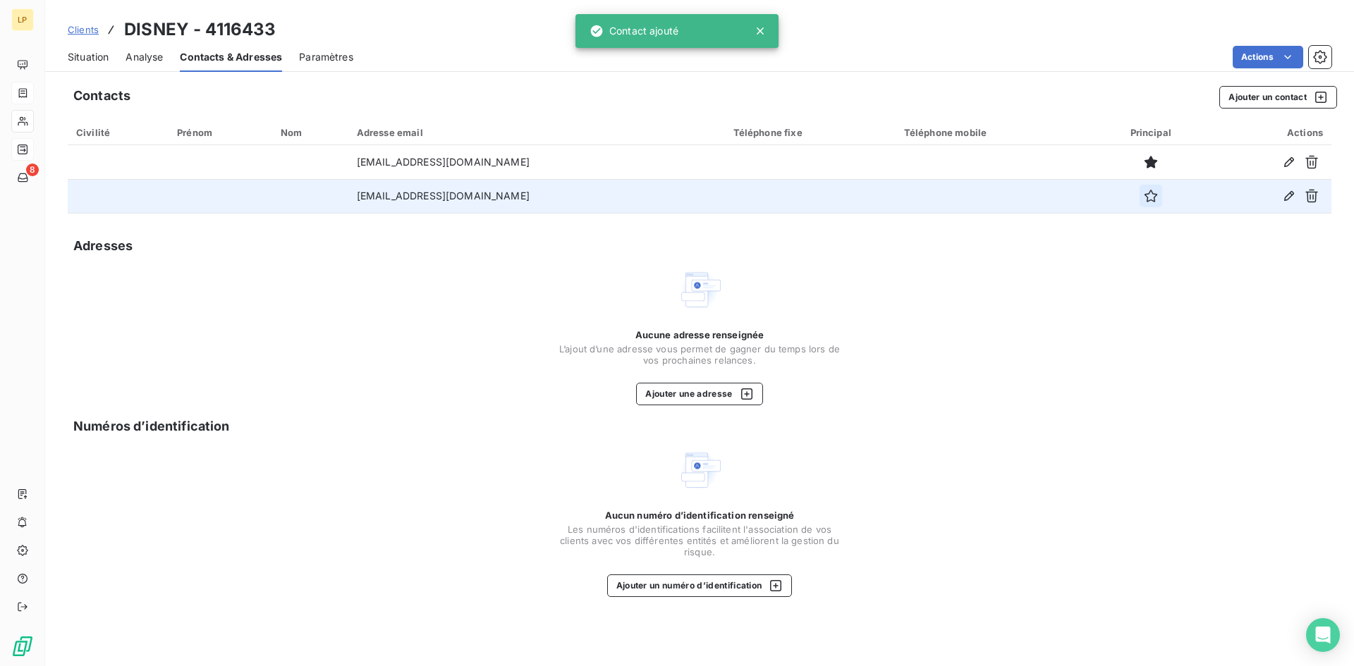
click at [1158, 201] on icon "button" at bounding box center [1151, 196] width 14 height 14
click at [97, 54] on span "Situation" at bounding box center [88, 57] width 41 height 14
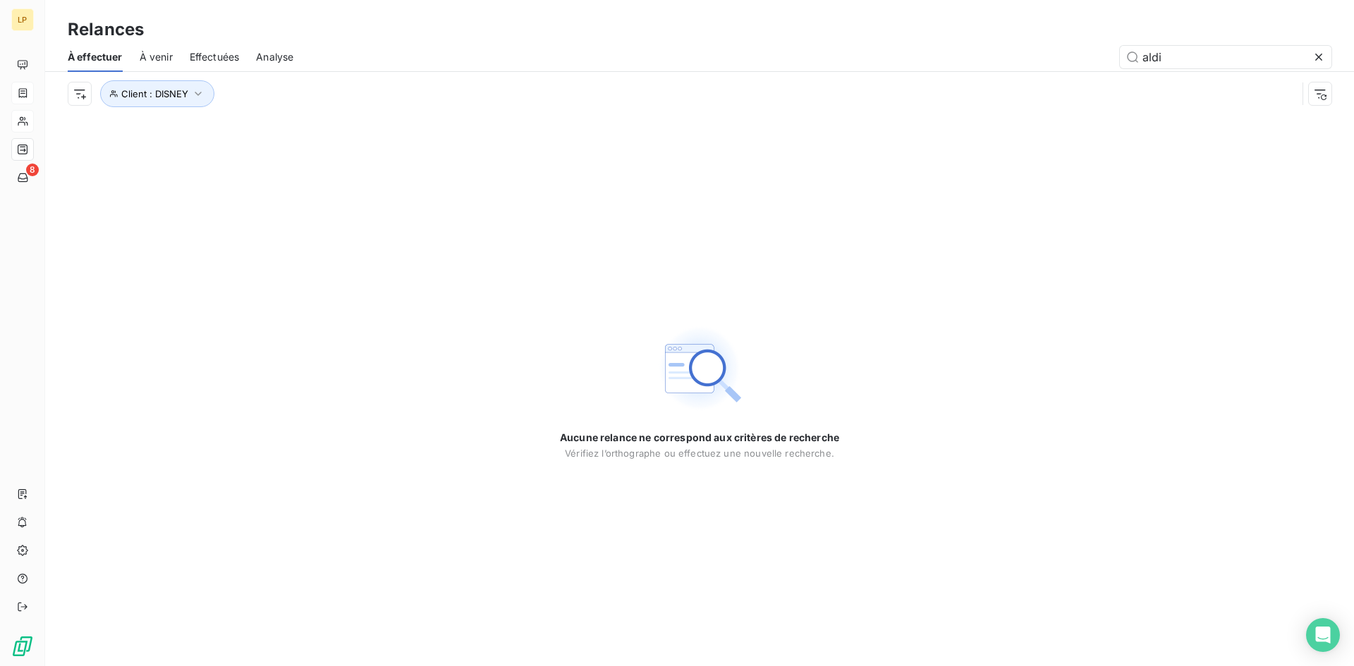
click at [1323, 60] on icon at bounding box center [1319, 57] width 14 height 14
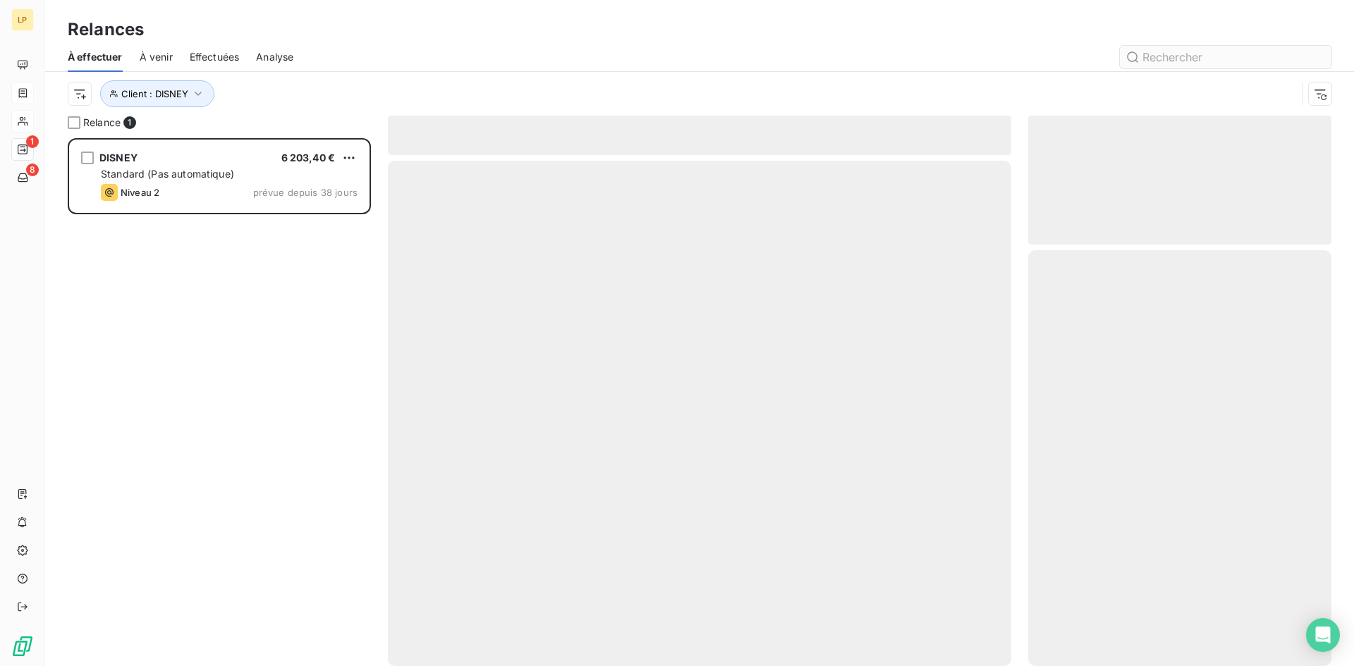
scroll to position [518, 293]
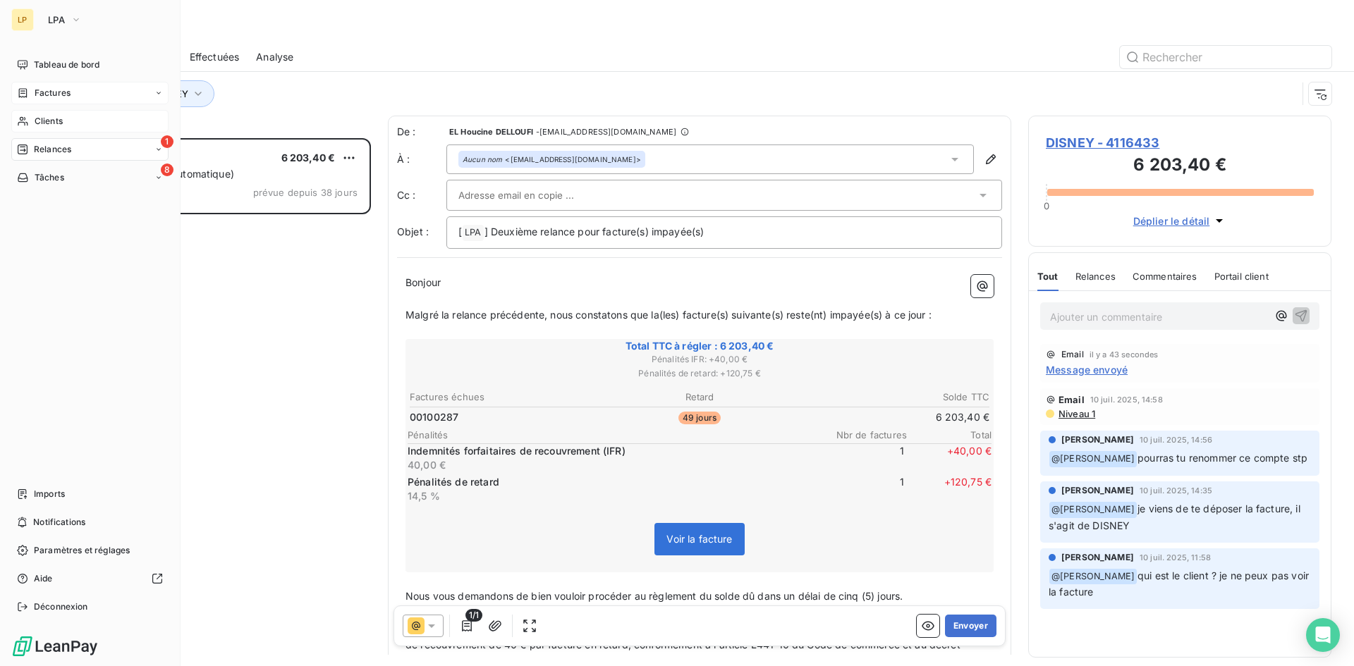
drag, startPoint x: 36, startPoint y: 118, endPoint x: 44, endPoint y: 116, distance: 8.9
click at [36, 118] on span "Clients" at bounding box center [49, 121] width 28 height 13
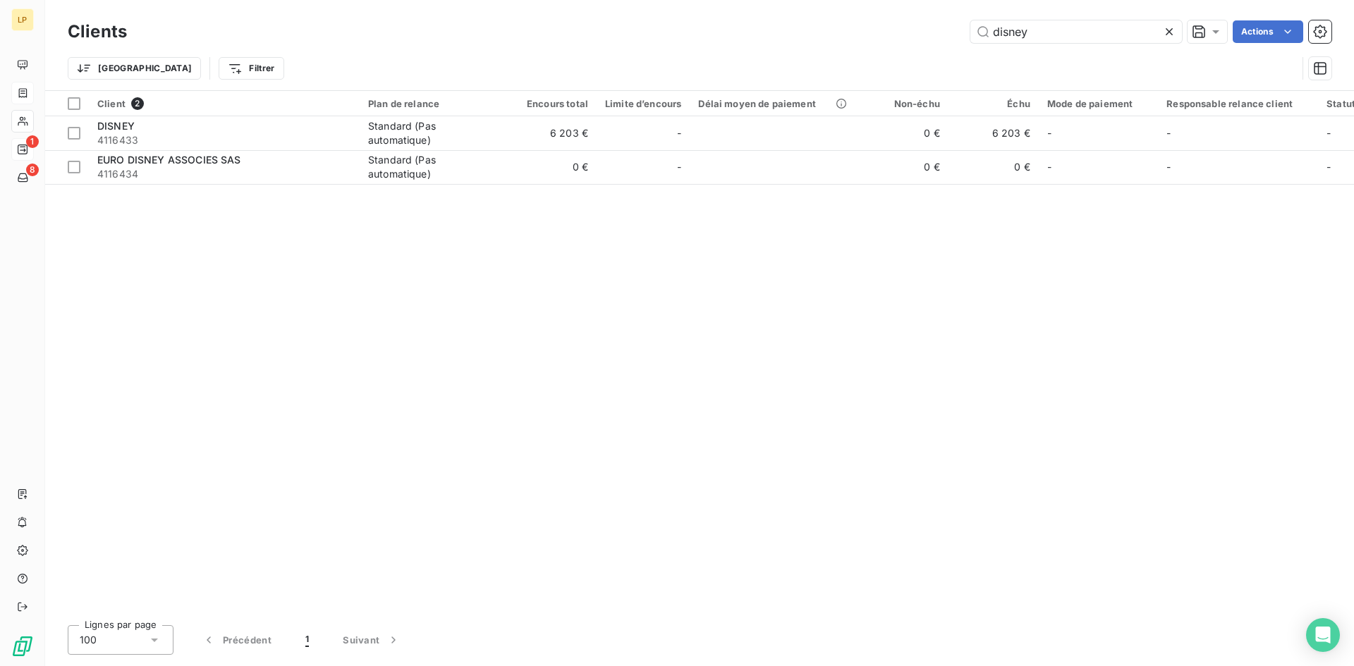
click at [1168, 31] on icon at bounding box center [1169, 31] width 7 height 7
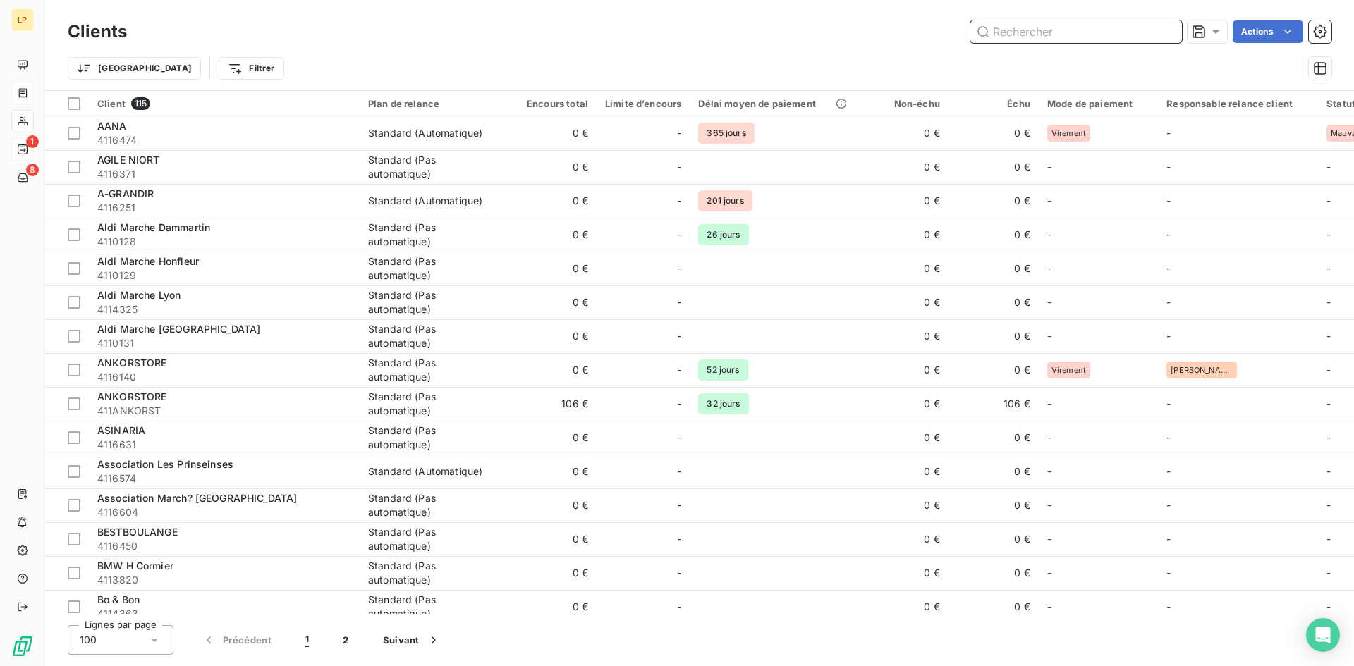
click at [1057, 26] on input "text" at bounding box center [1076, 31] width 212 height 23
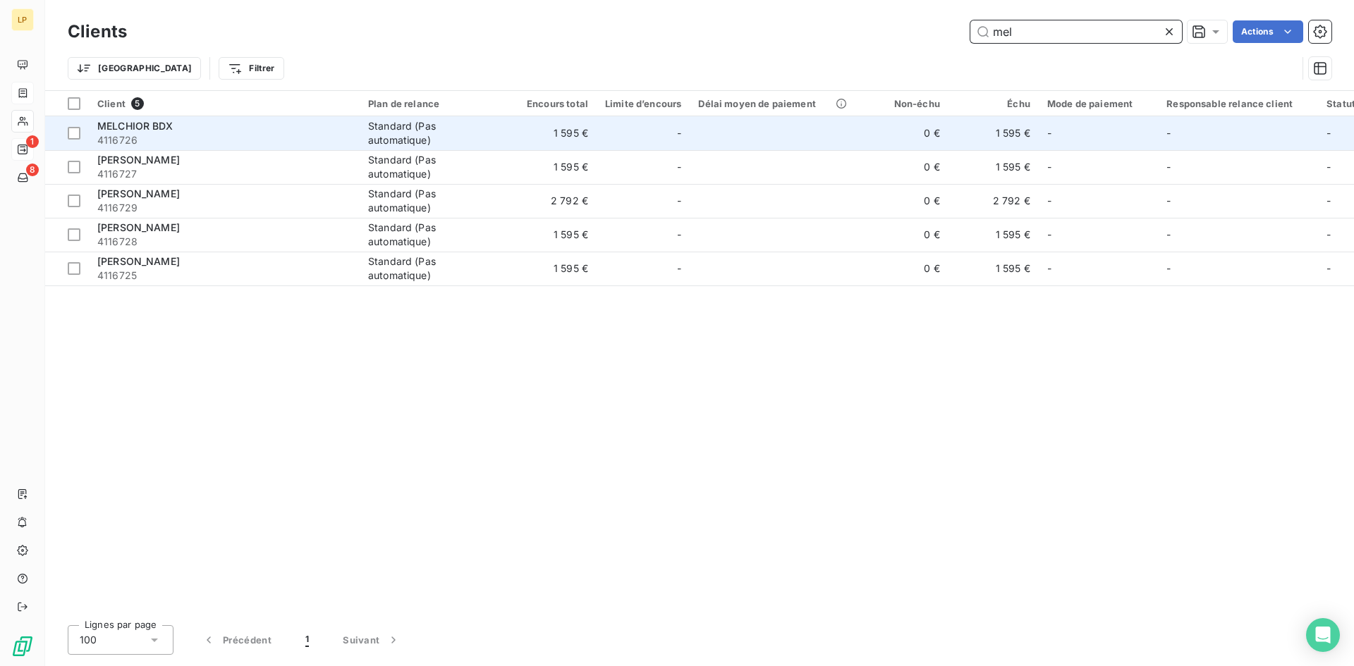
type input "mel"
click at [290, 134] on span "4116726" at bounding box center [224, 140] width 254 height 14
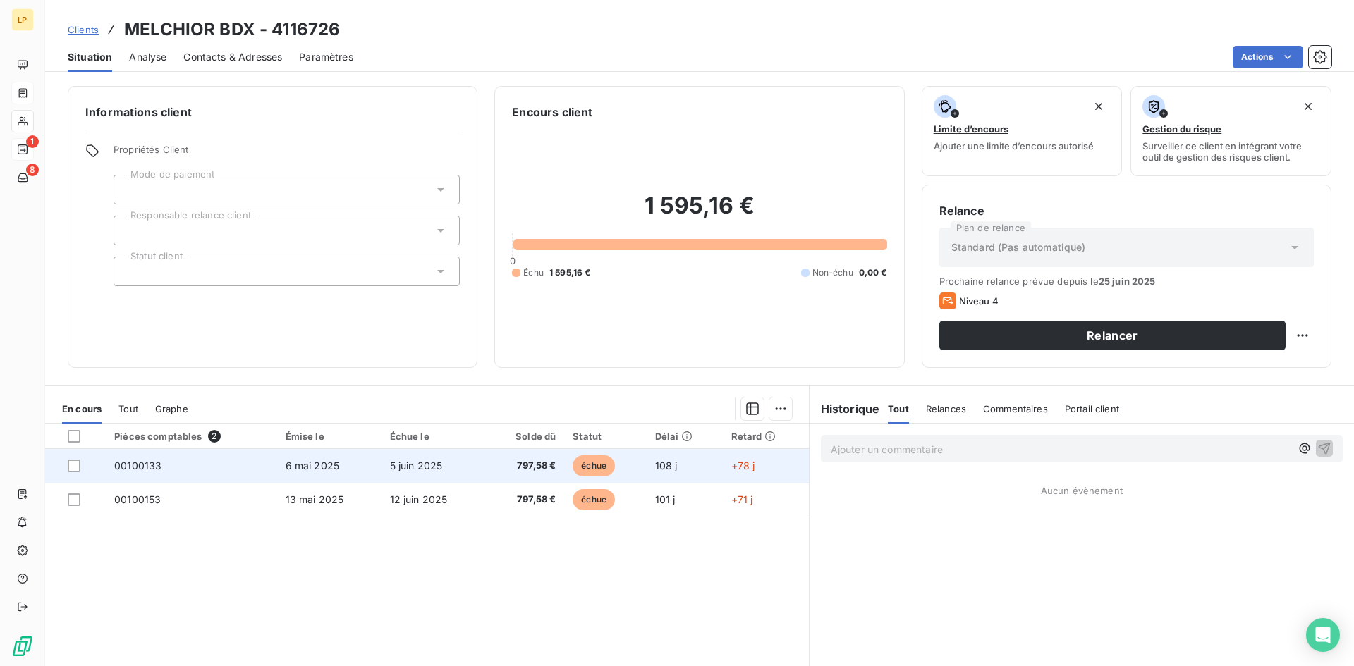
click at [488, 477] on td "797,58 €" at bounding box center [525, 466] width 80 height 34
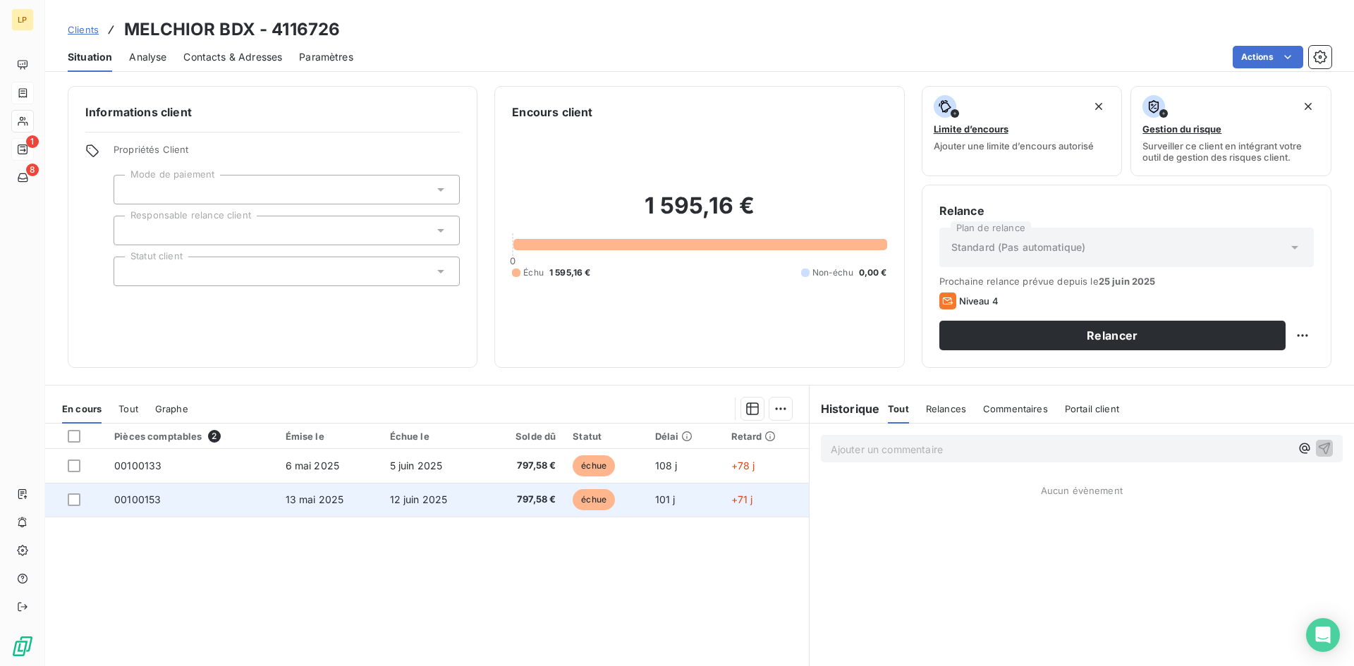
click at [383, 511] on td "12 juin 2025" at bounding box center [433, 500] width 104 height 34
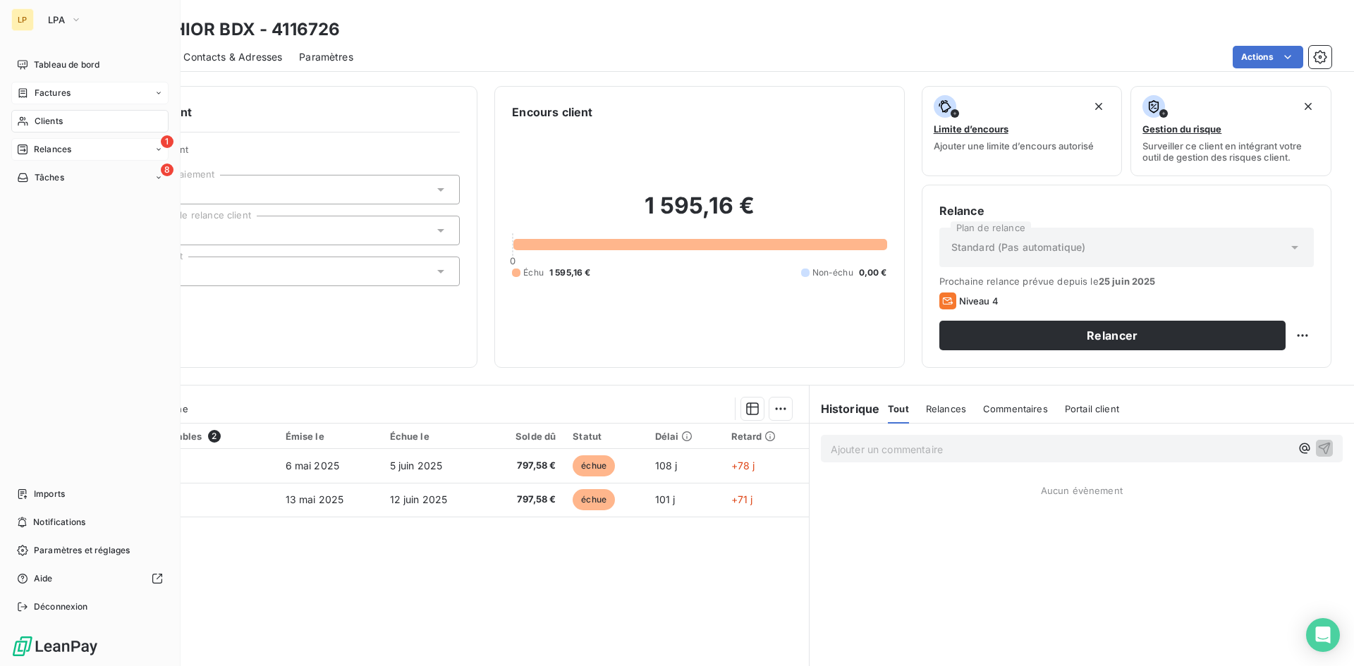
click at [39, 119] on span "Clients" at bounding box center [49, 121] width 28 height 13
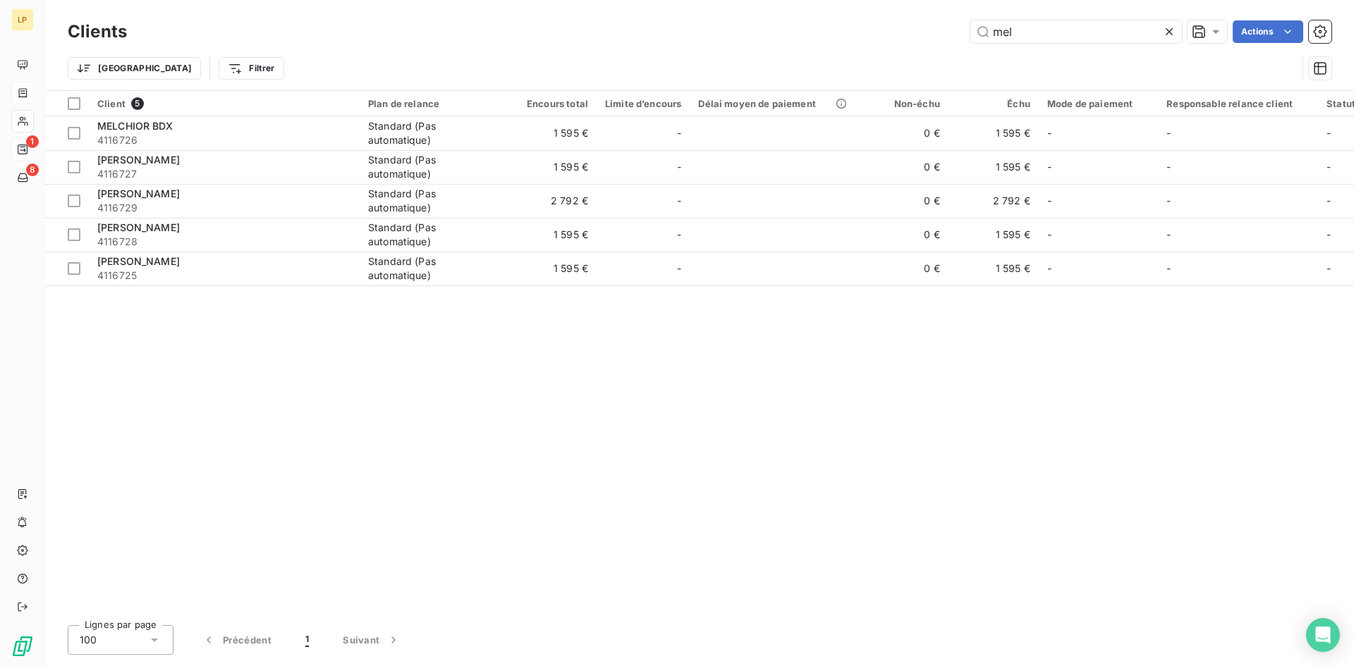
click at [1173, 31] on icon at bounding box center [1169, 32] width 14 height 14
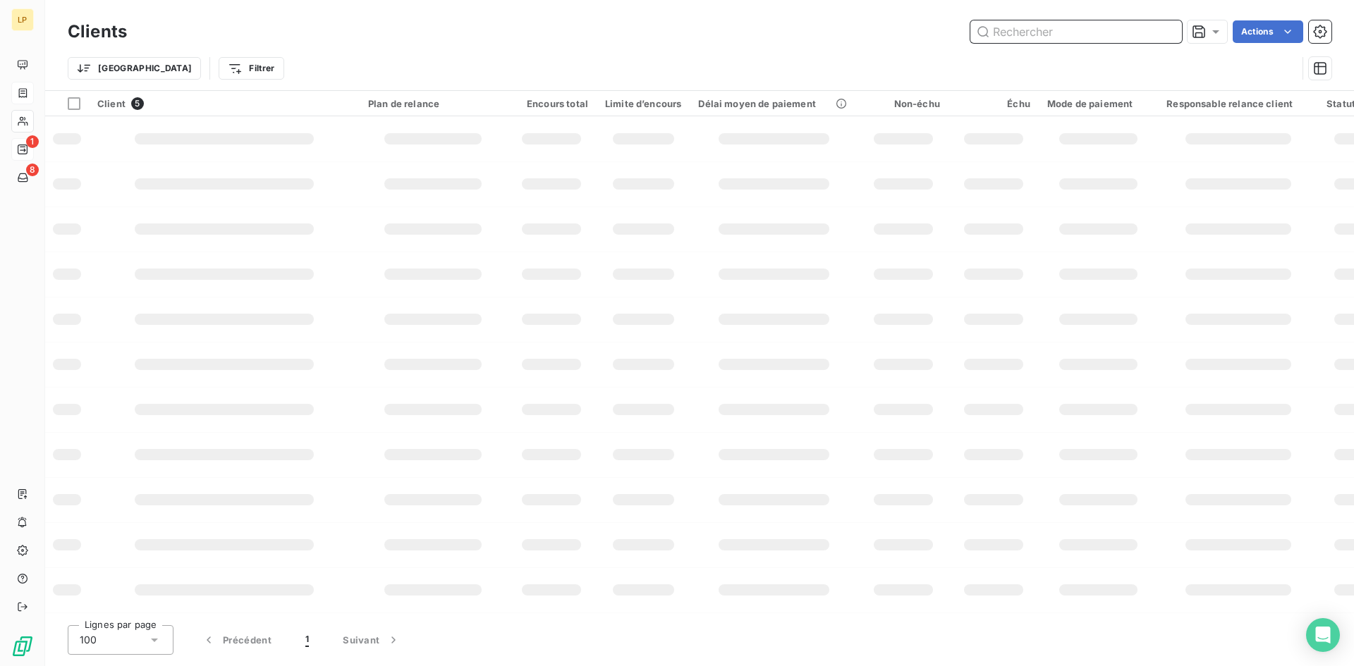
click at [1118, 29] on input "text" at bounding box center [1076, 31] width 212 height 23
type input "e"
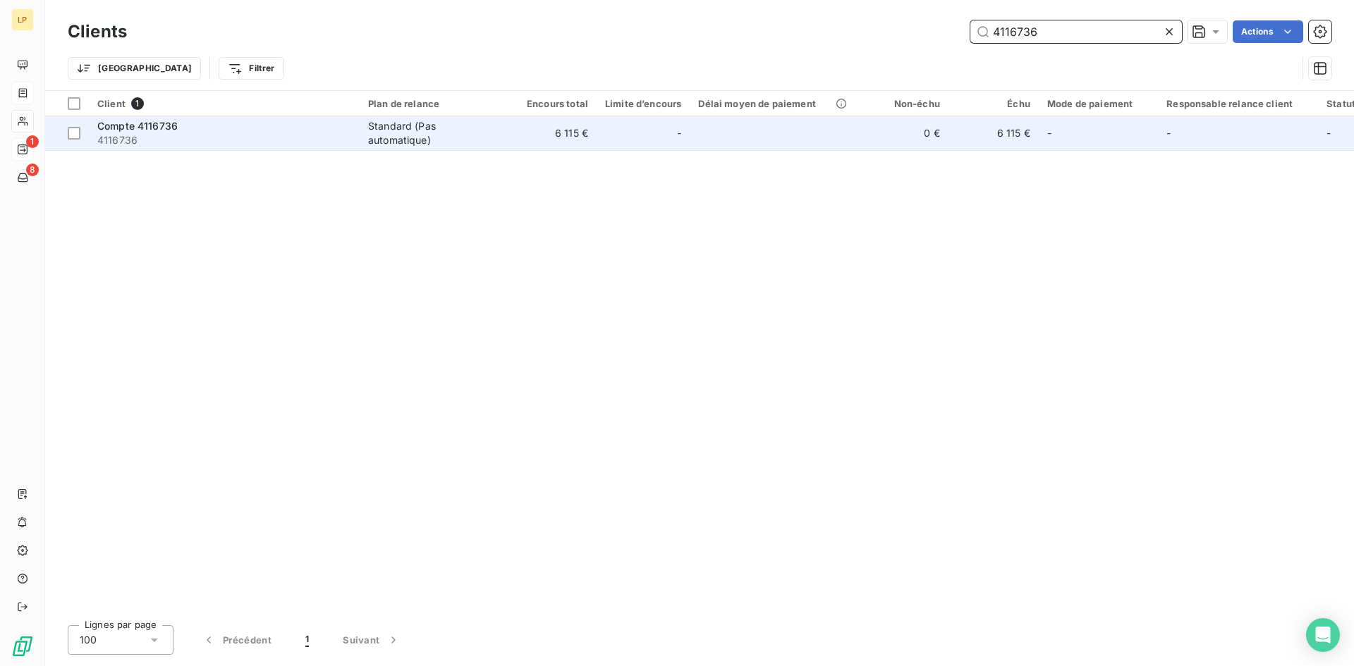
type input "4116736"
click at [701, 135] on td at bounding box center [774, 133] width 168 height 34
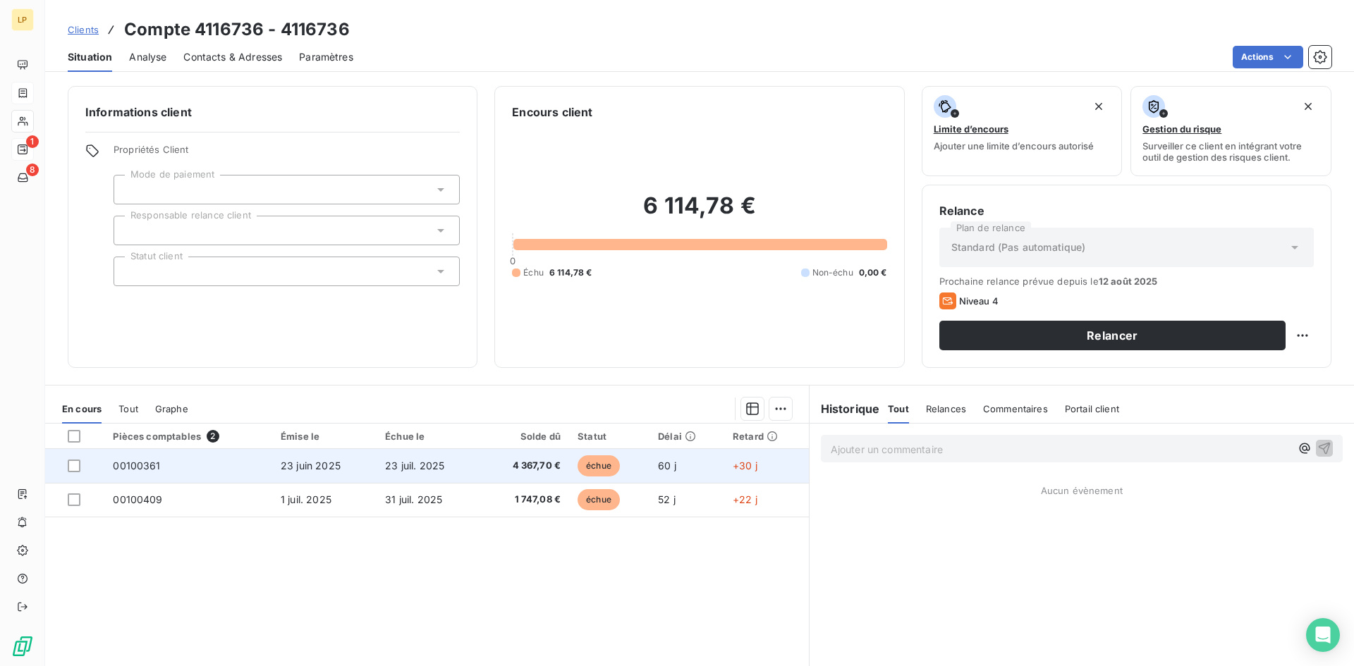
click at [402, 479] on td "23 juil. 2025" at bounding box center [429, 466] width 104 height 34
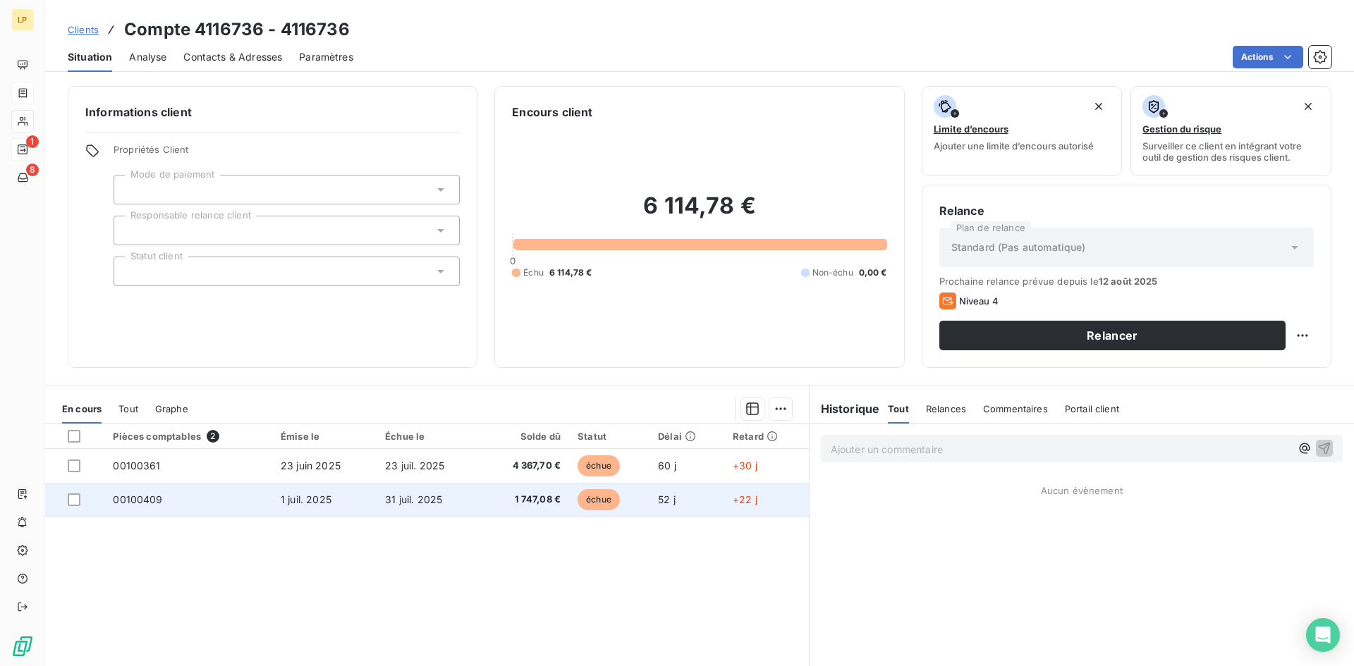
click at [358, 513] on td "1 juil. 2025" at bounding box center [324, 500] width 104 height 34
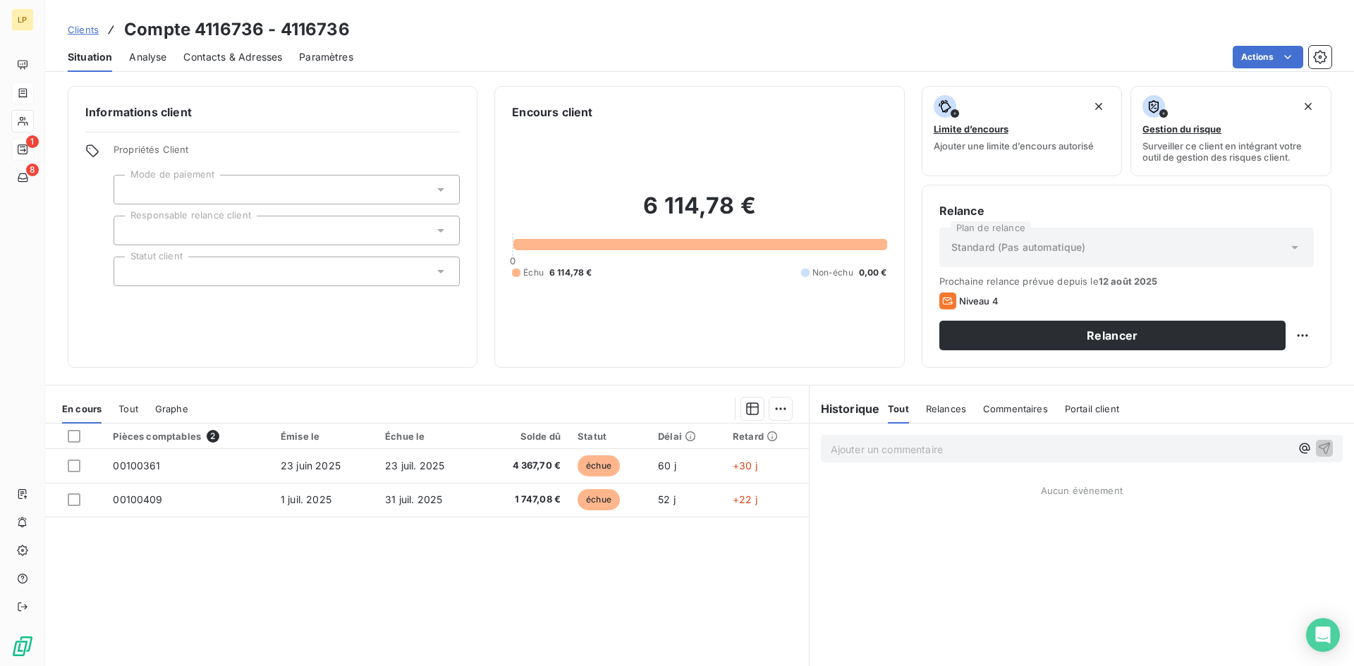
click at [919, 449] on p "Ajouter un commentaire ﻿" at bounding box center [1061, 450] width 460 height 18
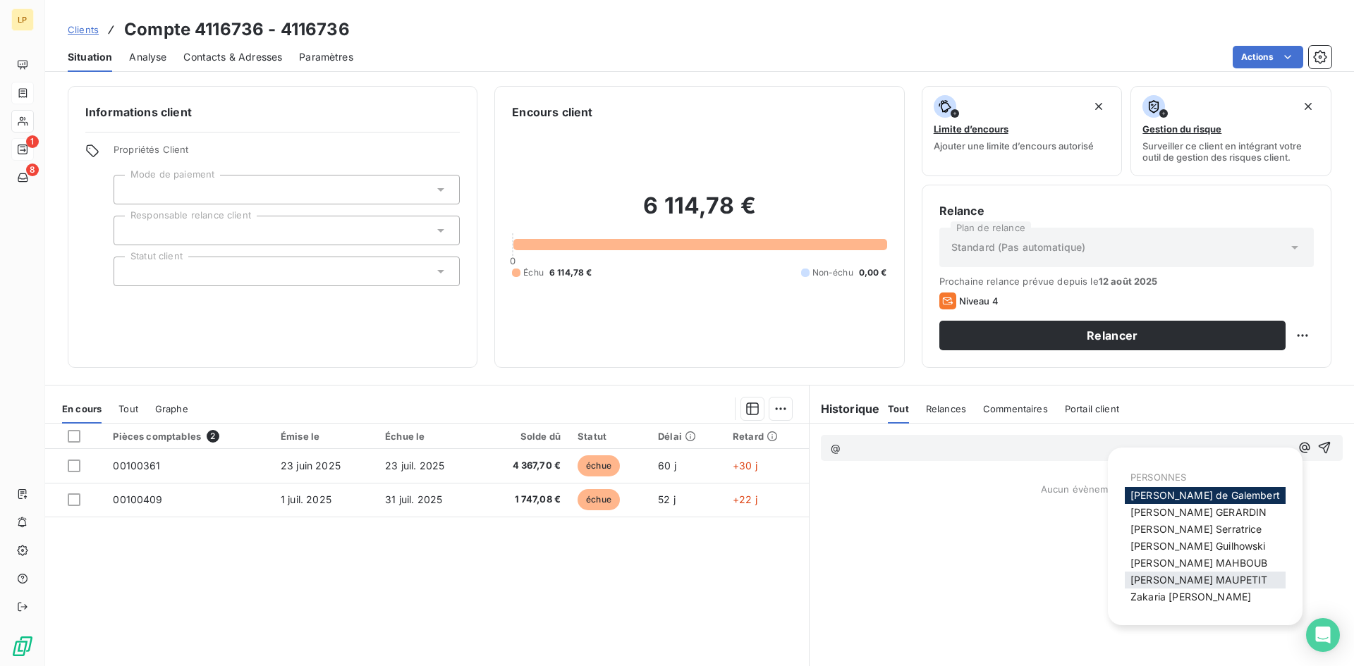
click at [1162, 580] on span "Marie MAUPETIT" at bounding box center [1198, 580] width 137 height 12
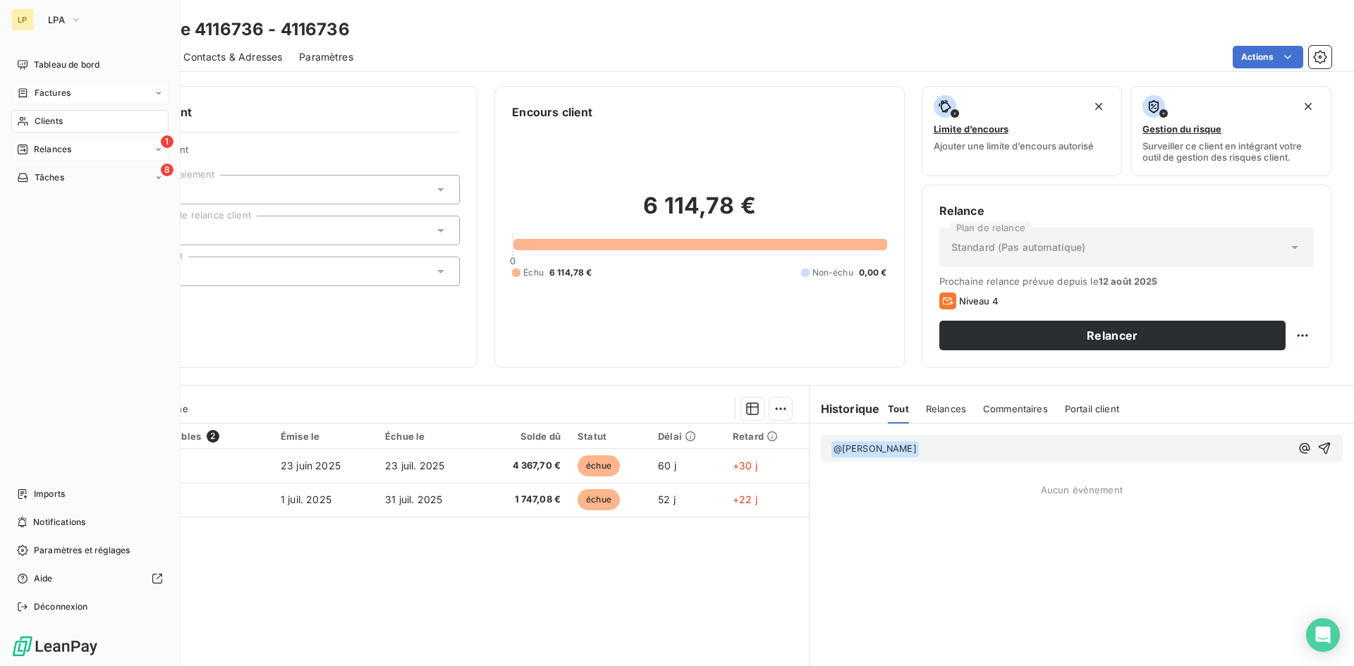
click at [26, 120] on icon at bounding box center [23, 121] width 12 height 11
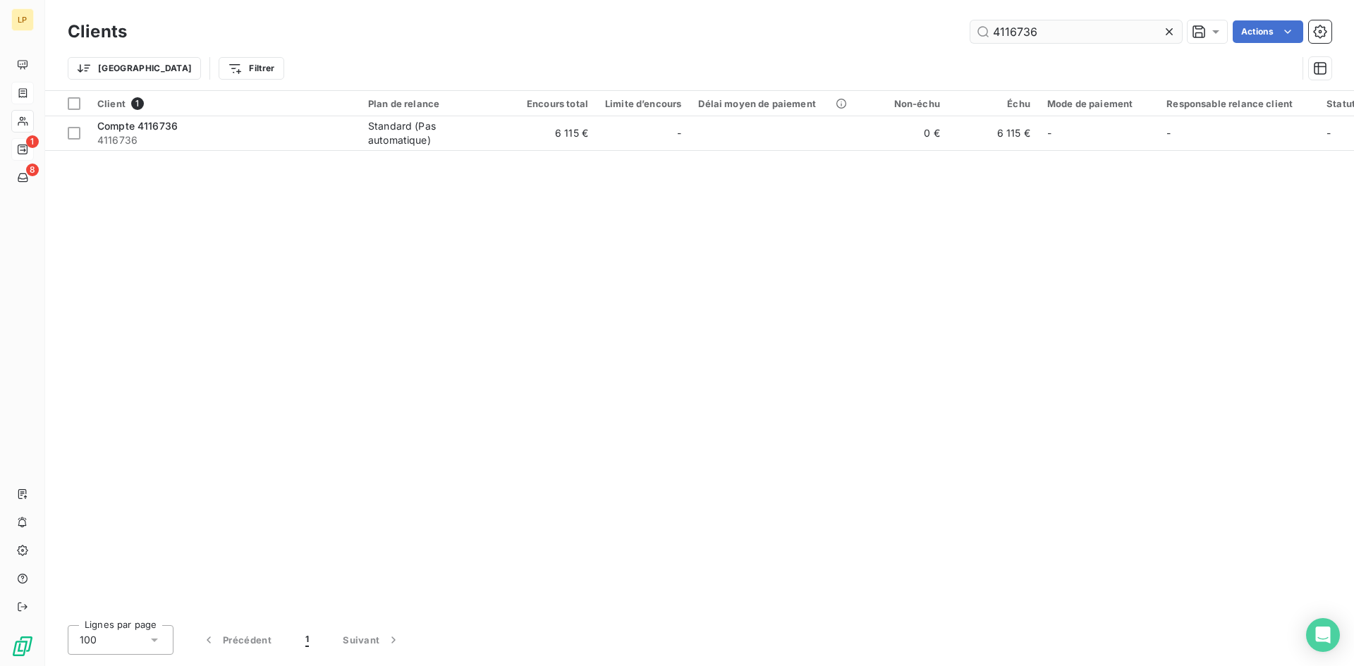
click at [1067, 24] on input "4116736" at bounding box center [1076, 31] width 212 height 23
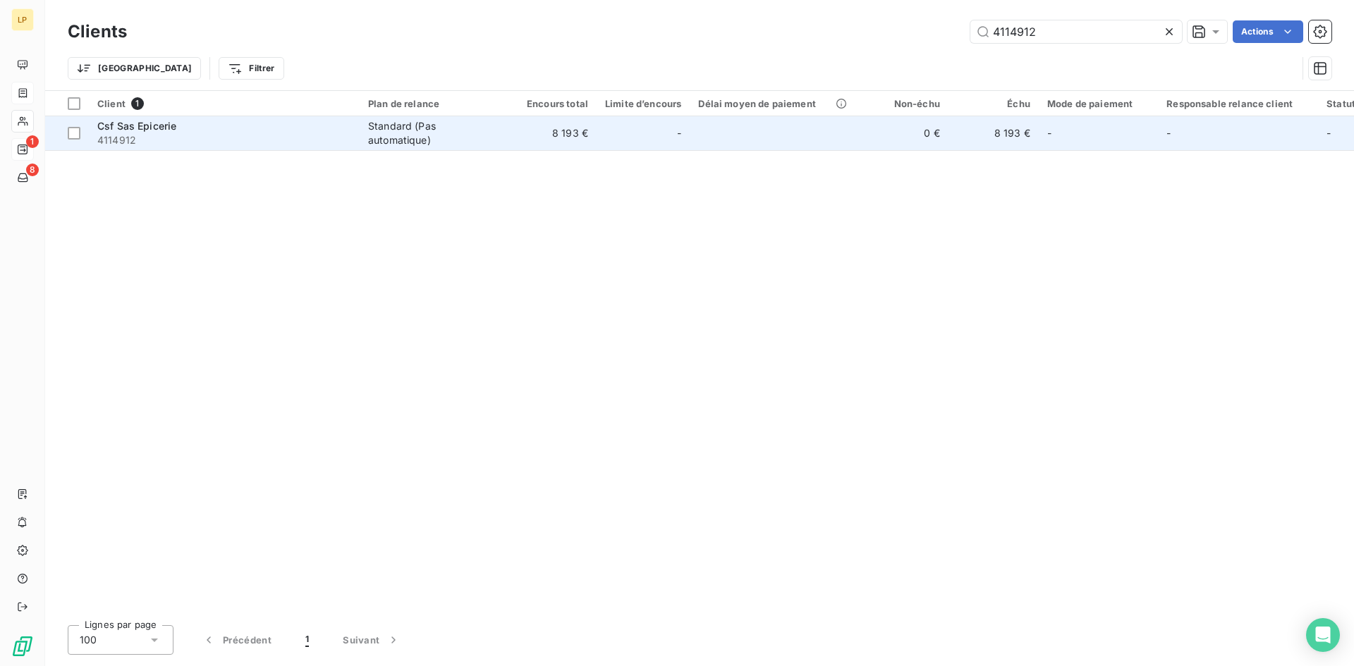
type input "4114912"
click at [246, 140] on span "4114912" at bounding box center [224, 140] width 254 height 14
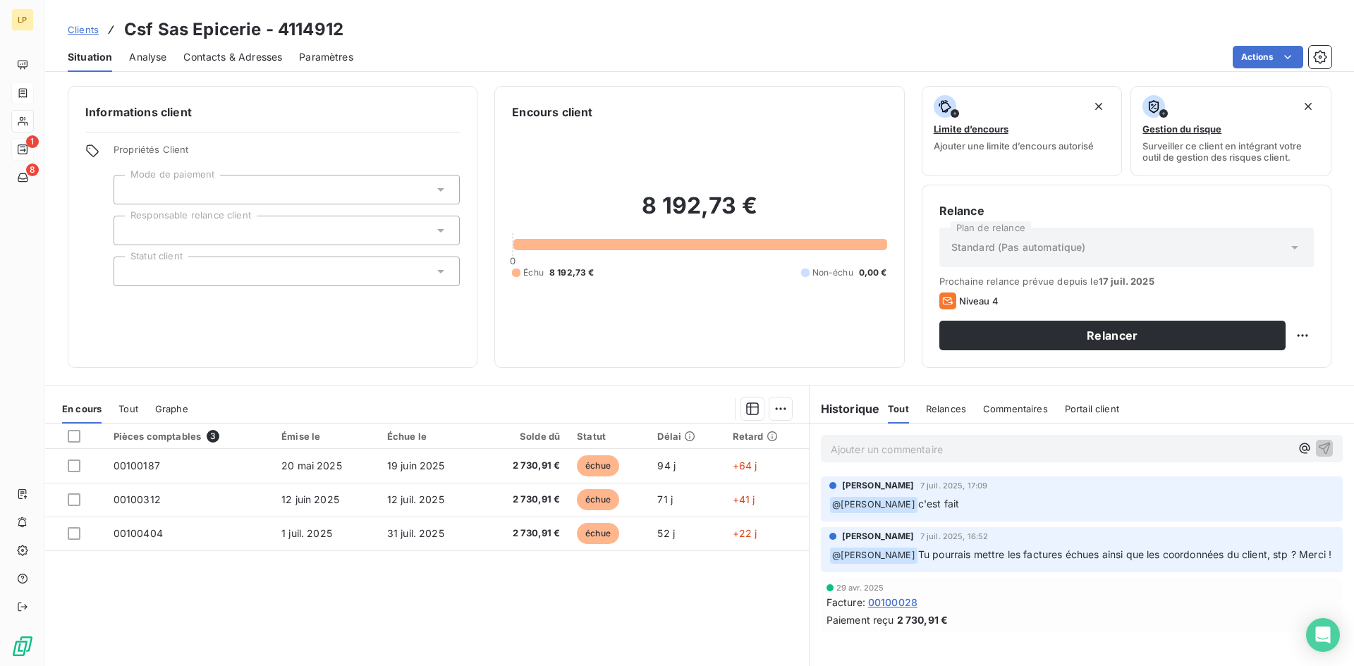
drag, startPoint x: 913, startPoint y: 549, endPoint x: 919, endPoint y: 579, distance: 30.1
click at [919, 564] on p "﻿ @ Marie MAUPETIT Tu pourrais mettre les factures échues ainsi que les coordon…" at bounding box center [1081, 555] width 505 height 17
copy span "Tu pourrais mettre les factures échues ainsi que les coordonnées du client, stp…"
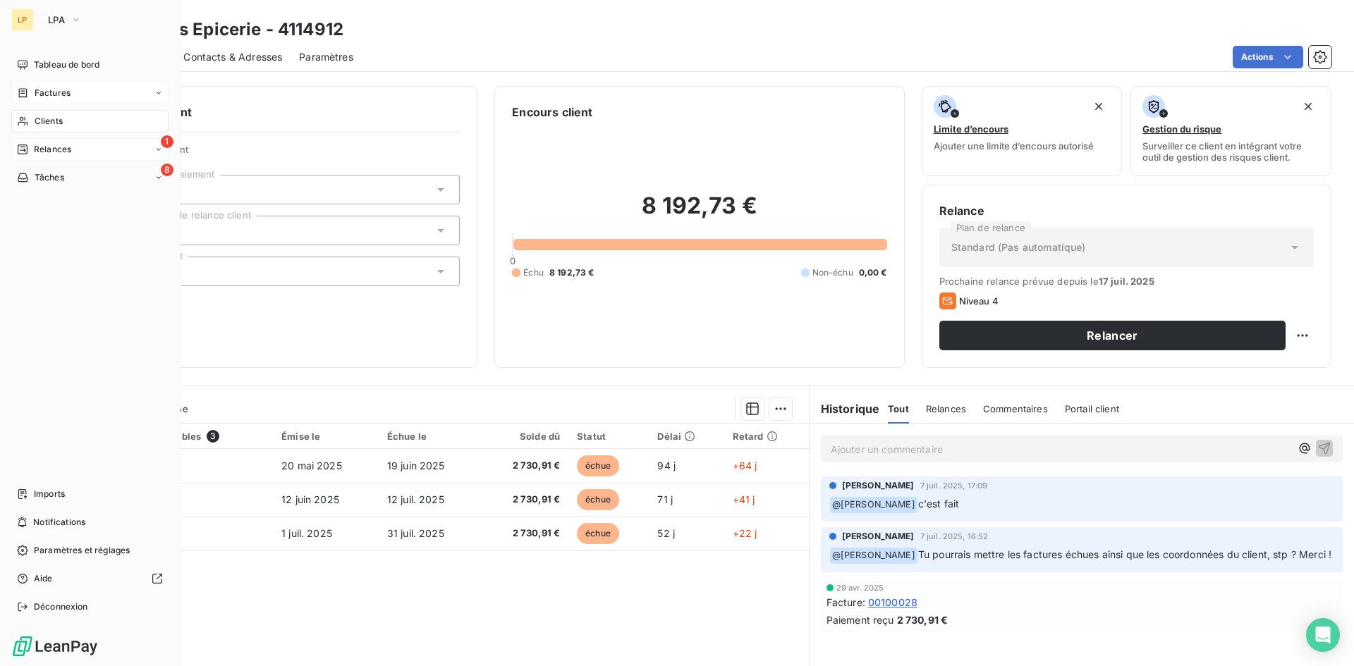
click at [66, 119] on div "Clients" at bounding box center [89, 121] width 157 height 23
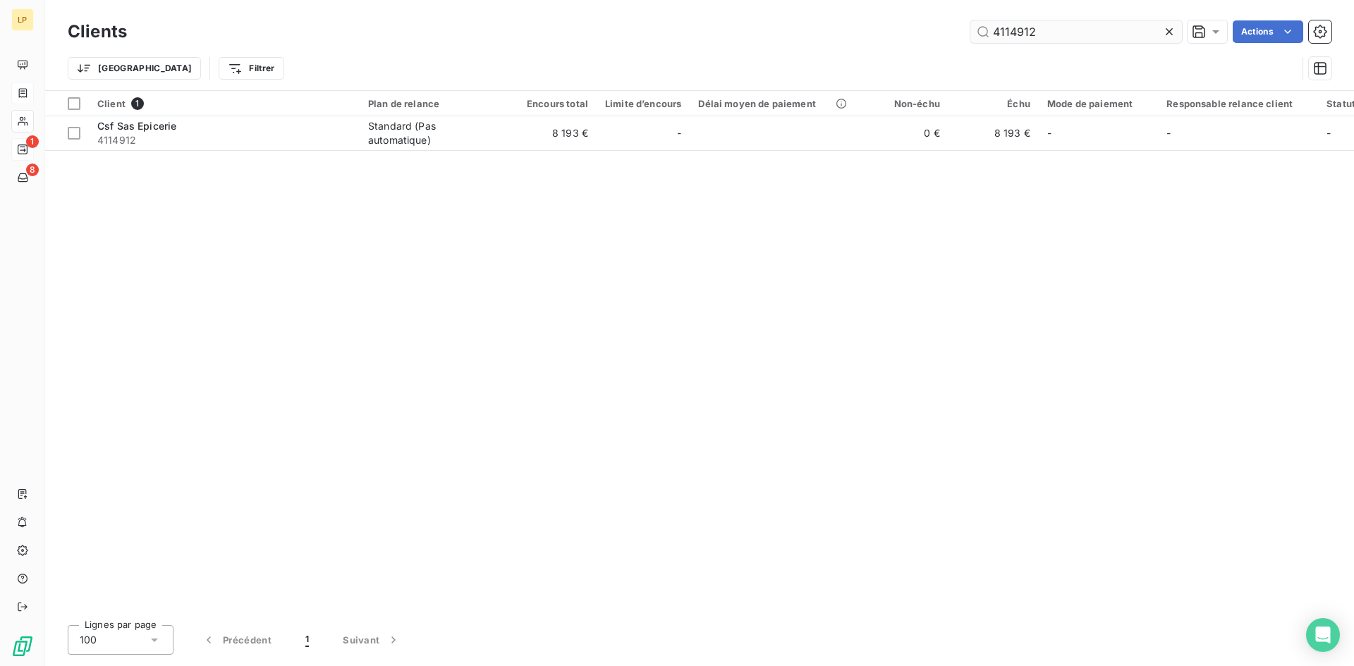
click at [1065, 26] on input "4114912" at bounding box center [1076, 31] width 212 height 23
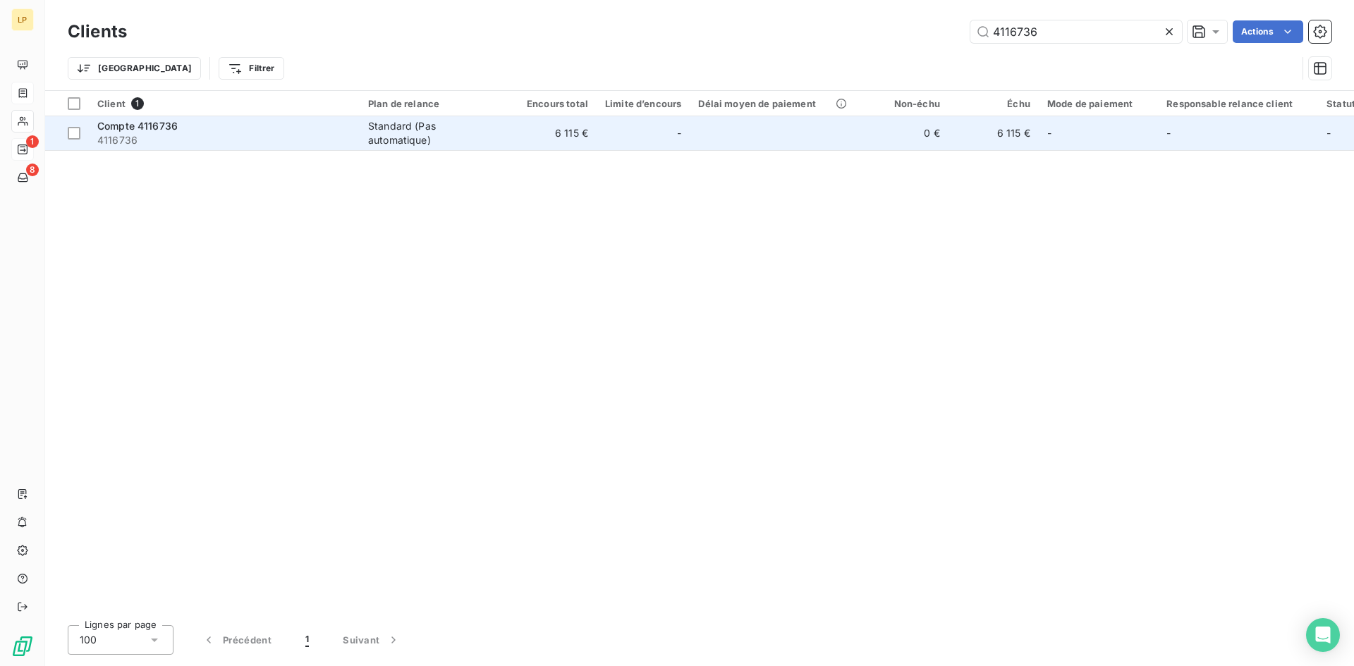
type input "4116736"
click at [346, 134] on span "4116736" at bounding box center [224, 140] width 254 height 14
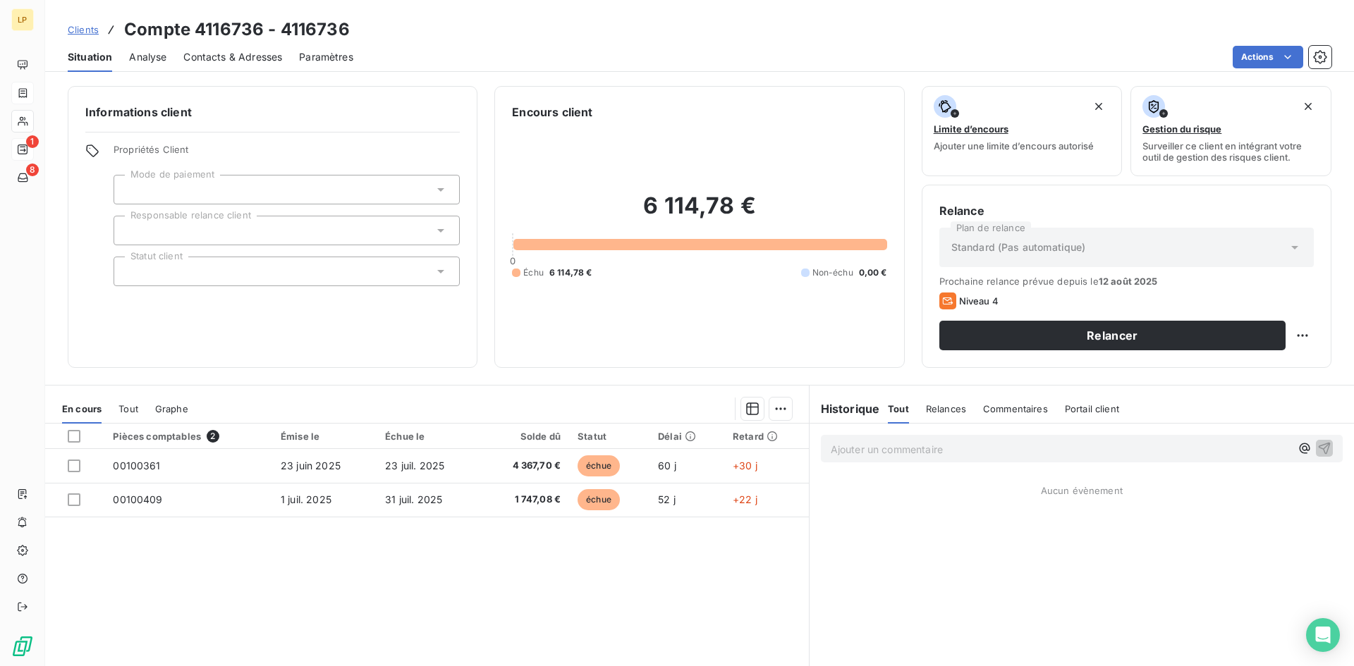
click at [864, 450] on p "Ajouter un commentaire ﻿" at bounding box center [1061, 450] width 460 height 18
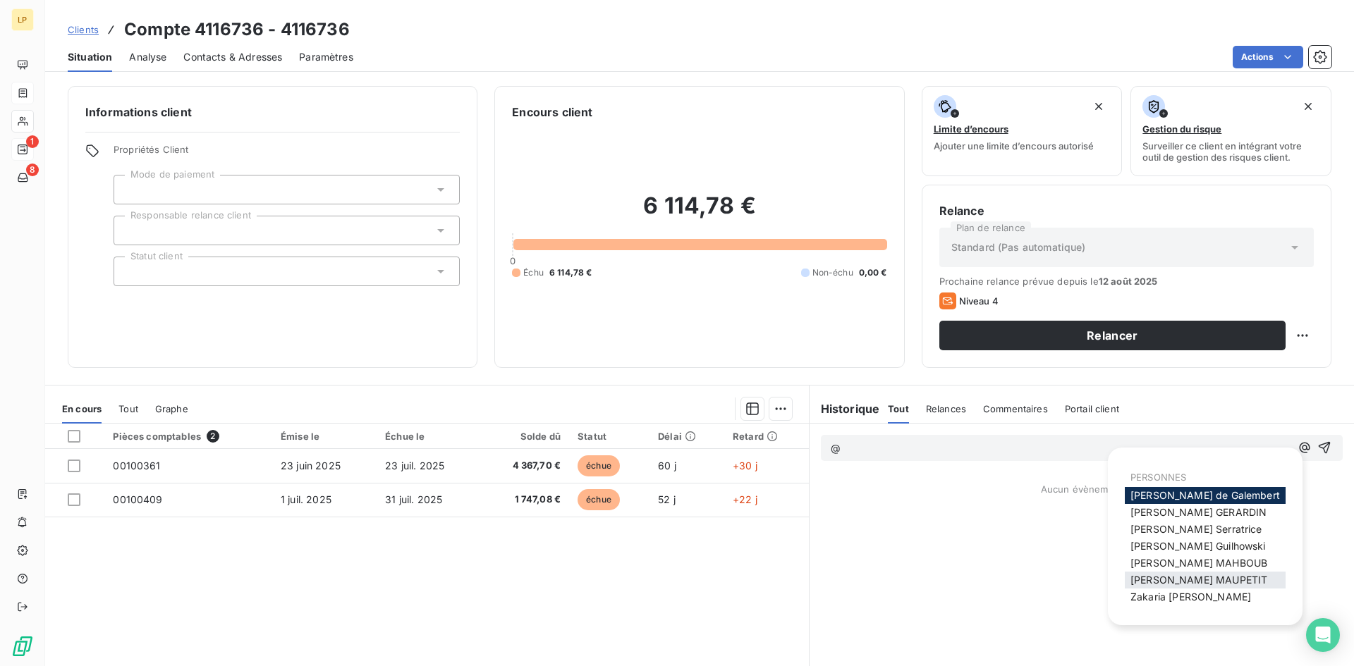
click at [1137, 575] on span "Marie MAUPETIT" at bounding box center [1198, 580] width 137 height 12
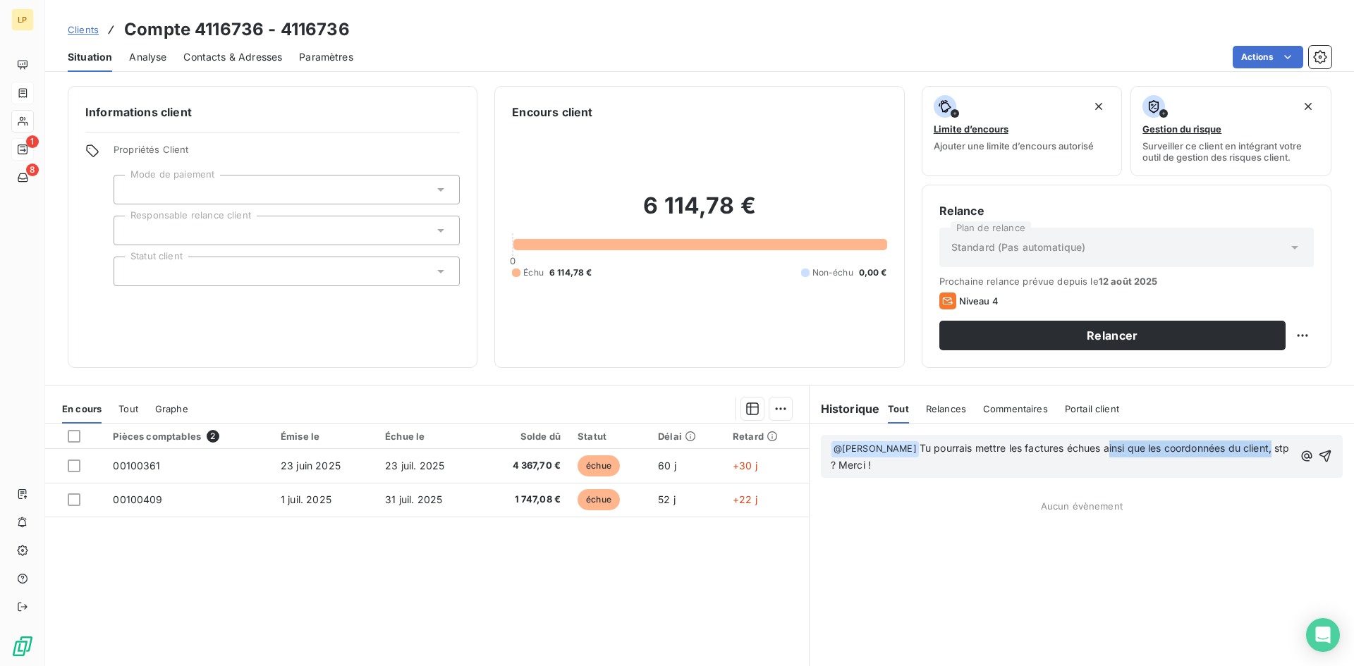
drag, startPoint x: 1270, startPoint y: 448, endPoint x: 1103, endPoint y: 447, distance: 167.1
click at [1102, 448] on span "Tu pourrais mettre les factures échues ainsi que les coordonnées du client, stp…" at bounding box center [1062, 456] width 462 height 29
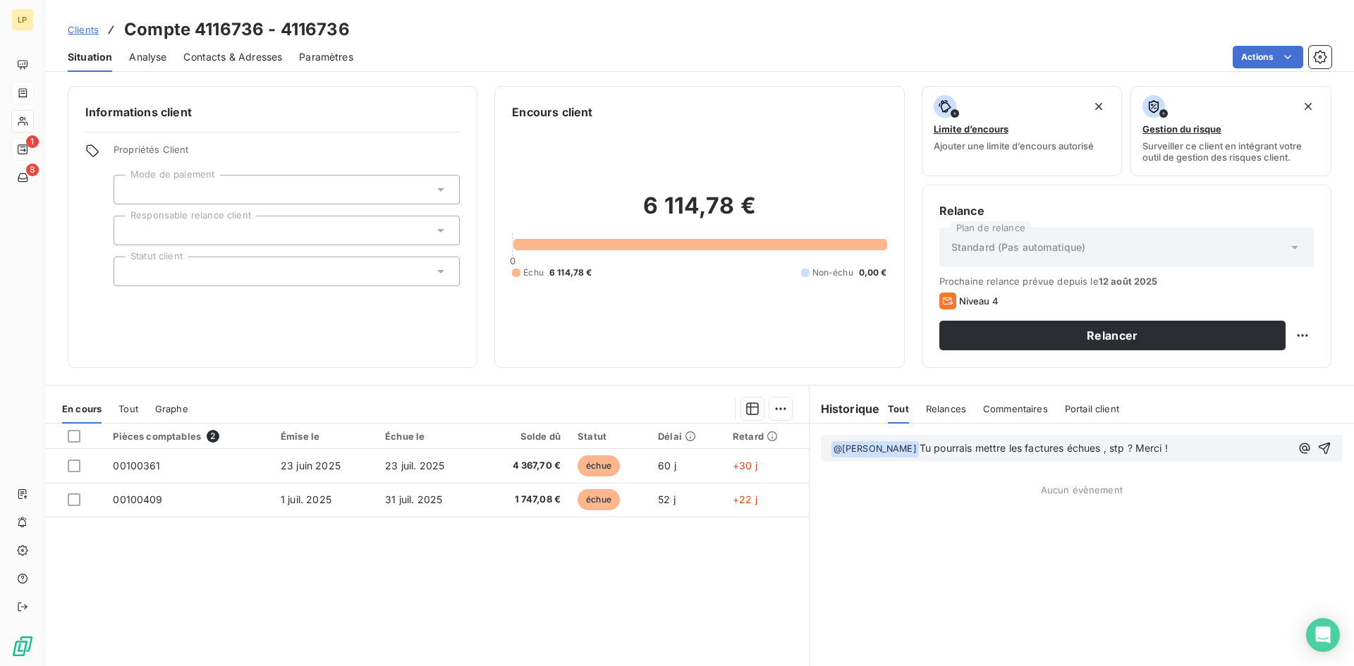
click at [1106, 451] on span "Tu pourrais mettre les factures échues , stp ? Merci !" at bounding box center [1043, 448] width 248 height 12
click at [1317, 448] on icon "button" at bounding box center [1324, 448] width 14 height 14
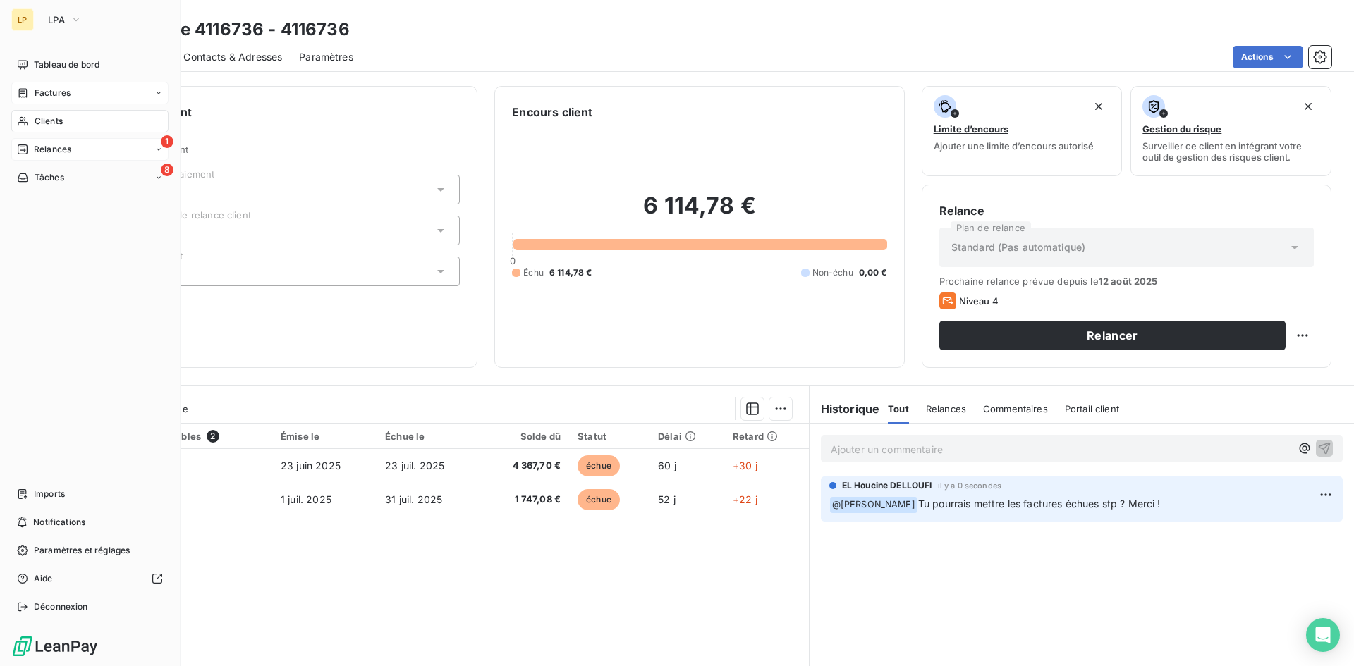
click at [42, 116] on span "Clients" at bounding box center [49, 121] width 28 height 13
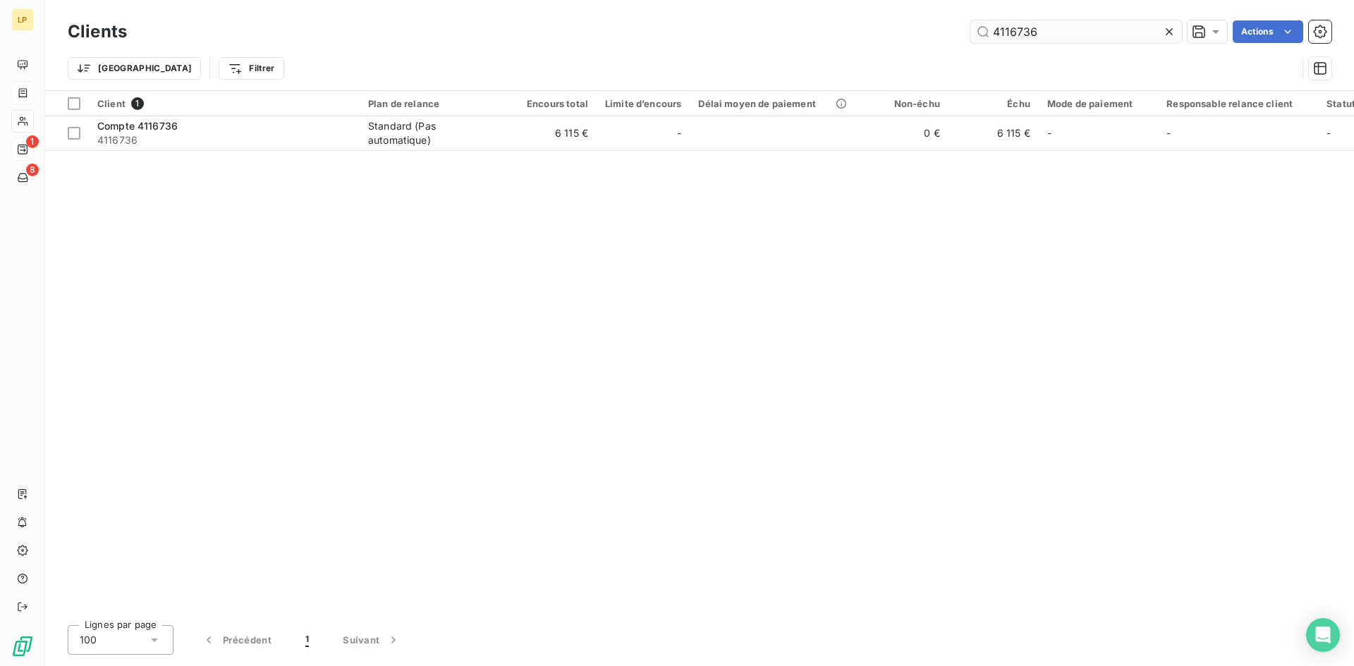
click at [1042, 30] on input "4116736" at bounding box center [1076, 31] width 212 height 23
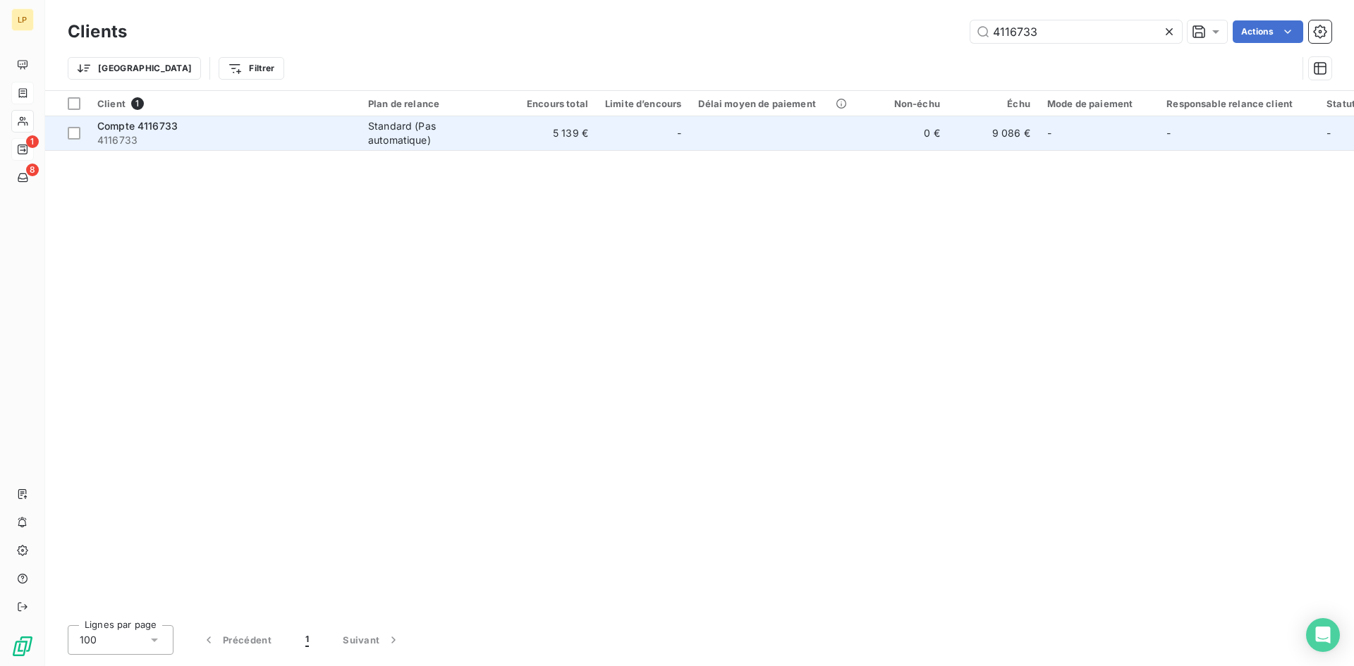
type input "4116733"
click at [644, 138] on div "-" at bounding box center [643, 133] width 76 height 23
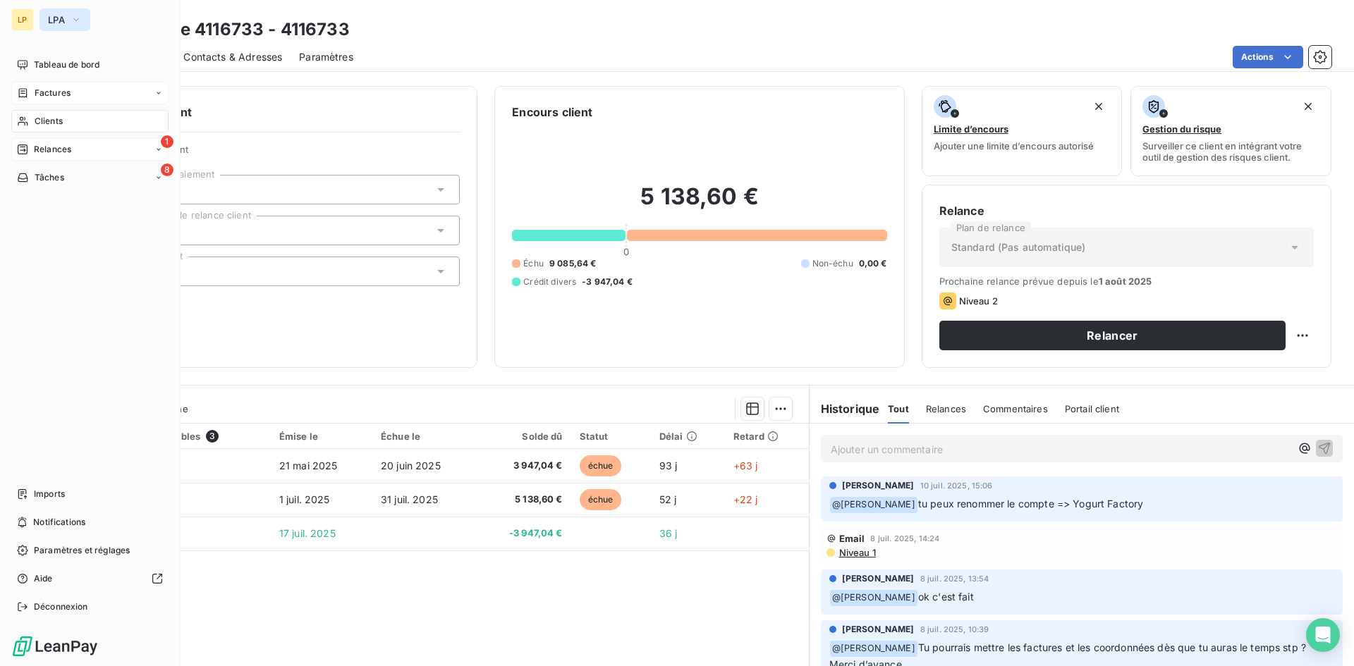
click at [68, 16] on button "LPA" at bounding box center [64, 19] width 51 height 23
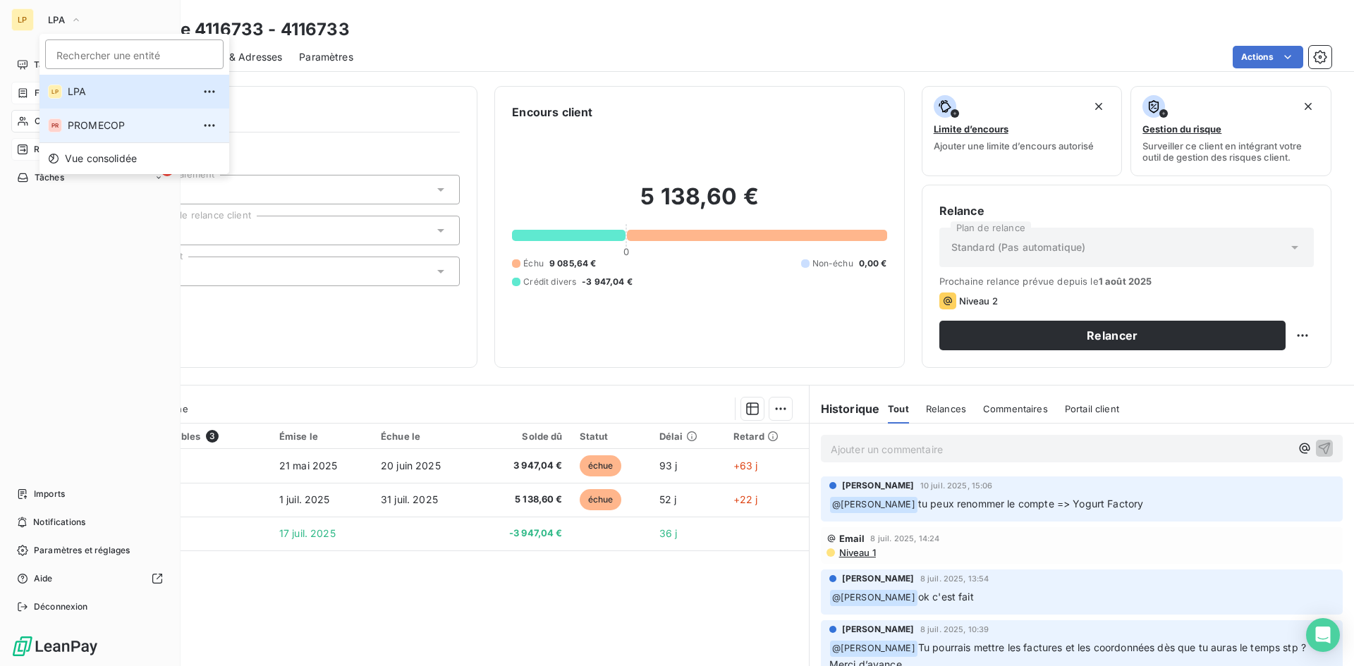
click at [84, 121] on span "PROMECOP" at bounding box center [130, 125] width 125 height 14
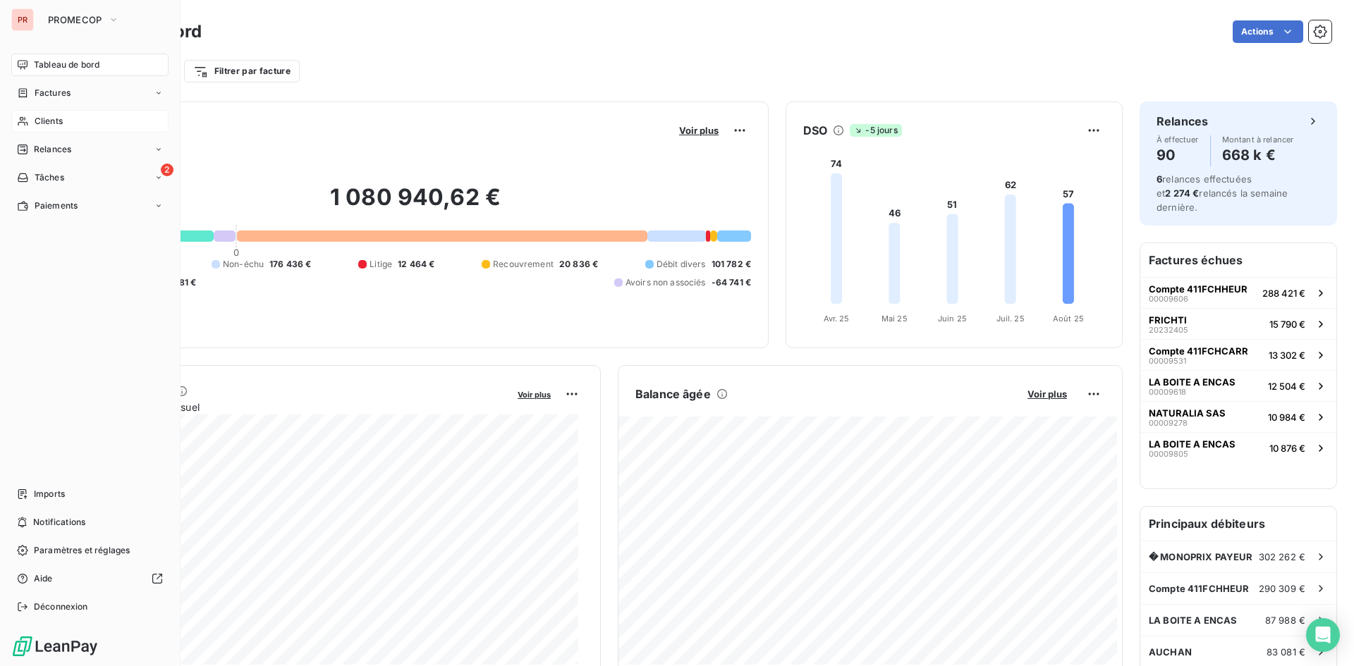
click at [66, 114] on div "Clients" at bounding box center [89, 121] width 157 height 23
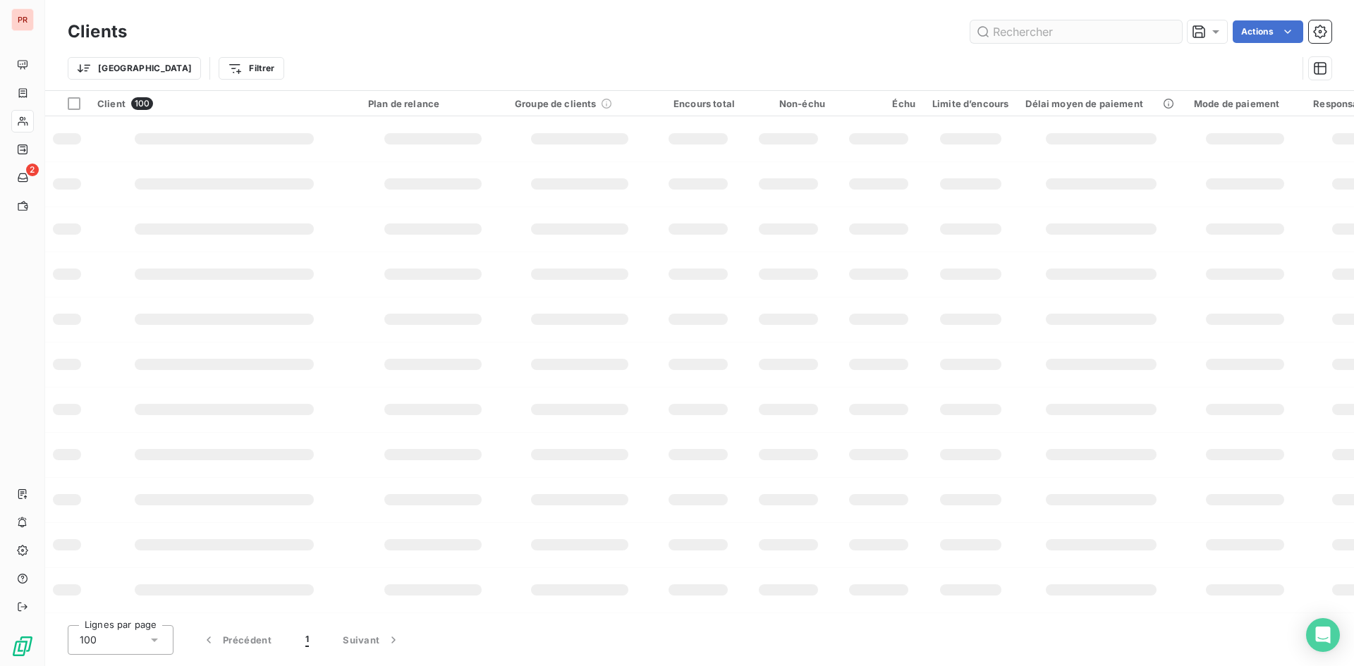
click at [1039, 24] on input "text" at bounding box center [1076, 31] width 212 height 23
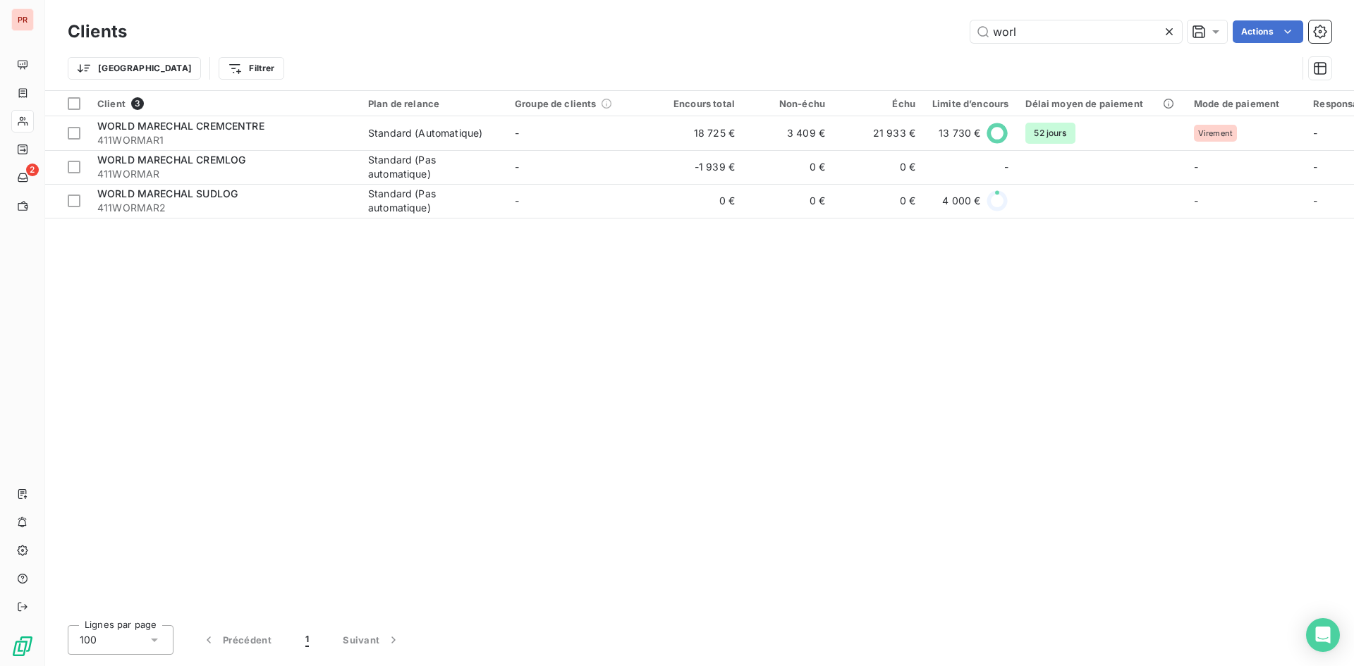
type input "worl"
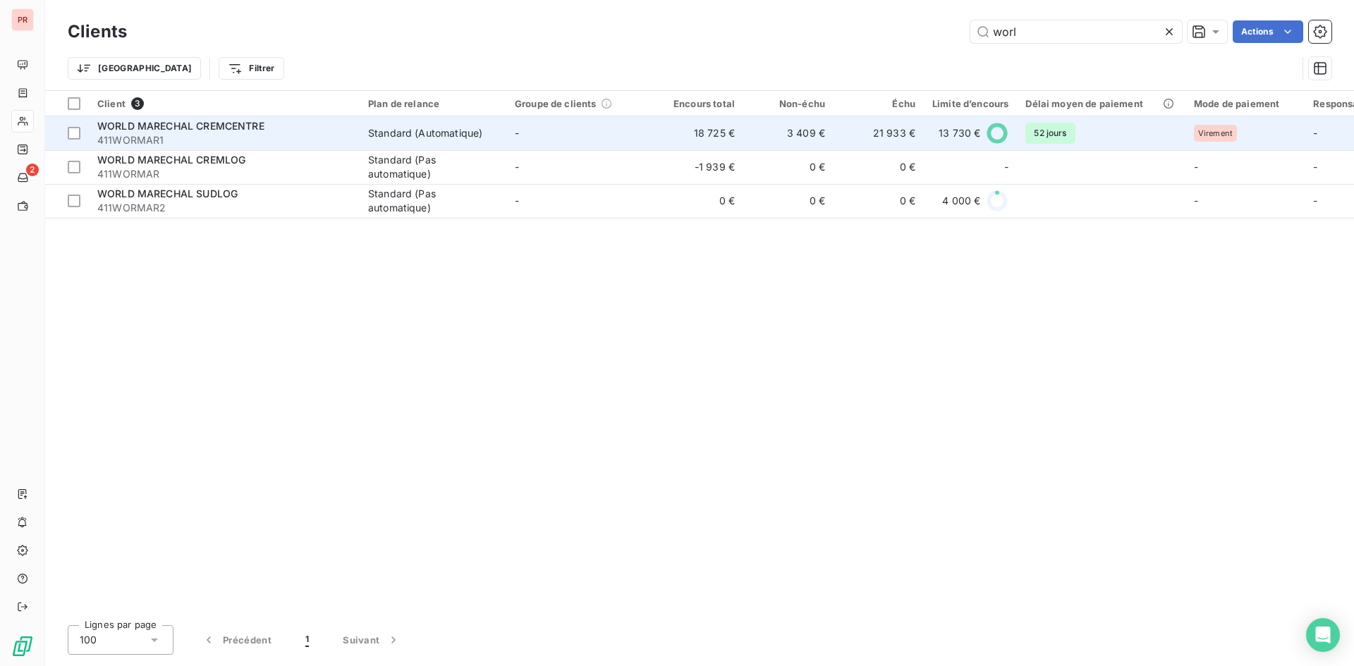
click at [248, 138] on span "411WORMAR1" at bounding box center [224, 140] width 254 height 14
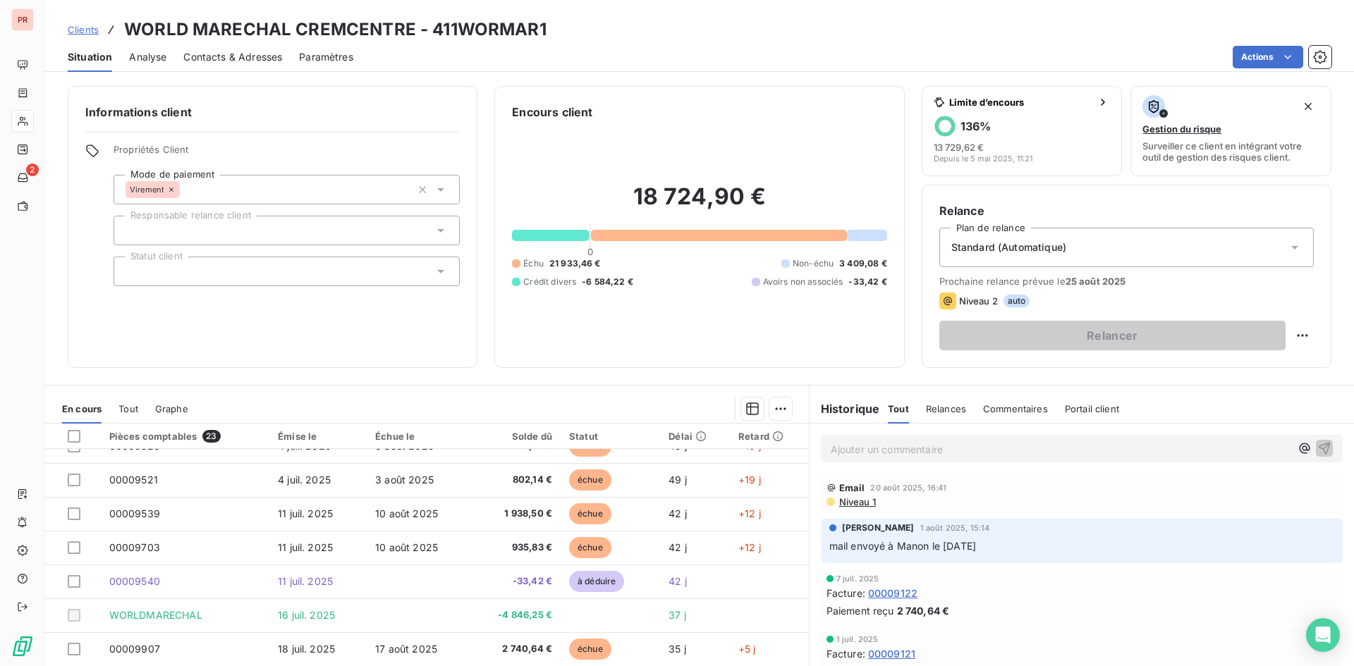
scroll to position [463, 0]
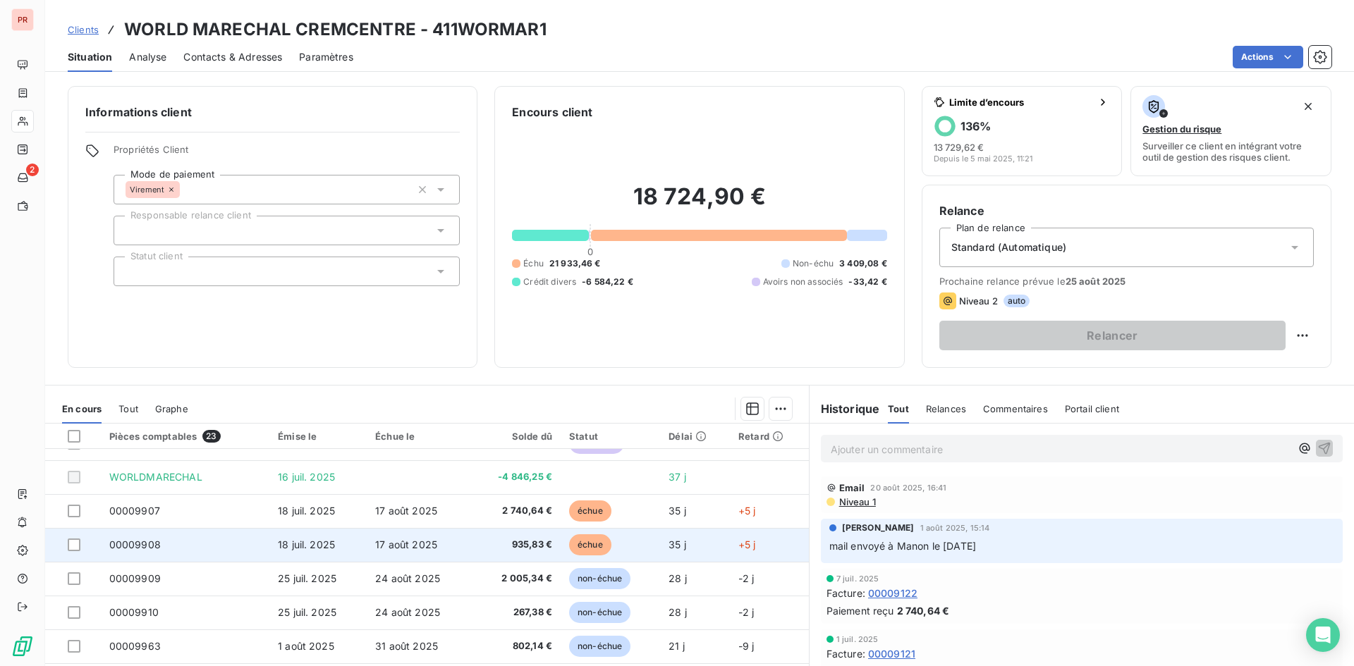
click at [532, 547] on span "935,83 €" at bounding box center [515, 545] width 73 height 14
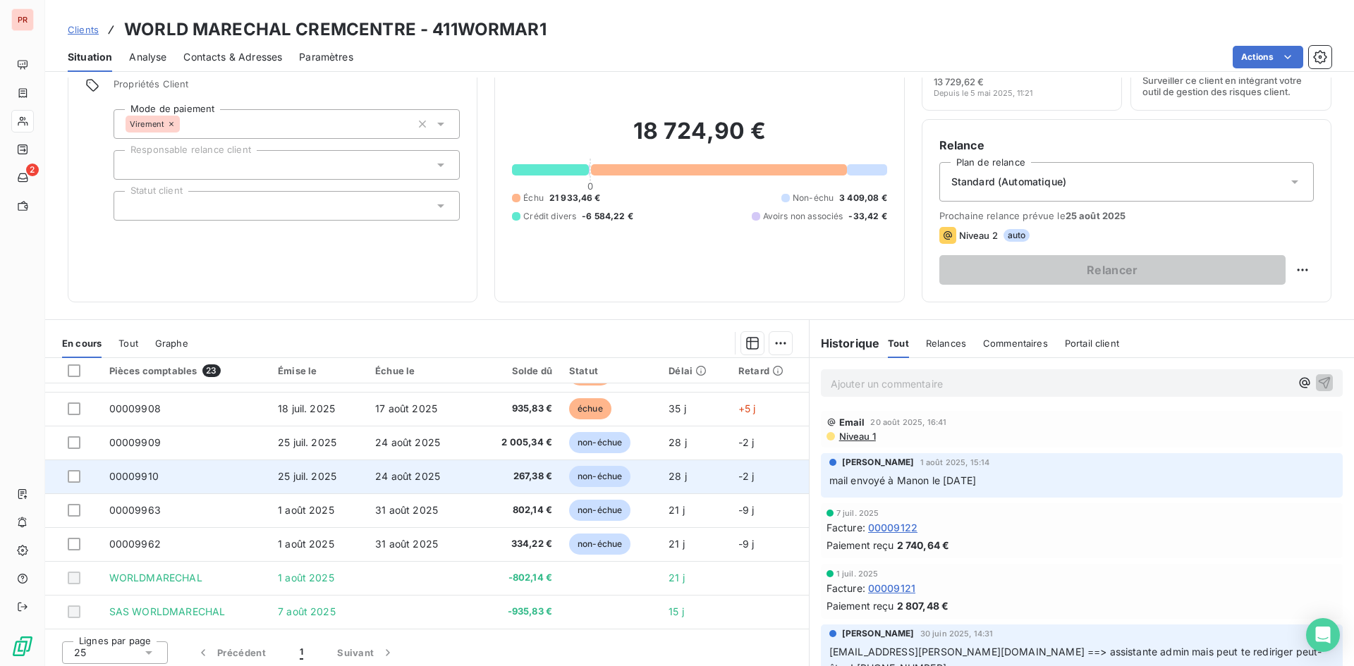
scroll to position [71, 0]
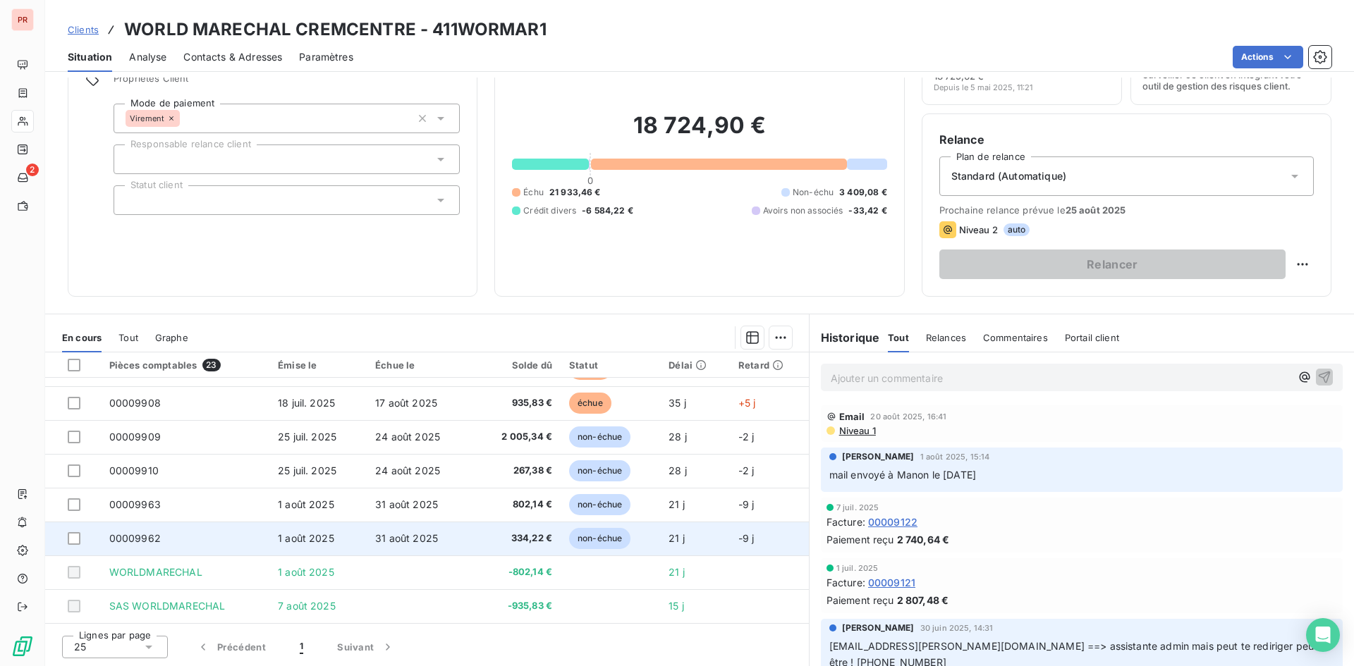
click at [451, 538] on td "31 août 2025" at bounding box center [419, 539] width 104 height 34
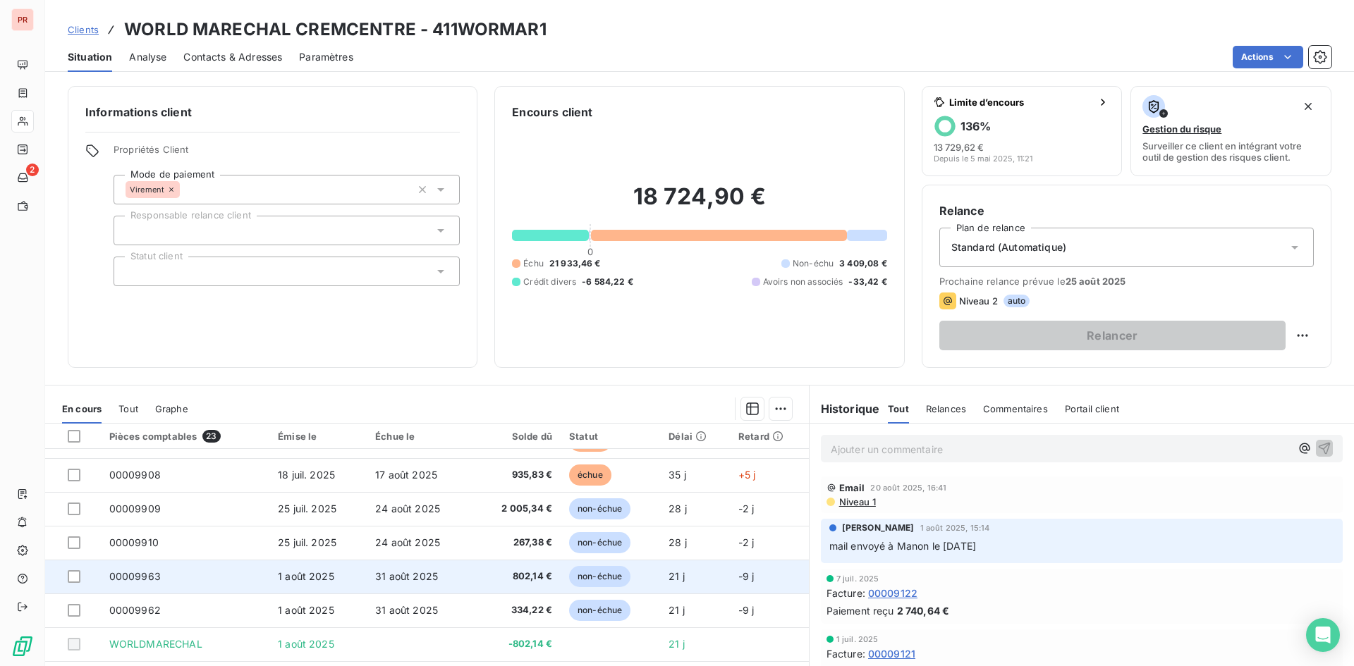
scroll to position [533, 0]
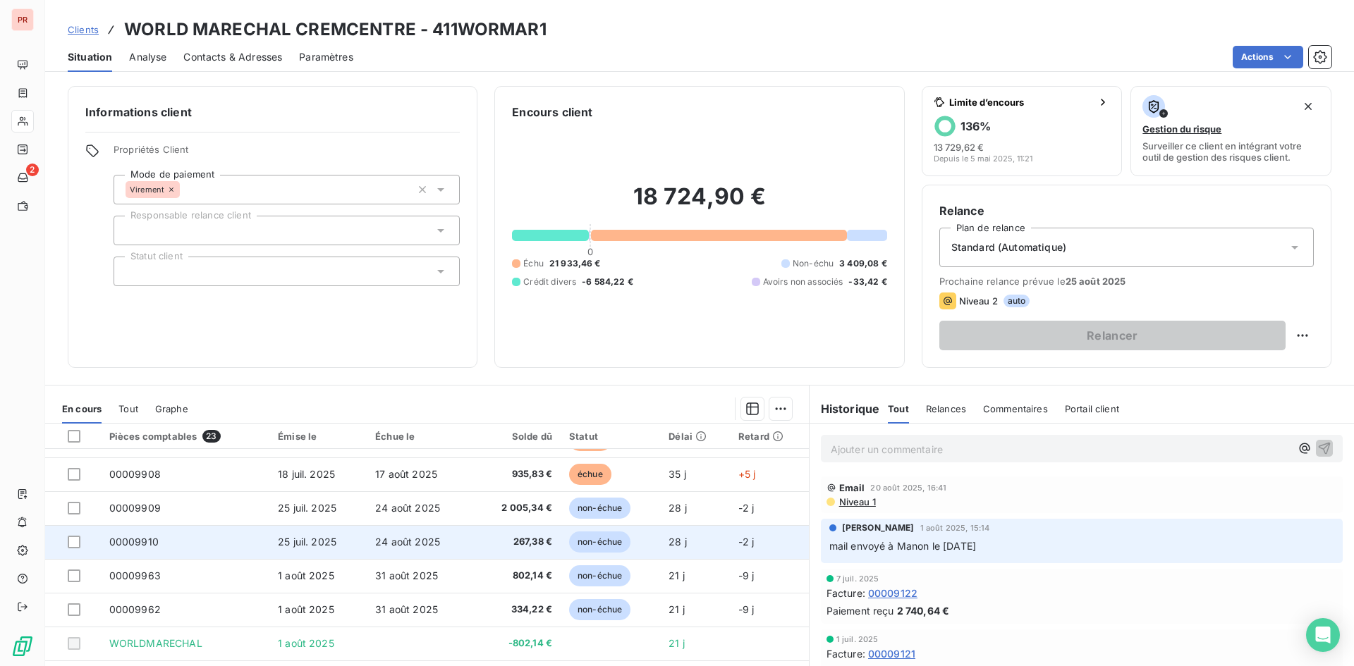
click at [446, 553] on td "24 août 2025" at bounding box center [419, 542] width 104 height 34
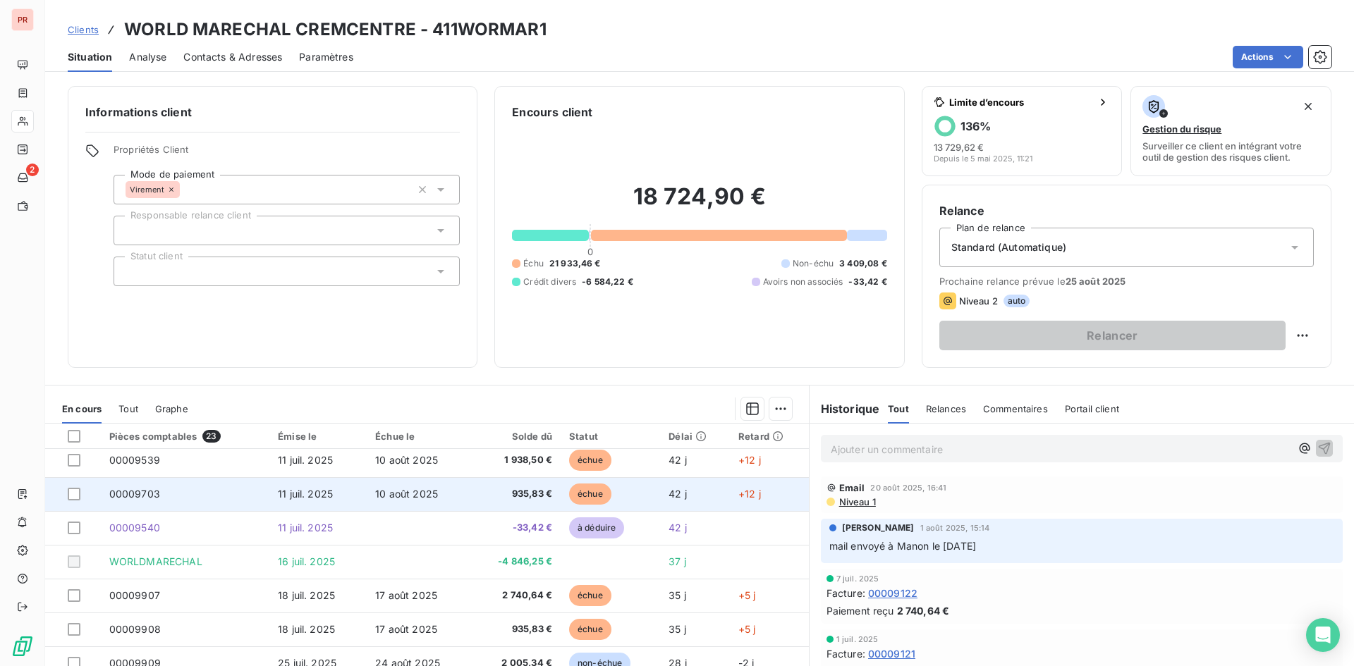
scroll to position [494, 0]
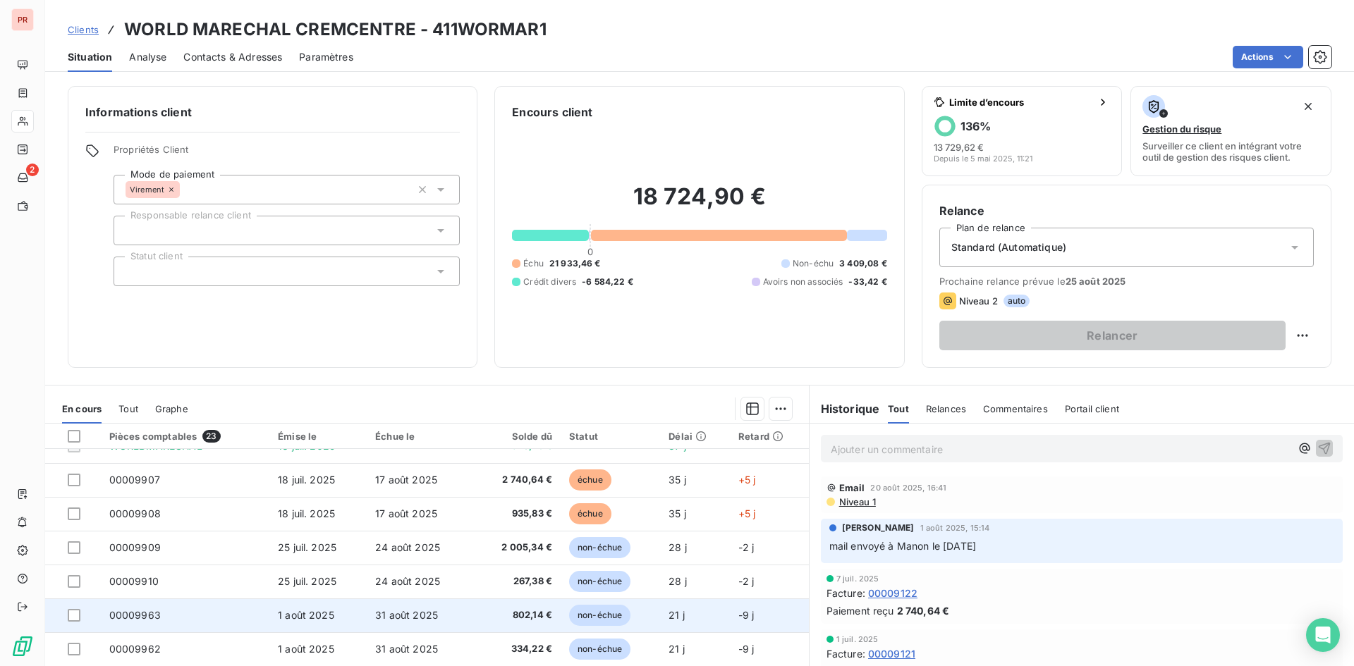
click at [420, 625] on td "31 août 2025" at bounding box center [419, 616] width 104 height 34
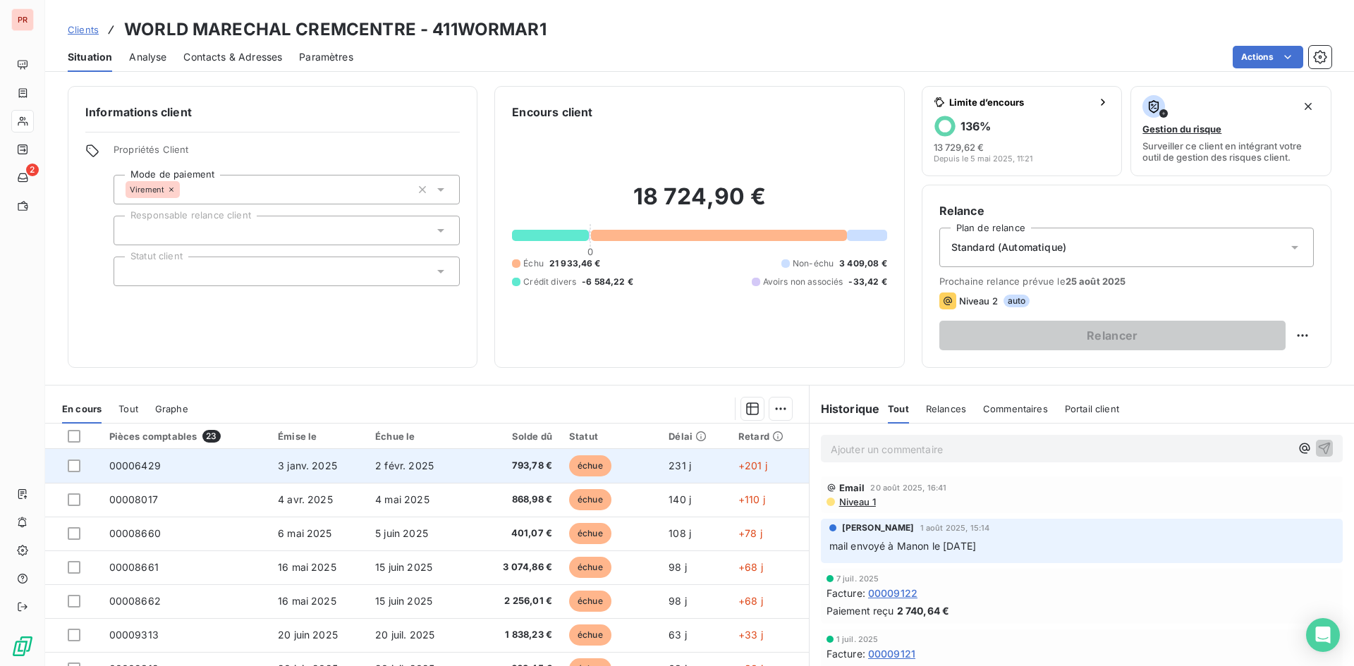
click at [518, 458] on td "793,78 €" at bounding box center [515, 466] width 90 height 34
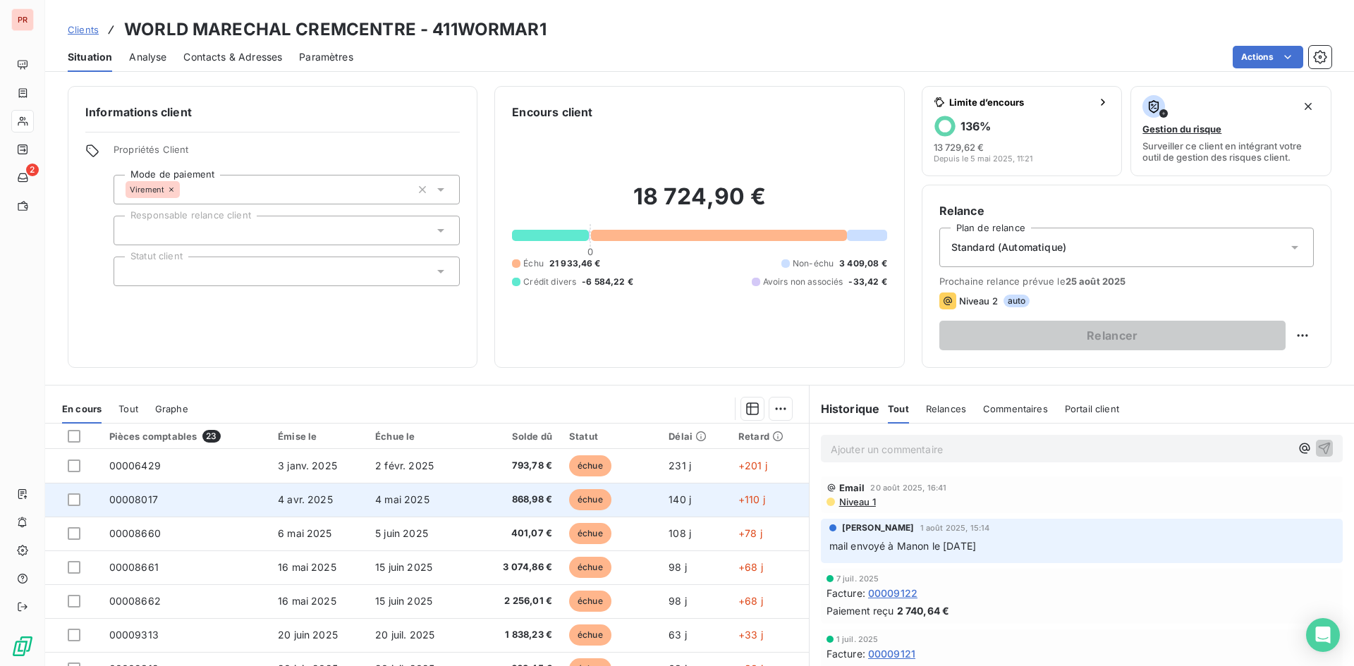
click at [475, 513] on td "868,98 €" at bounding box center [515, 500] width 90 height 34
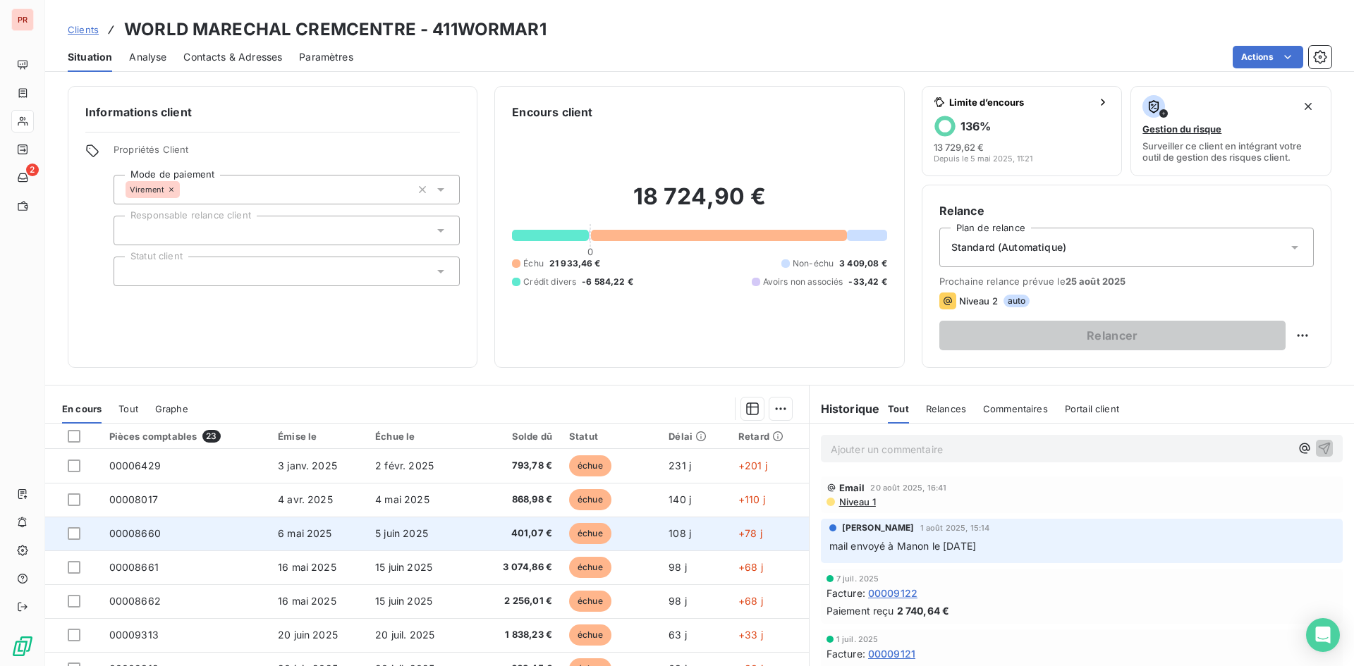
click at [415, 538] on span "5 juin 2025" at bounding box center [401, 533] width 53 height 12
